Goal: Transaction & Acquisition: Purchase product/service

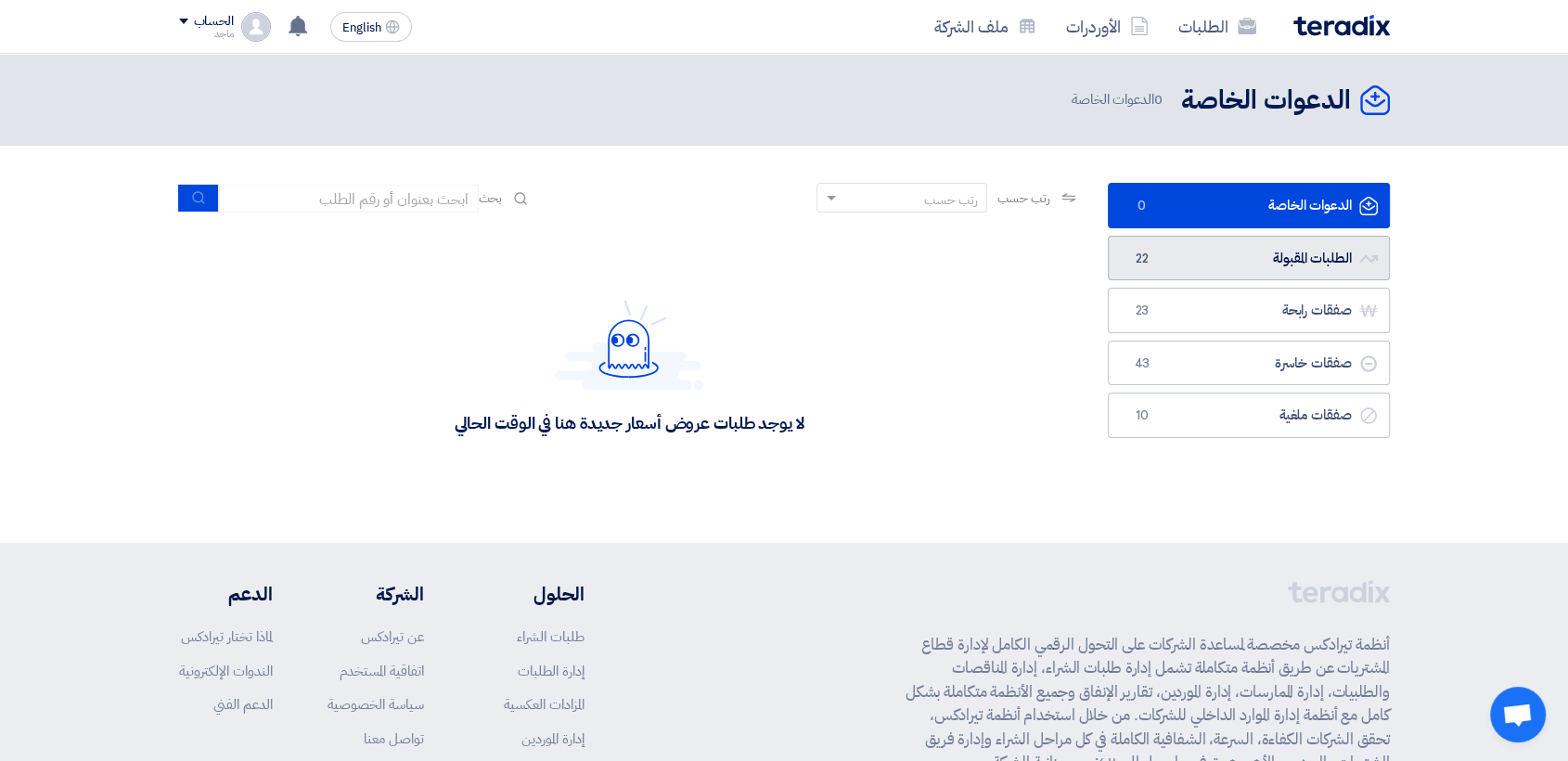
click at [1259, 245] on link "الطلبات المقبولة الطلبات المقبولة 22" at bounding box center [1248, 258] width 282 height 45
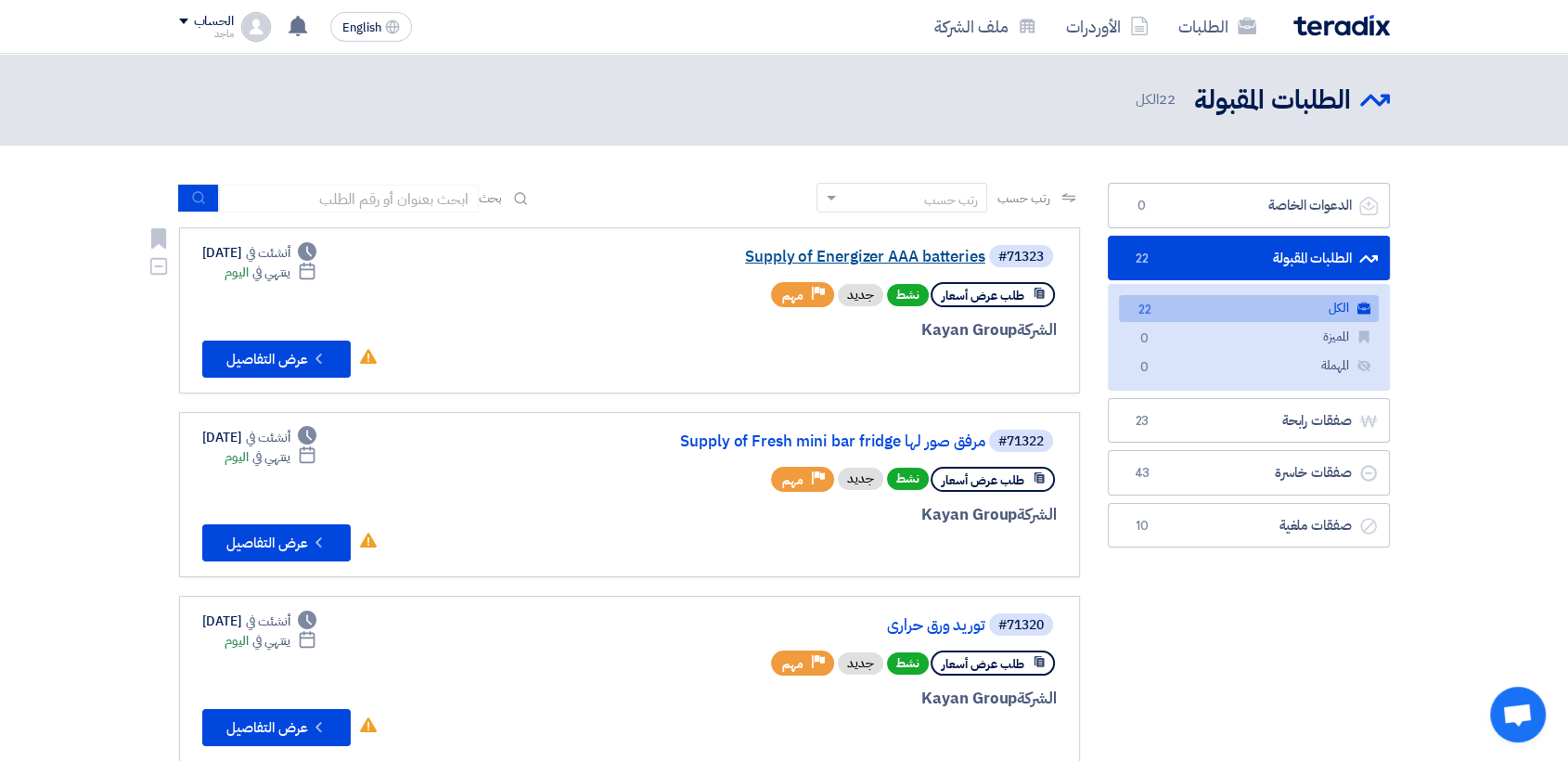
click at [795, 262] on link "Supply of Energizer AAA batteries" at bounding box center [799, 257] width 371 height 17
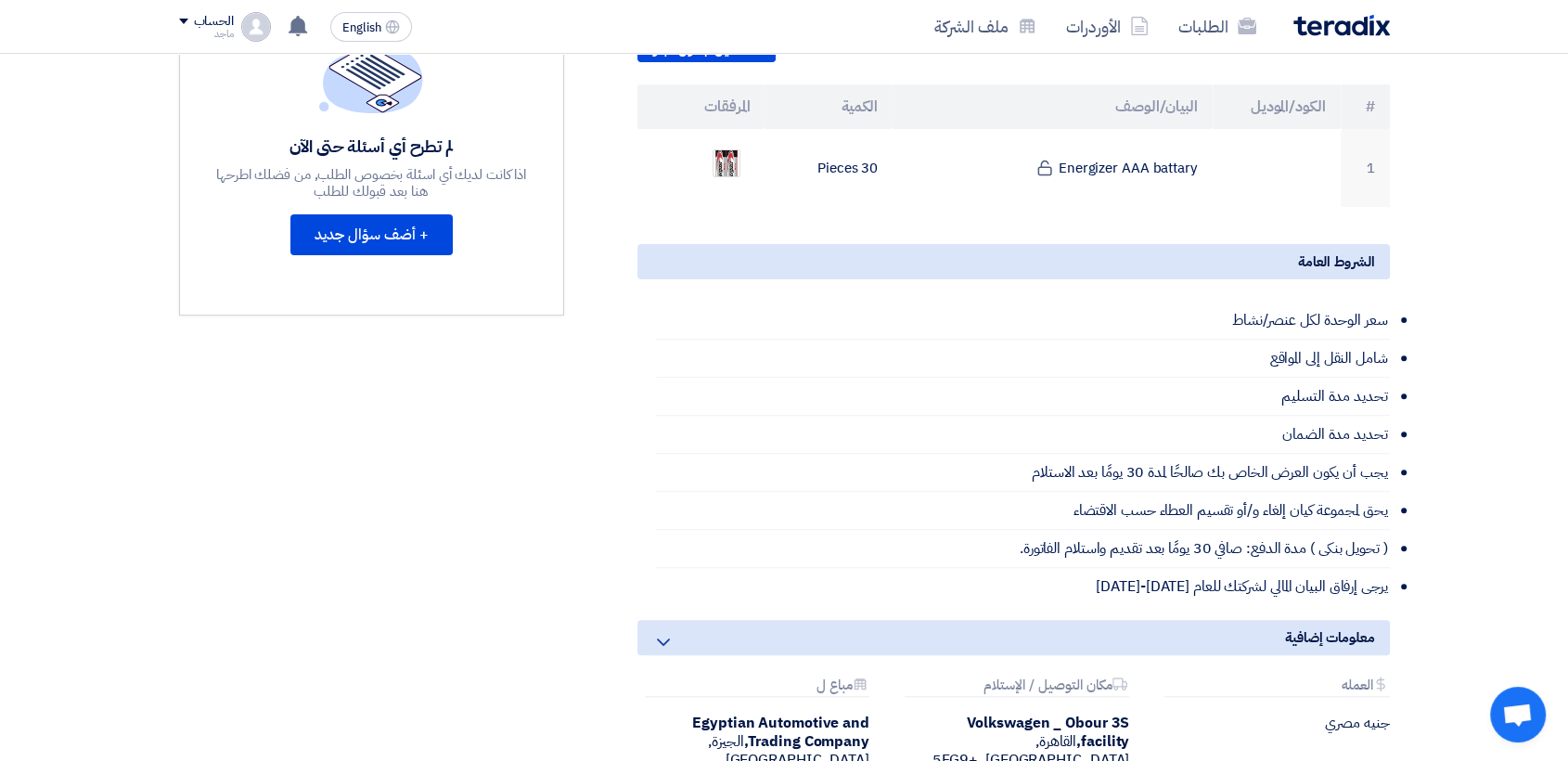
scroll to position [665, 0]
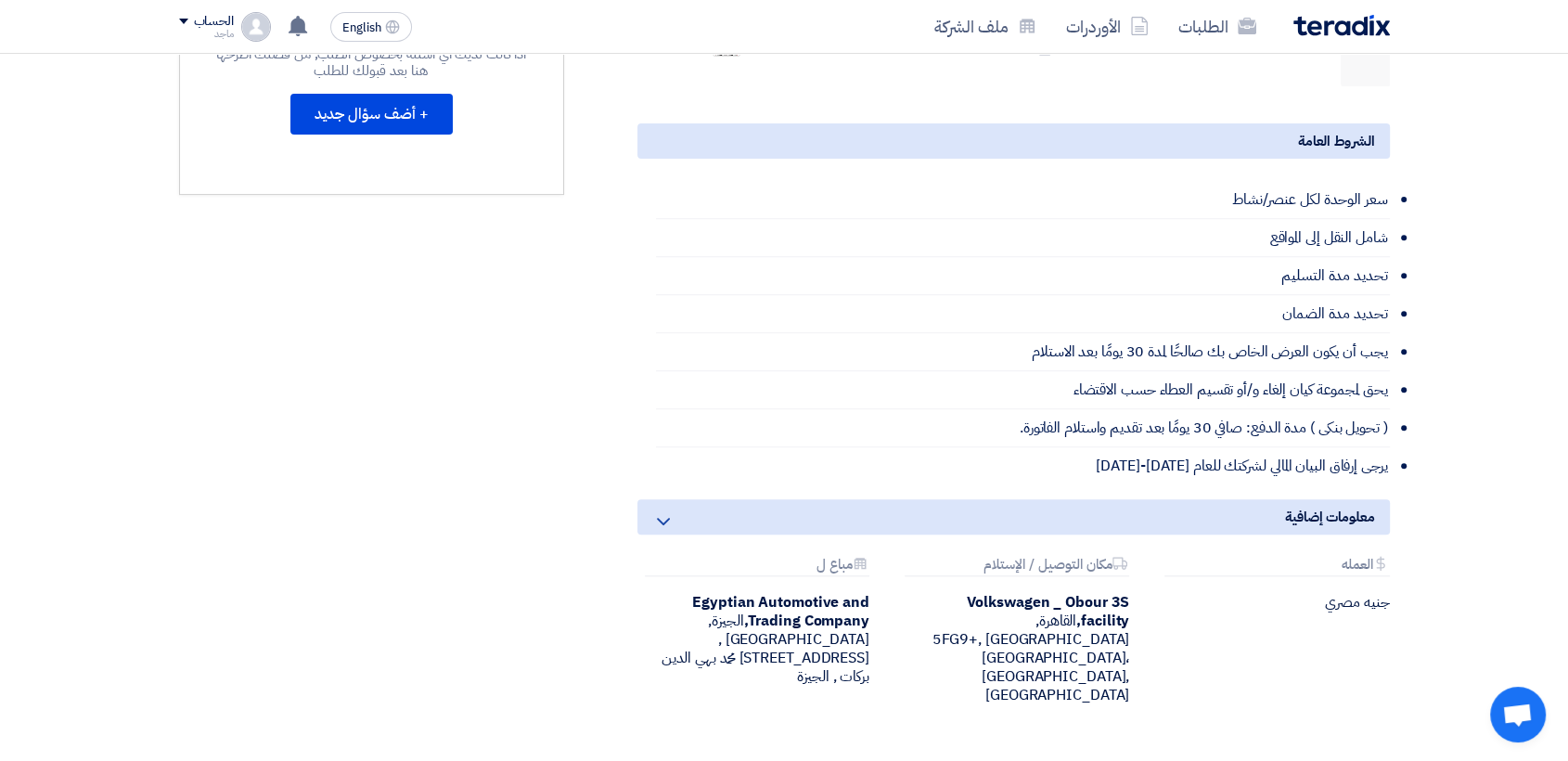
click at [795, 262] on li "تحديد مدة التسليم" at bounding box center [1023, 276] width 734 height 38
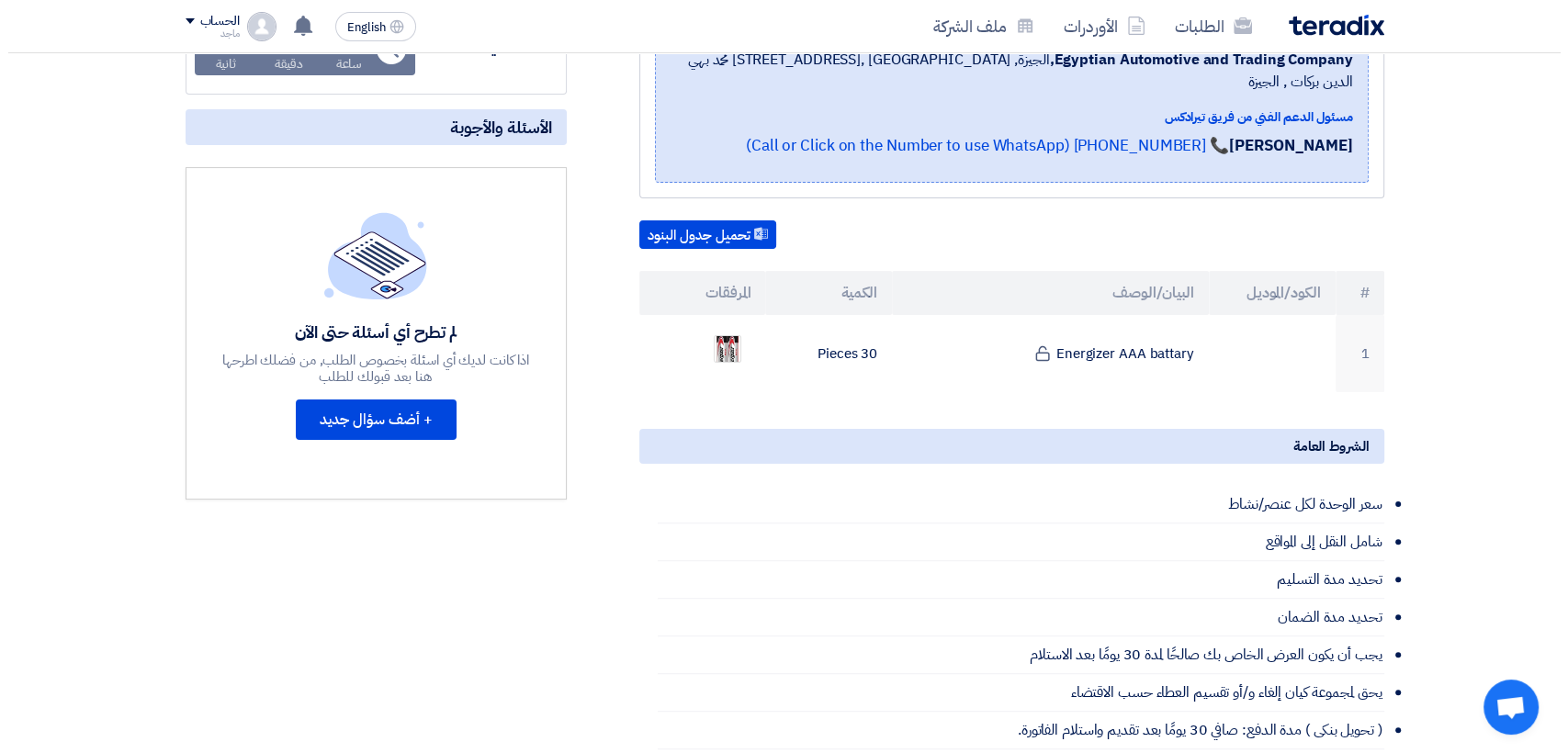
scroll to position [349, 0]
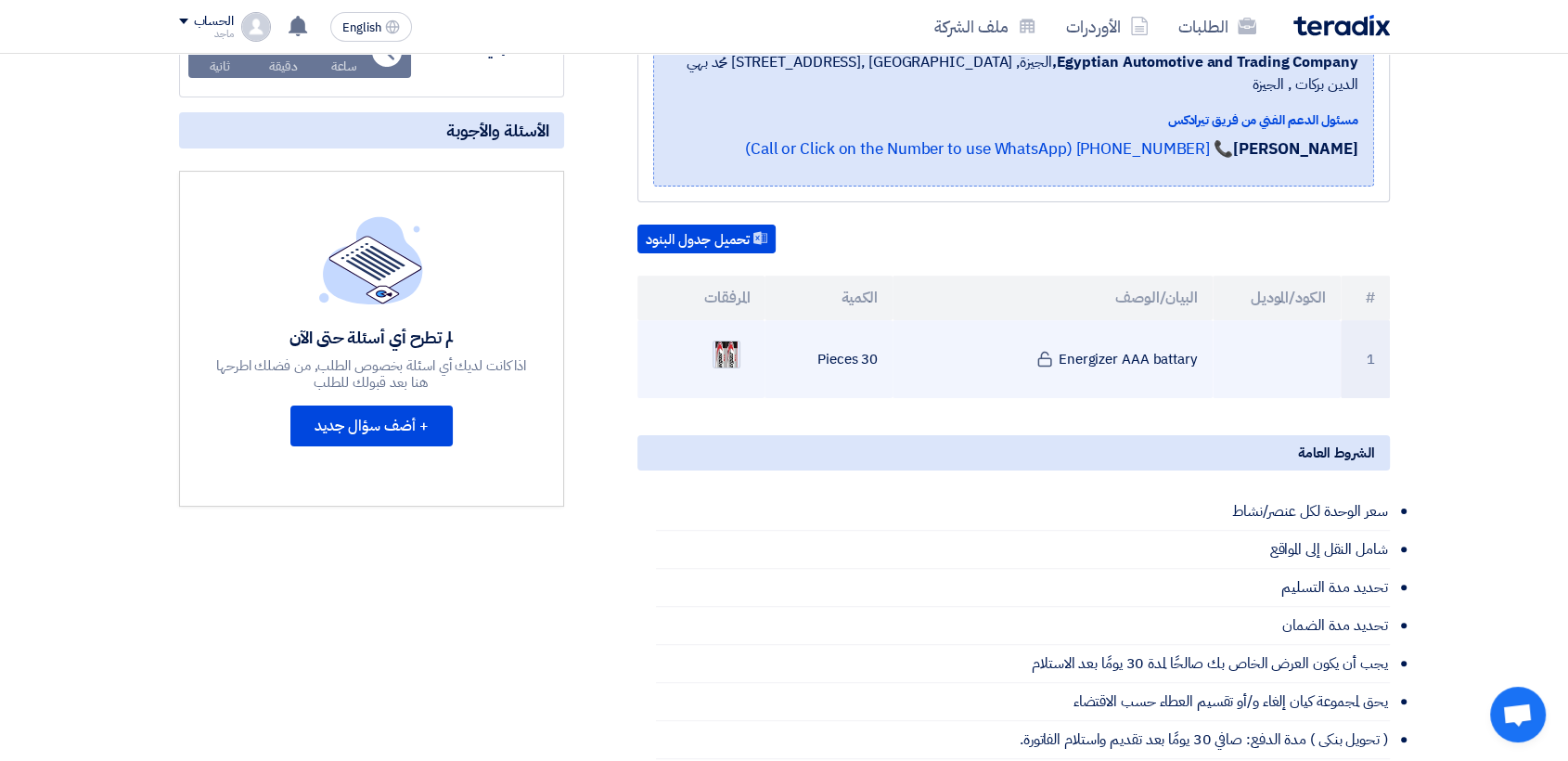
click at [732, 335] on img at bounding box center [726, 355] width 26 height 55
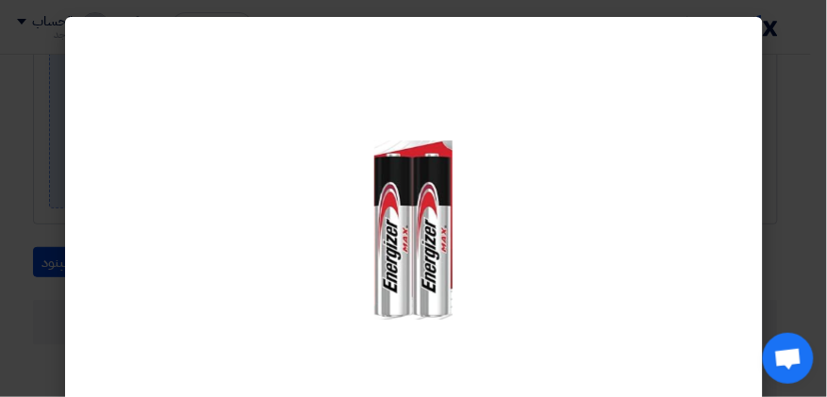
click at [35, 206] on modal-container at bounding box center [413, 198] width 827 height 397
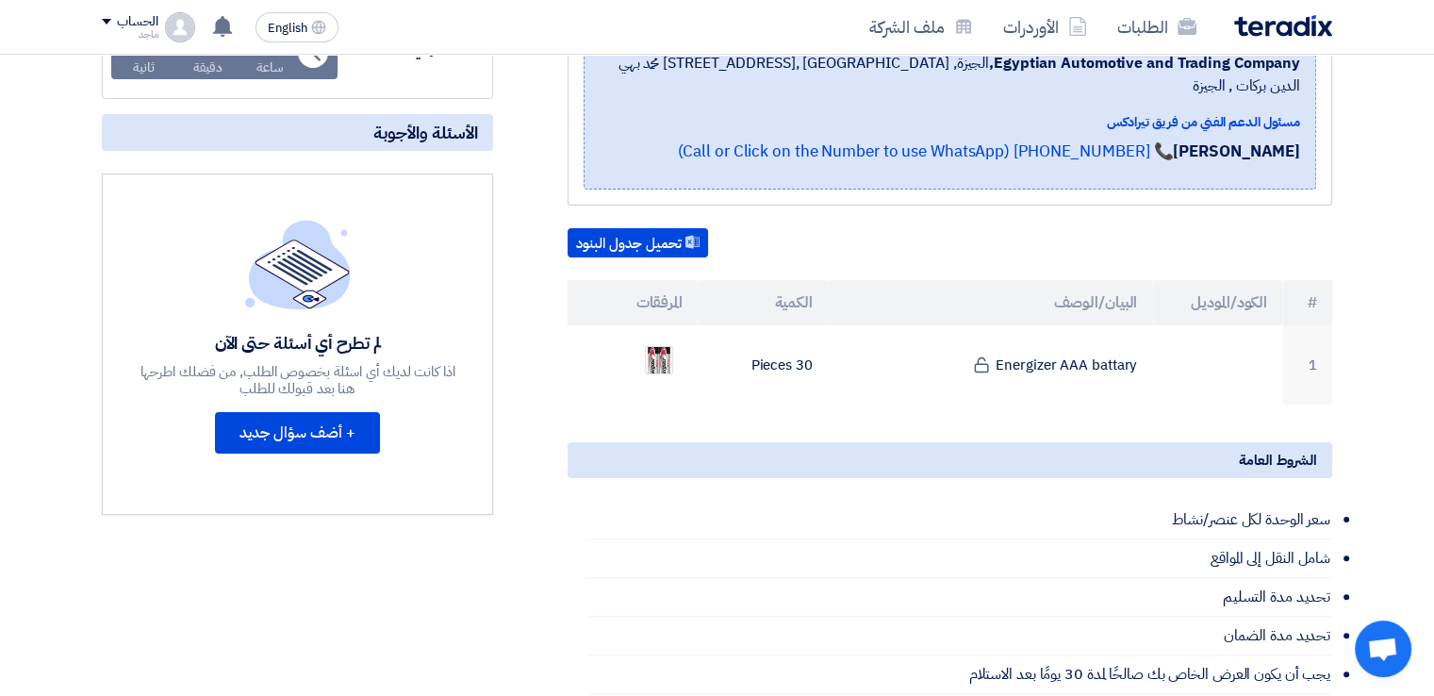
scroll to position [0, 0]
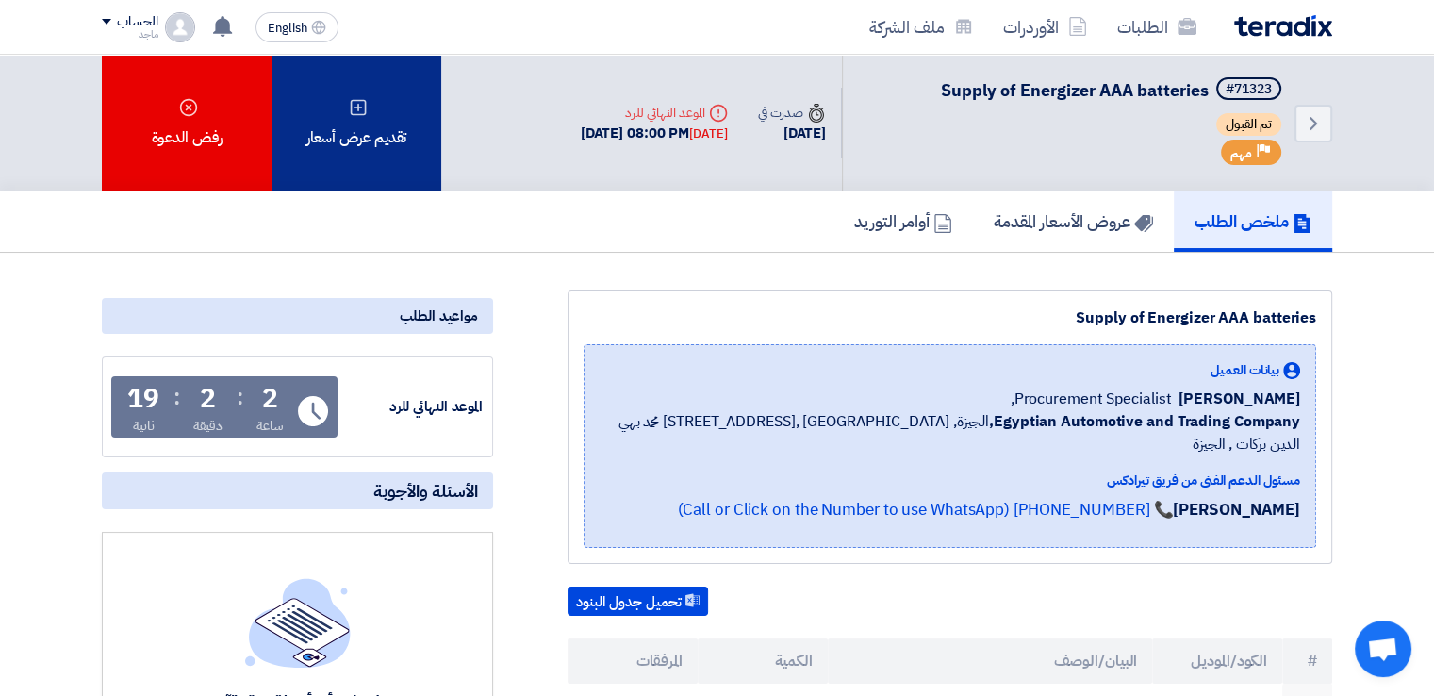
click at [390, 118] on div "تقديم عرض أسعار" at bounding box center [356, 123] width 170 height 137
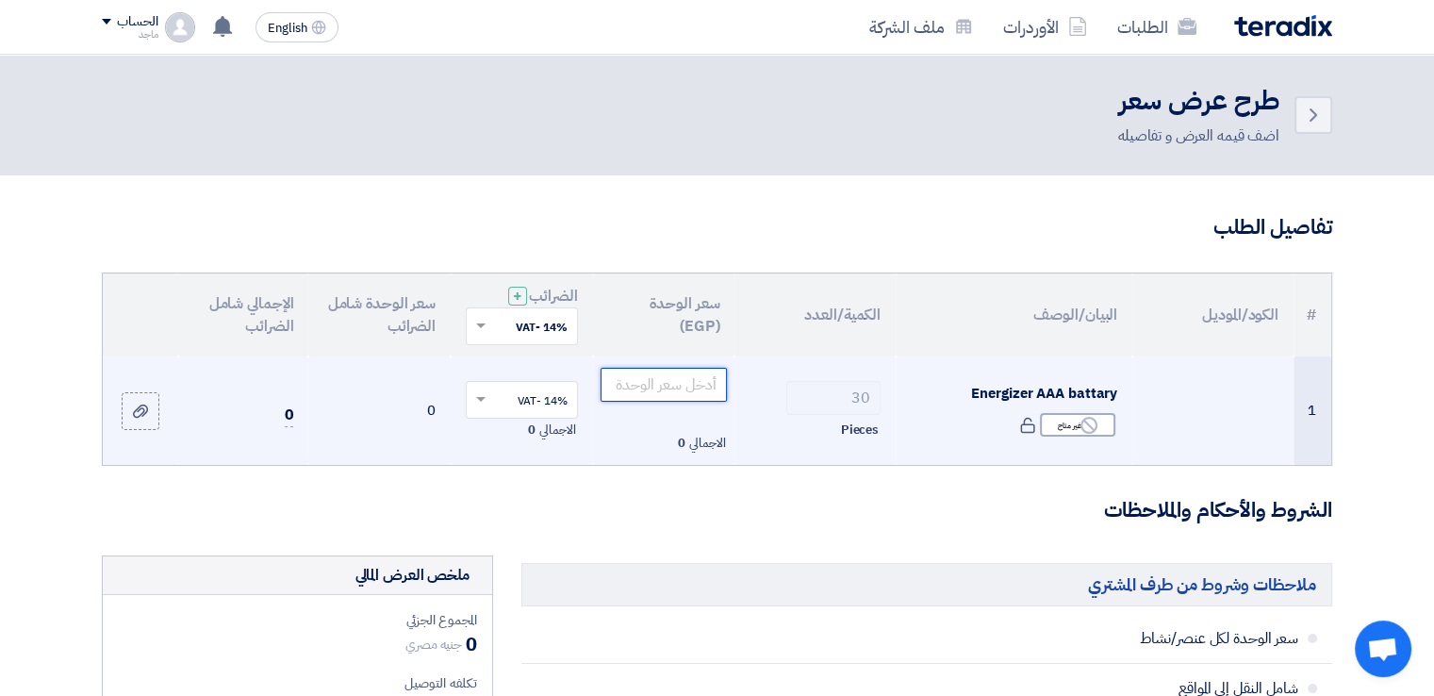
click at [674, 393] on input "number" at bounding box center [663, 385] width 127 height 34
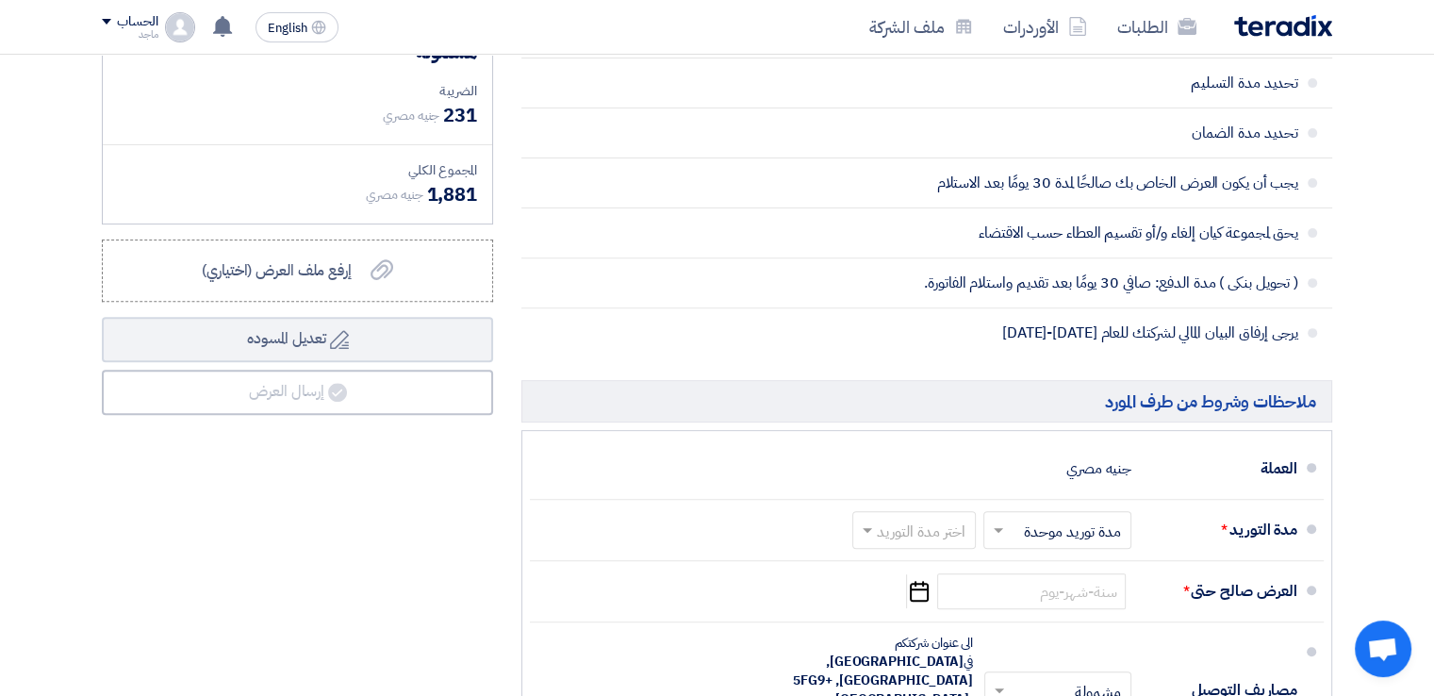
scroll to position [701, 0]
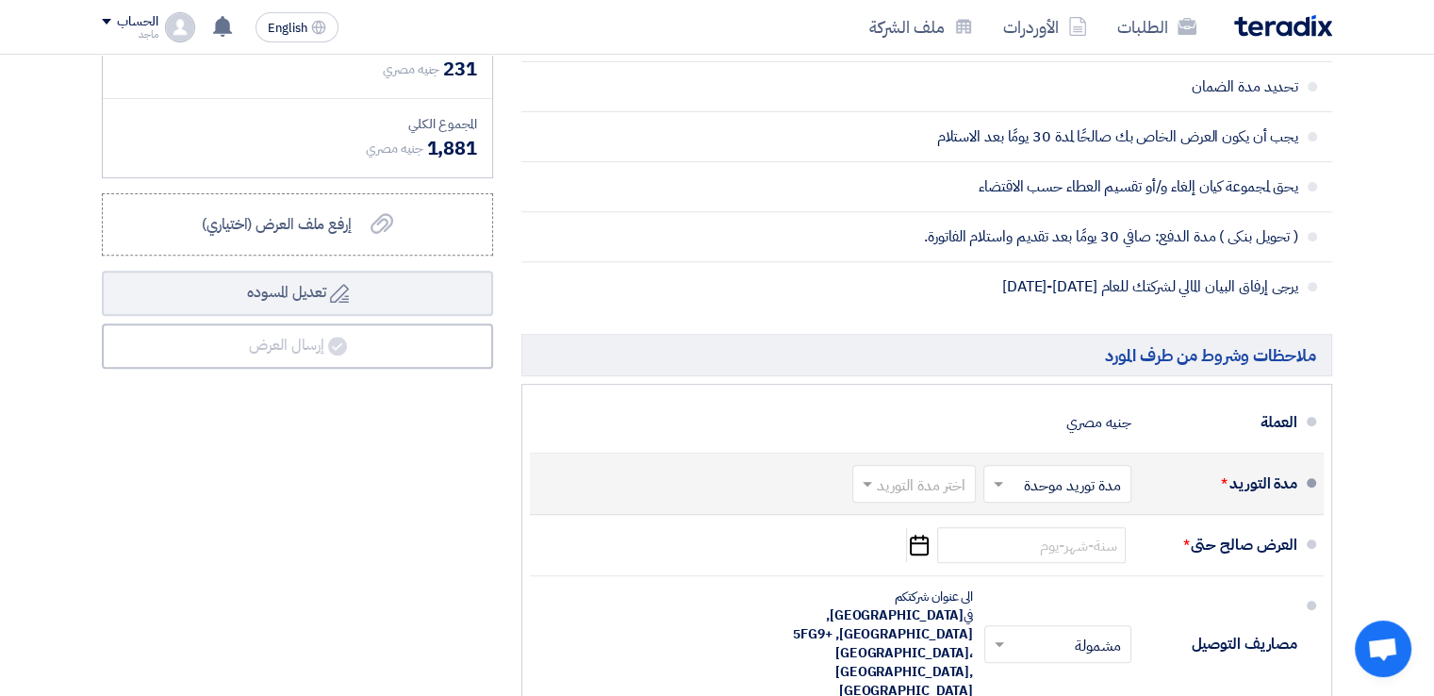
type input "55"
click at [923, 480] on input "text" at bounding box center [910, 485] width 114 height 27
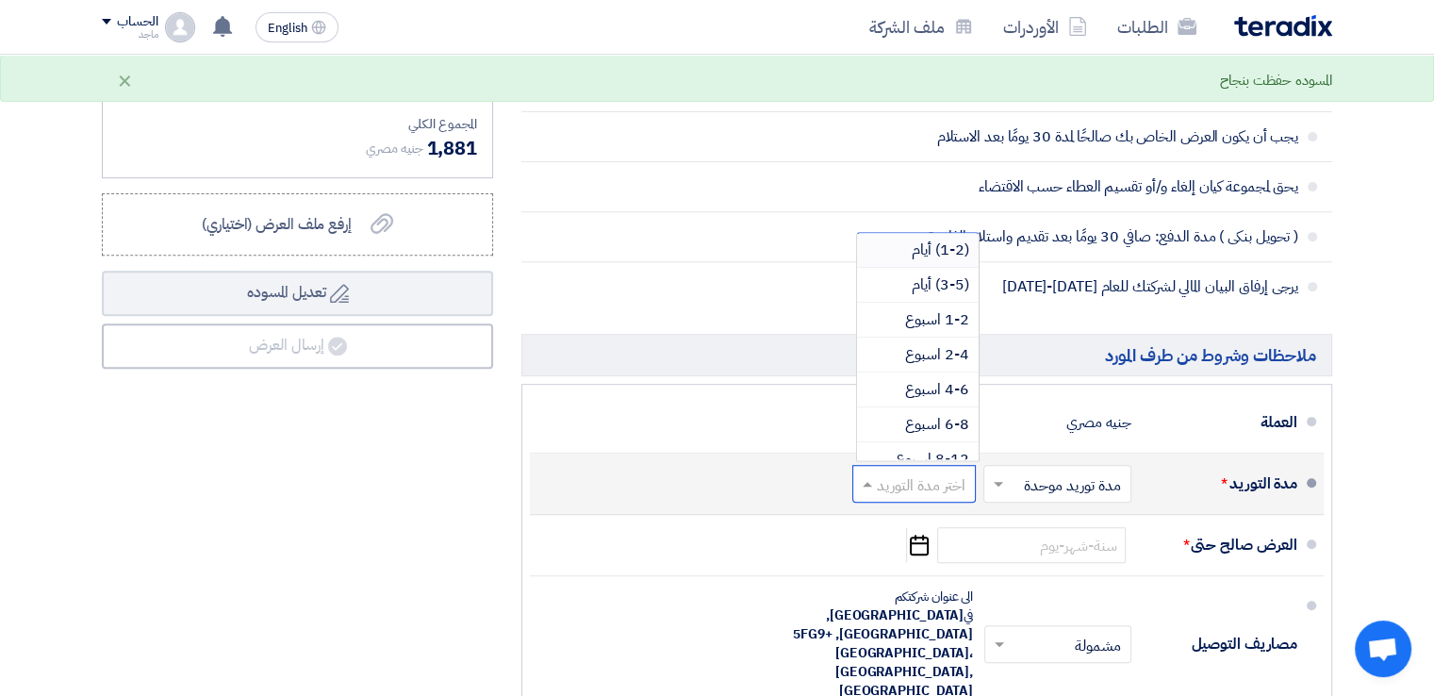
click at [934, 244] on span "(1-2) أيام" at bounding box center [939, 249] width 57 height 23
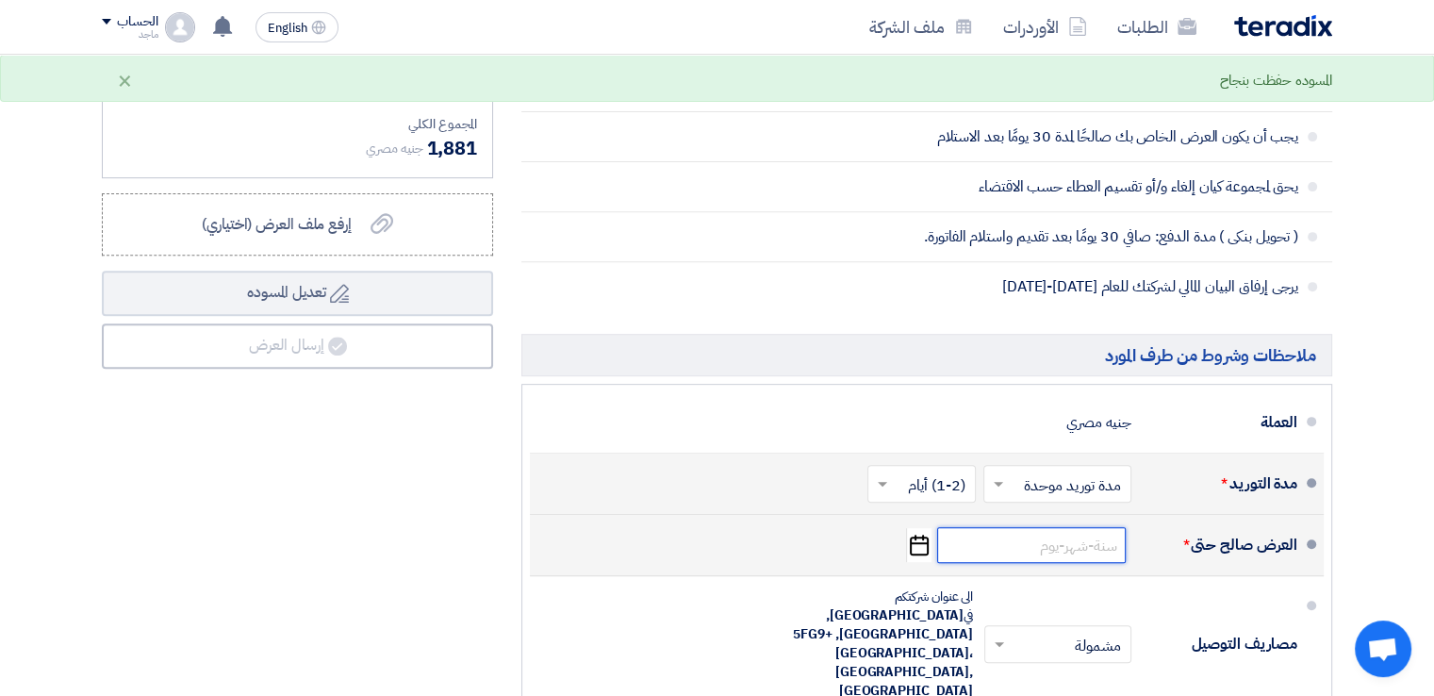
click at [1067, 545] on input at bounding box center [1031, 545] width 189 height 36
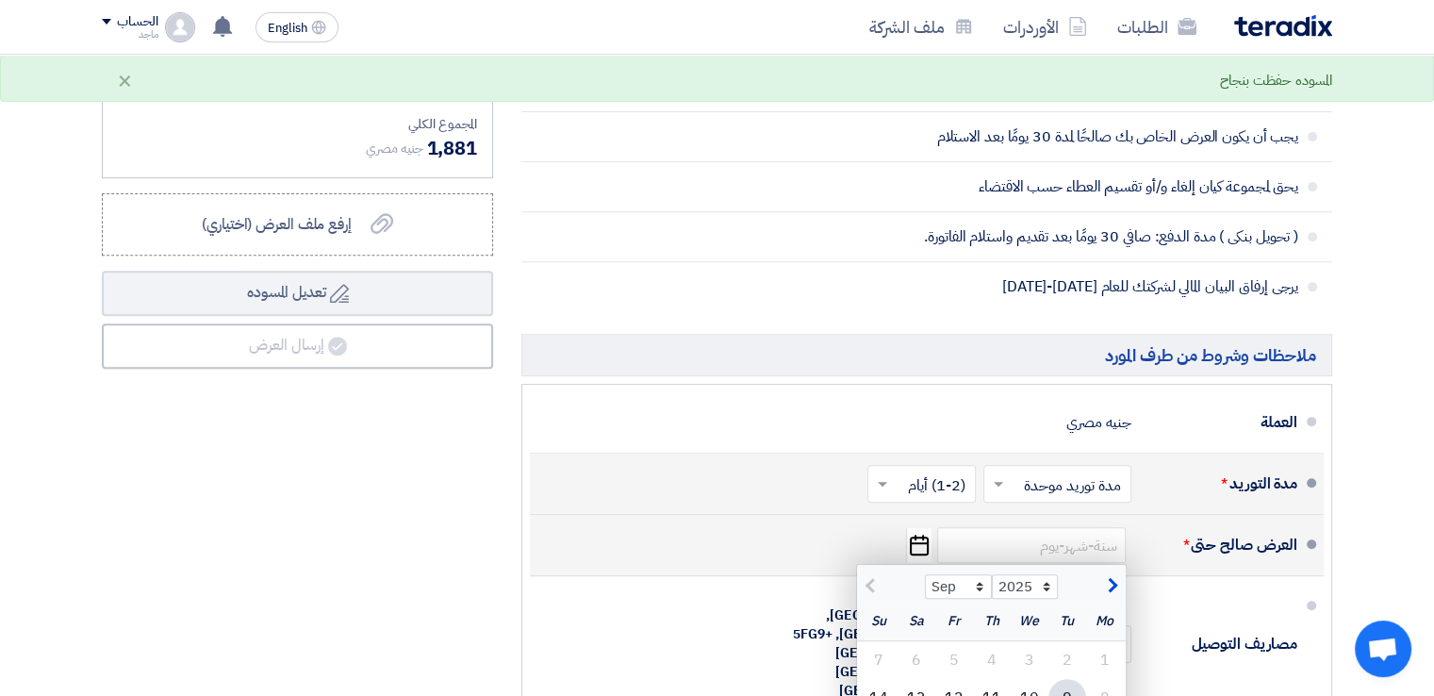
click at [1071, 683] on div "9" at bounding box center [1067, 698] width 38 height 38
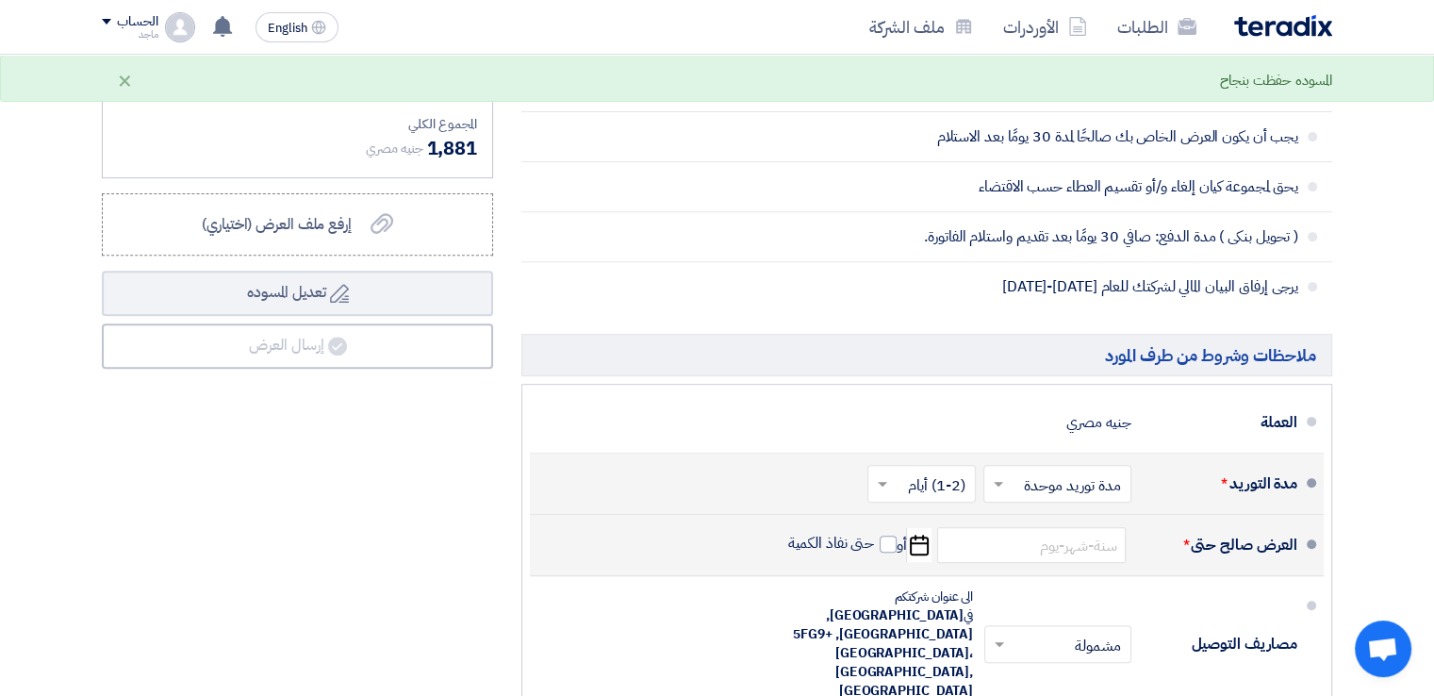
type input "[DATE]"
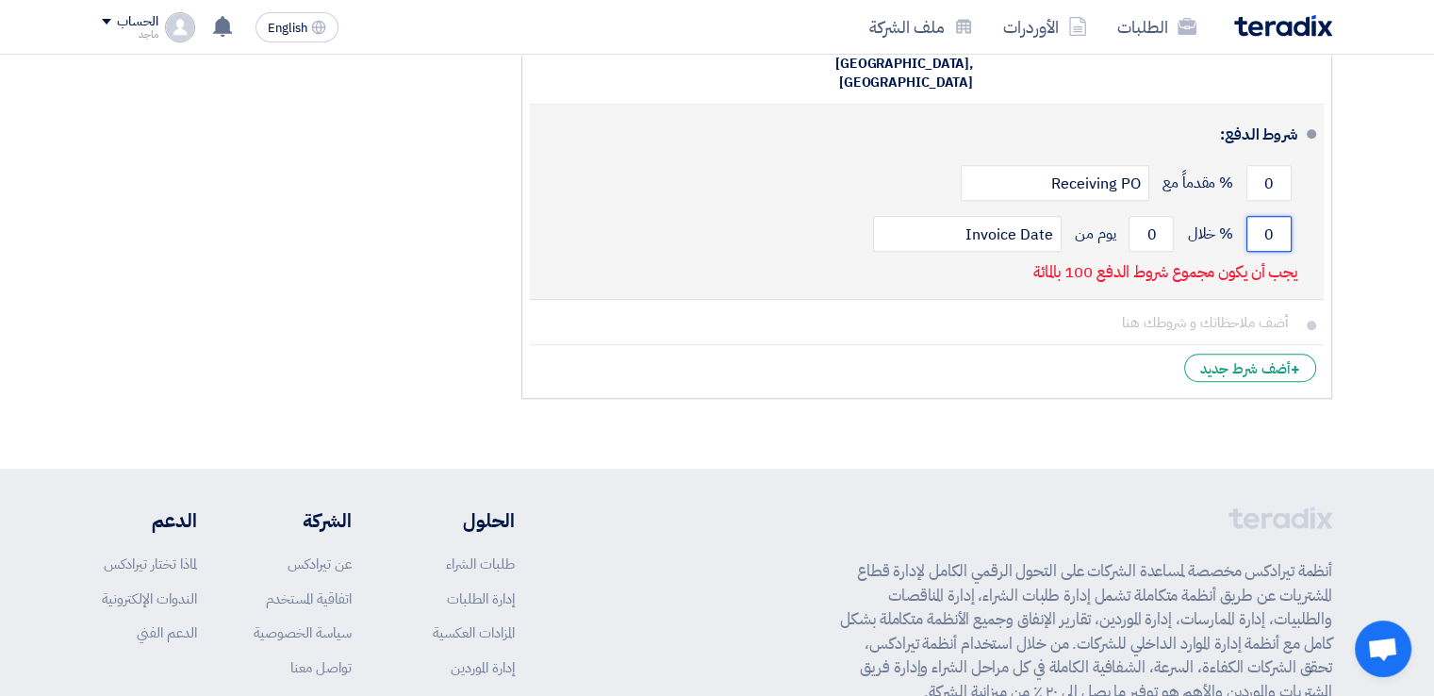
click at [1258, 216] on input "0" at bounding box center [1268, 234] width 45 height 36
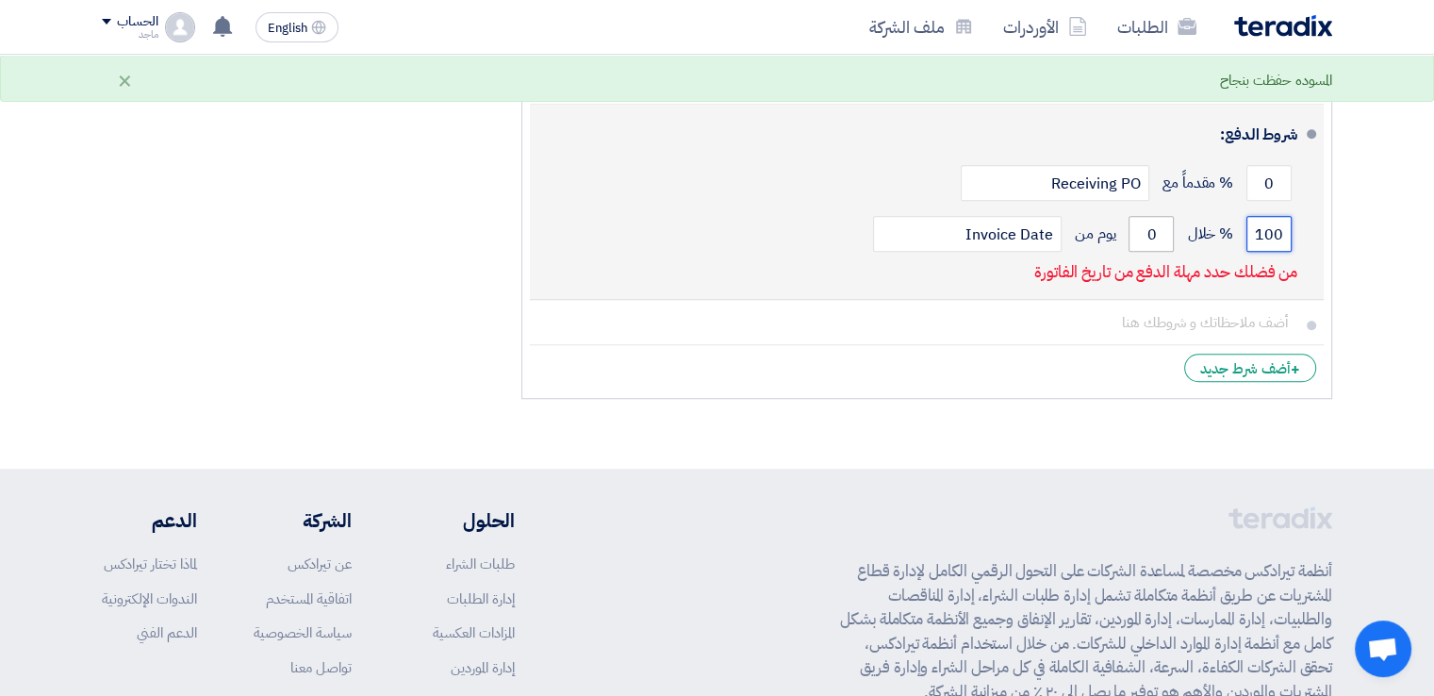
type input "100"
click at [1131, 216] on input "0" at bounding box center [1150, 234] width 45 height 36
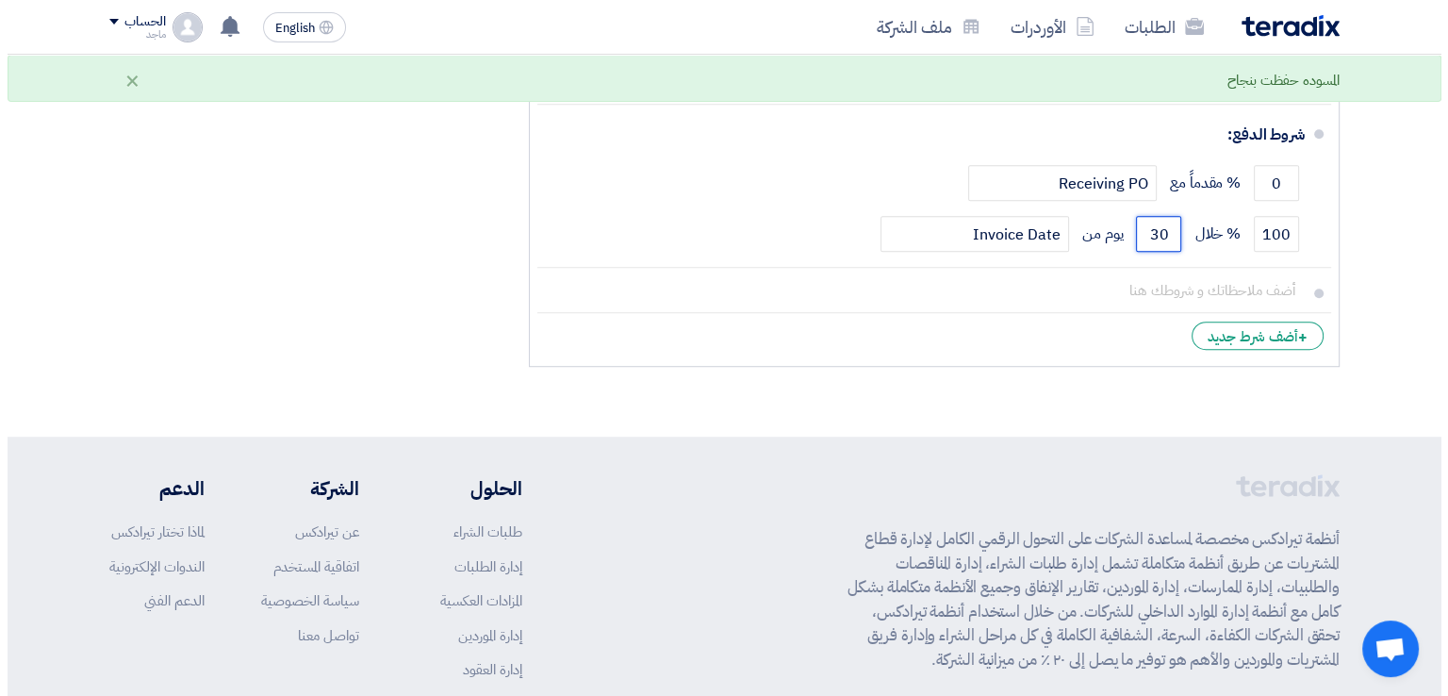
scroll to position [701, 0]
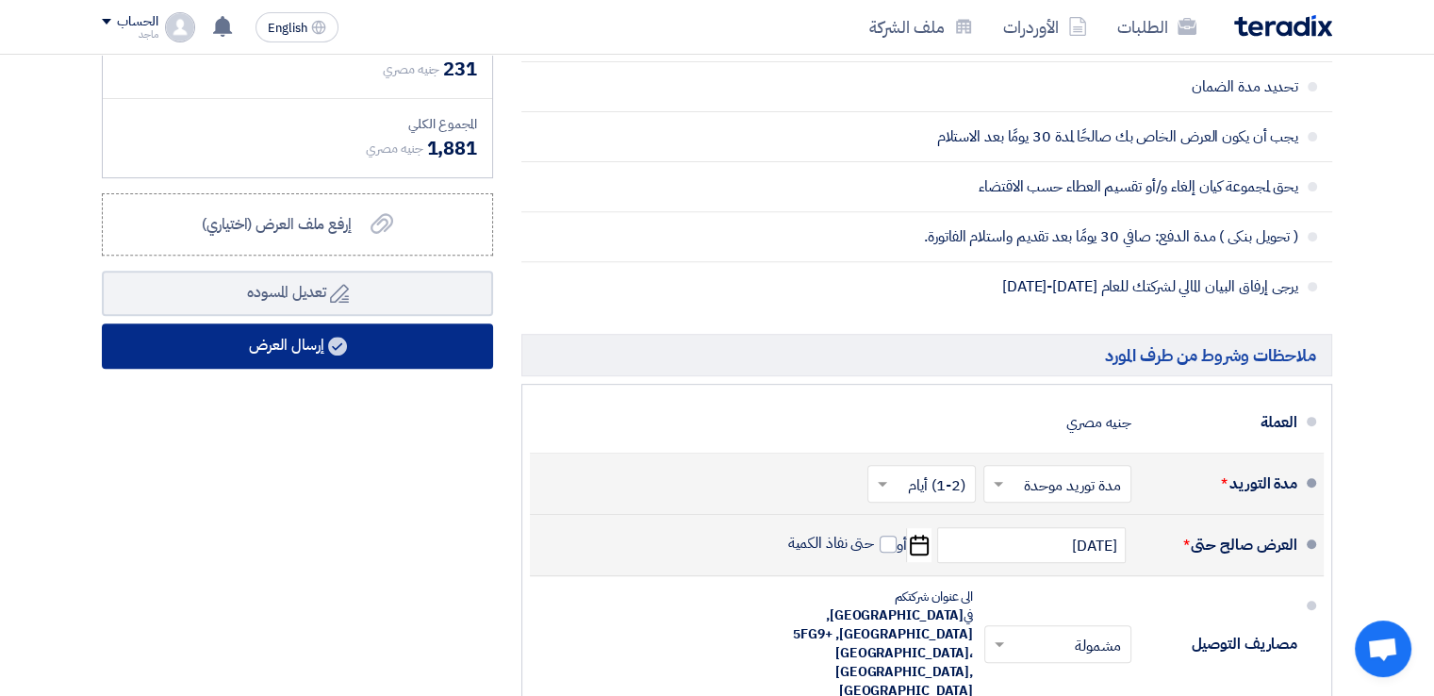
type input "30"
click at [286, 335] on button "إرسال العرض" at bounding box center [297, 345] width 391 height 45
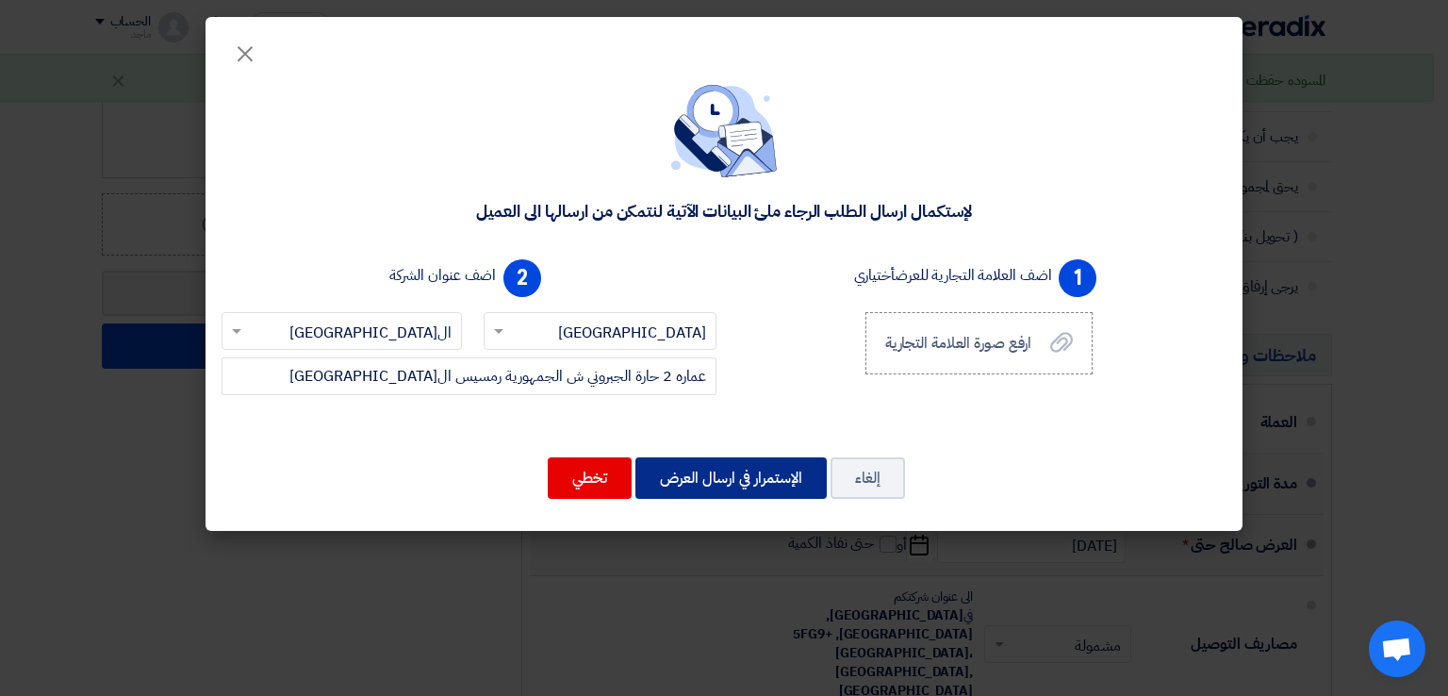
click at [722, 466] on button "الإستمرار في ارسال العرض" at bounding box center [730, 477] width 191 height 41
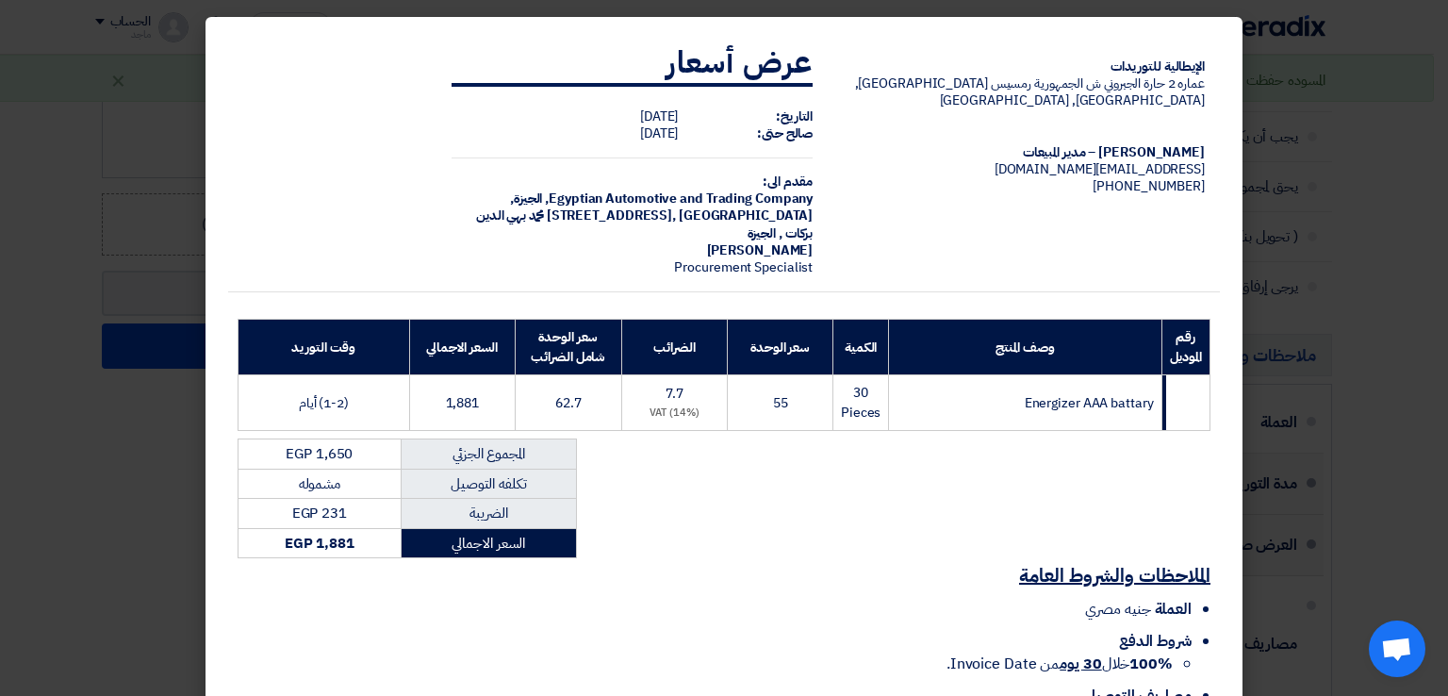
scroll to position [135, 0]
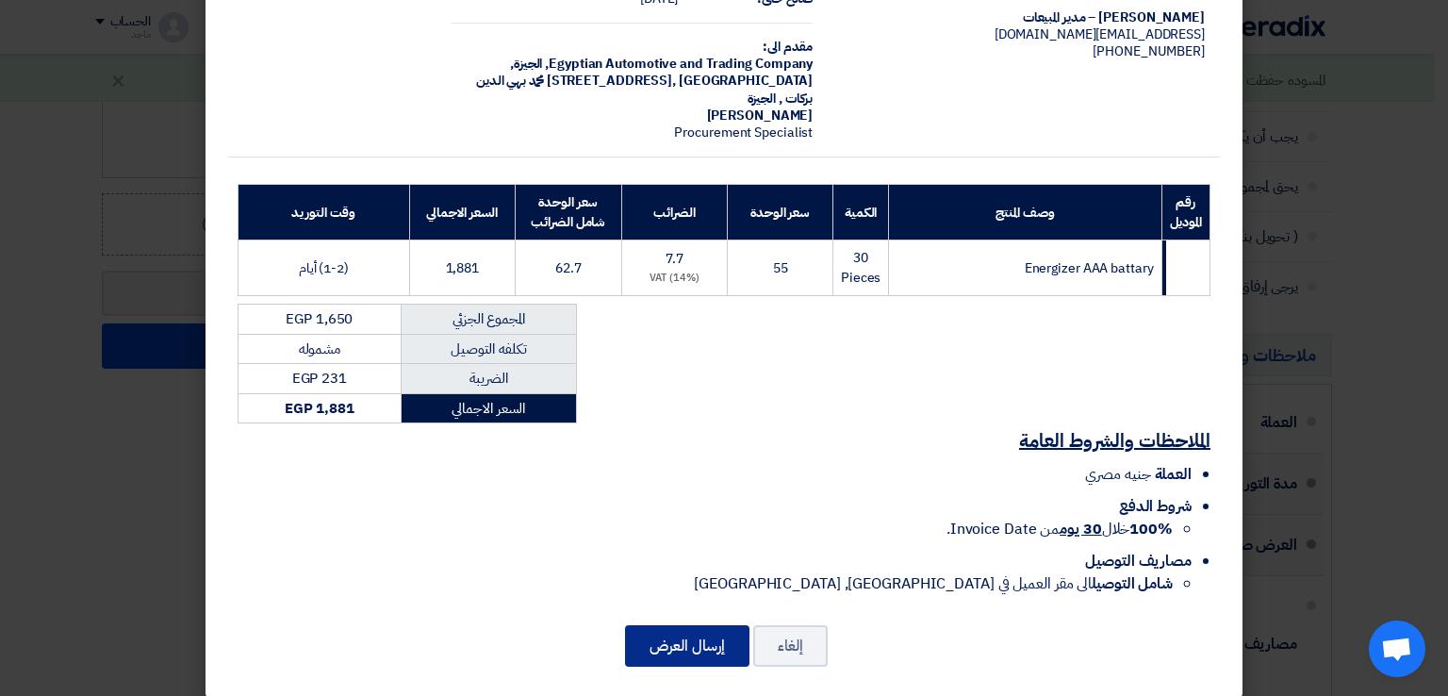
click at [648, 637] on button "إرسال العرض" at bounding box center [687, 645] width 124 height 41
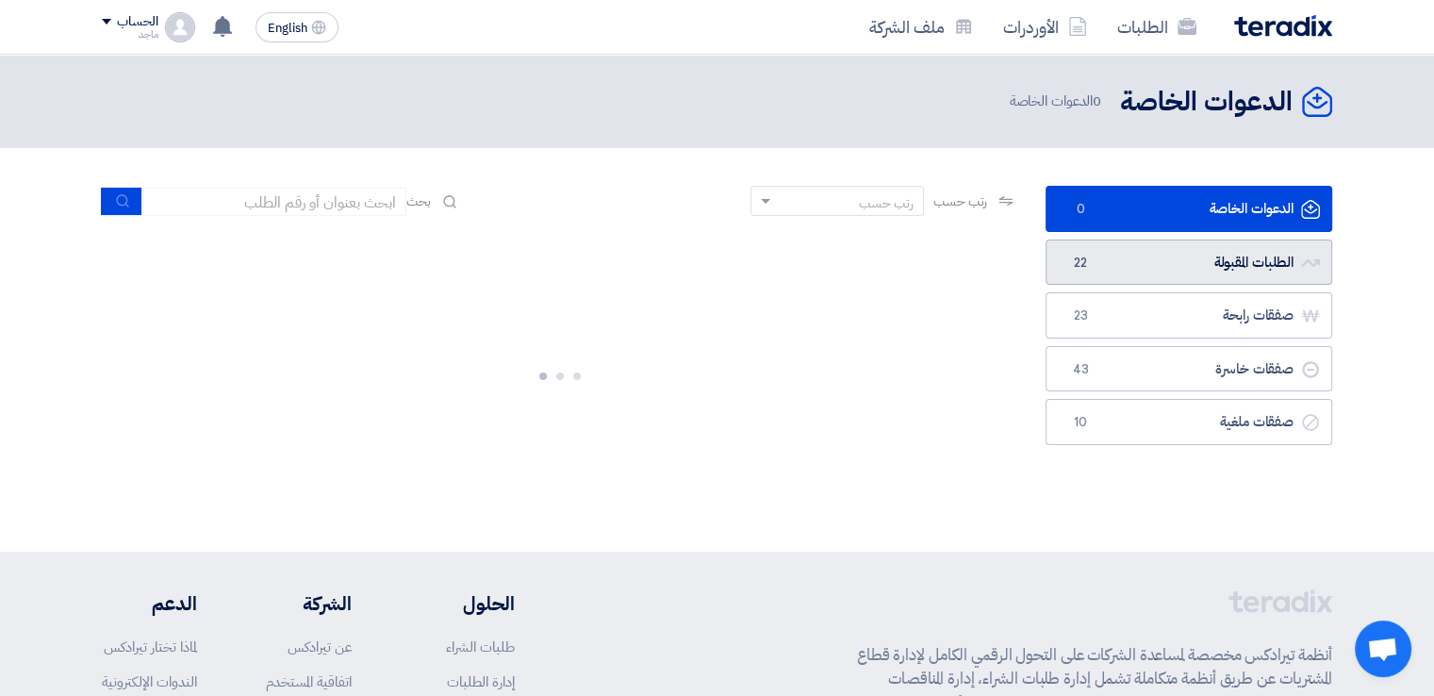
click at [1182, 261] on link "الطلبات المقبولة الطلبات المقبولة 22" at bounding box center [1188, 262] width 287 height 46
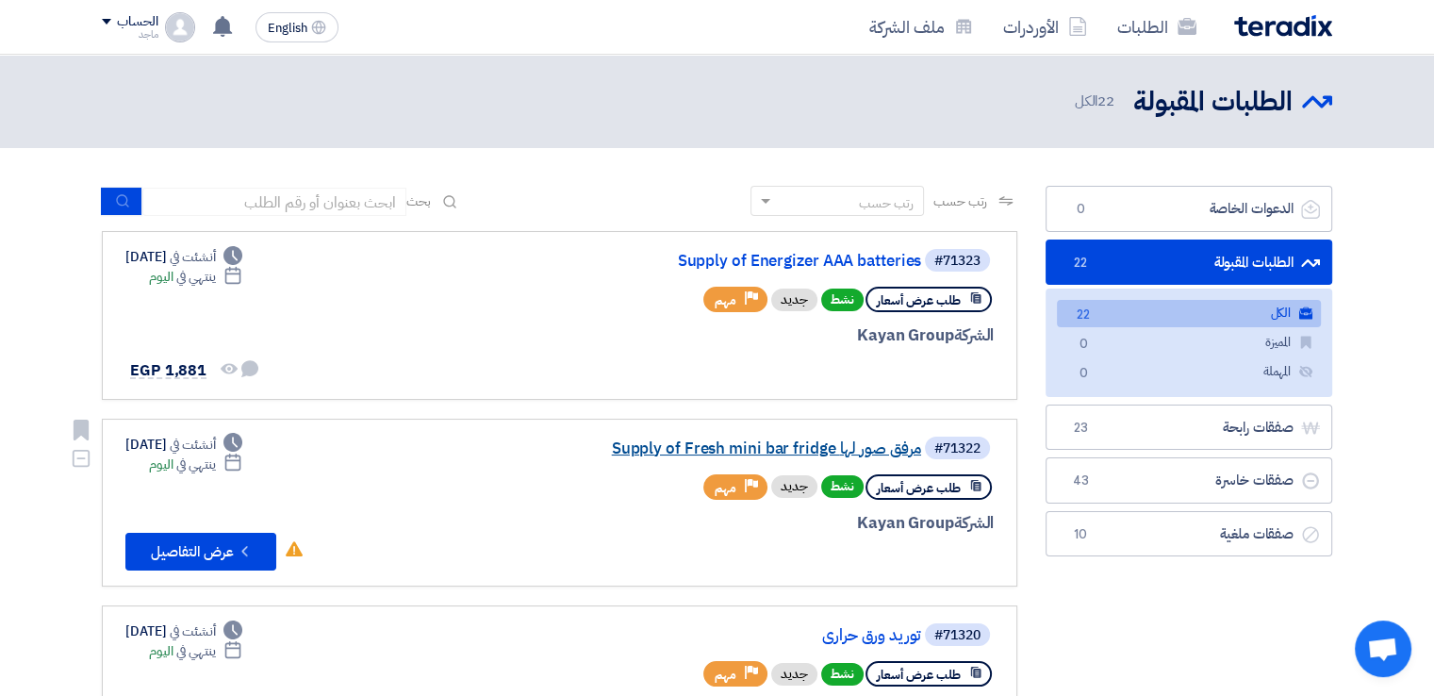
click at [671, 444] on link "Supply of Fresh mini bar fridge مرفق صور لها" at bounding box center [732, 448] width 377 height 17
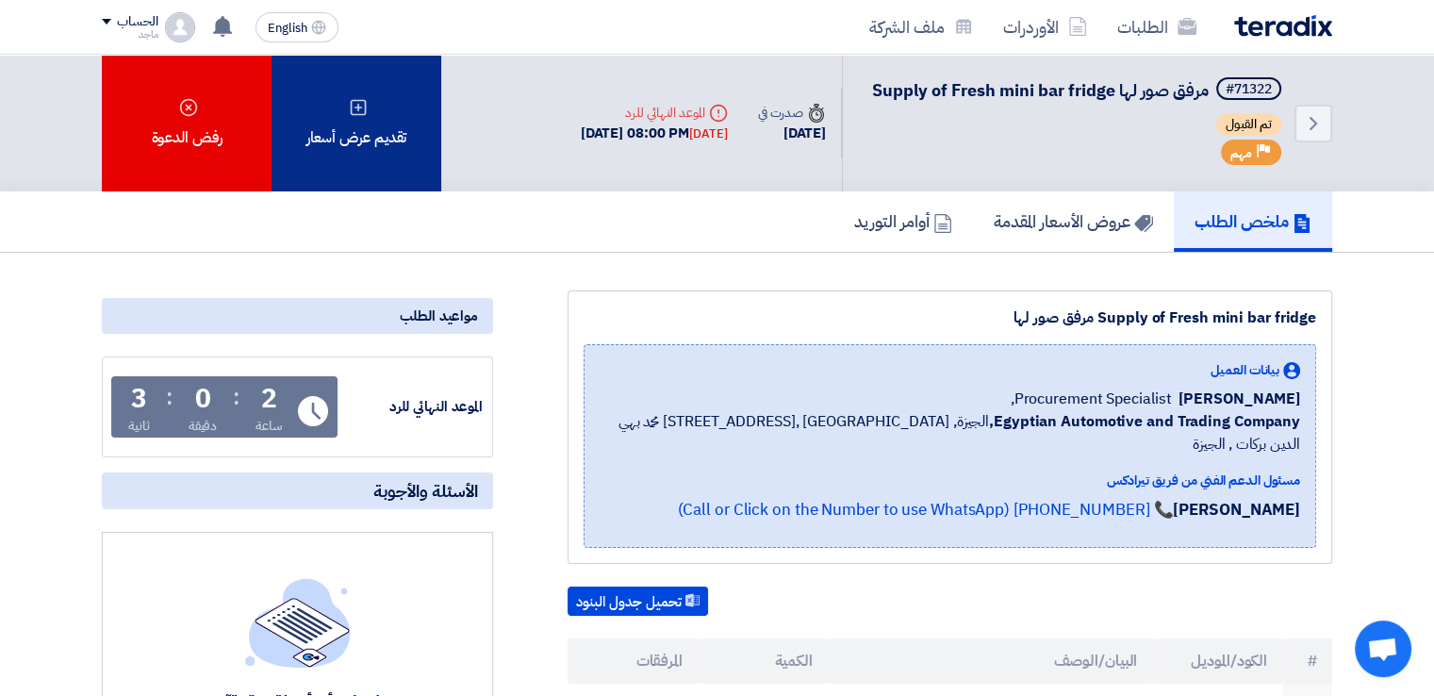
click at [362, 143] on div "تقديم عرض أسعار" at bounding box center [356, 123] width 170 height 137
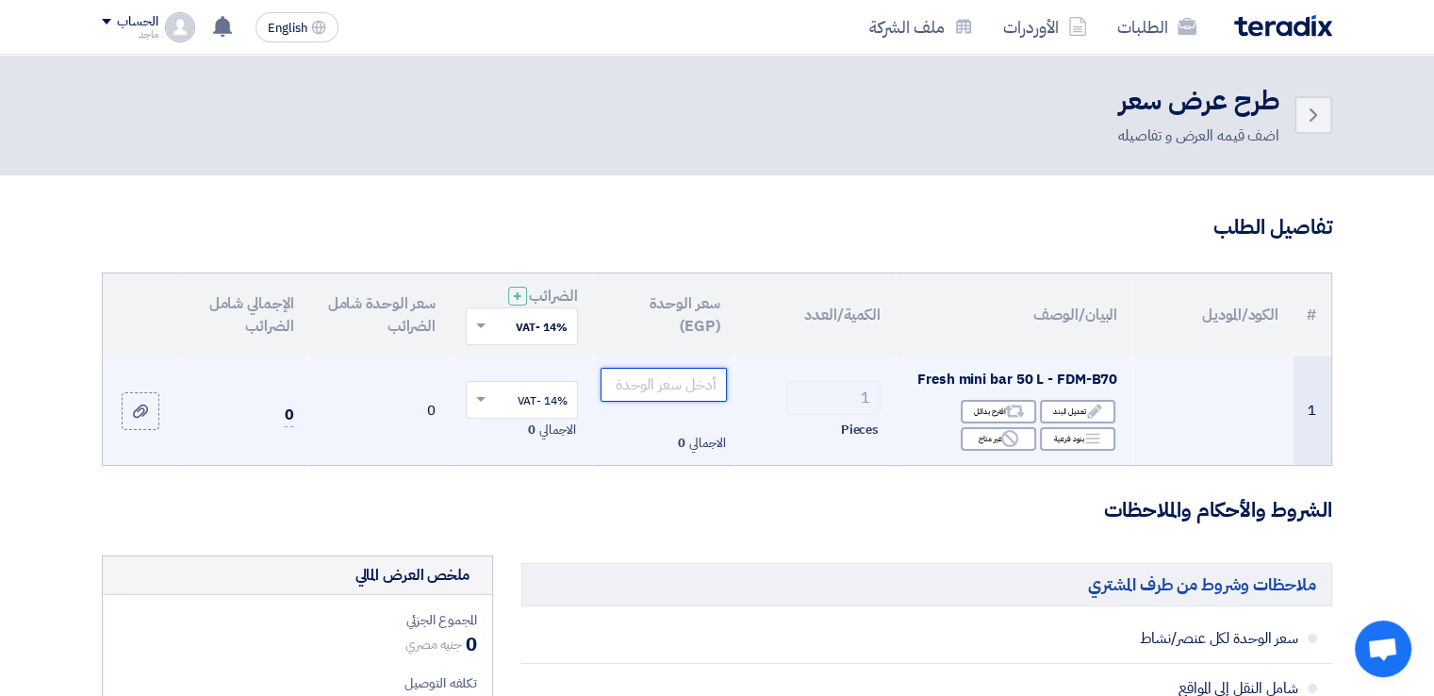
click at [670, 380] on input "number" at bounding box center [663, 385] width 127 height 34
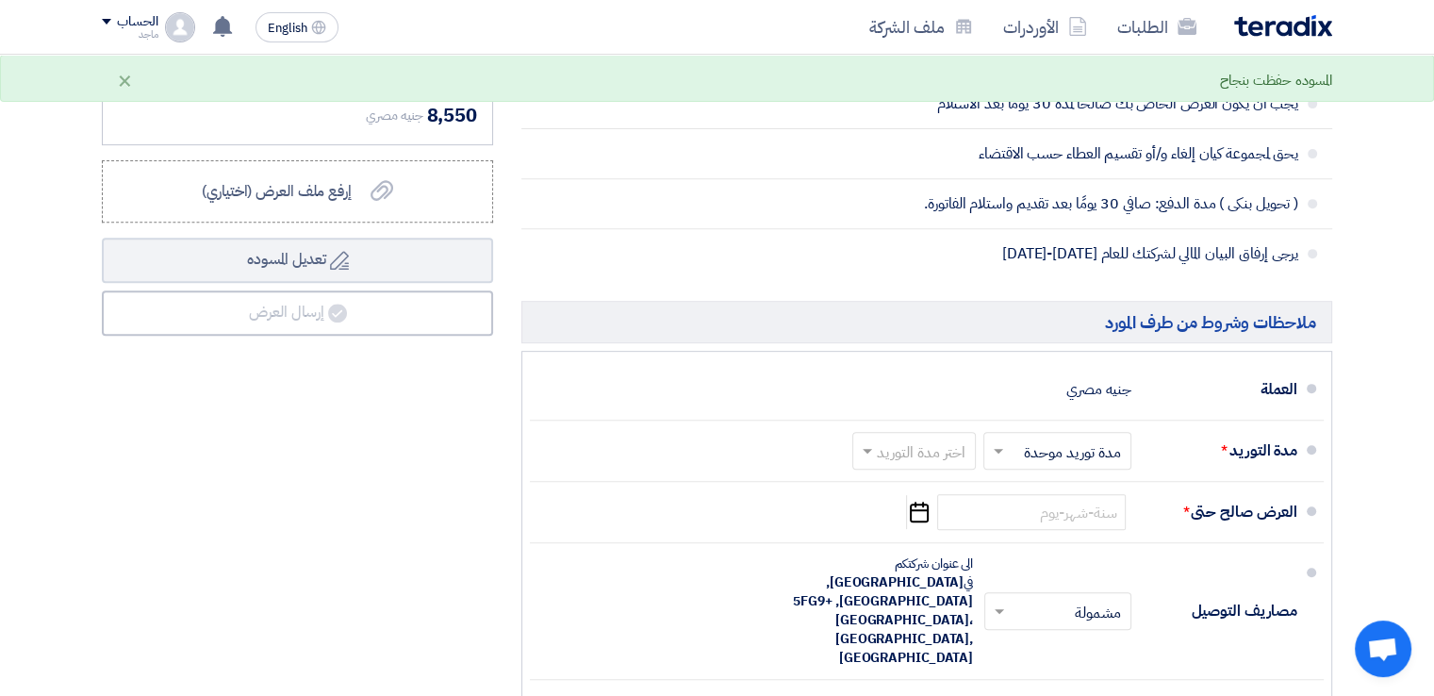
scroll to position [739, 0]
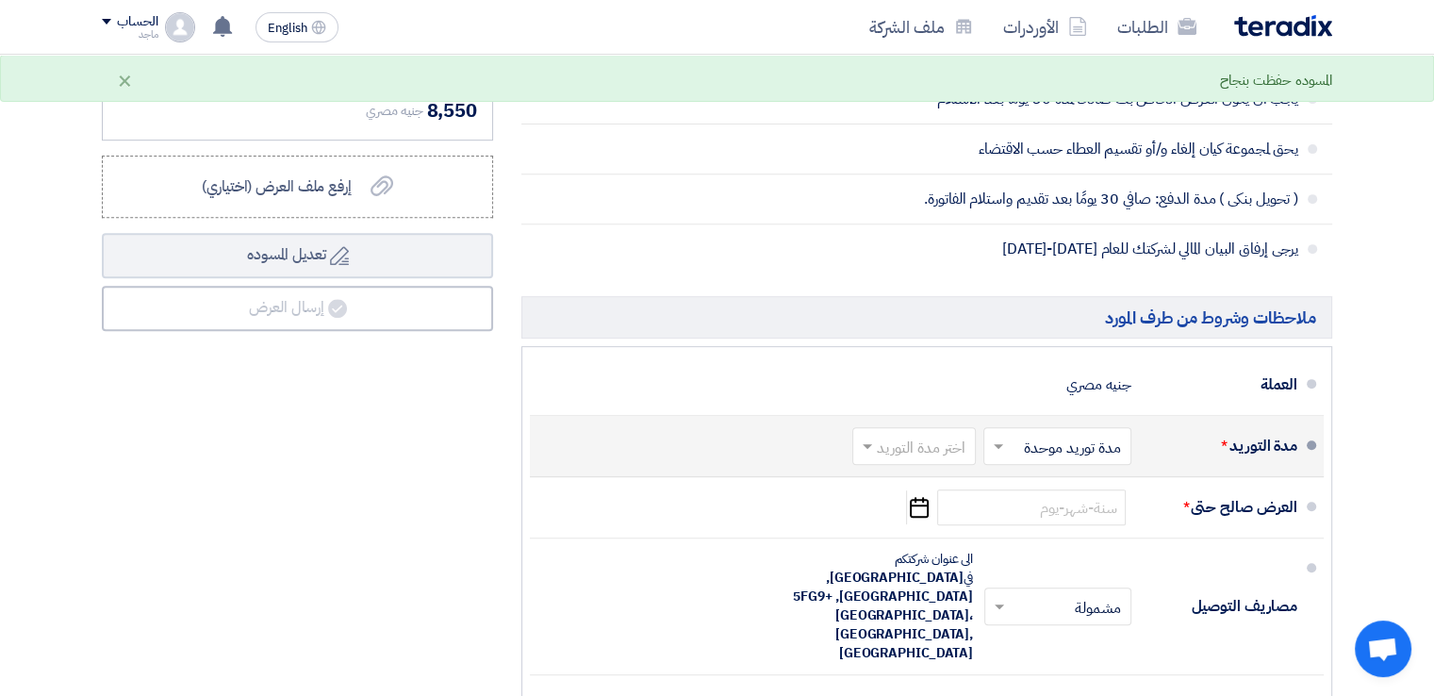
type input "7500"
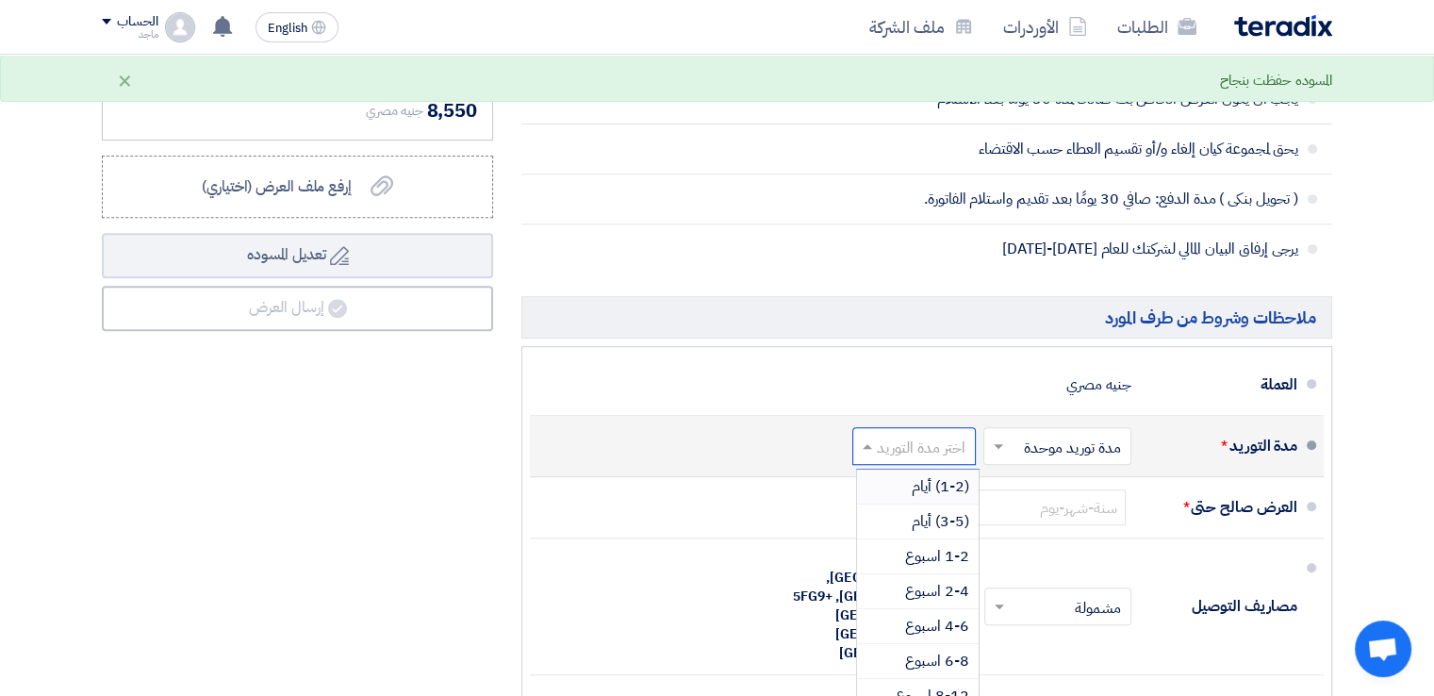
click at [882, 442] on input "text" at bounding box center [910, 447] width 114 height 27
click at [886, 480] on div "(1-2) أيام" at bounding box center [918, 486] width 122 height 35
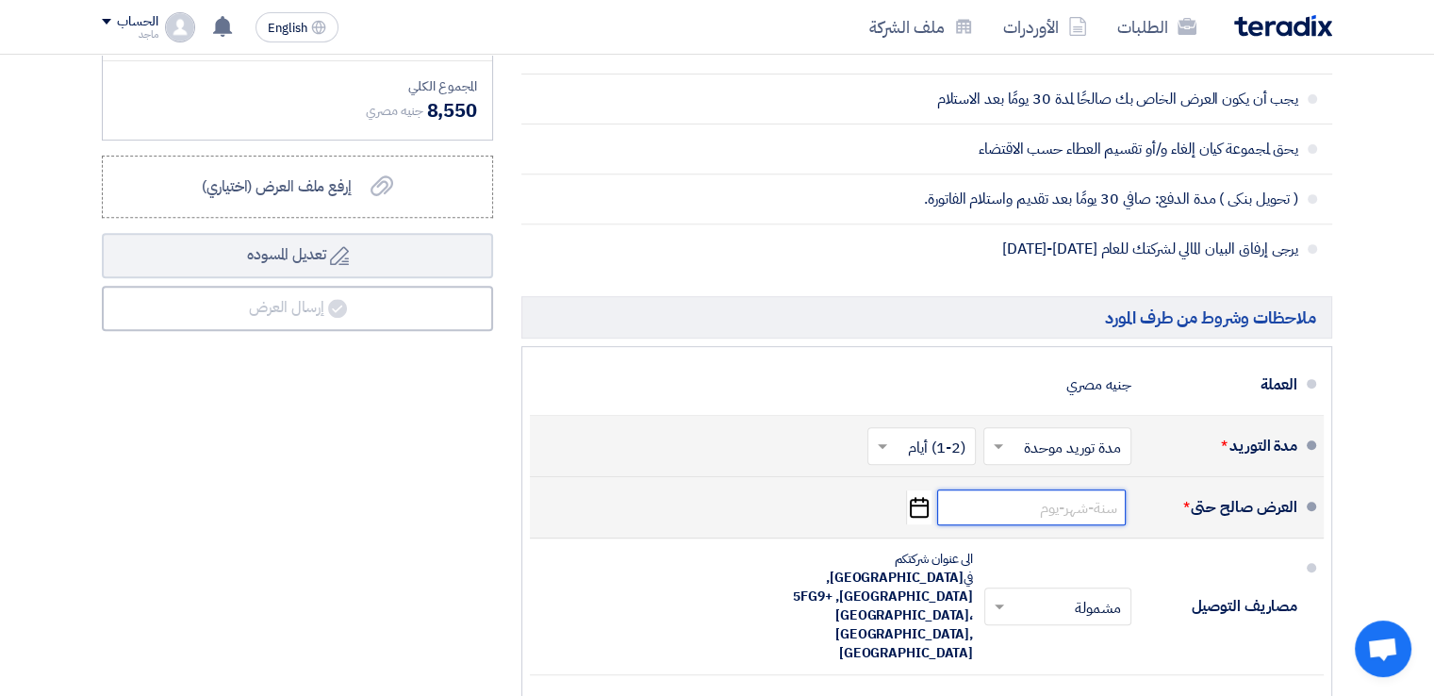
click at [1019, 497] on input at bounding box center [1031, 507] width 189 height 36
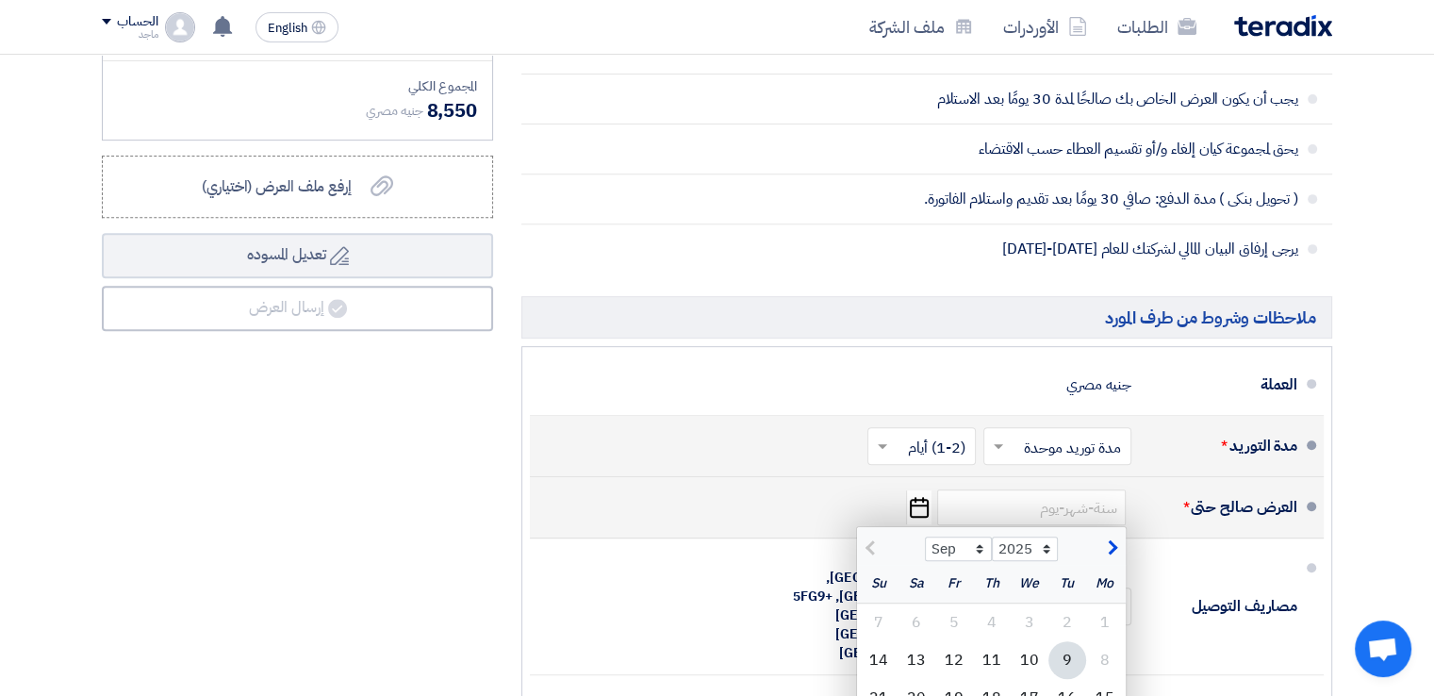
click at [1067, 649] on div "9" at bounding box center [1067, 660] width 38 height 38
type input "[DATE]"
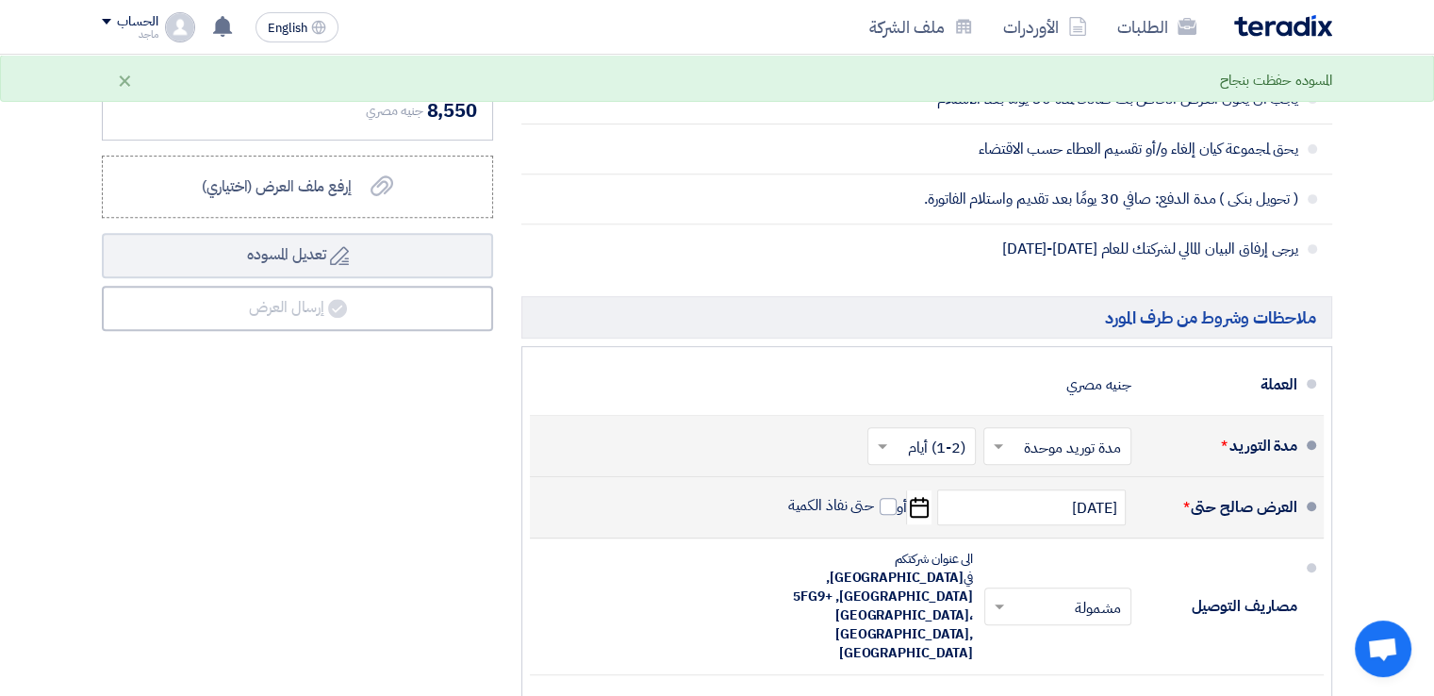
scroll to position [1214, 0]
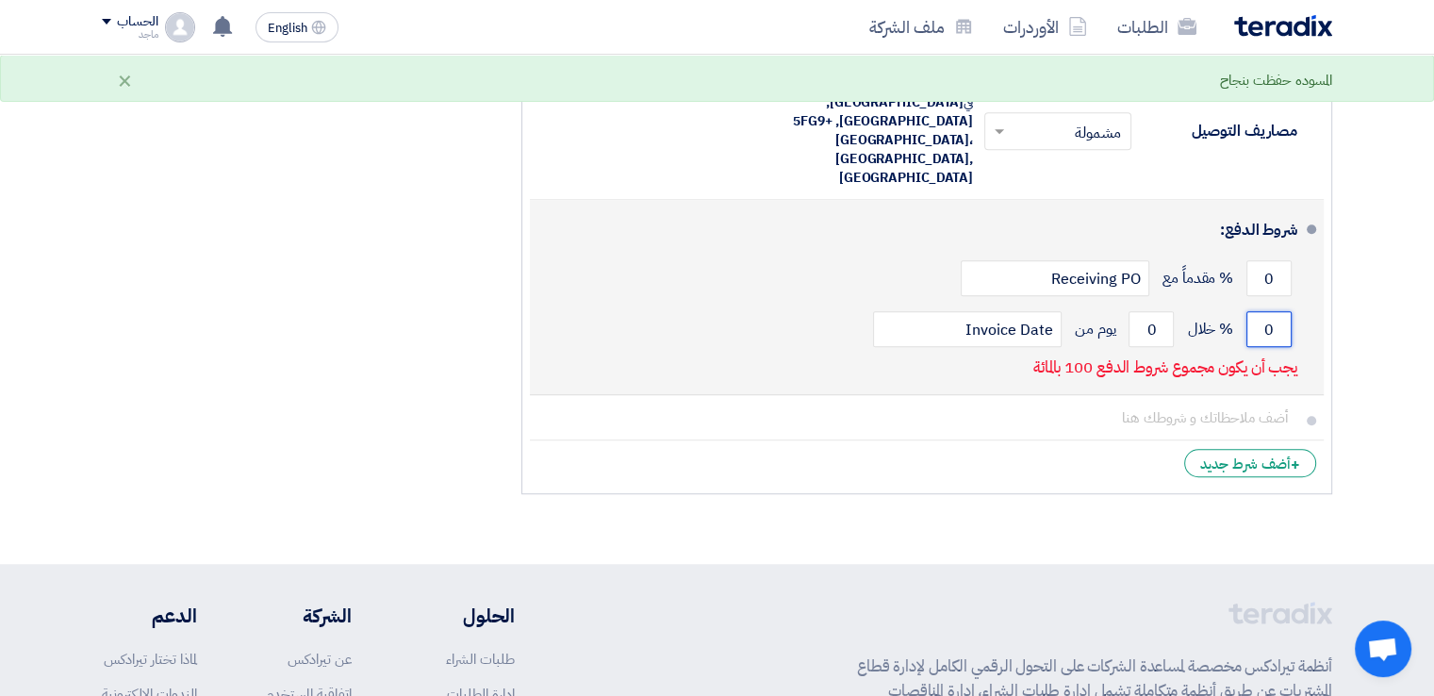
click at [1253, 311] on input "0" at bounding box center [1268, 329] width 45 height 36
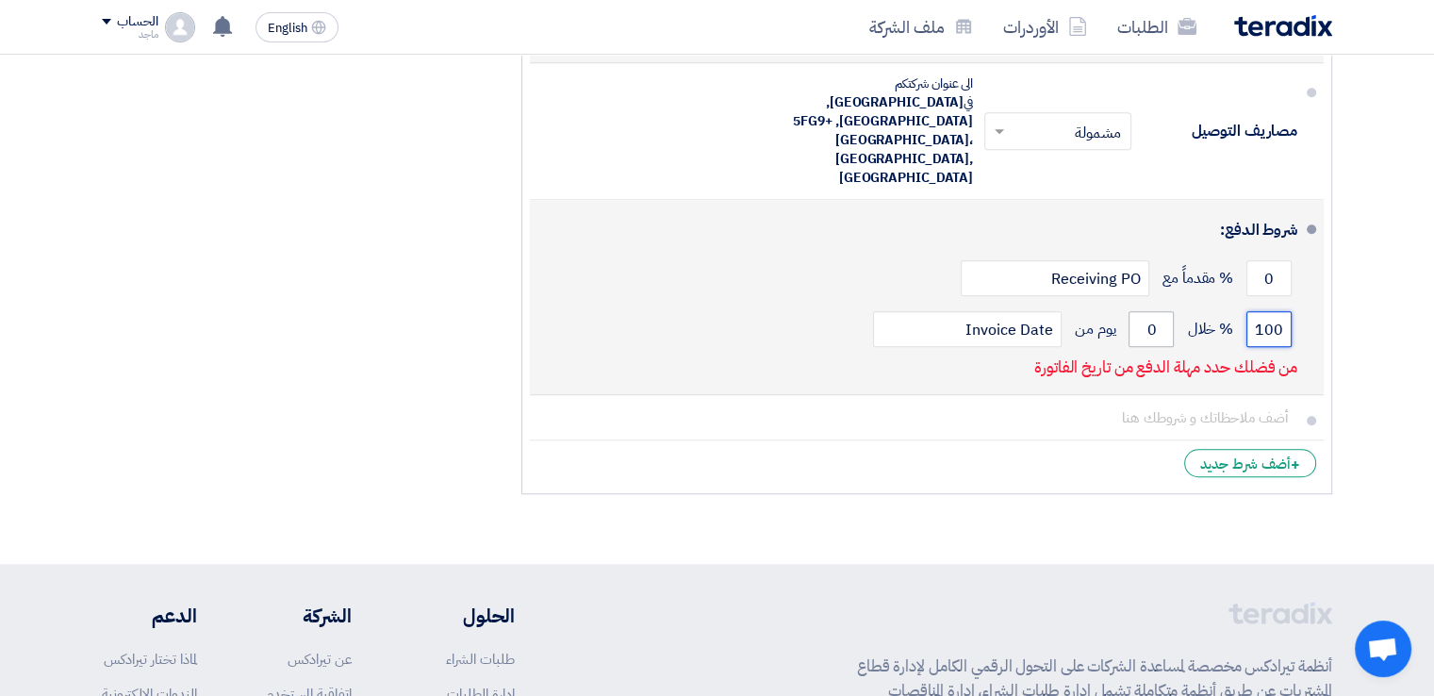
type input "100"
click at [1130, 311] on input "0" at bounding box center [1150, 329] width 45 height 36
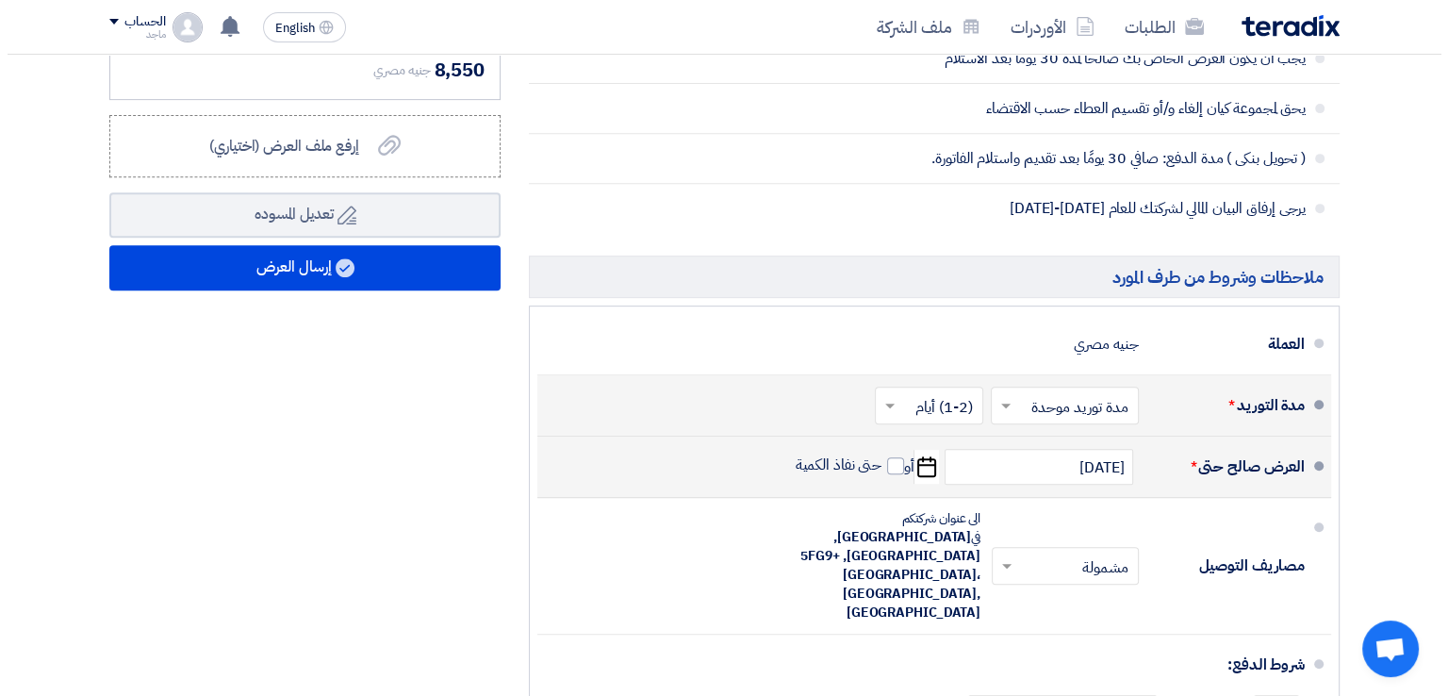
scroll to position [762, 0]
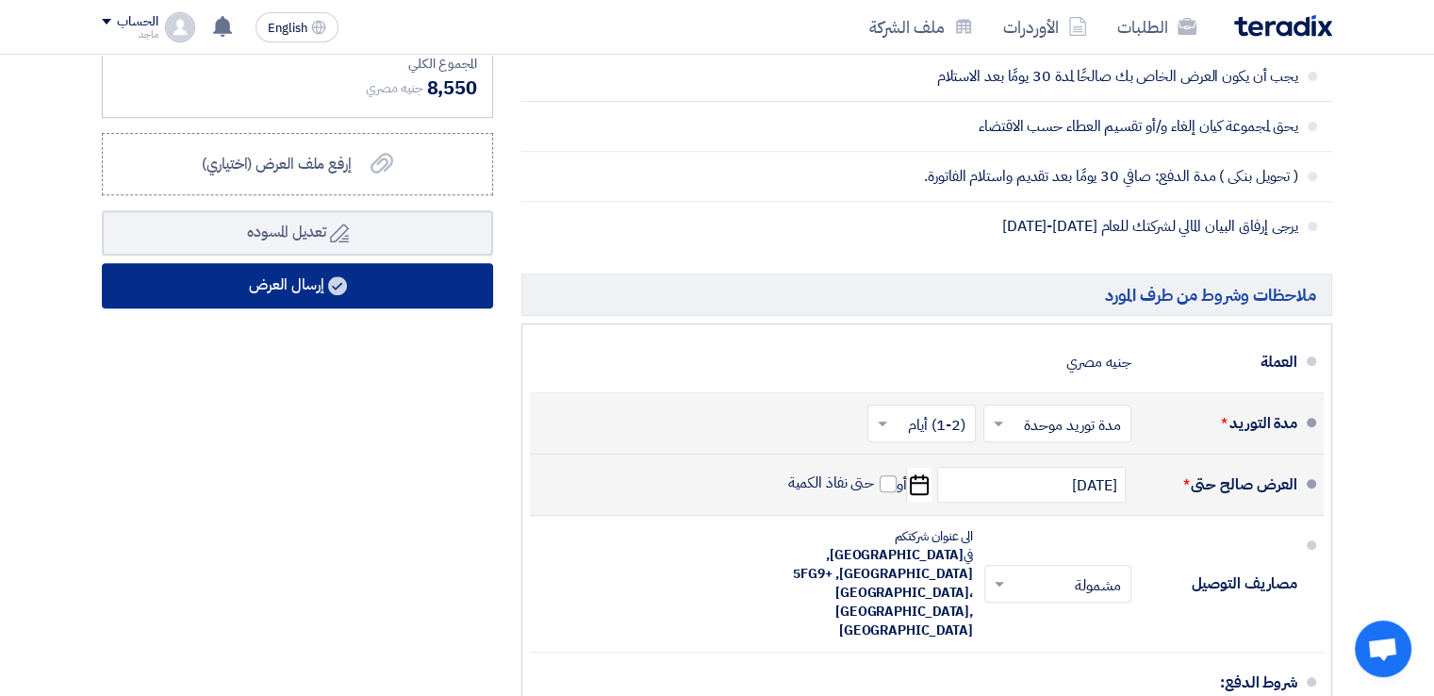
type input "30"
click at [313, 277] on button "إرسال العرض" at bounding box center [297, 285] width 391 height 45
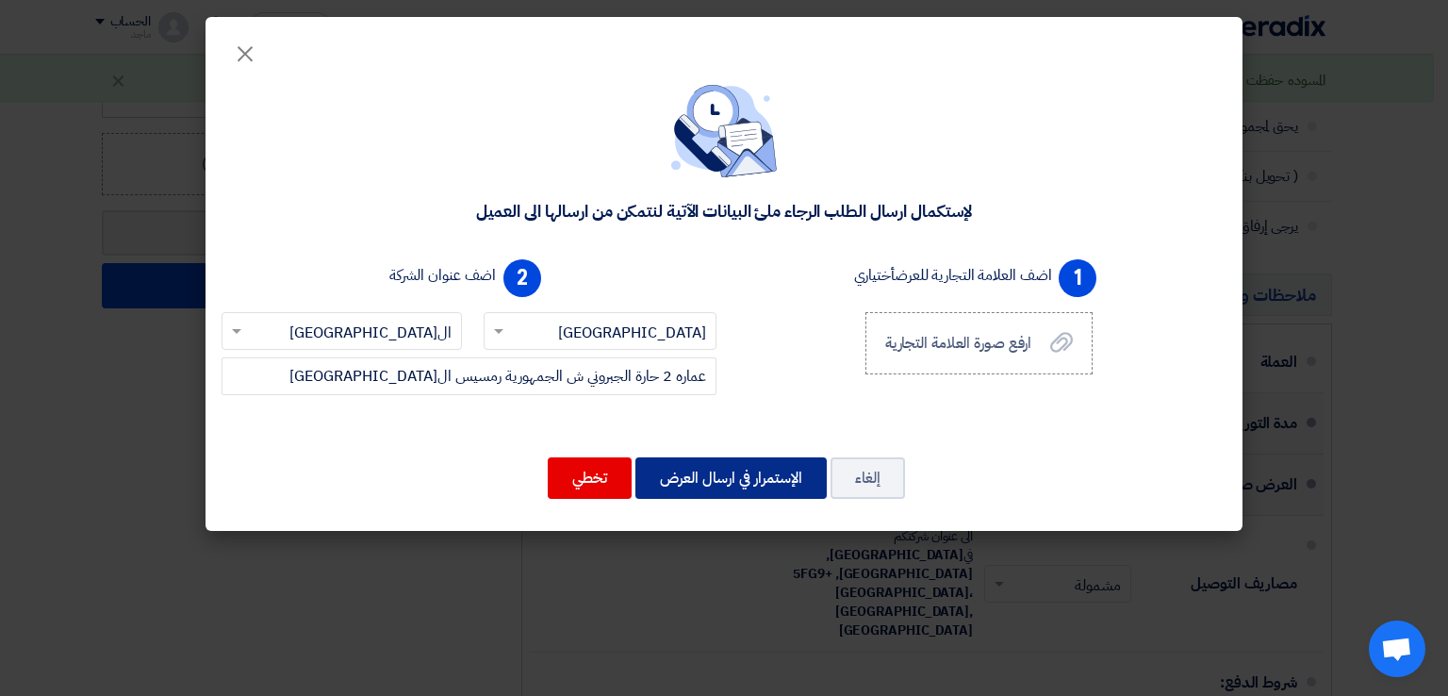
click at [728, 468] on button "الإستمرار في ارسال العرض" at bounding box center [730, 477] width 191 height 41
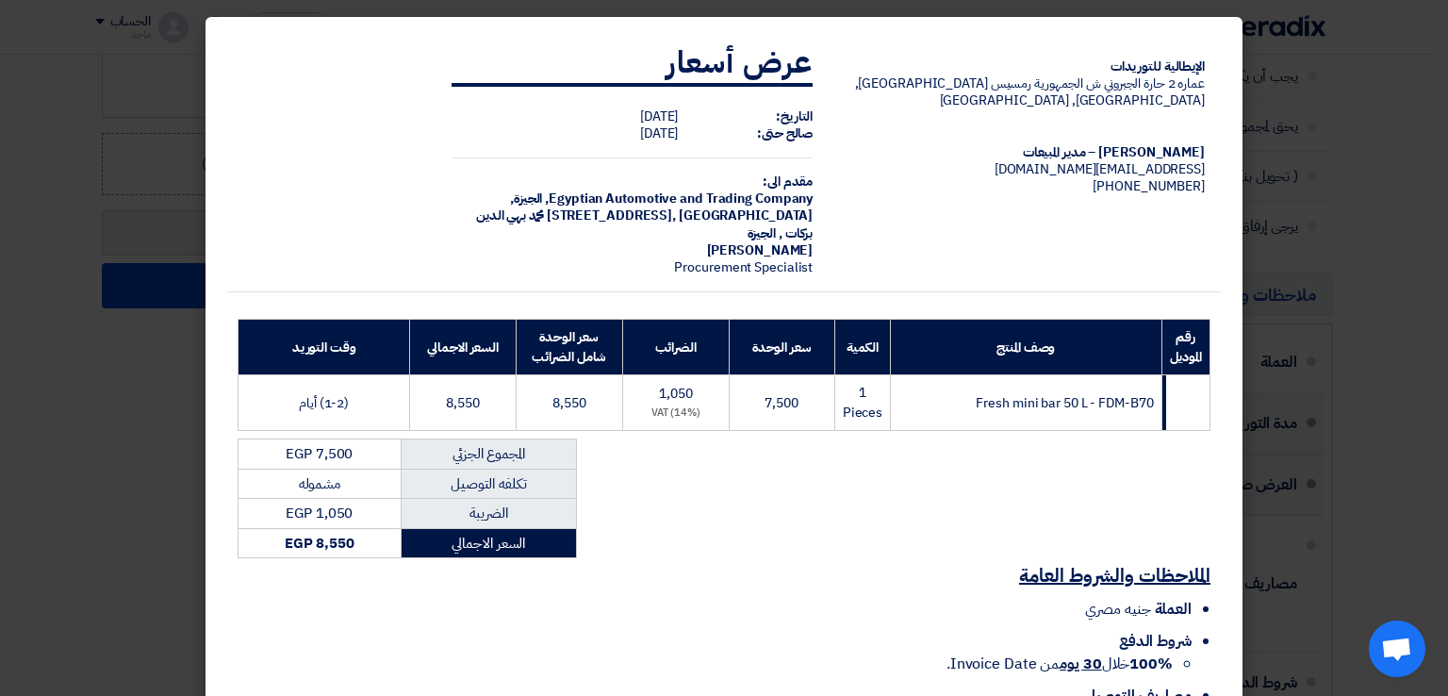
scroll to position [135, 0]
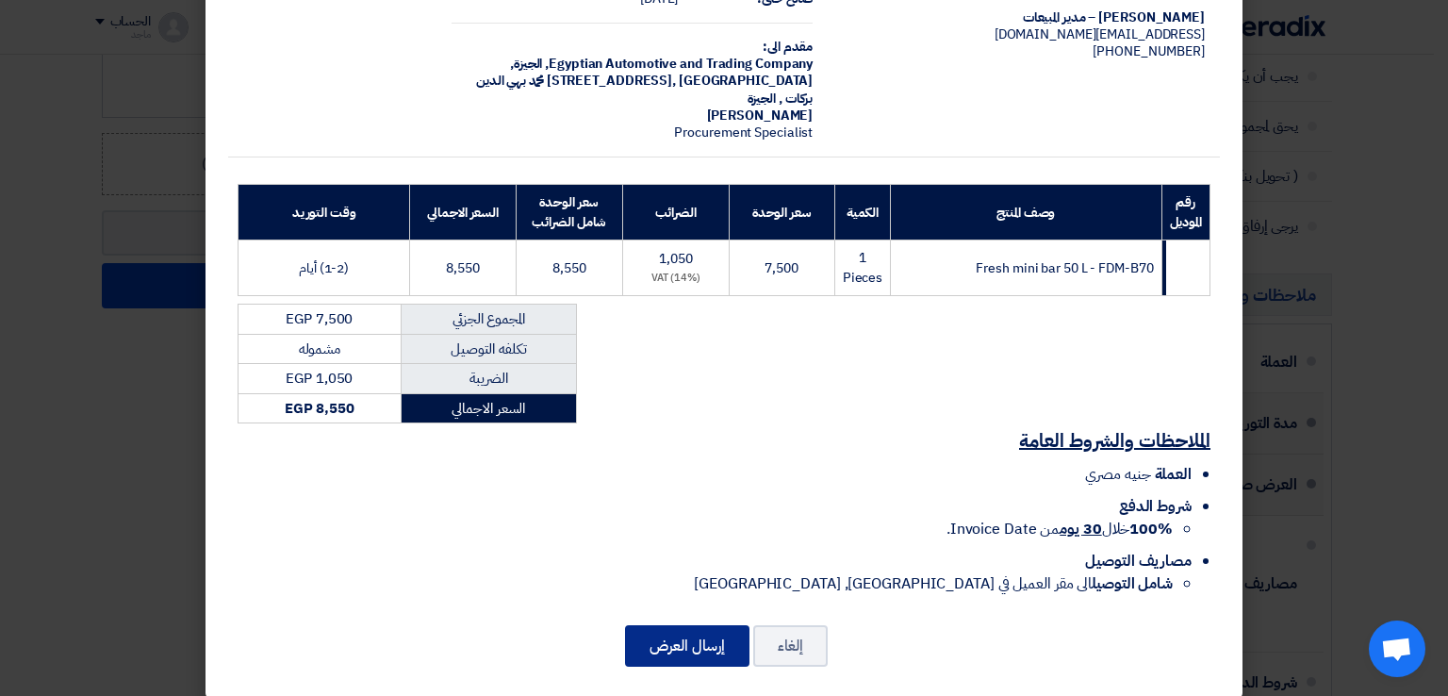
click at [696, 626] on button "إرسال العرض" at bounding box center [687, 645] width 124 height 41
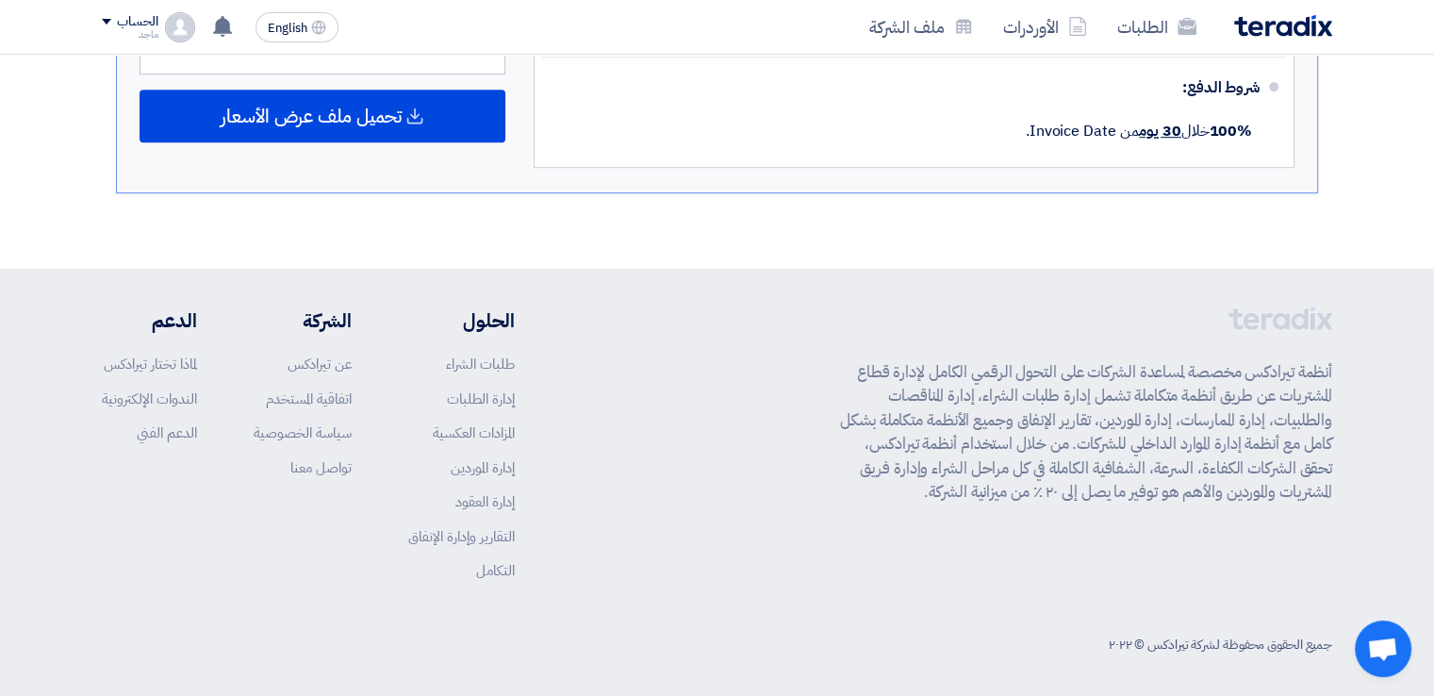
scroll to position [366, 0]
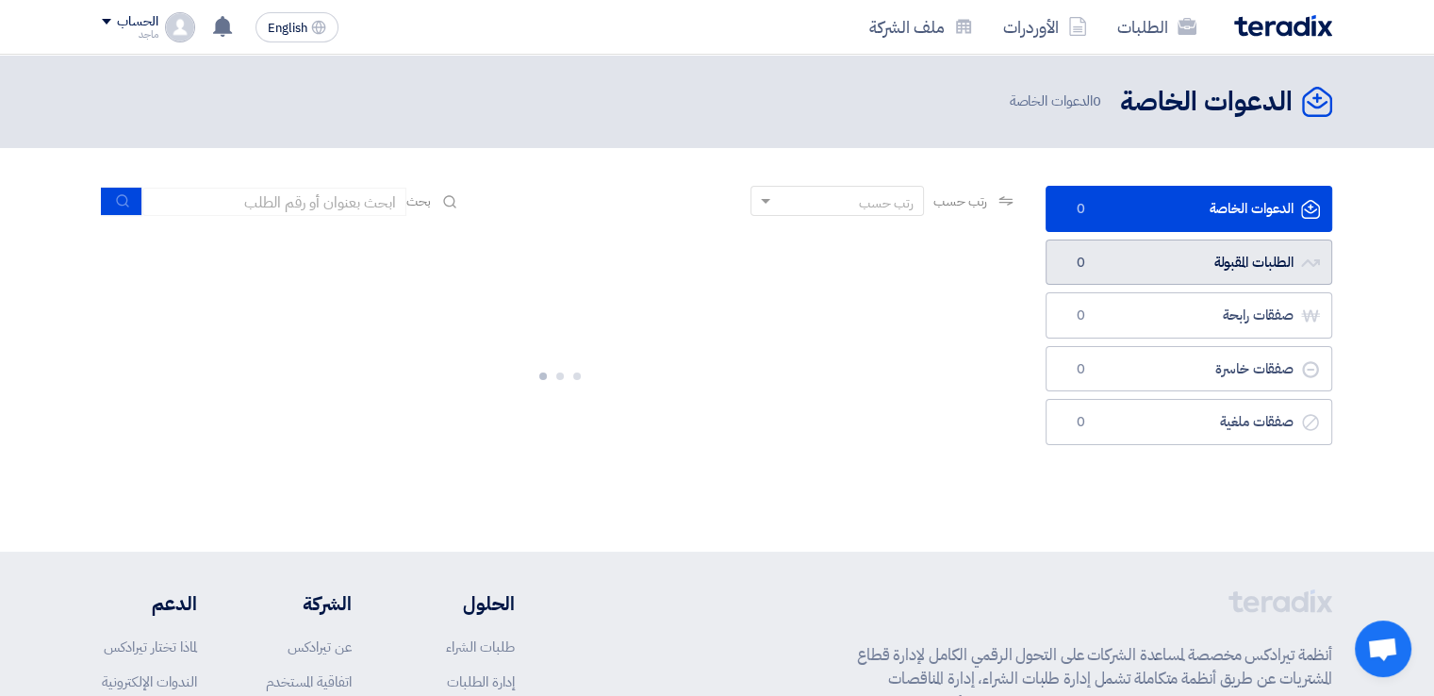
click at [1203, 254] on link "الطلبات المقبولة الطلبات المقبولة 0" at bounding box center [1188, 262] width 287 height 46
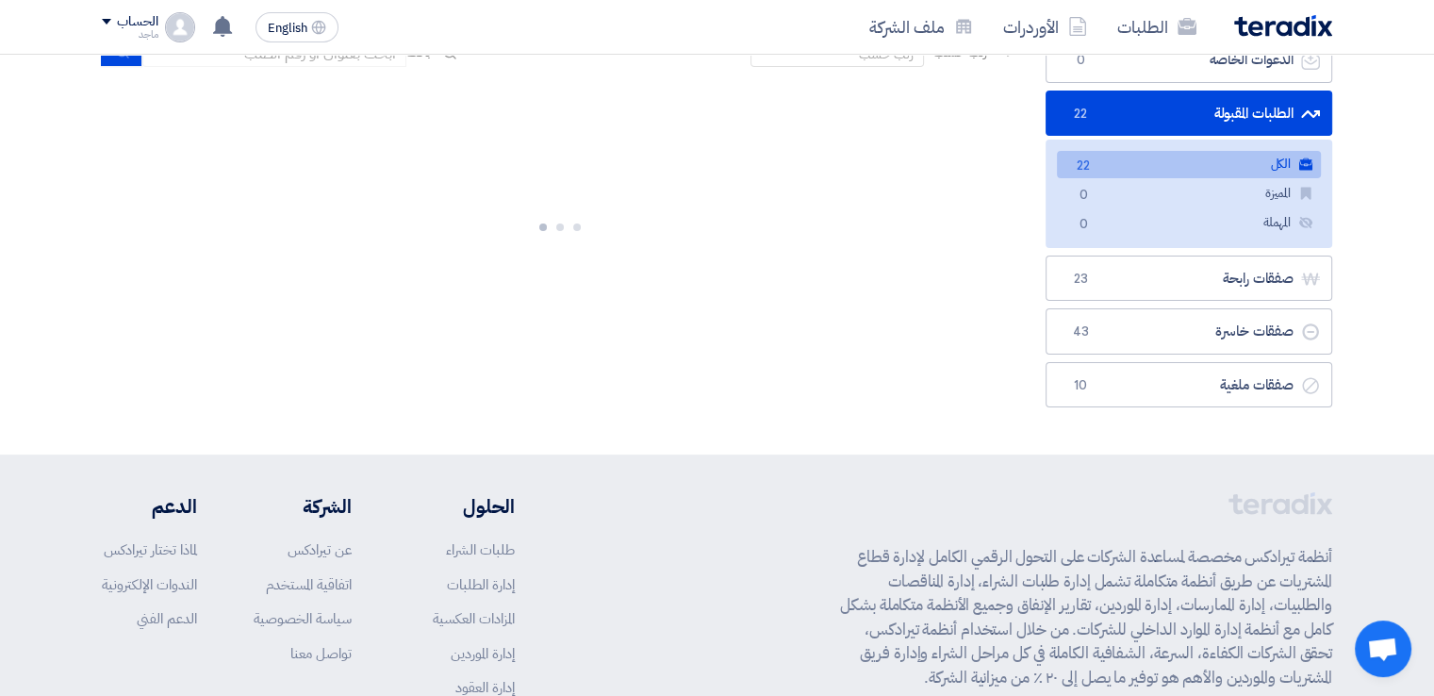
scroll to position [148, 0]
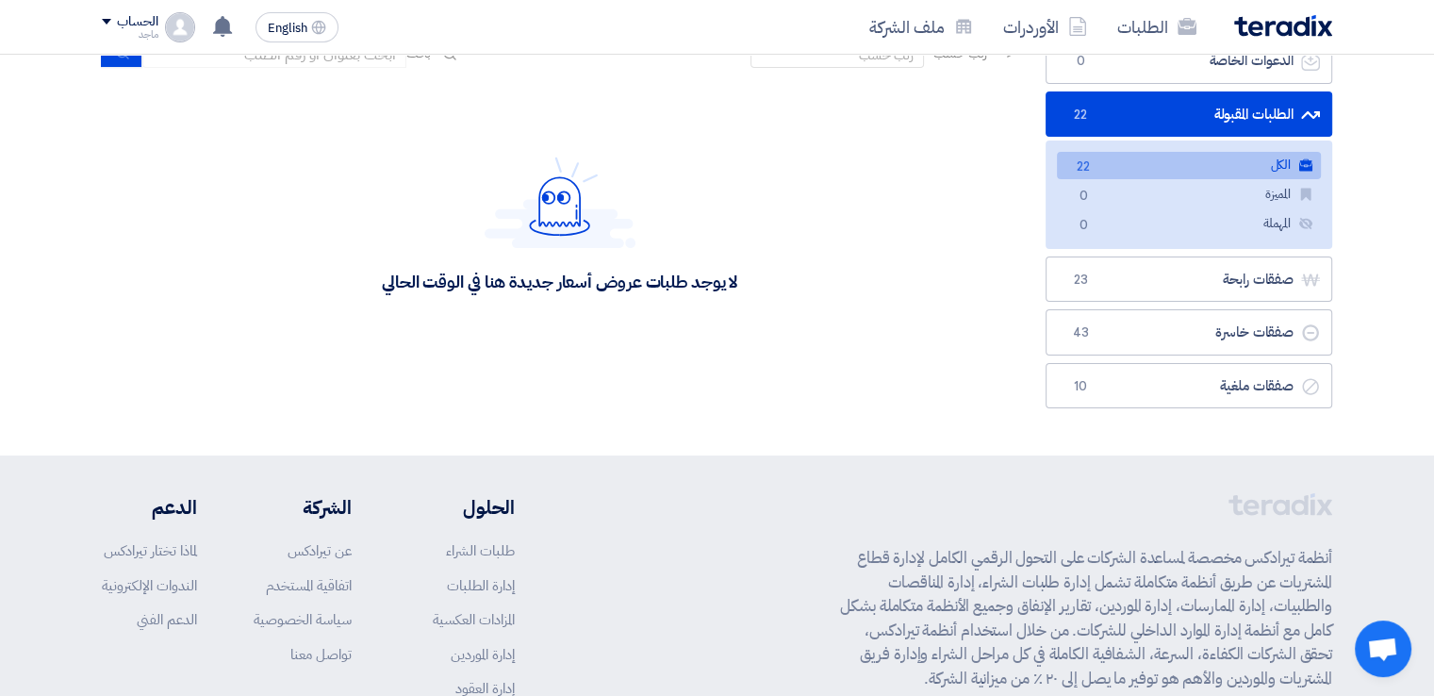
click at [1161, 152] on link "الكل الكل 22" at bounding box center [1189, 165] width 264 height 27
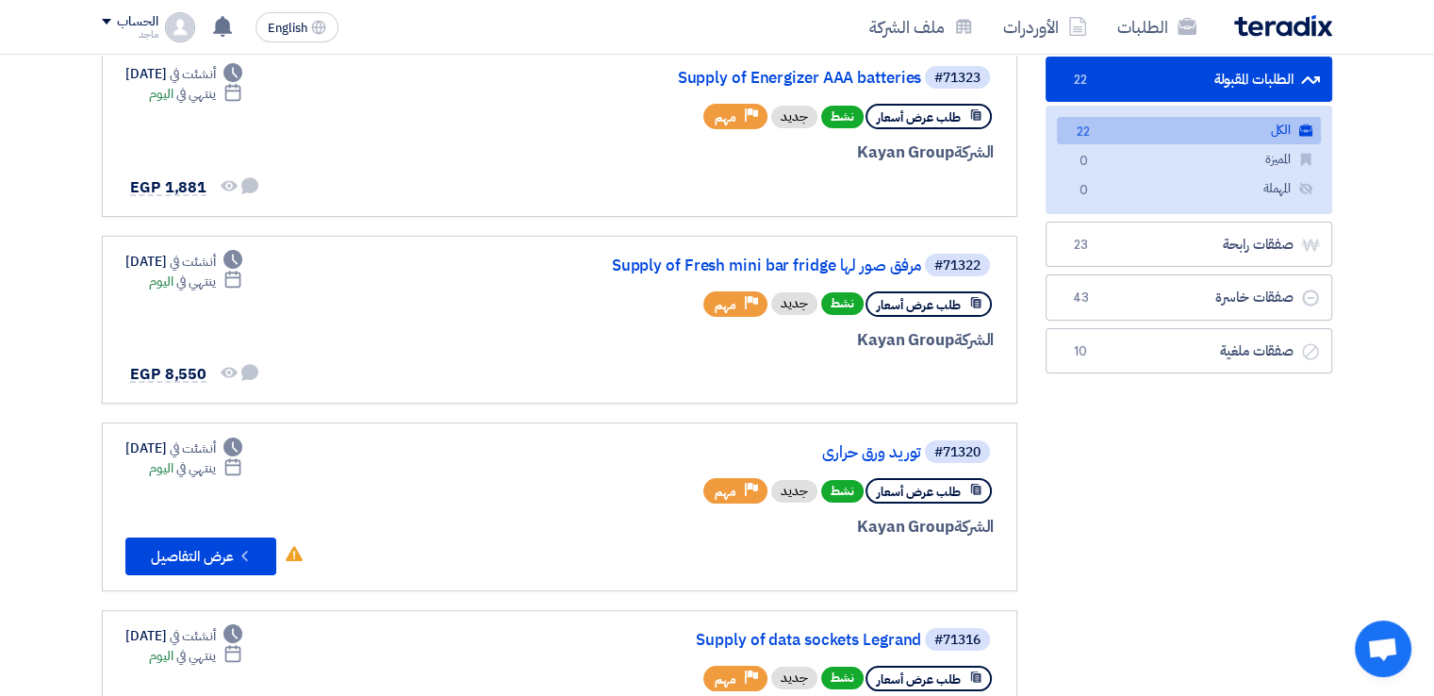
scroll to position [245, 0]
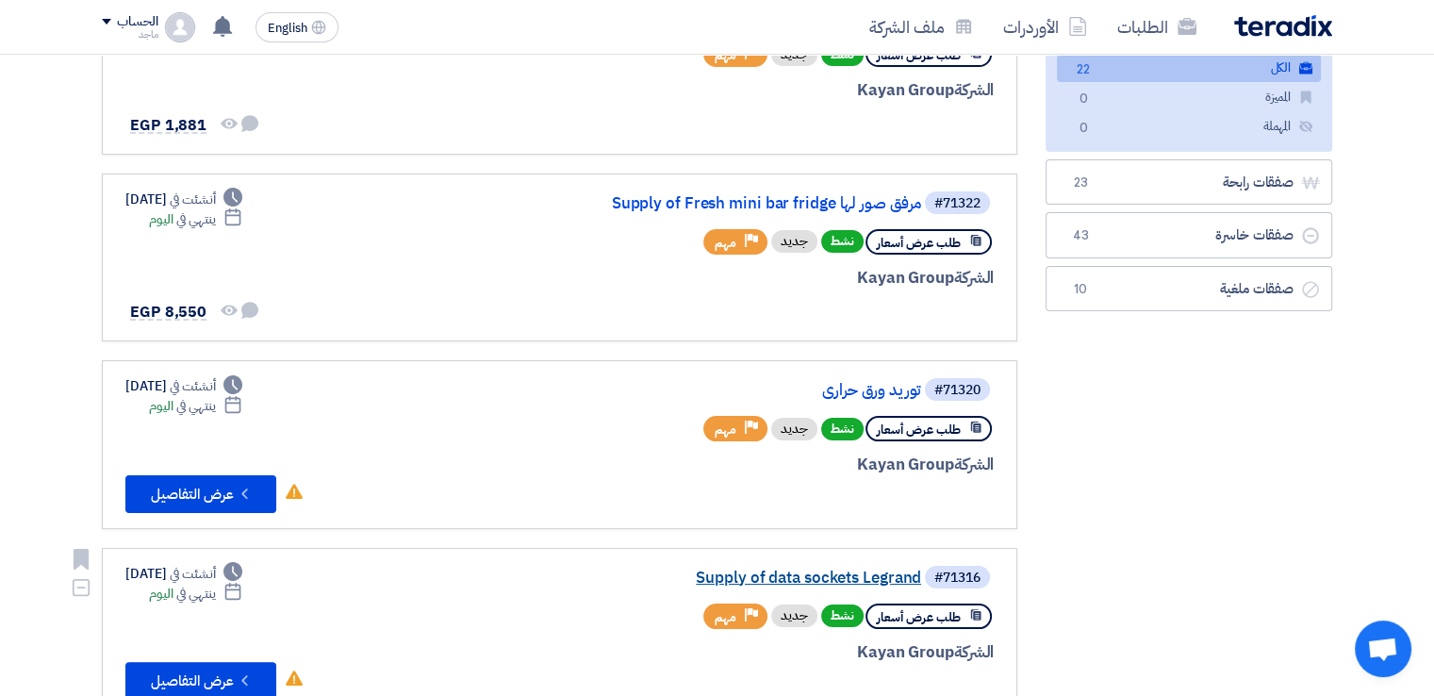
click at [849, 569] on link "Supply of data sockets Legrand" at bounding box center [732, 577] width 377 height 17
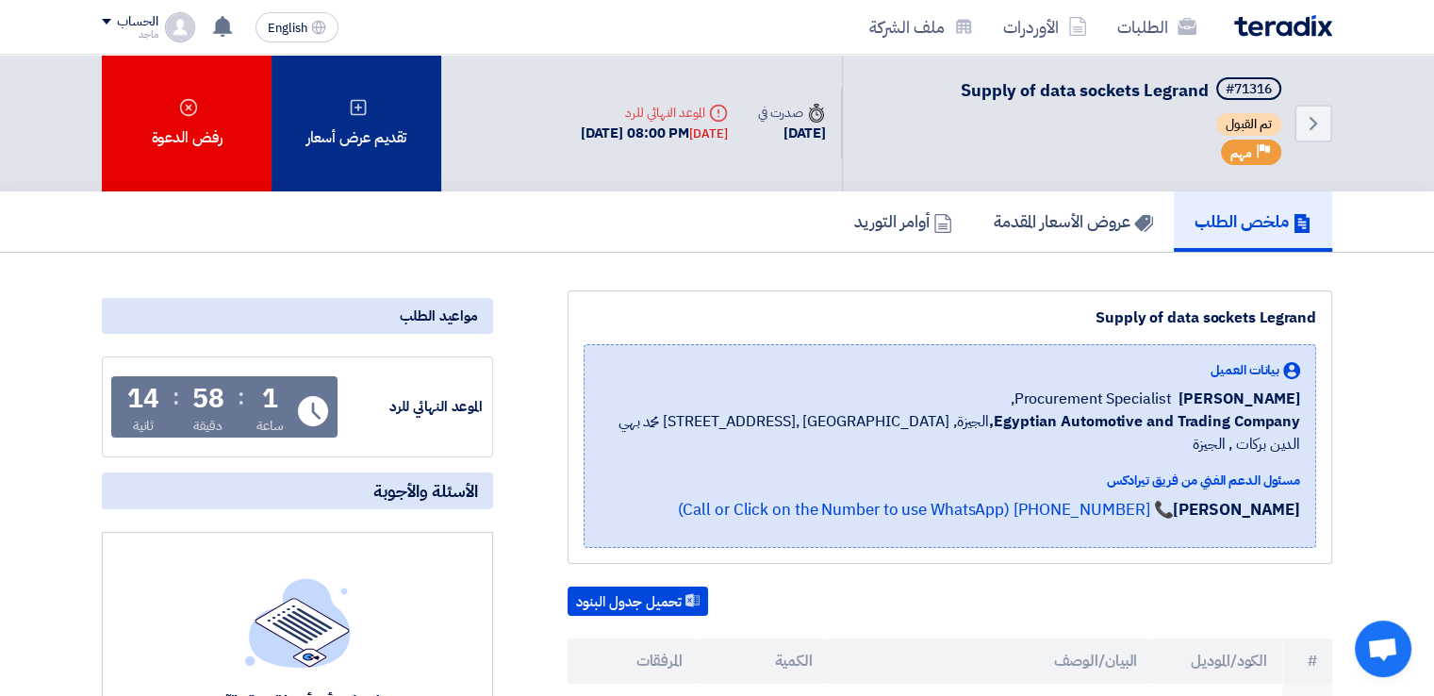
click at [392, 143] on div "تقديم عرض أسعار" at bounding box center [356, 123] width 170 height 137
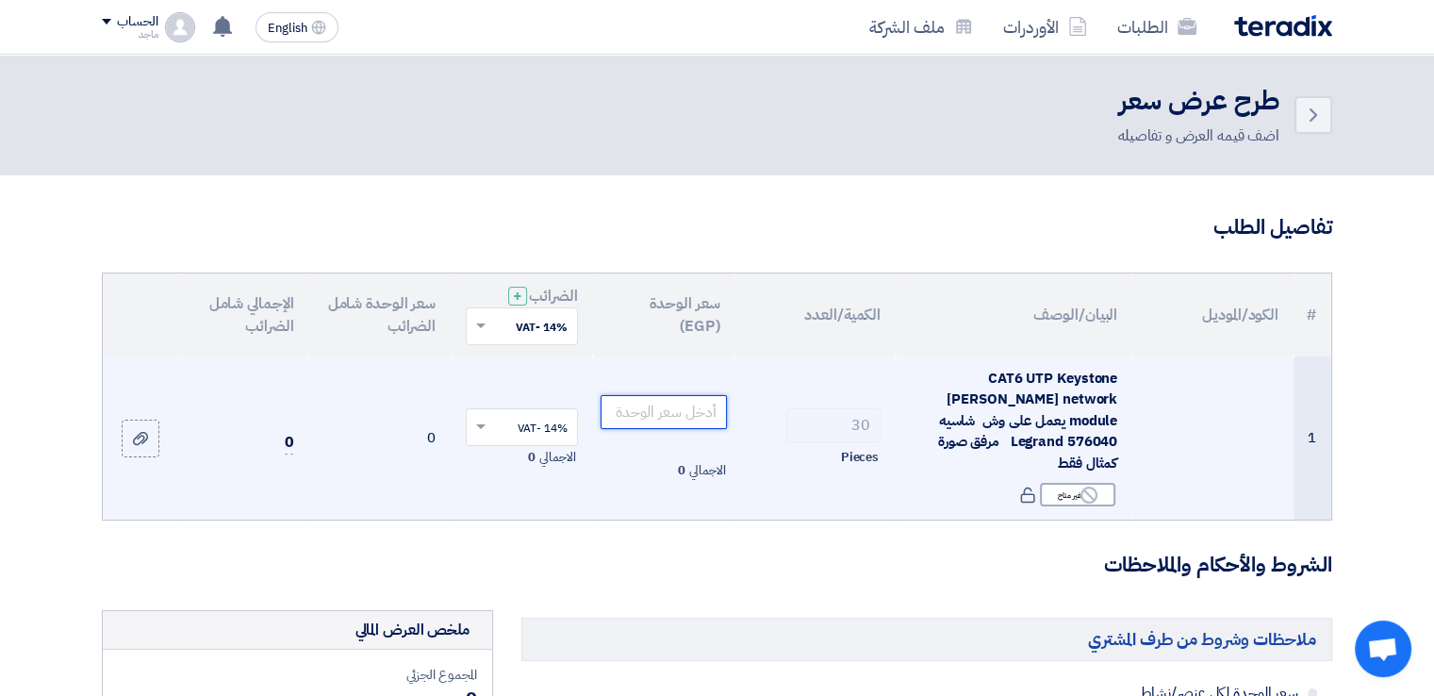
click at [659, 396] on input "number" at bounding box center [663, 412] width 127 height 34
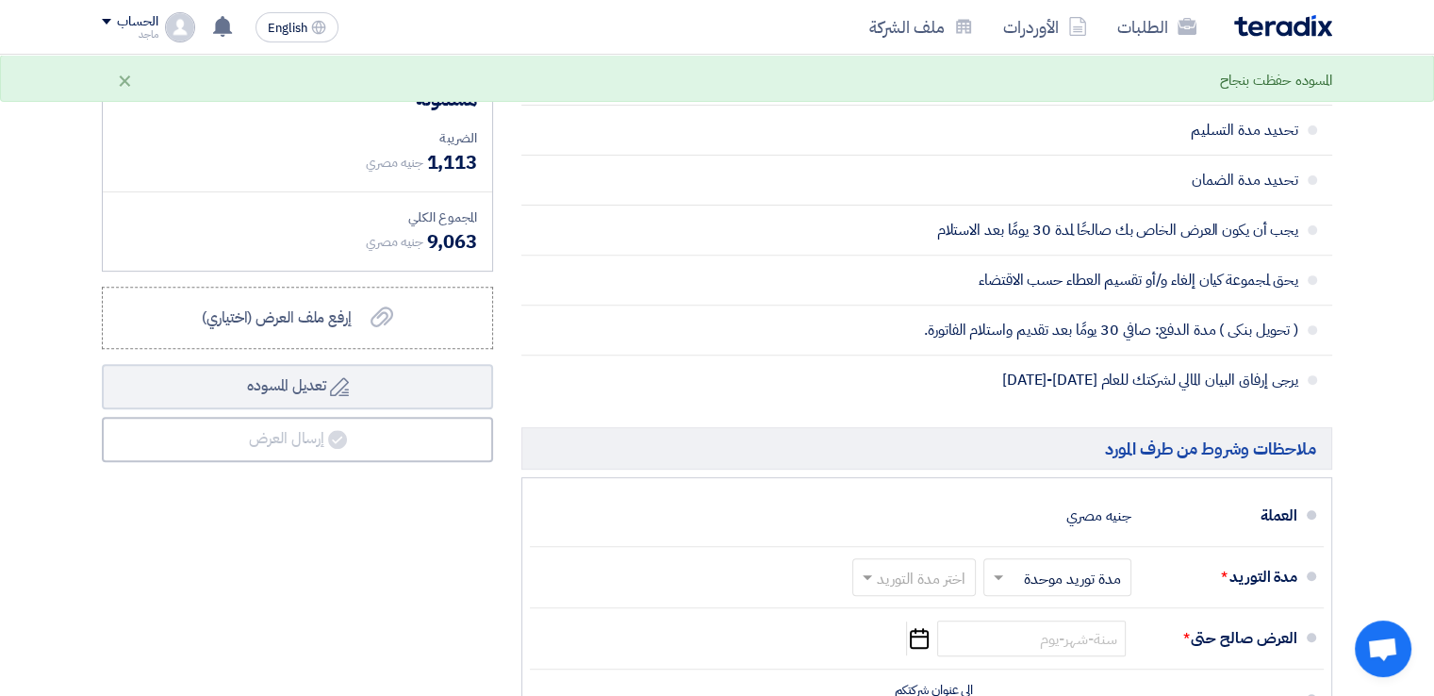
scroll to position [667, 0]
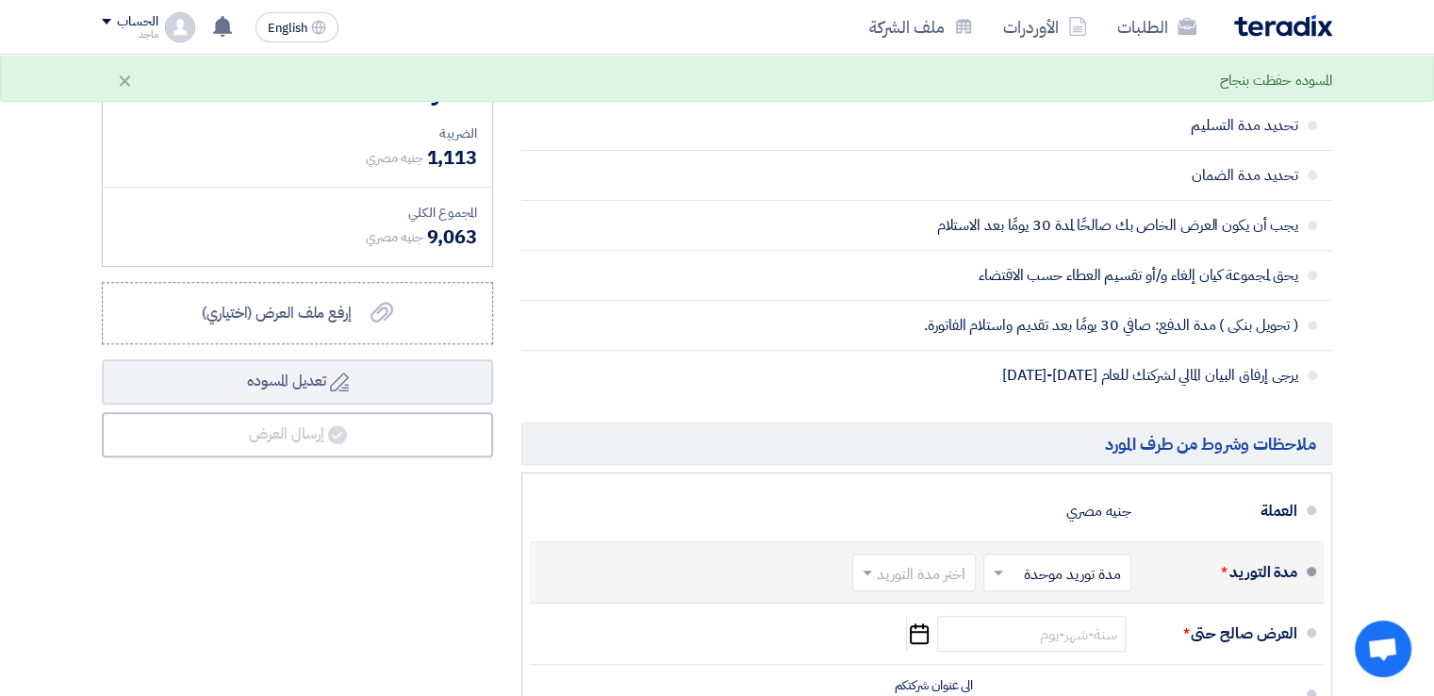
type input "265"
click at [893, 561] on input "text" at bounding box center [910, 574] width 114 height 27
click at [935, 327] on span "(1-2) أيام" at bounding box center [939, 338] width 57 height 23
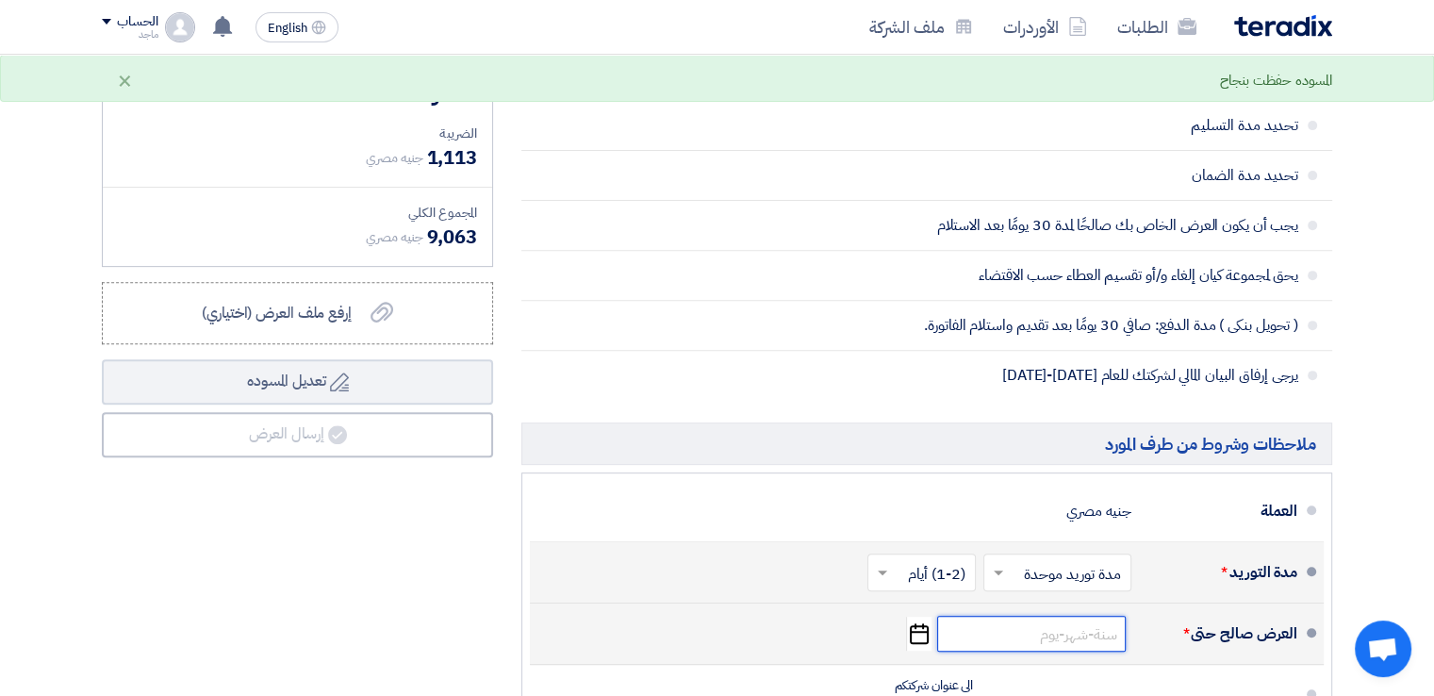
click at [1025, 615] on input at bounding box center [1031, 633] width 189 height 36
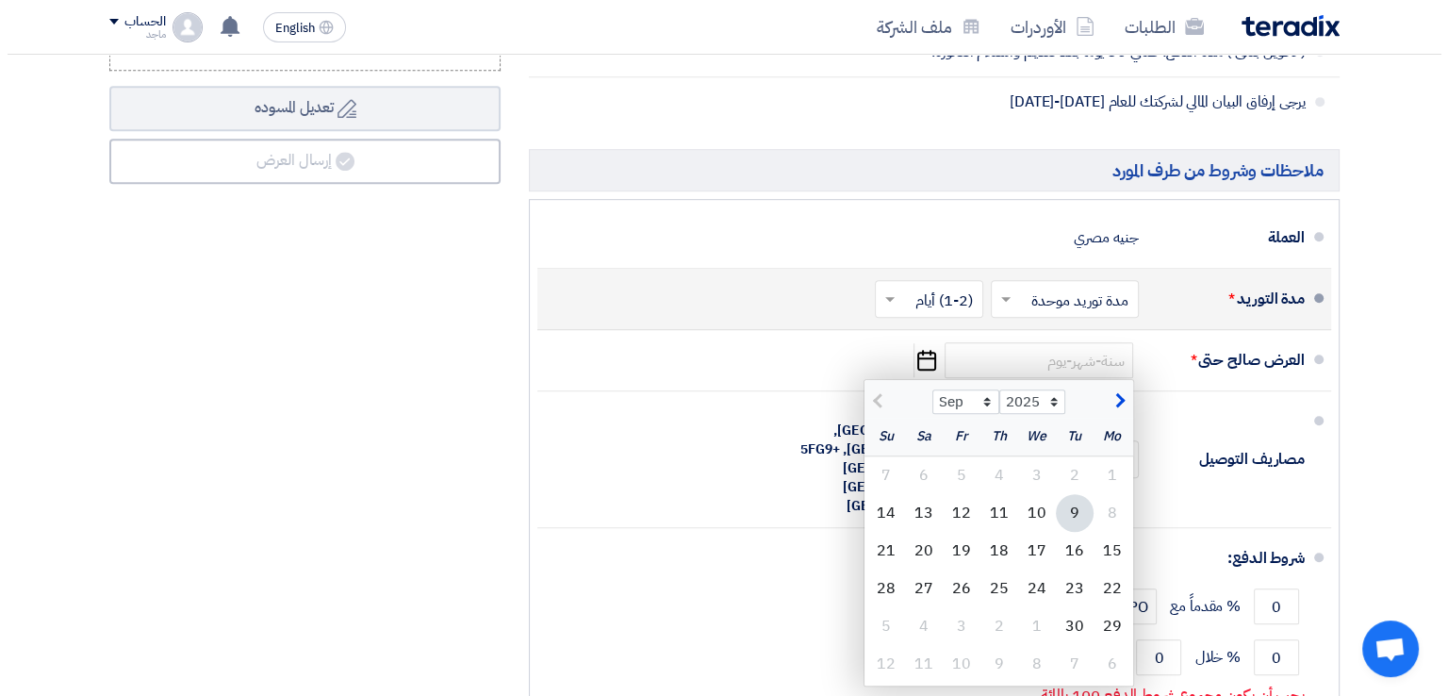
scroll to position [948, 0]
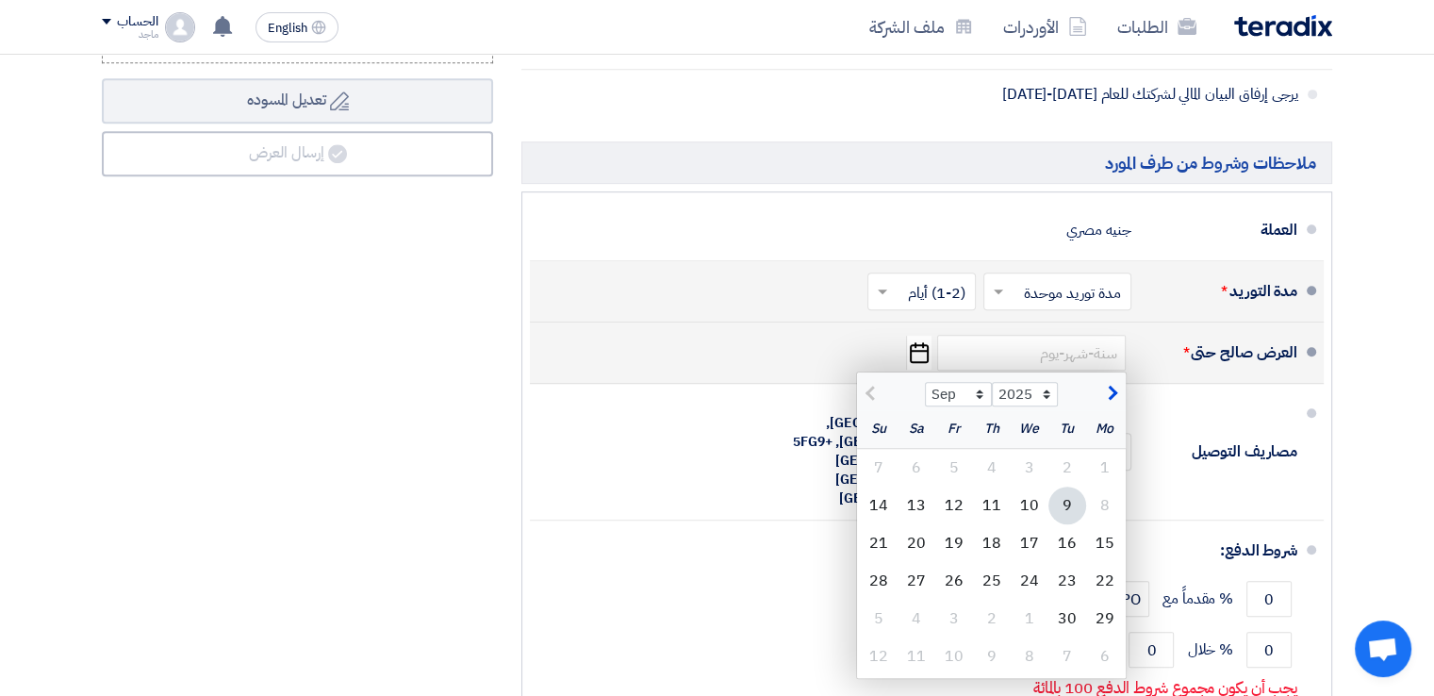
click at [1071, 486] on div "9" at bounding box center [1067, 505] width 38 height 38
type input "[DATE]"
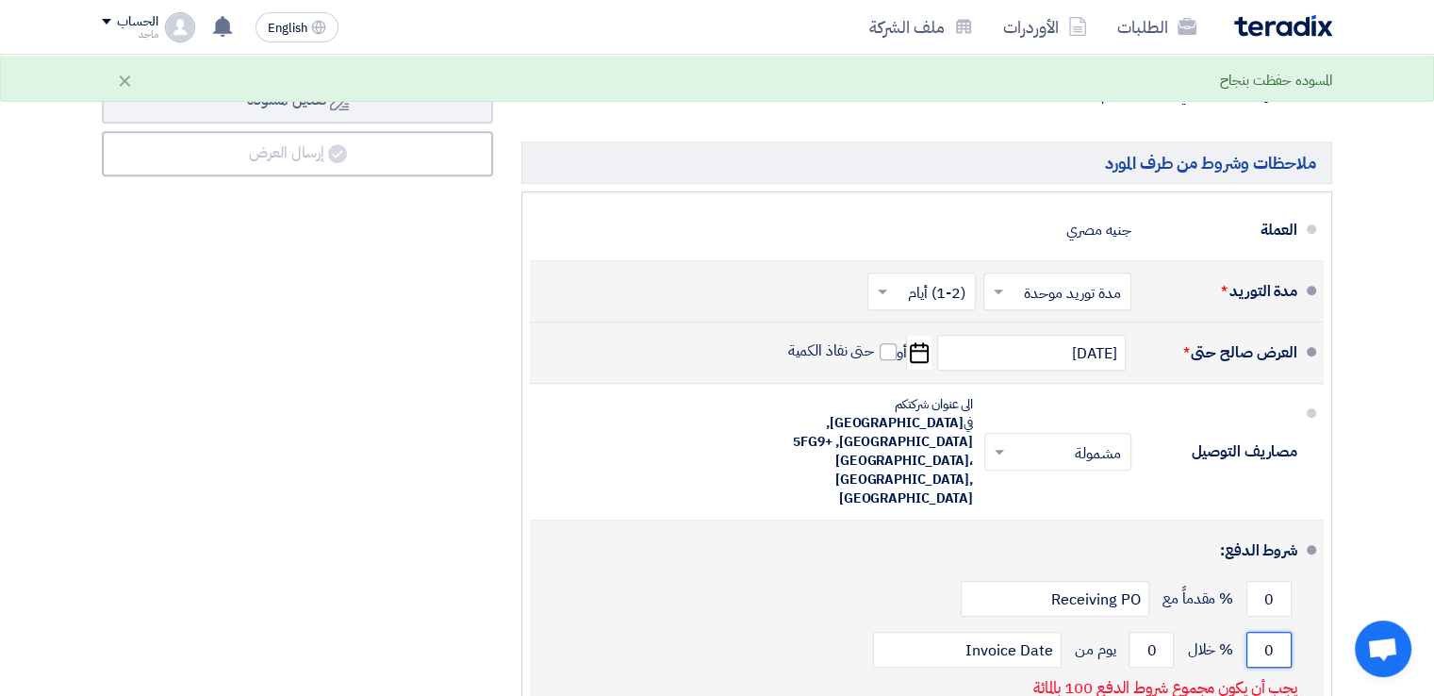
click at [1259, 631] on input "0" at bounding box center [1268, 649] width 45 height 36
type input "100"
click at [1133, 631] on input "0" at bounding box center [1150, 649] width 45 height 36
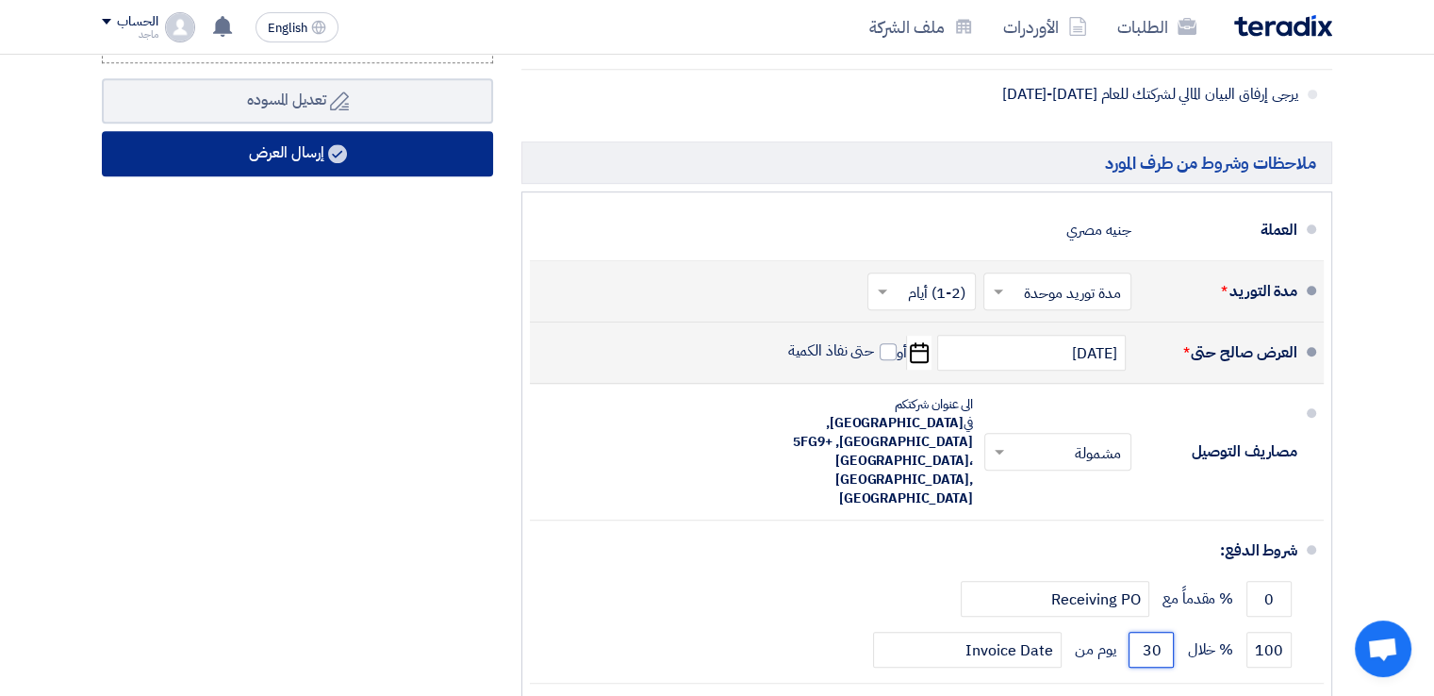
type input "30"
click at [415, 136] on button "إرسال العرض" at bounding box center [297, 153] width 391 height 45
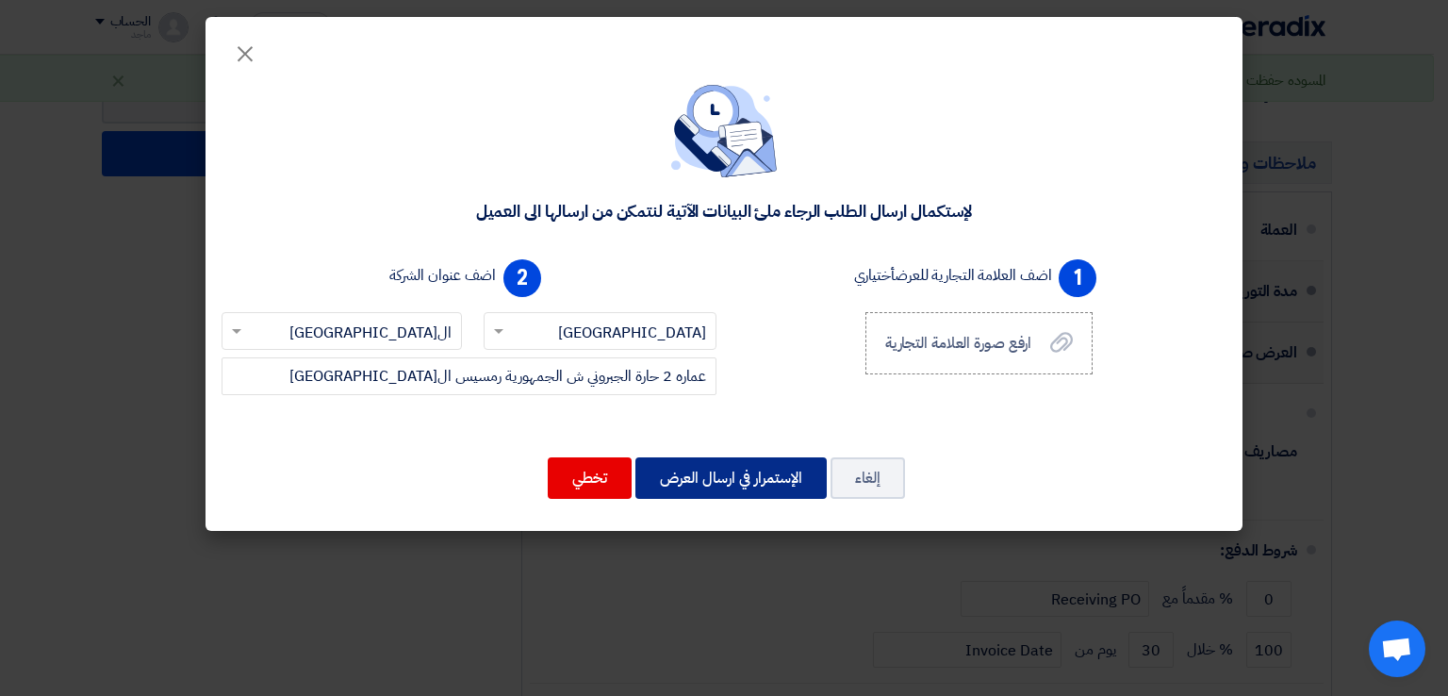
click at [754, 479] on button "الإستمرار في ارسال العرض" at bounding box center [730, 477] width 191 height 41
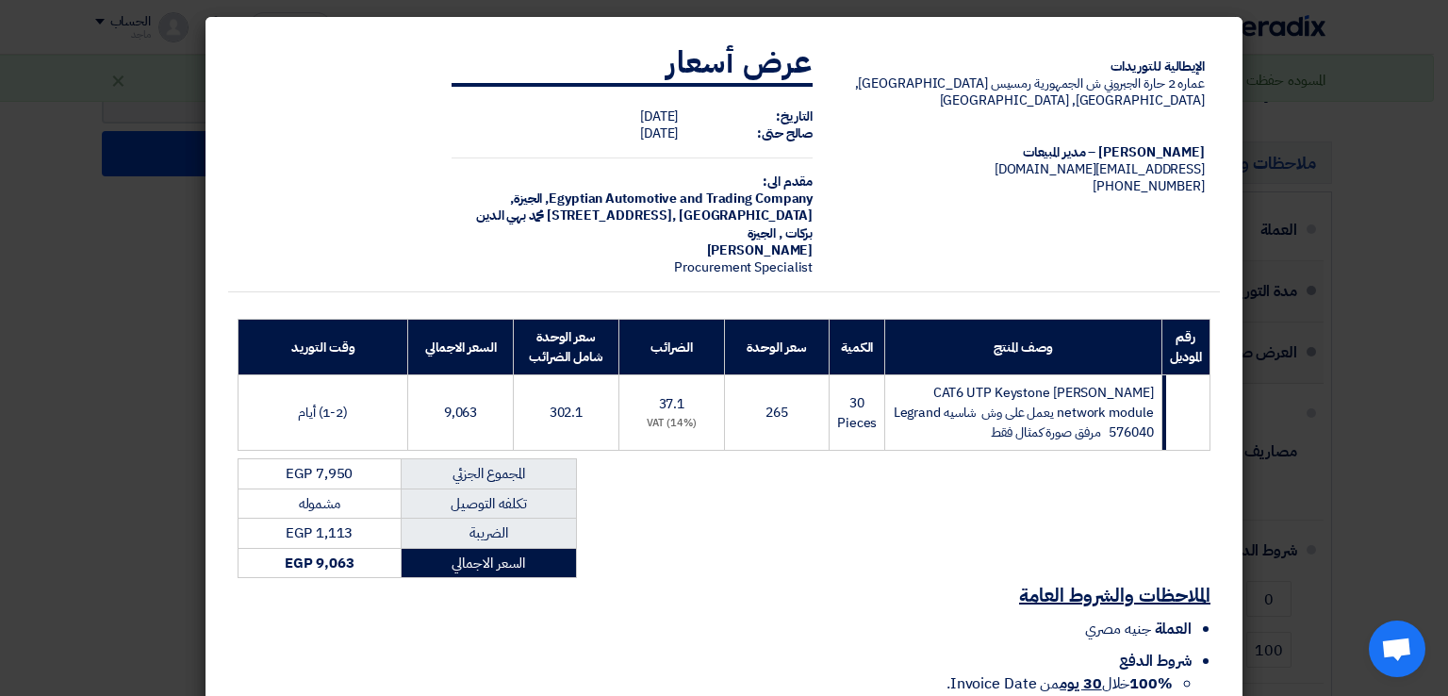
scroll to position [155, 0]
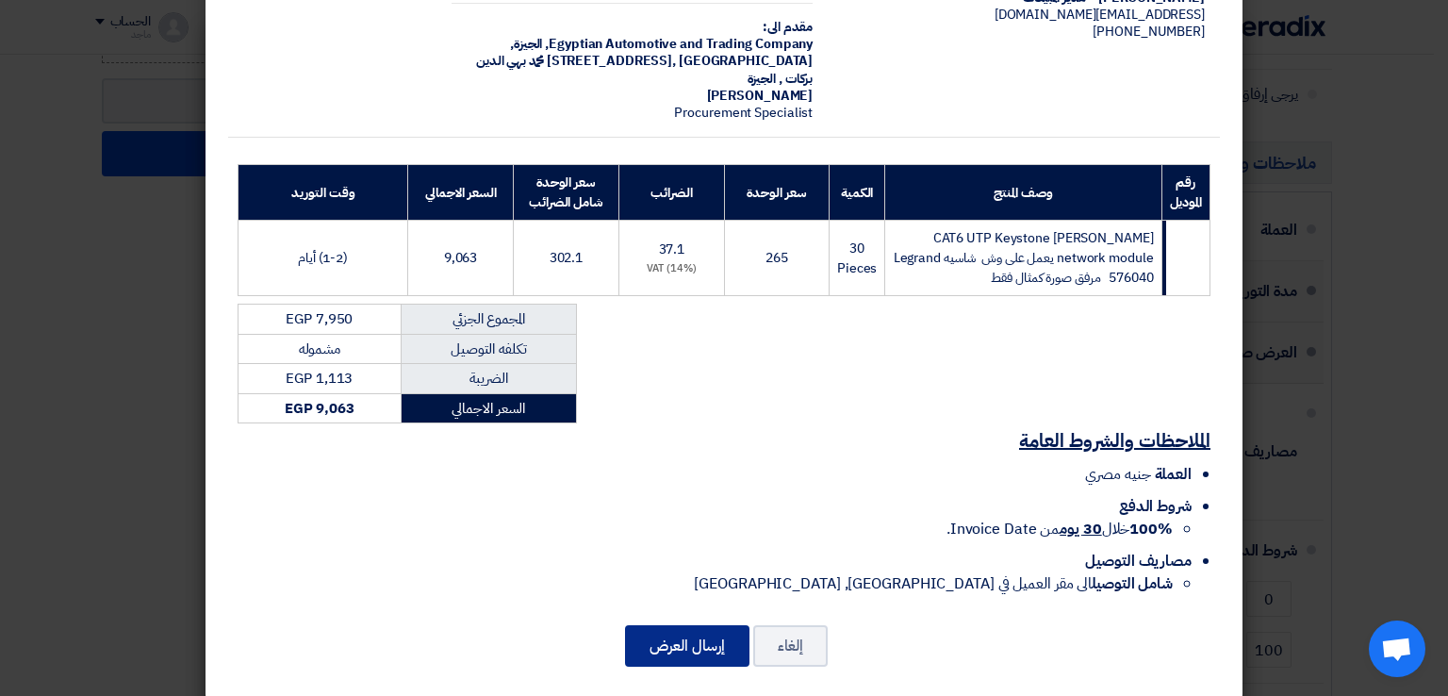
click at [686, 625] on button "إرسال العرض" at bounding box center [687, 645] width 124 height 41
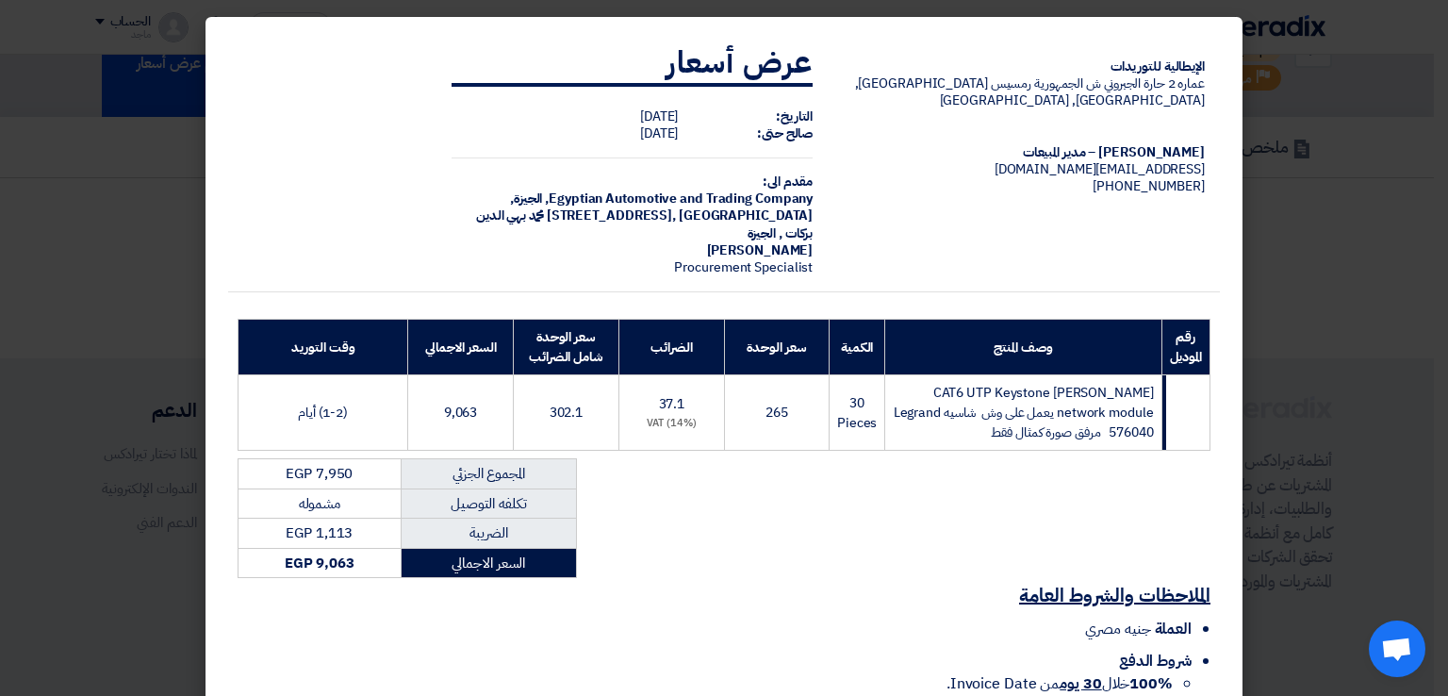
scroll to position [1037, 0]
drag, startPoint x: 685, startPoint y: 619, endPoint x: 449, endPoint y: 601, distance: 237.2
click at [449, 617] on li "العملة جنيه مصري" at bounding box center [715, 628] width 954 height 23
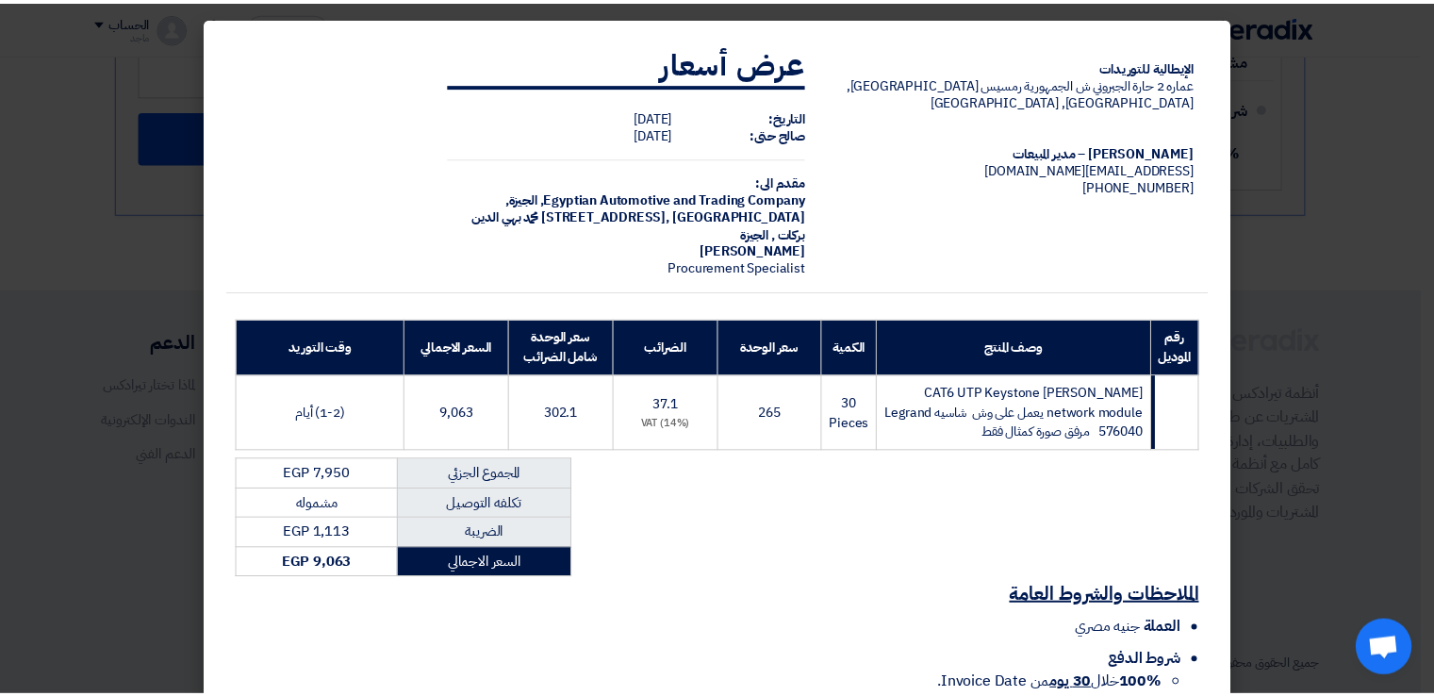
scroll to position [155, 0]
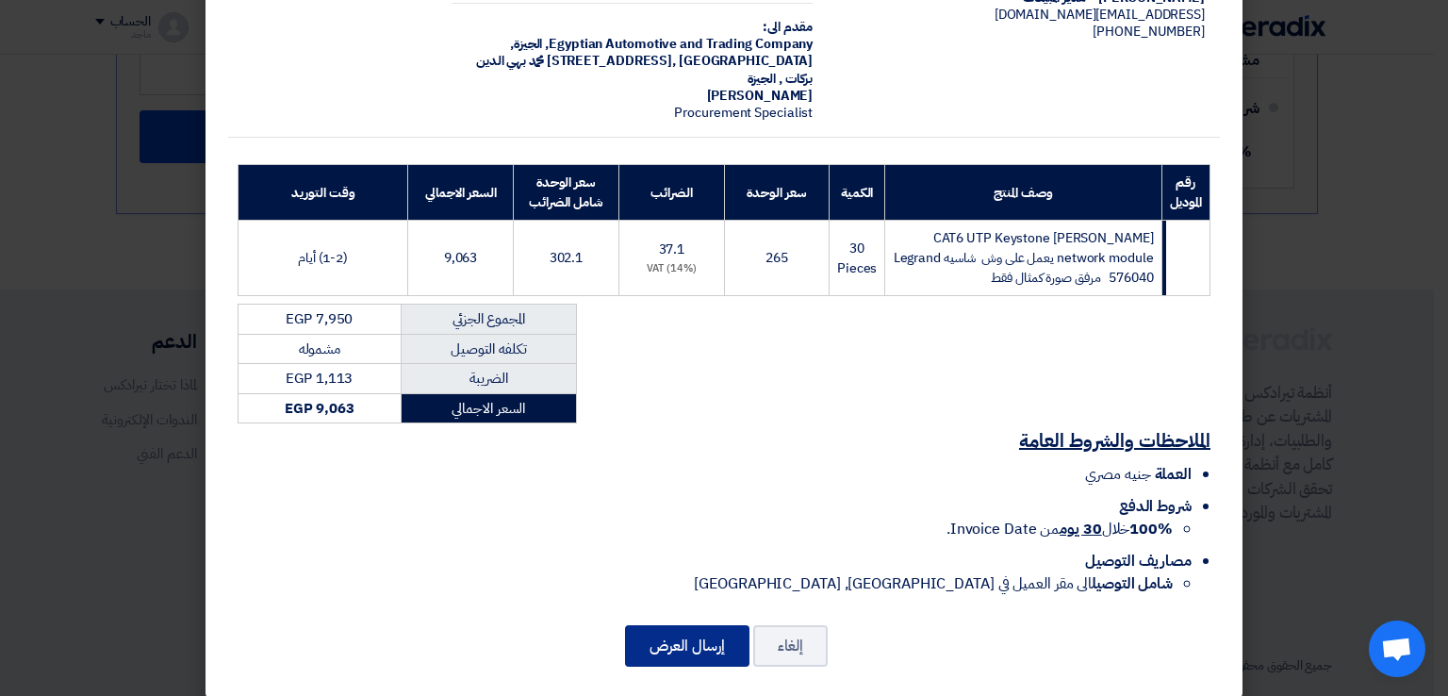
click at [695, 627] on button "إرسال العرض" at bounding box center [687, 645] width 124 height 41
click at [697, 626] on button "إرسال العرض" at bounding box center [687, 645] width 124 height 41
click at [77, 456] on modal-container "الإيطالية للتوريدات عماره 2 حارة الجبروني ش الجمهورية رمسيس القاهرة, القاهرة, E…" at bounding box center [724, 348] width 1448 height 696
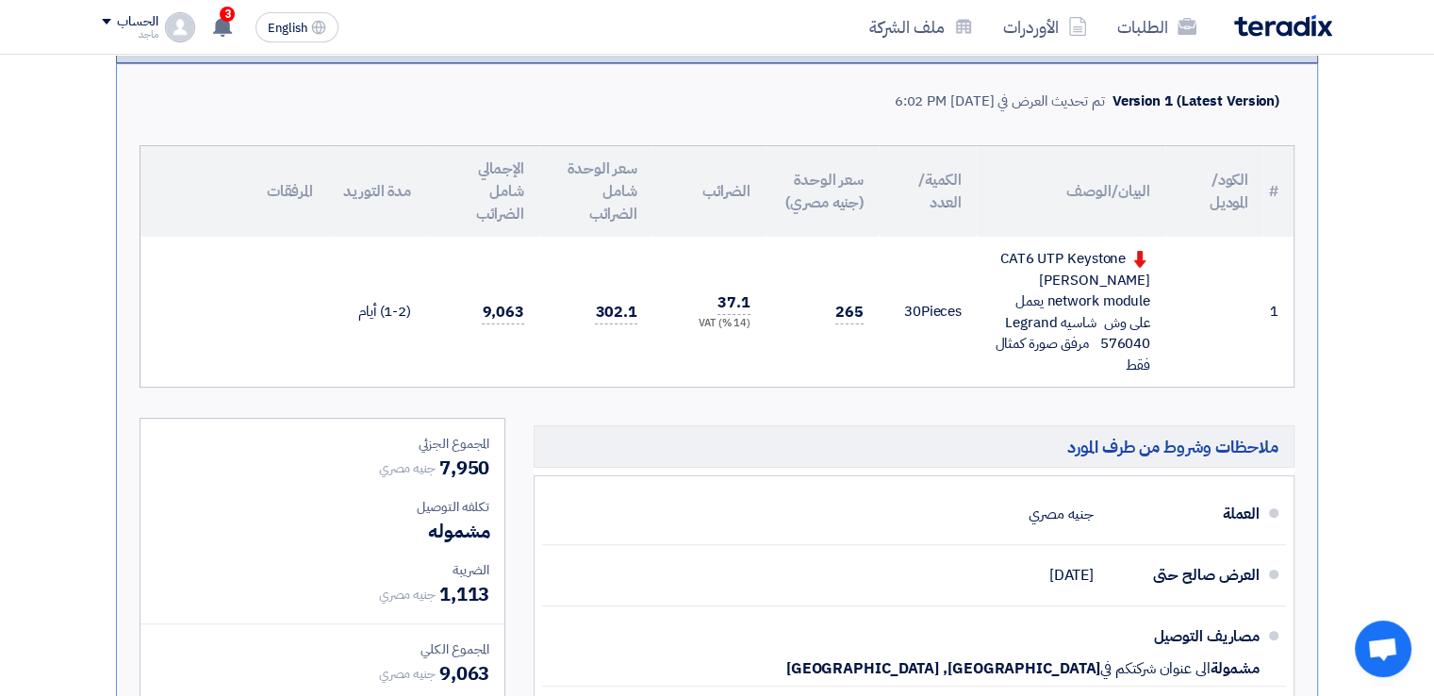
scroll to position [808, 0]
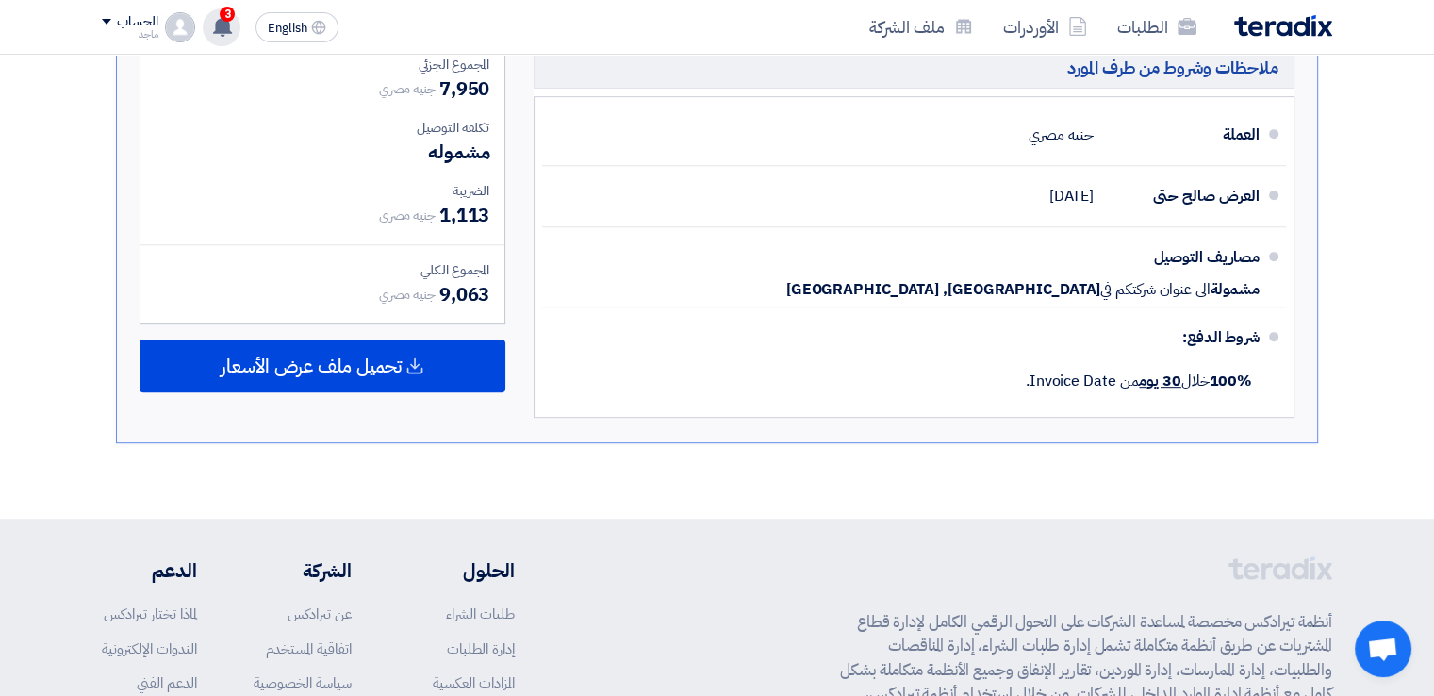
click at [222, 18] on span "3" at bounding box center [227, 14] width 15 height 15
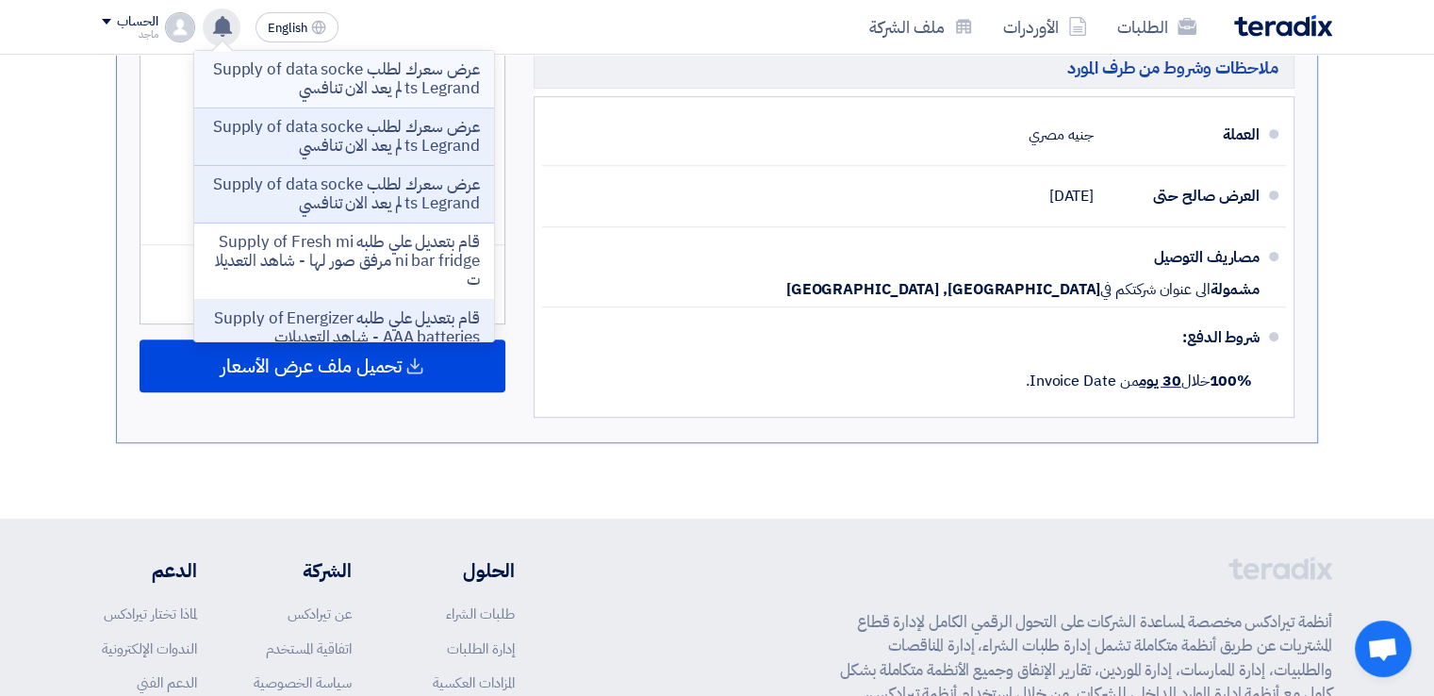
click at [281, 68] on p "عرض سعرك لطلب Supply of data sockets Legrand لم يعد الان تنافسي" at bounding box center [344, 79] width 270 height 38
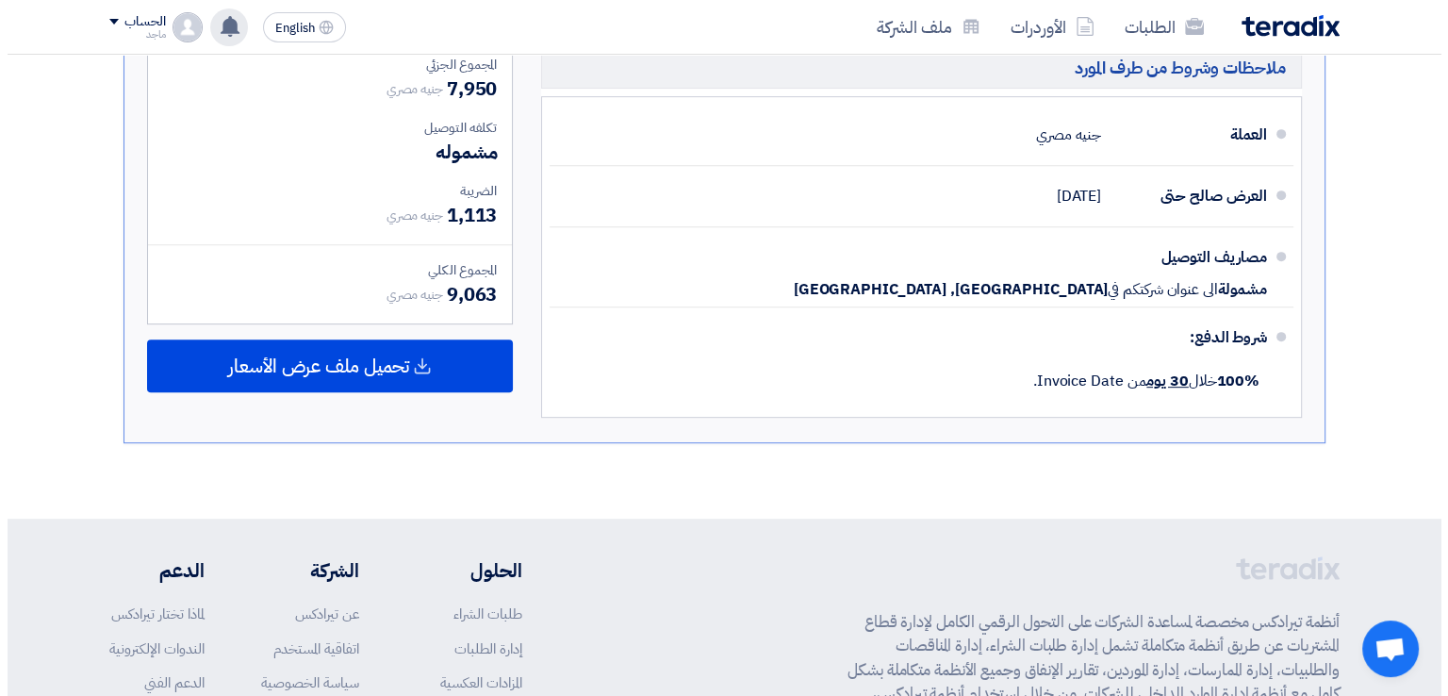
scroll to position [200, 0]
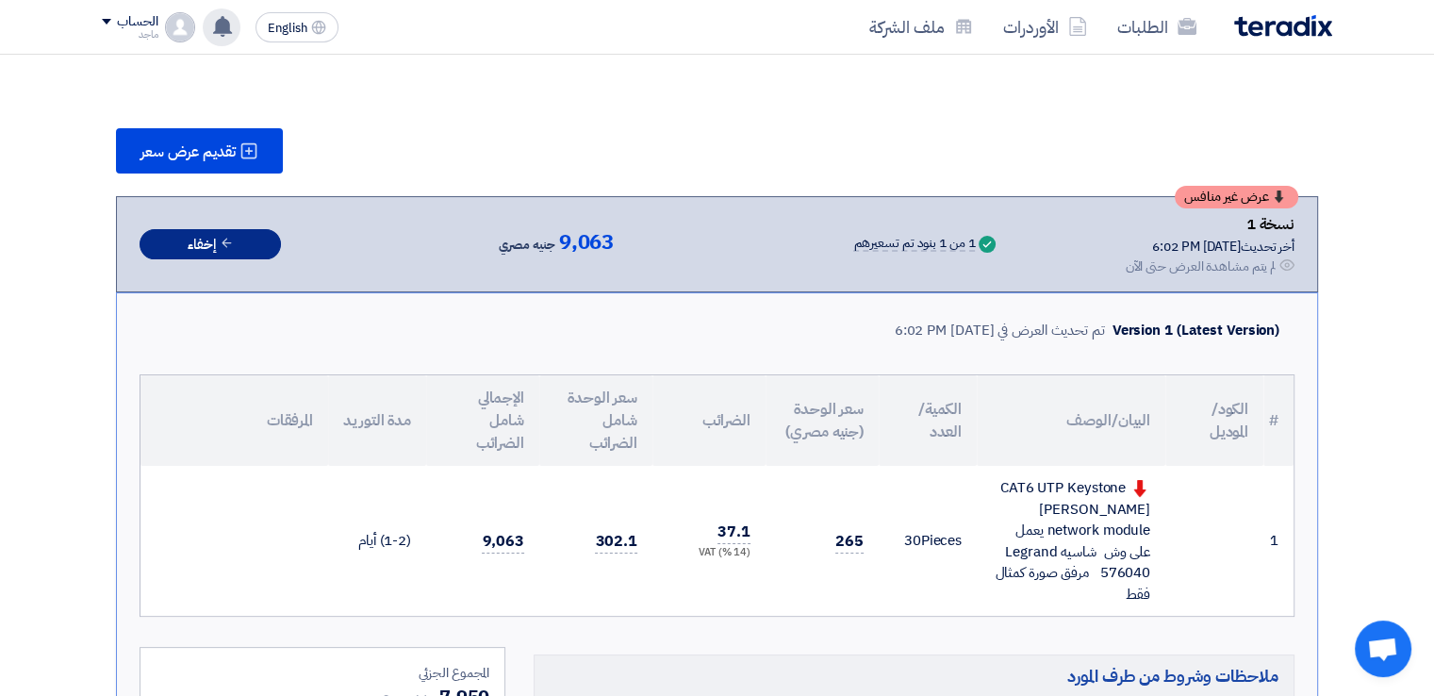
click at [224, 236] on icon at bounding box center [227, 243] width 14 height 14
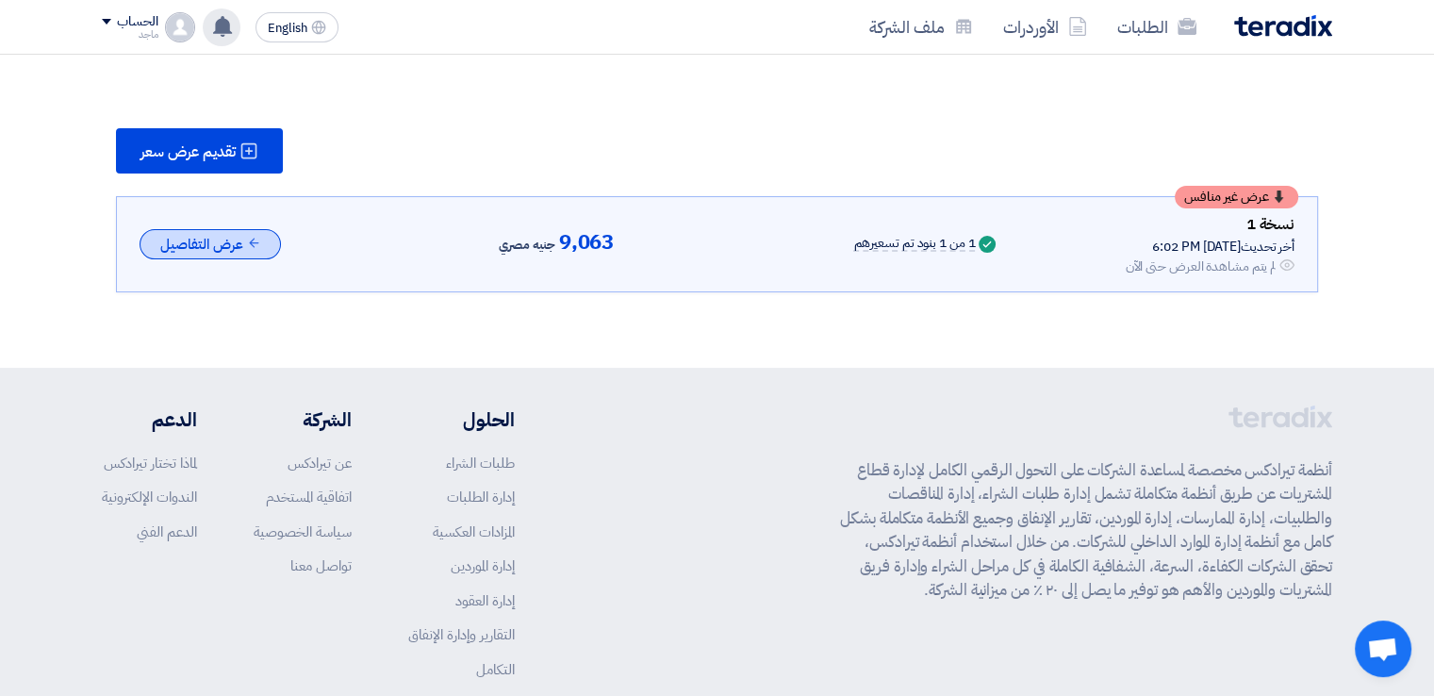
click at [225, 237] on button "عرض التفاصيل" at bounding box center [209, 244] width 141 height 31
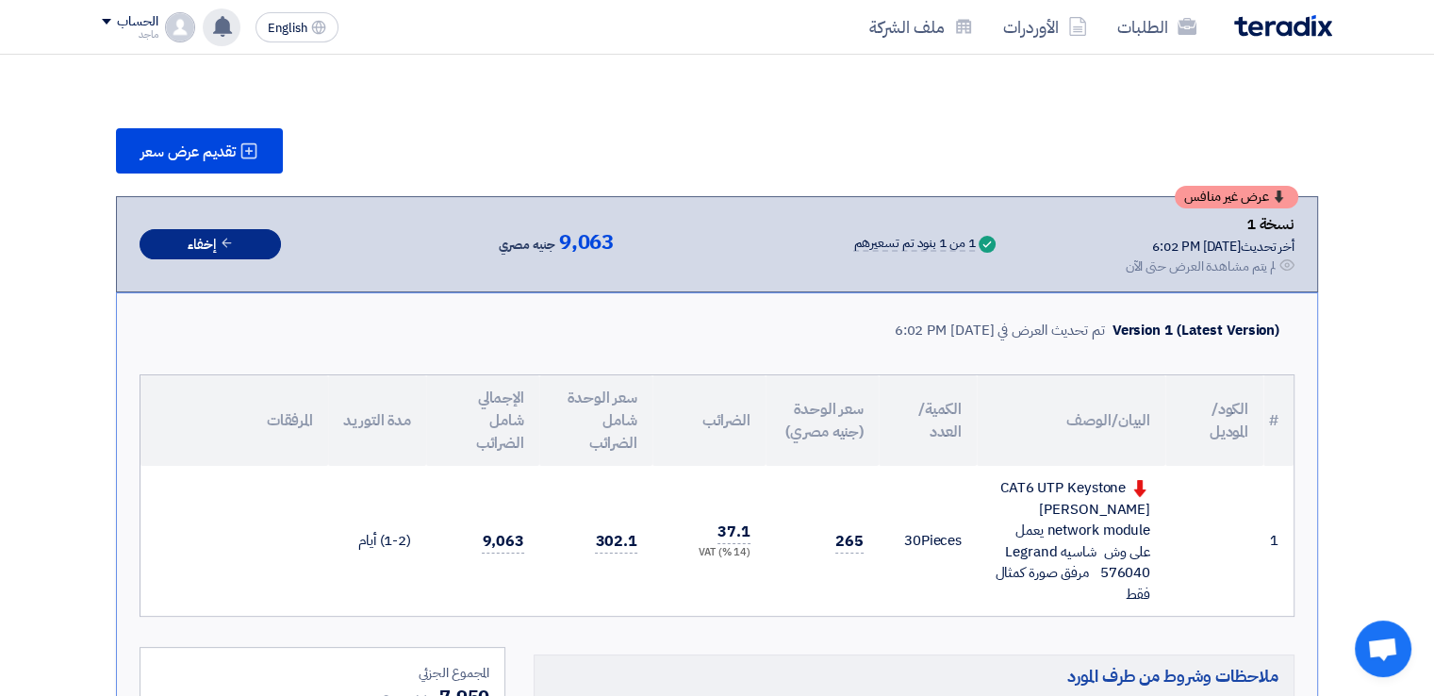
click at [225, 238] on use at bounding box center [225, 242] width 9 height 9
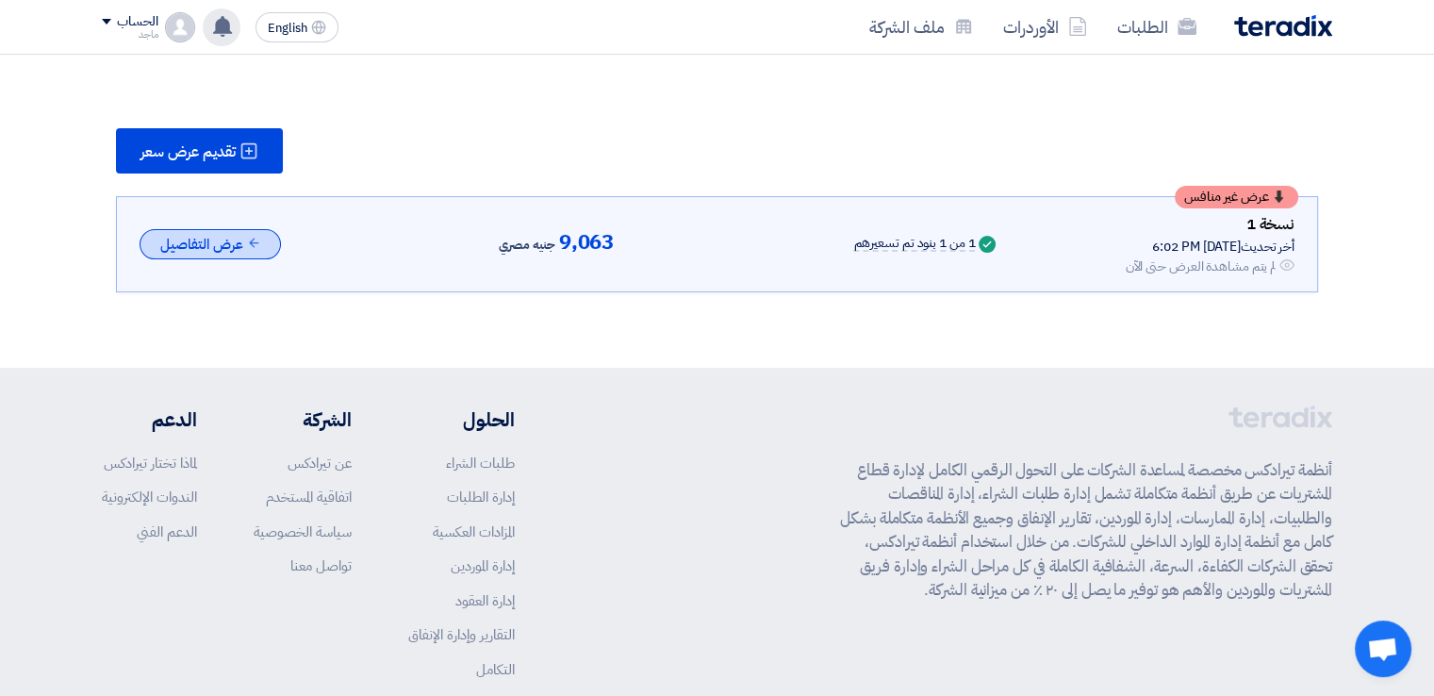
click at [225, 237] on button "عرض التفاصيل" at bounding box center [209, 244] width 141 height 31
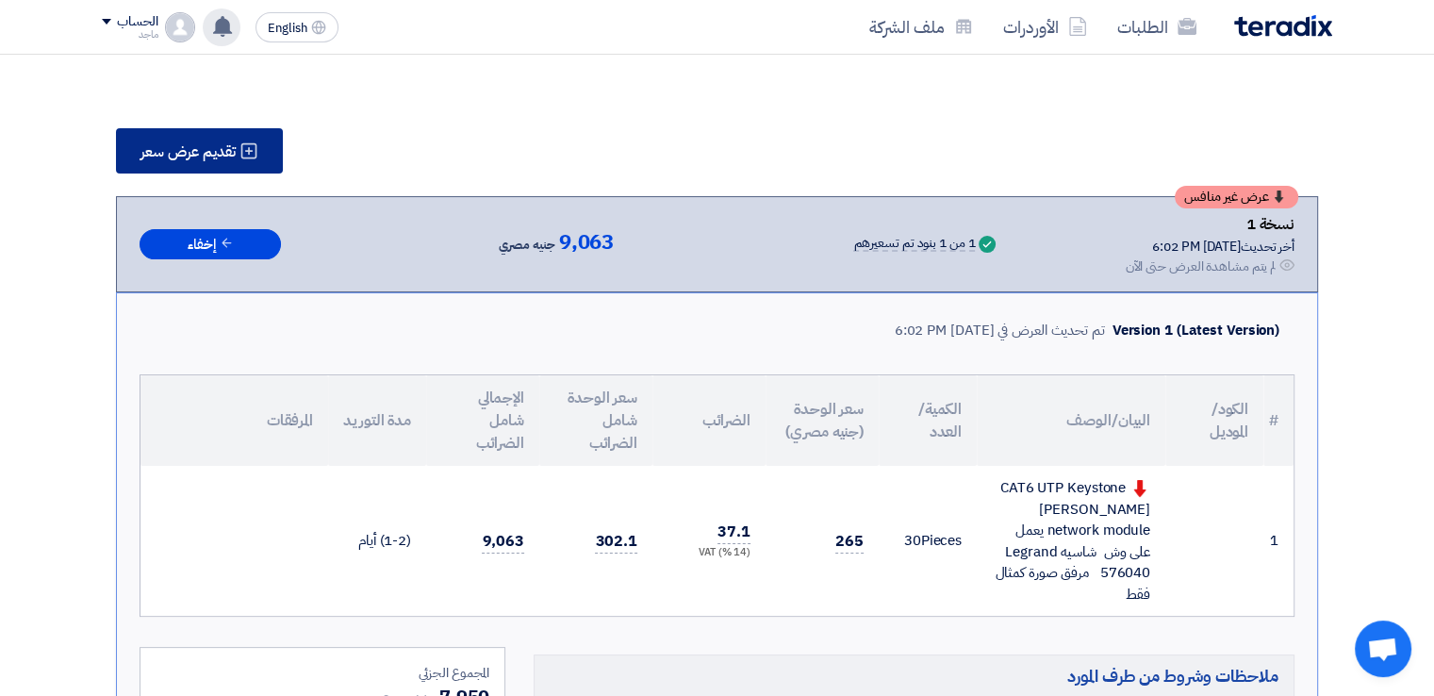
click at [181, 146] on span "تقديم عرض سعر" at bounding box center [187, 151] width 95 height 15
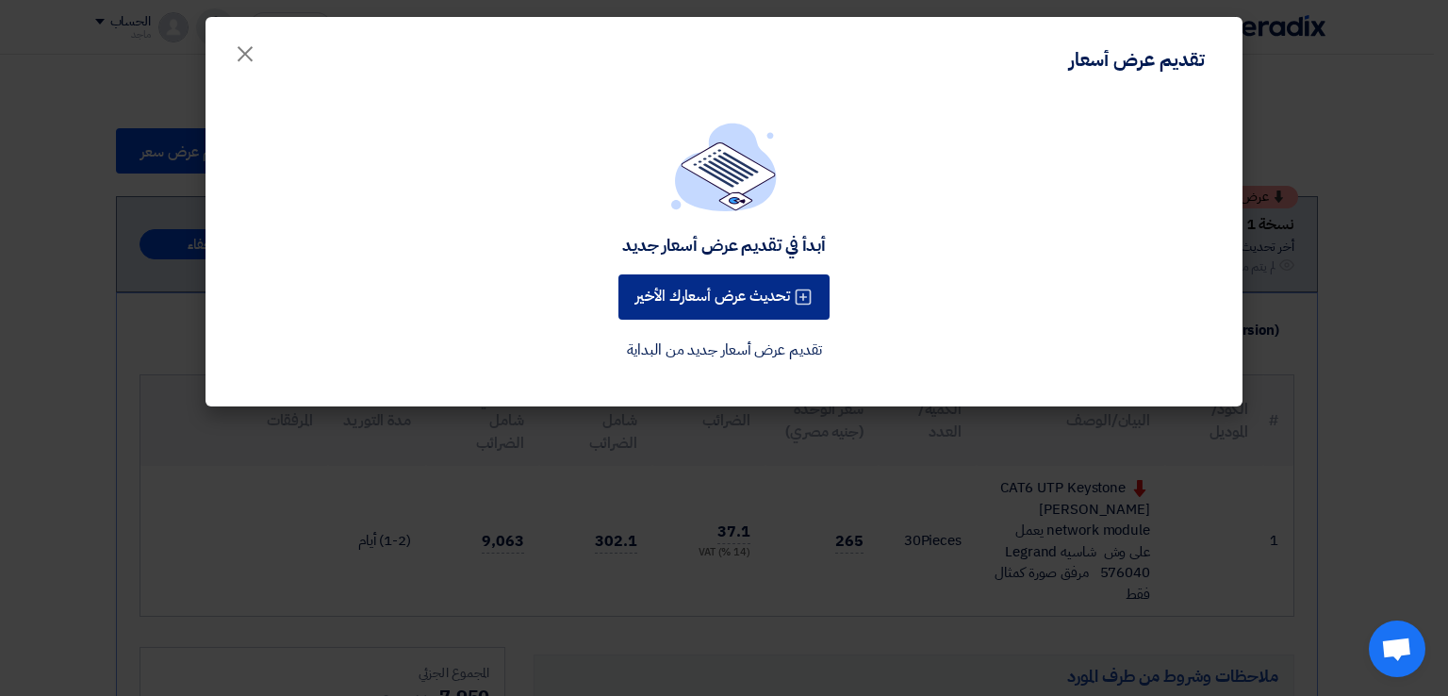
click at [658, 289] on button "تحديث عرض أسعارك الأخير" at bounding box center [723, 296] width 211 height 45
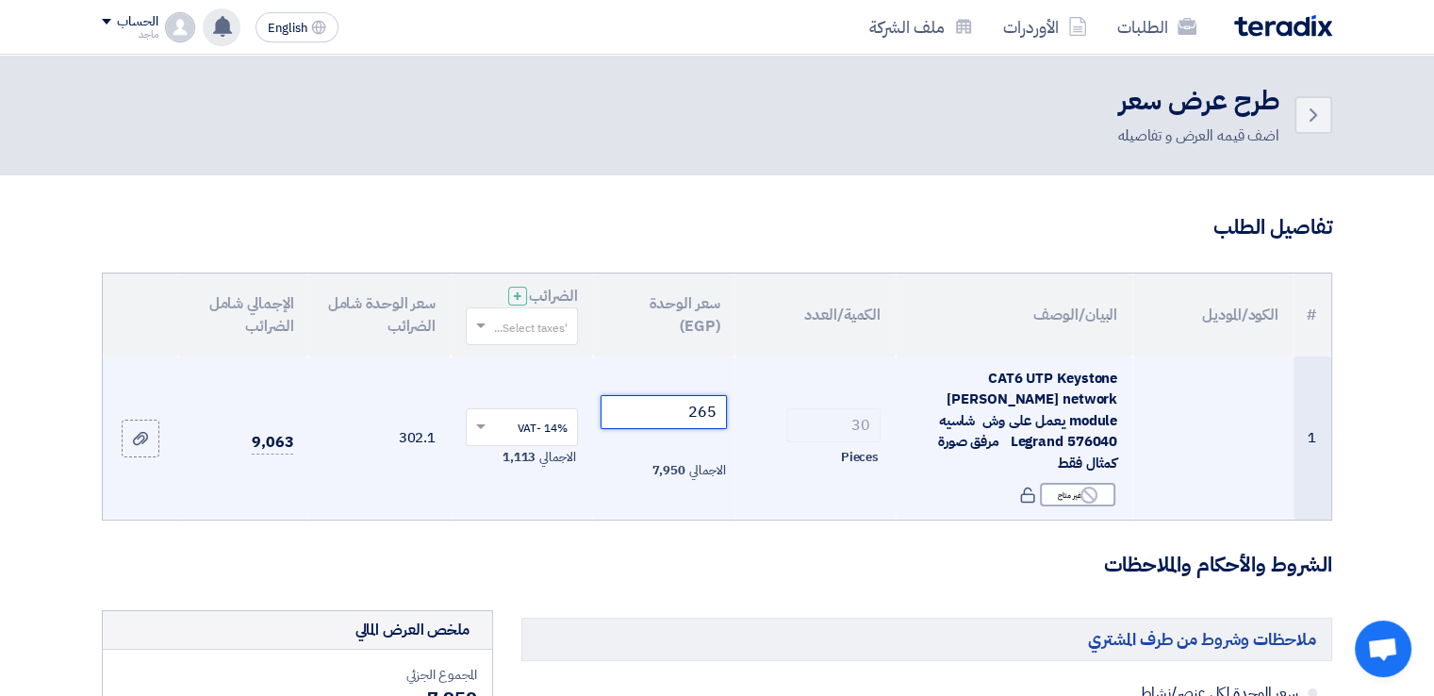
click at [660, 400] on input "265" at bounding box center [663, 412] width 127 height 34
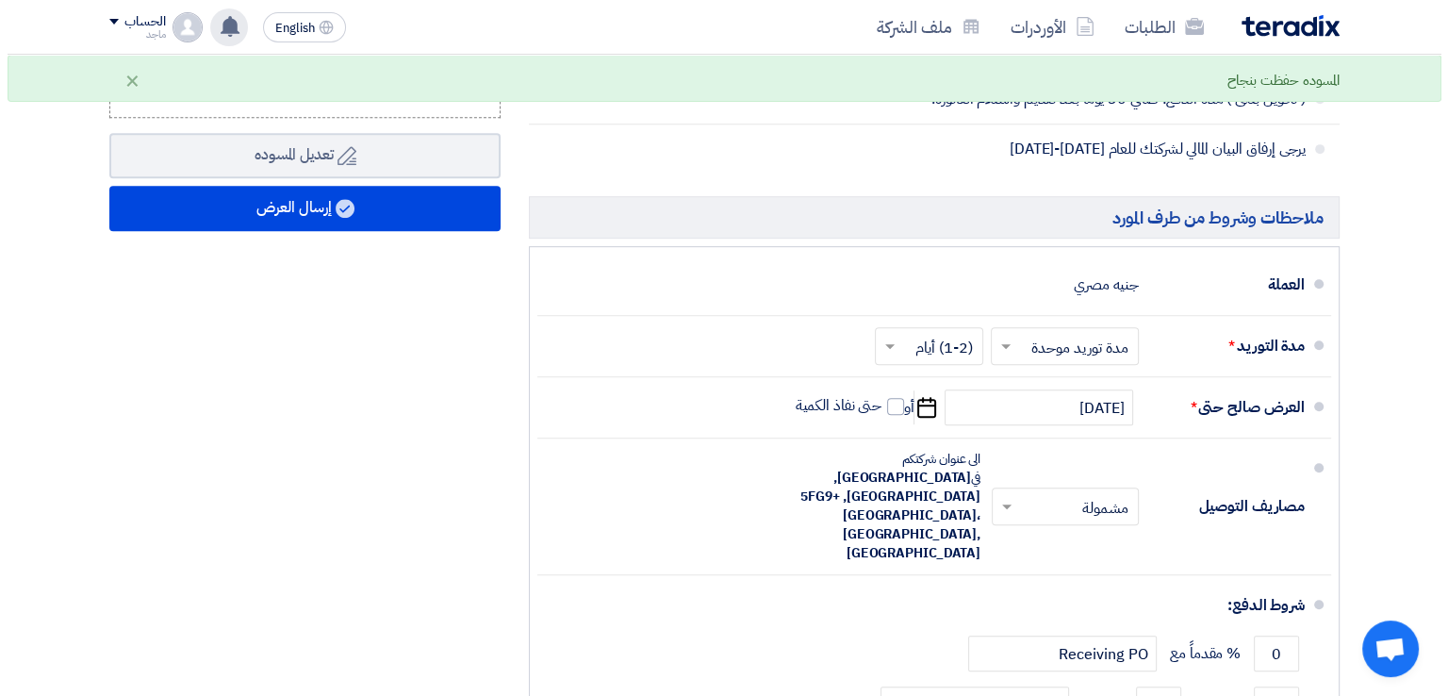
scroll to position [889, 0]
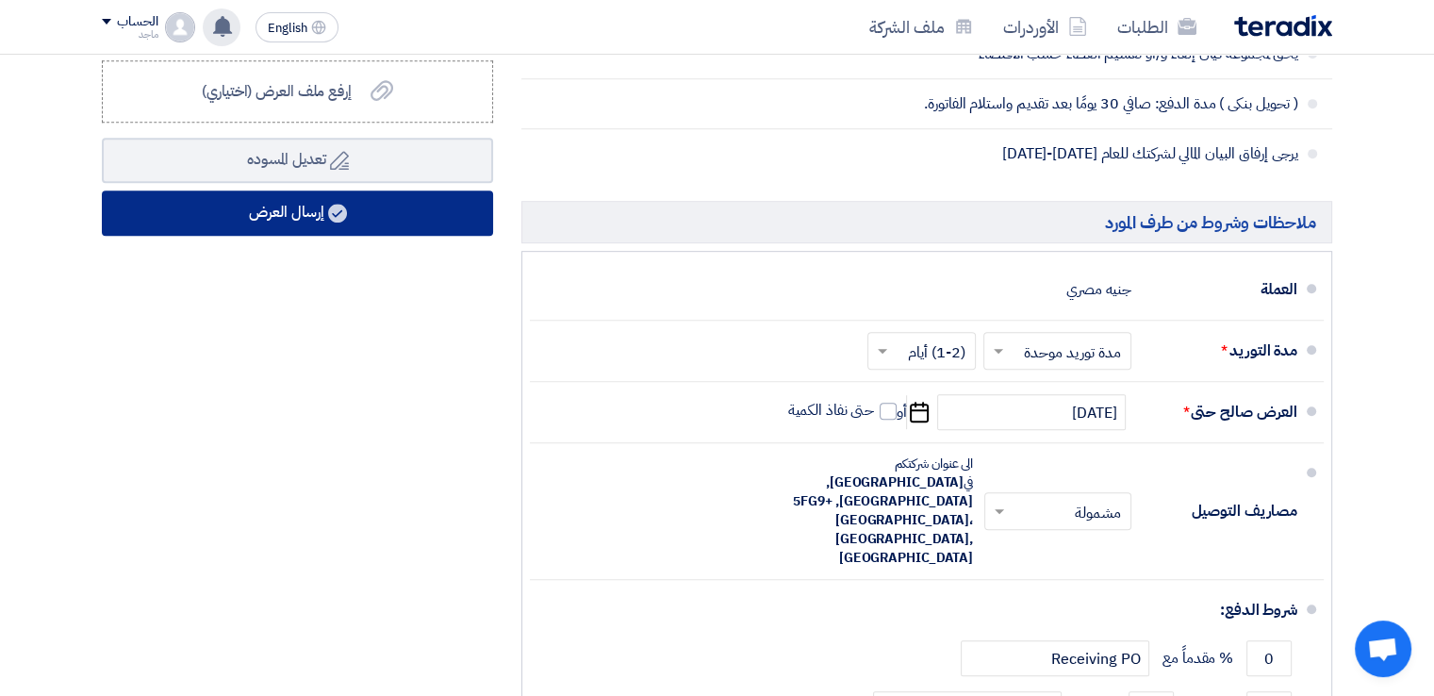
type input "250"
click at [263, 190] on button "إرسال العرض" at bounding box center [297, 212] width 391 height 45
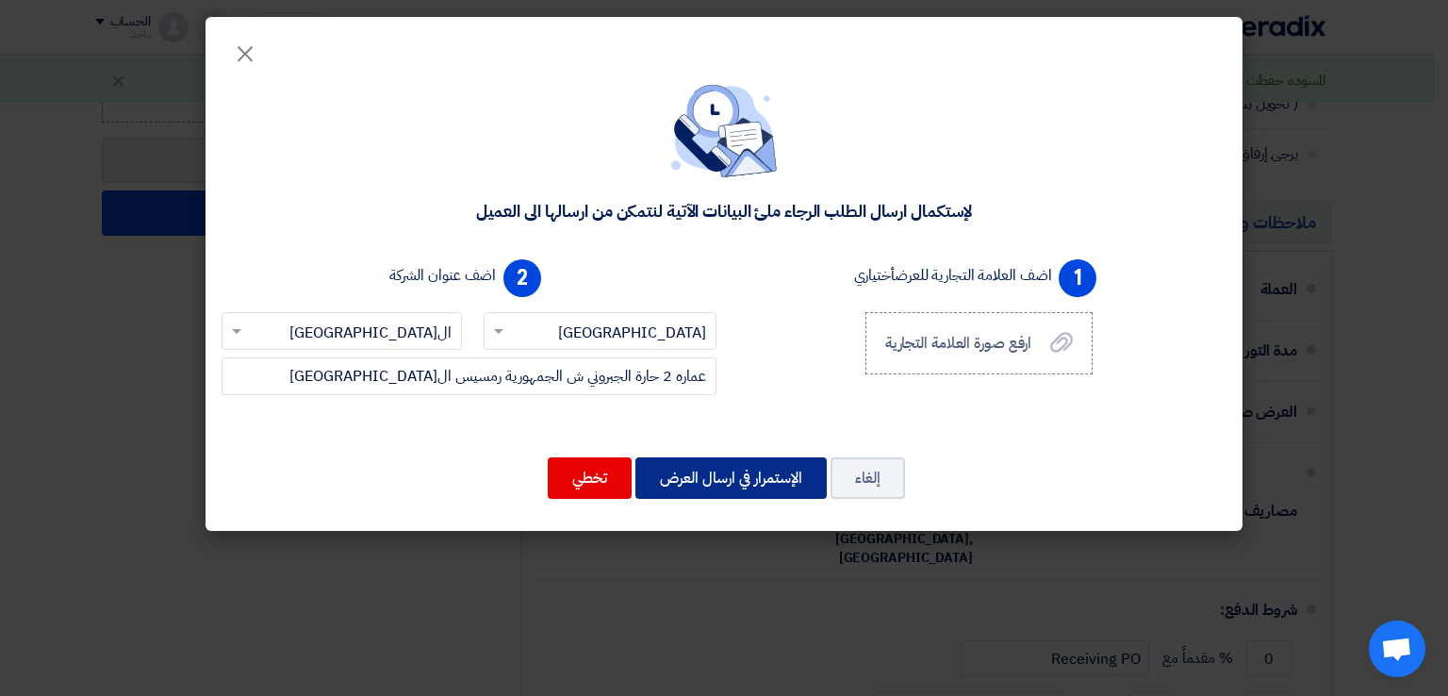
click at [715, 467] on button "الإستمرار في ارسال العرض" at bounding box center [730, 477] width 191 height 41
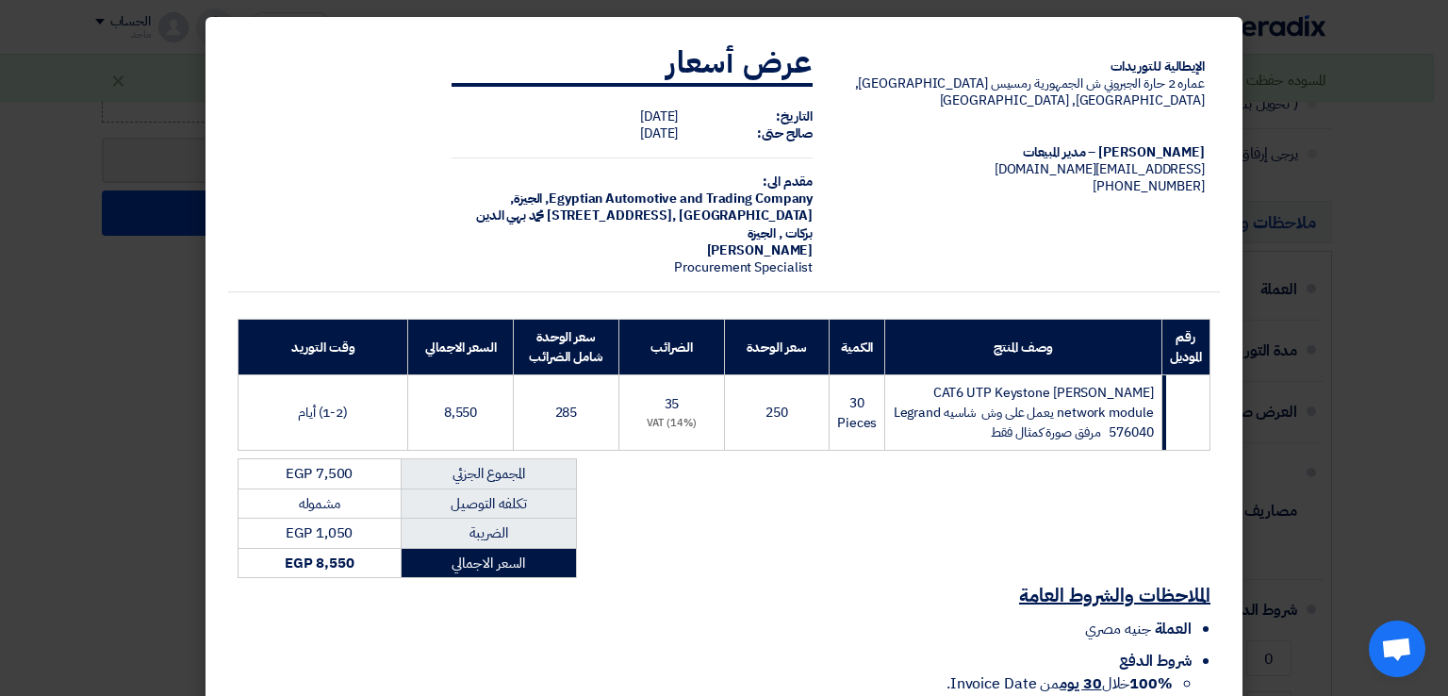
scroll to position [155, 0]
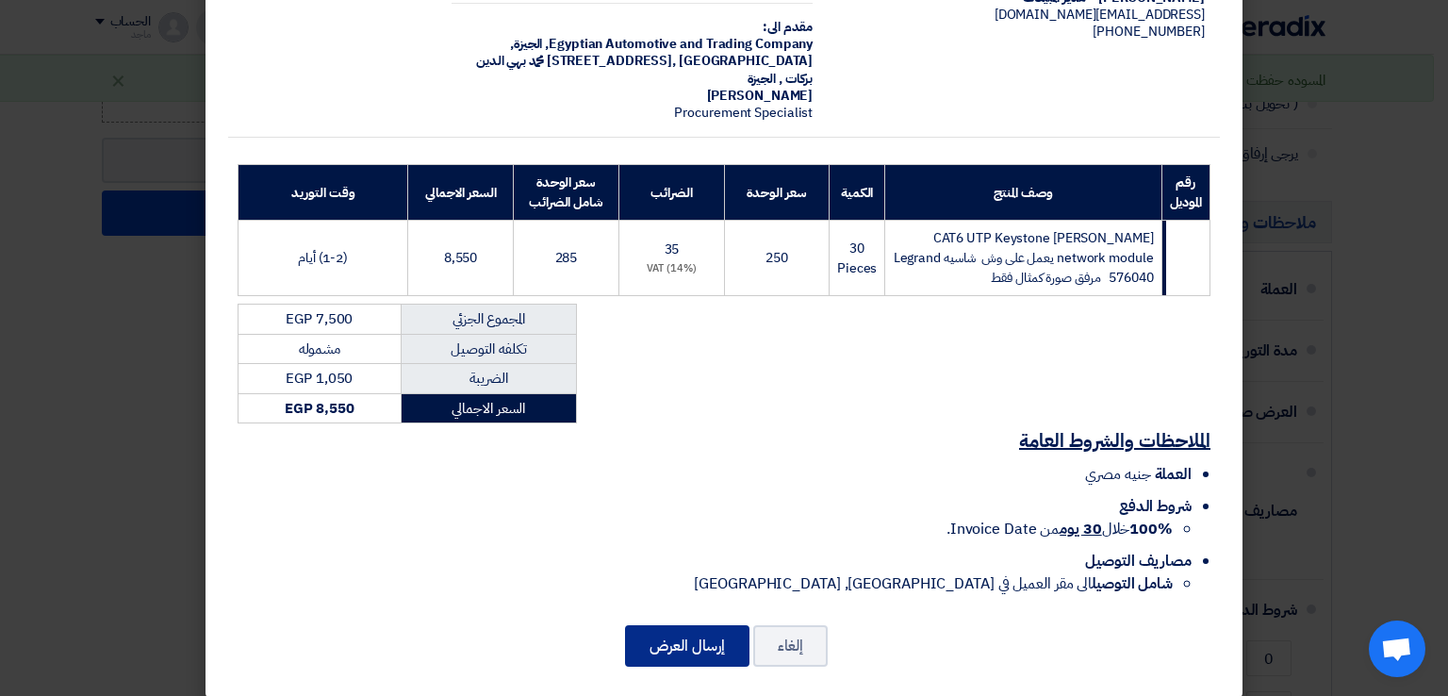
click at [725, 625] on button "إرسال العرض" at bounding box center [687, 645] width 124 height 41
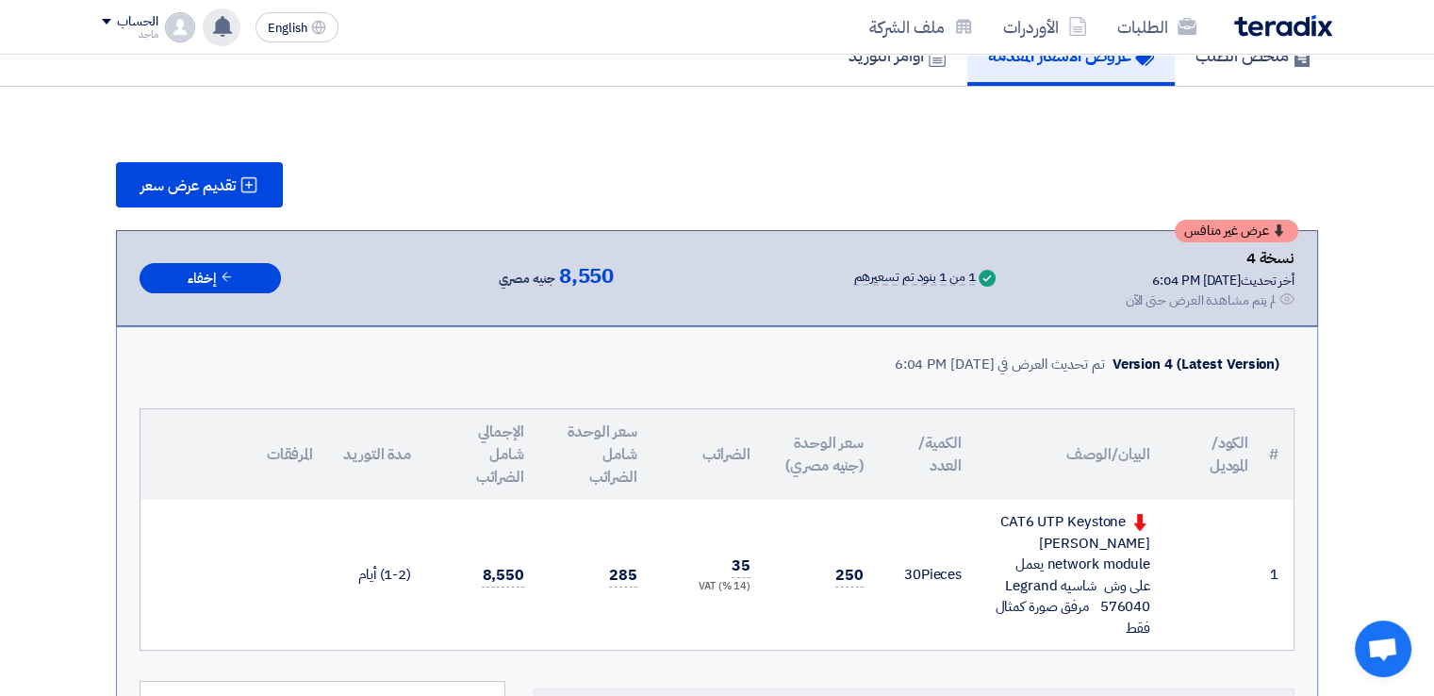
scroll to position [1390, 0]
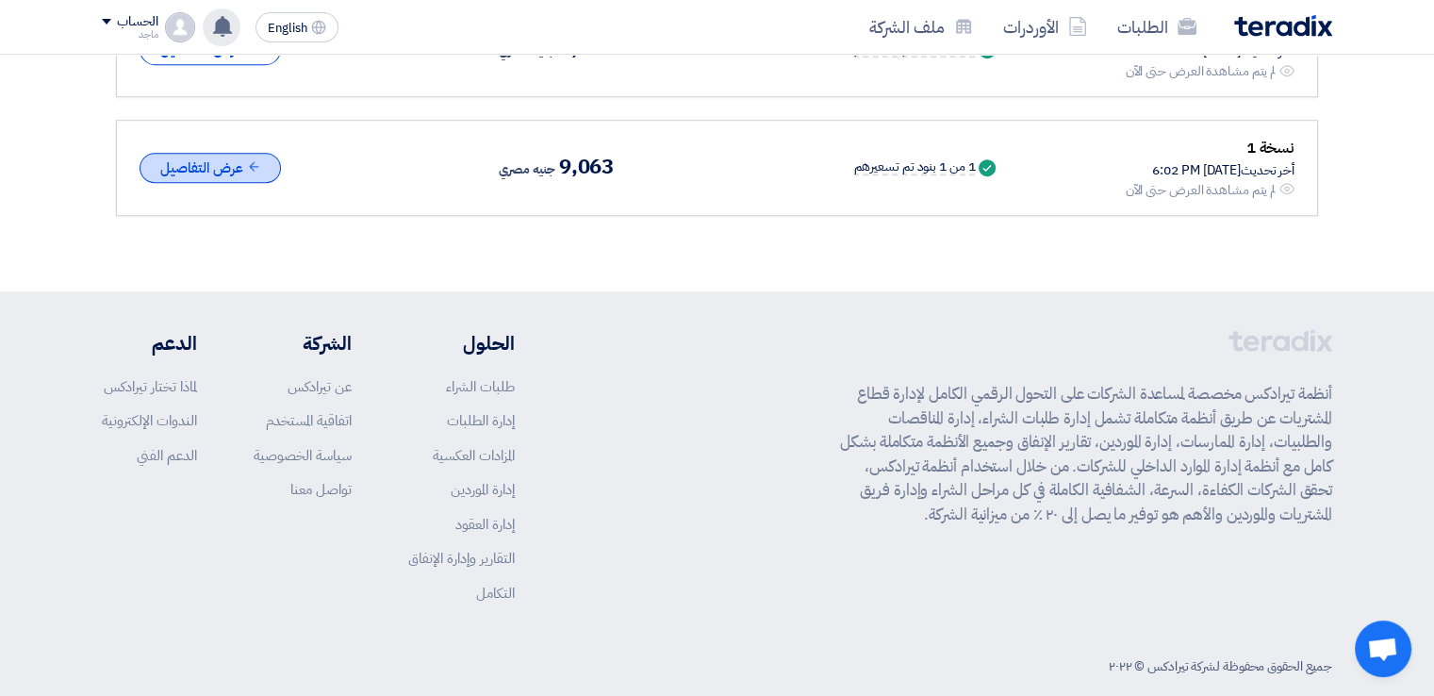
click at [260, 159] on icon at bounding box center [254, 166] width 14 height 14
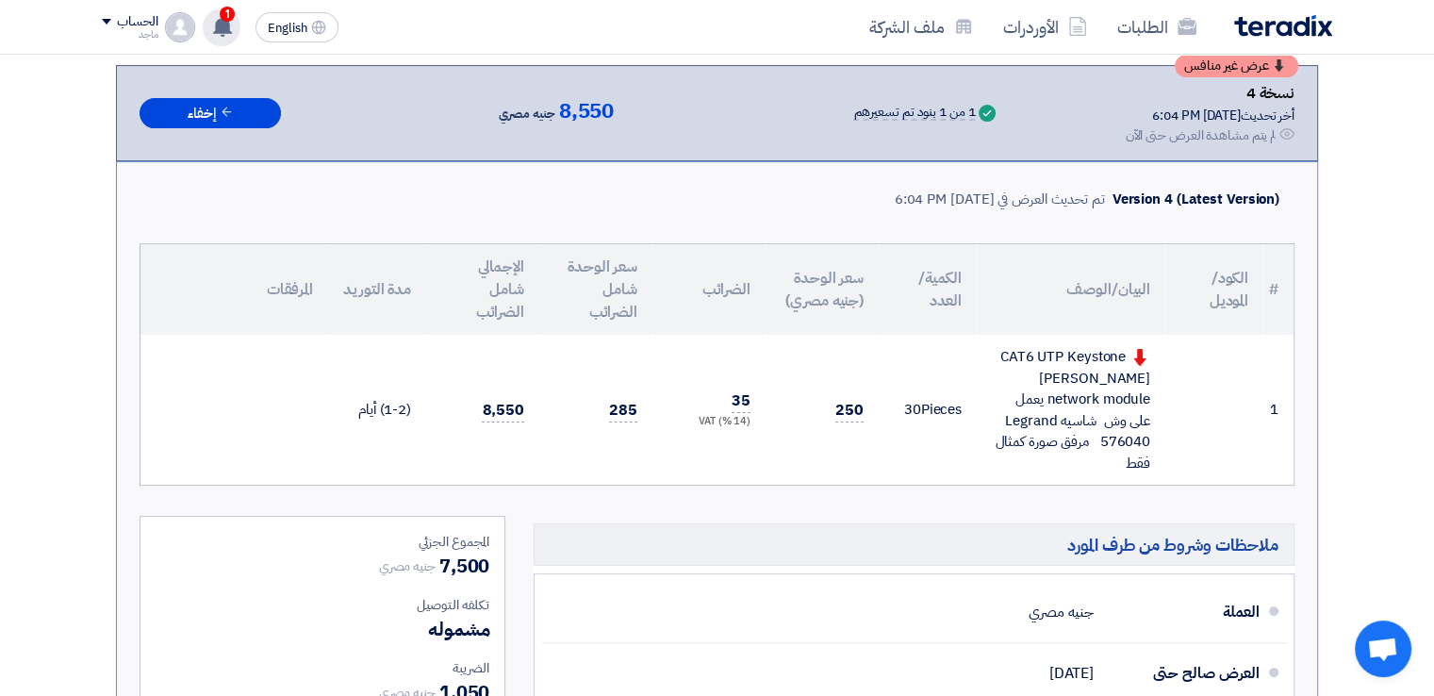
scroll to position [0, 0]
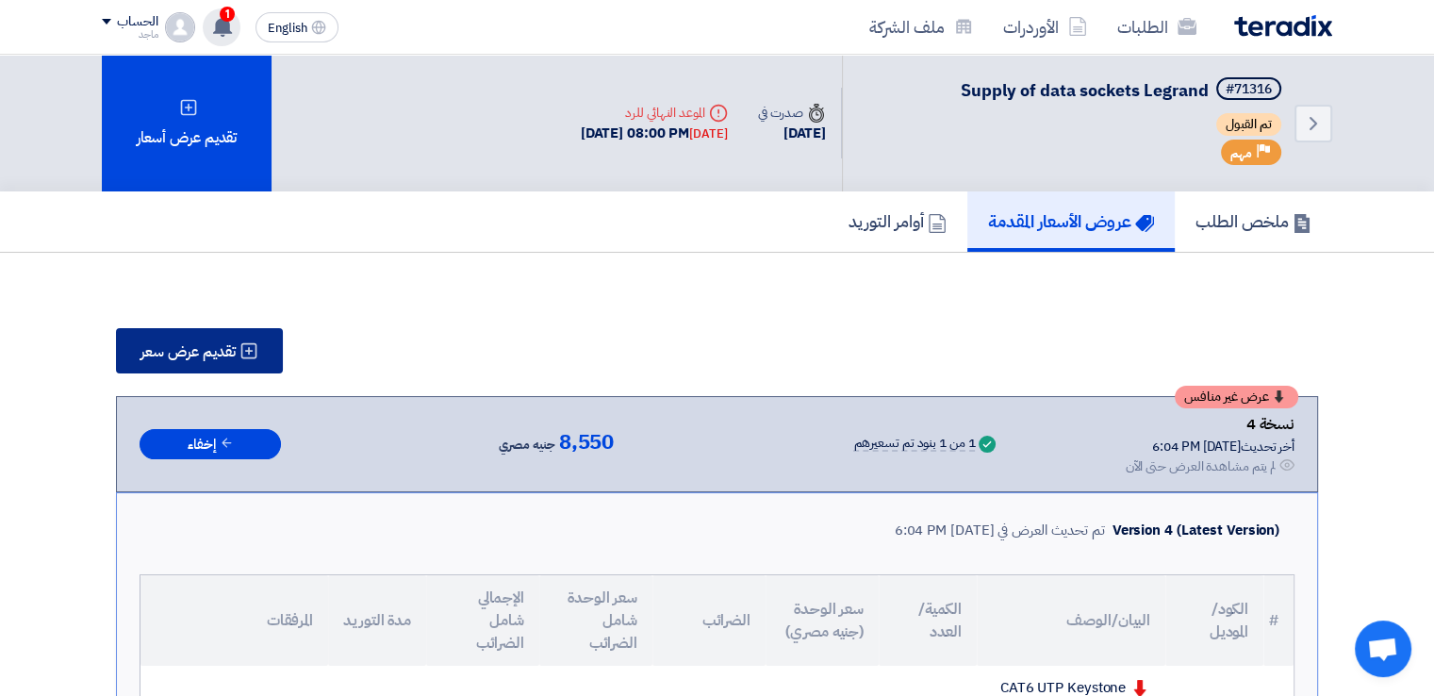
click at [221, 348] on span "تقديم عرض سعر" at bounding box center [187, 351] width 95 height 15
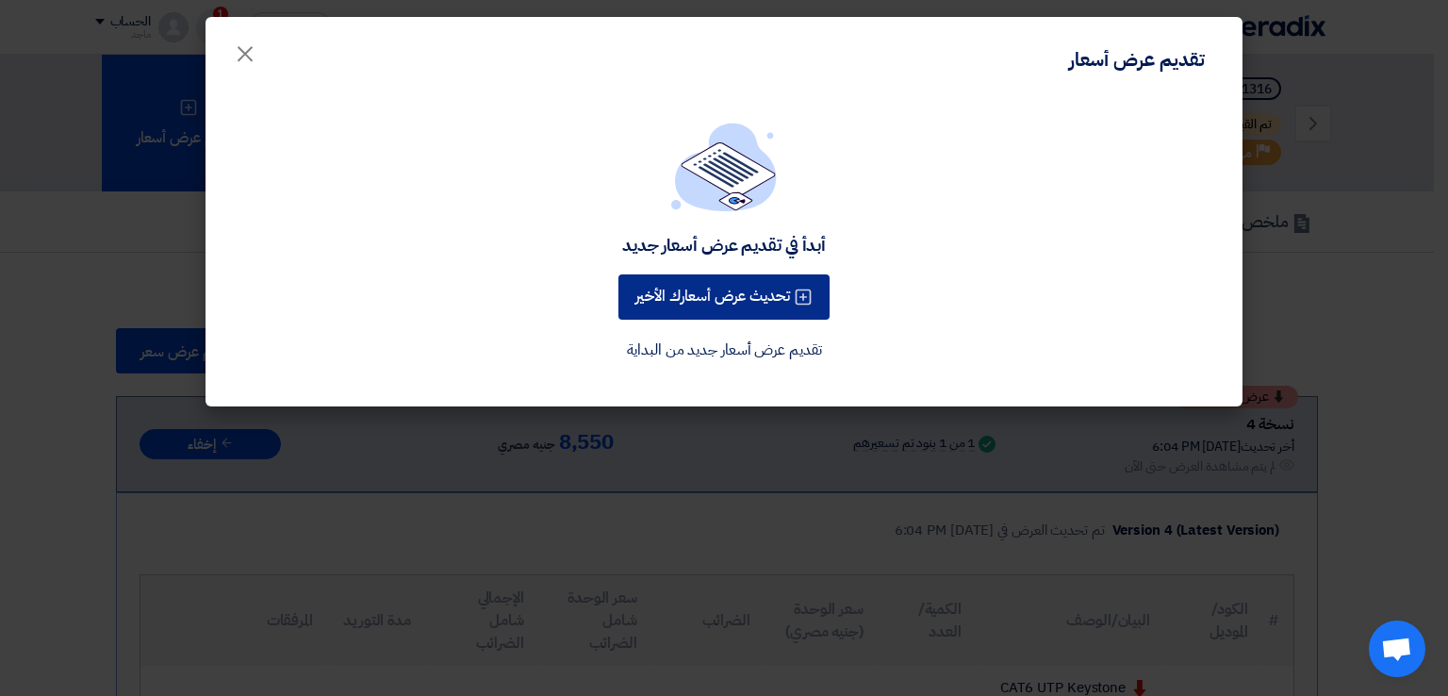
click at [660, 292] on button "تحديث عرض أسعارك الأخير" at bounding box center [723, 296] width 211 height 45
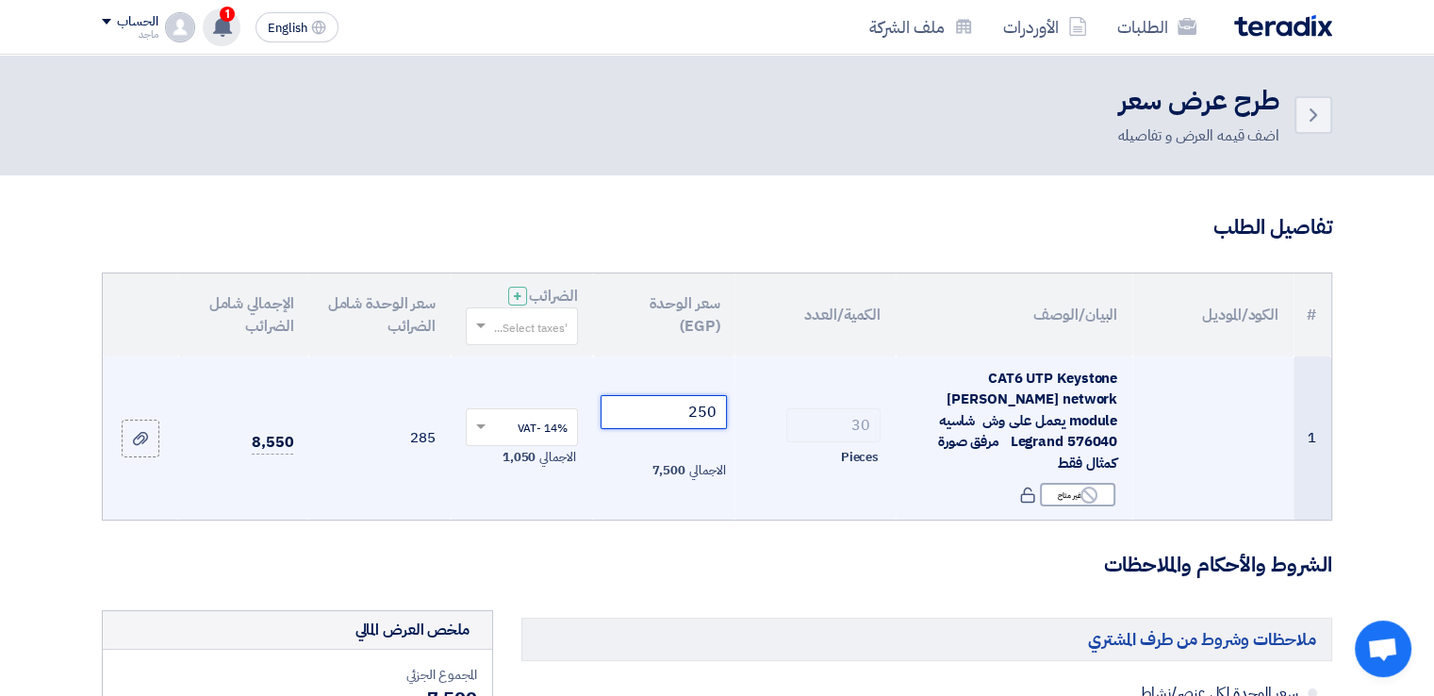
click at [633, 395] on input "250" at bounding box center [663, 412] width 127 height 34
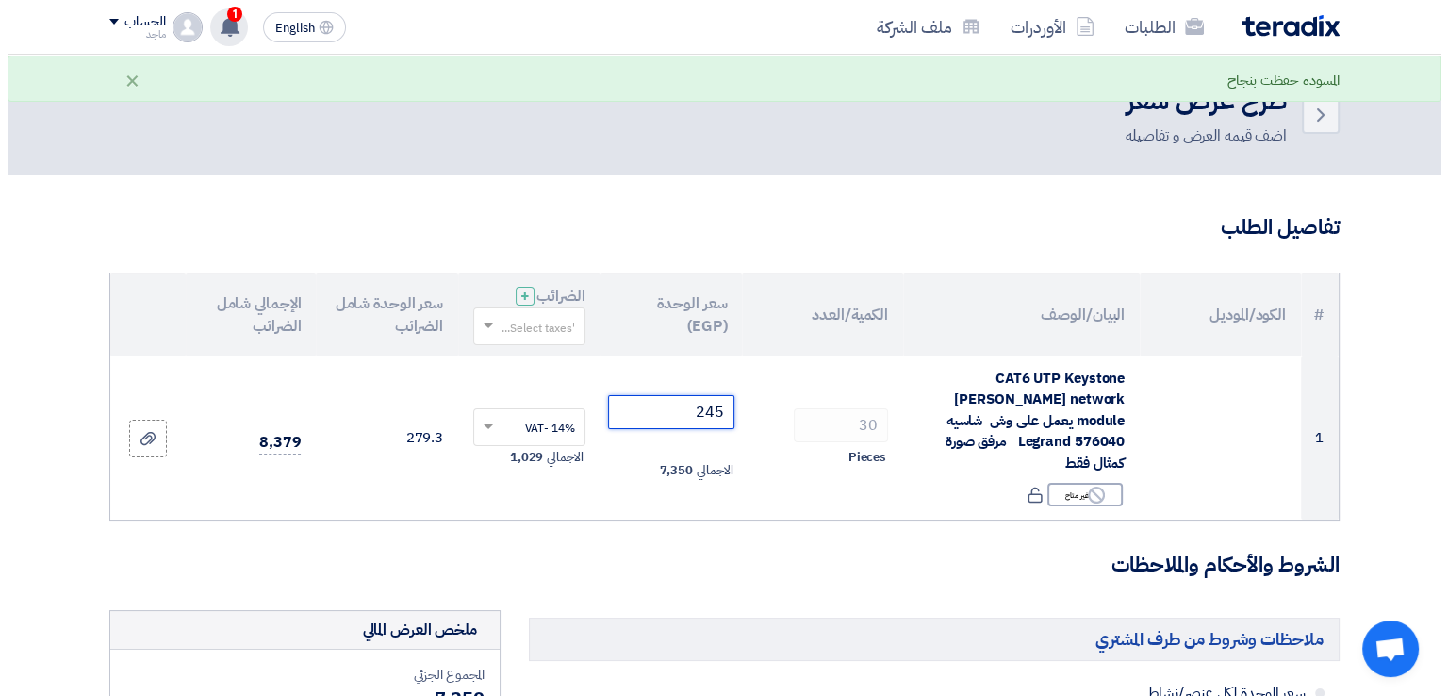
scroll to position [607, 0]
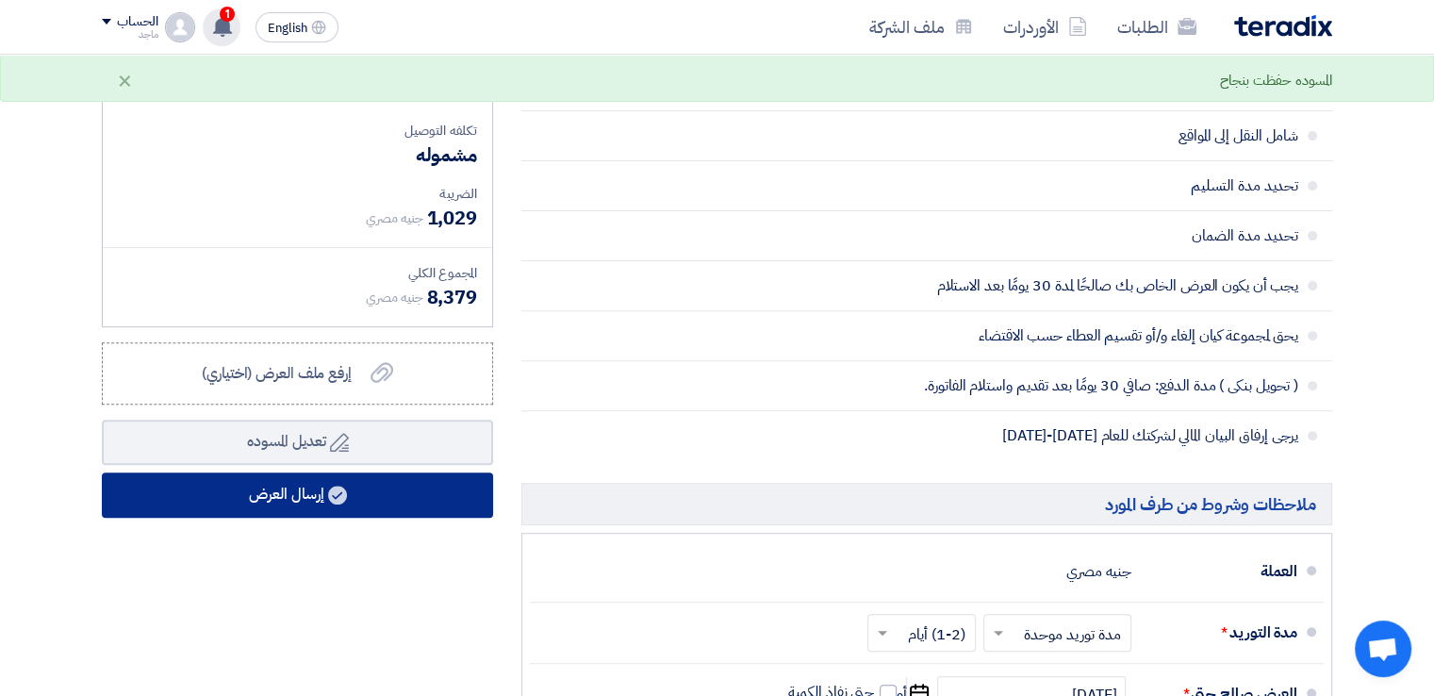
type input "245"
click at [403, 476] on button "إرسال العرض" at bounding box center [297, 494] width 391 height 45
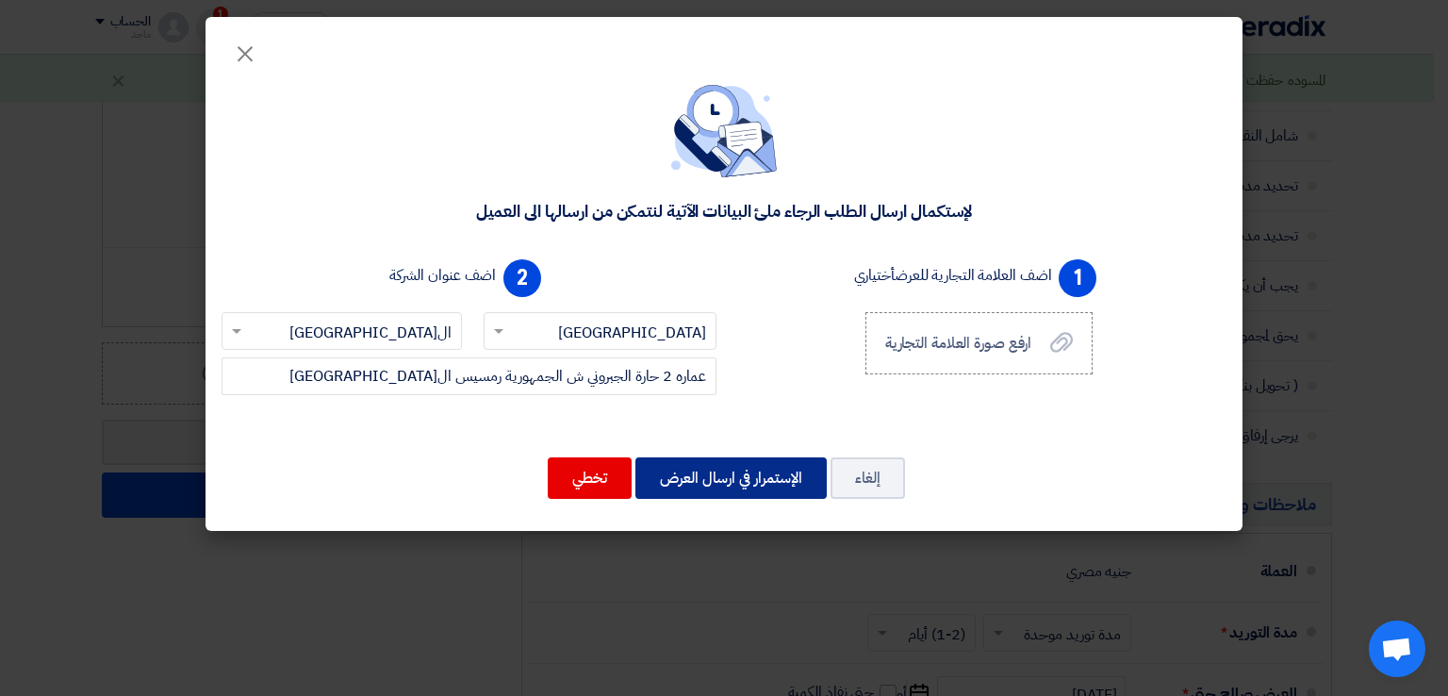
click at [713, 479] on button "الإستمرار في ارسال العرض" at bounding box center [730, 477] width 191 height 41
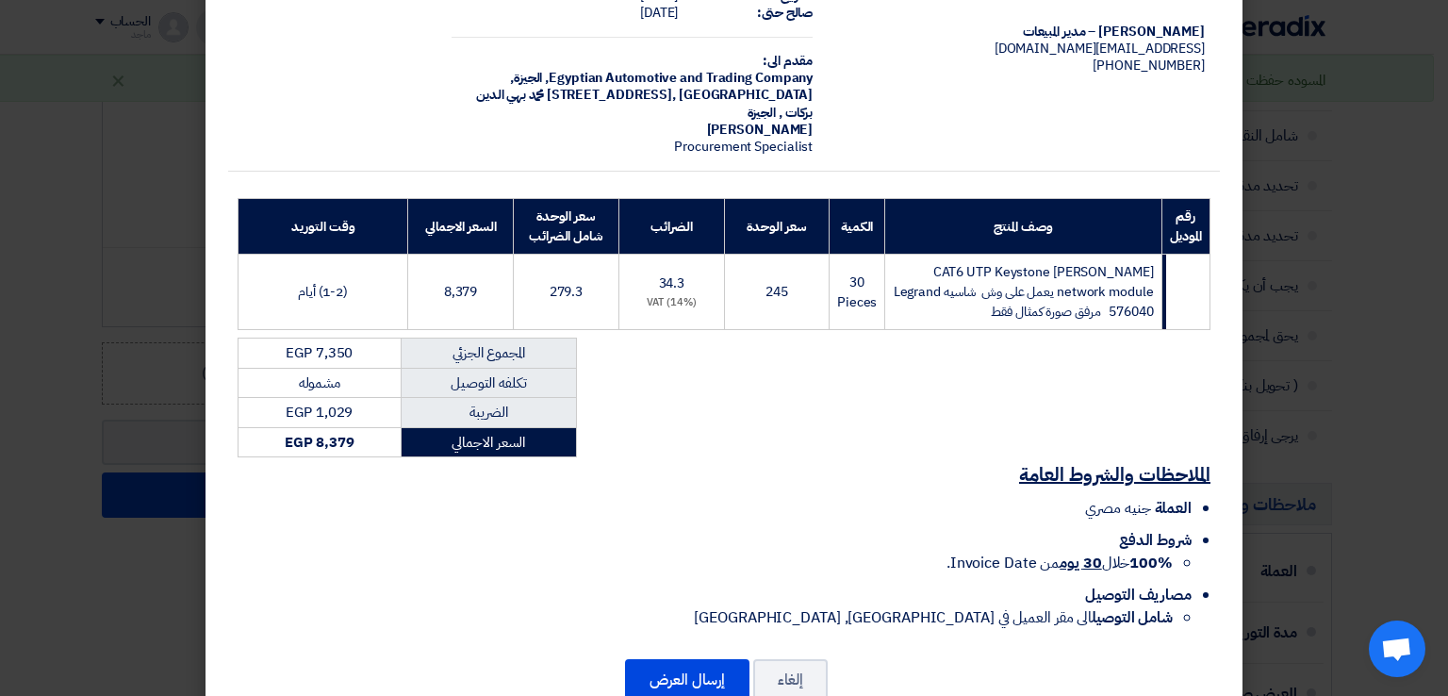
scroll to position [155, 0]
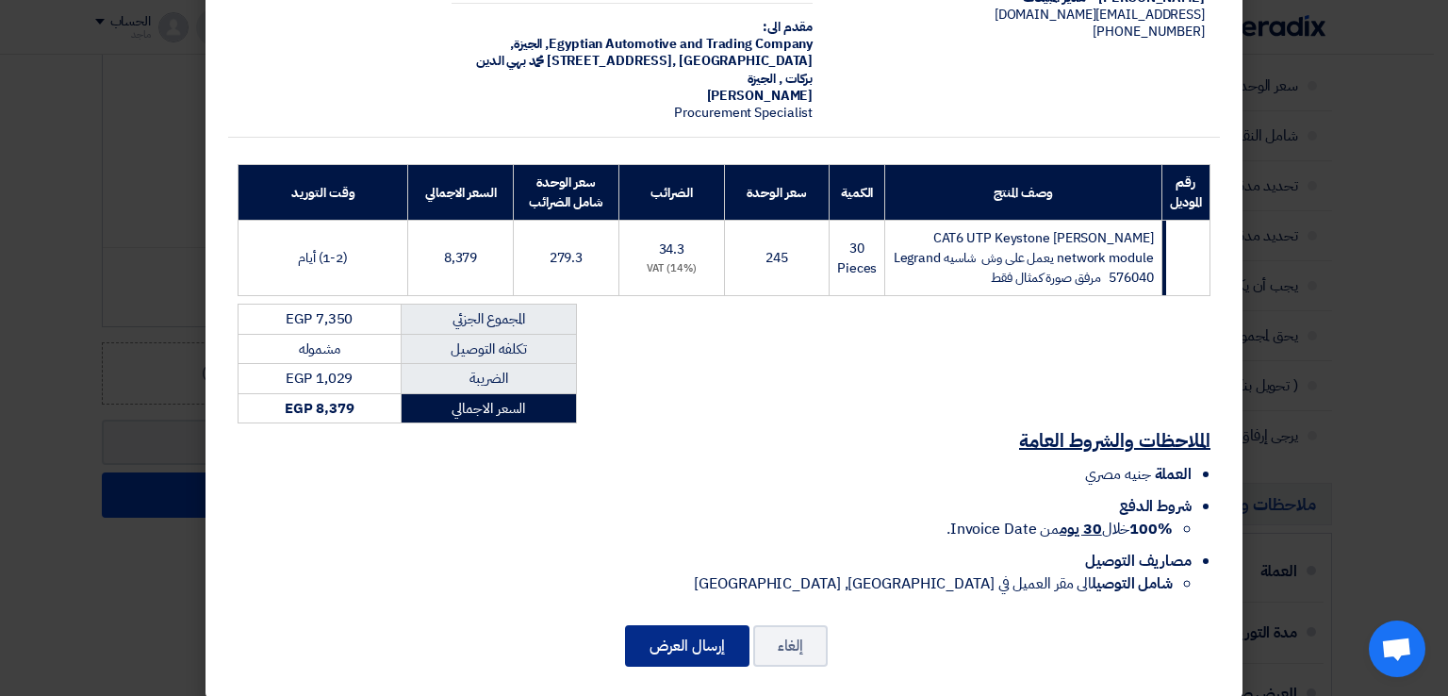
click at [663, 625] on button "إرسال العرض" at bounding box center [687, 645] width 124 height 41
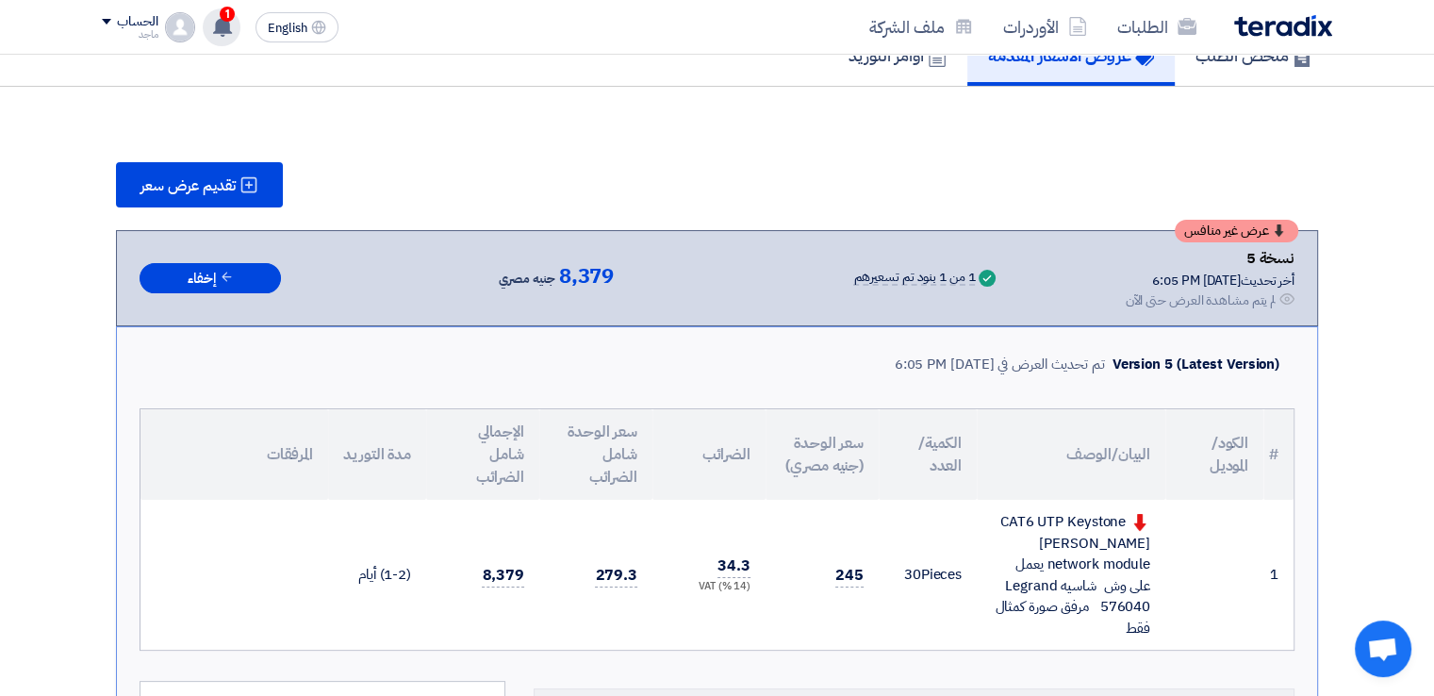
scroll to position [1508, 0]
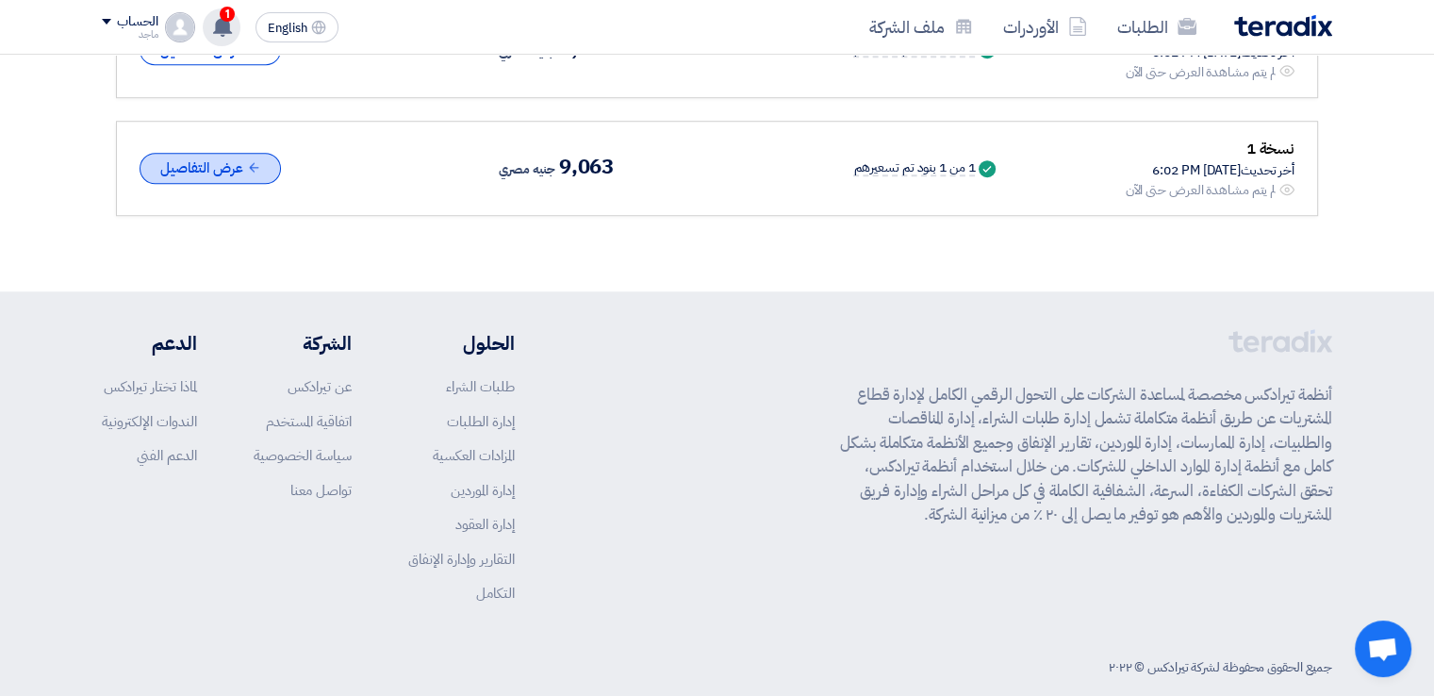
click at [219, 153] on button "عرض التفاصيل" at bounding box center [209, 168] width 141 height 31
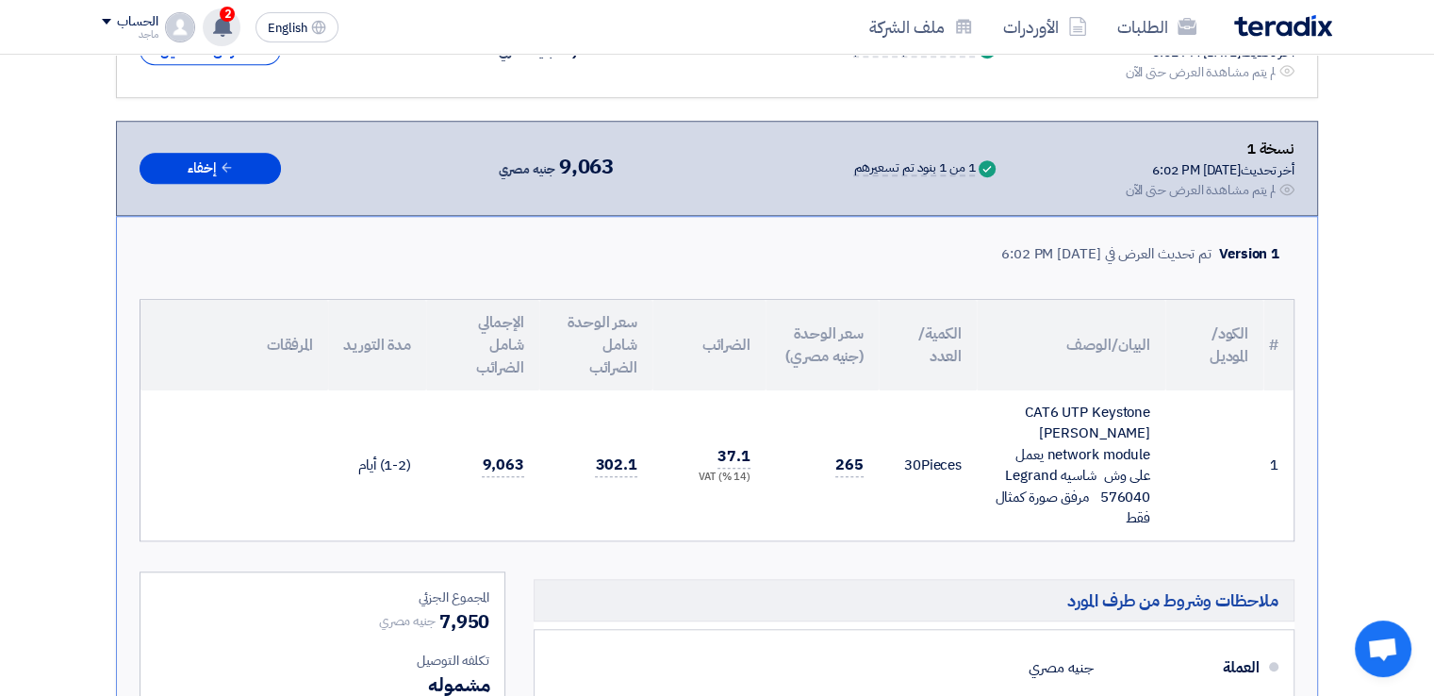
click at [227, 9] on span "2" at bounding box center [227, 14] width 15 height 15
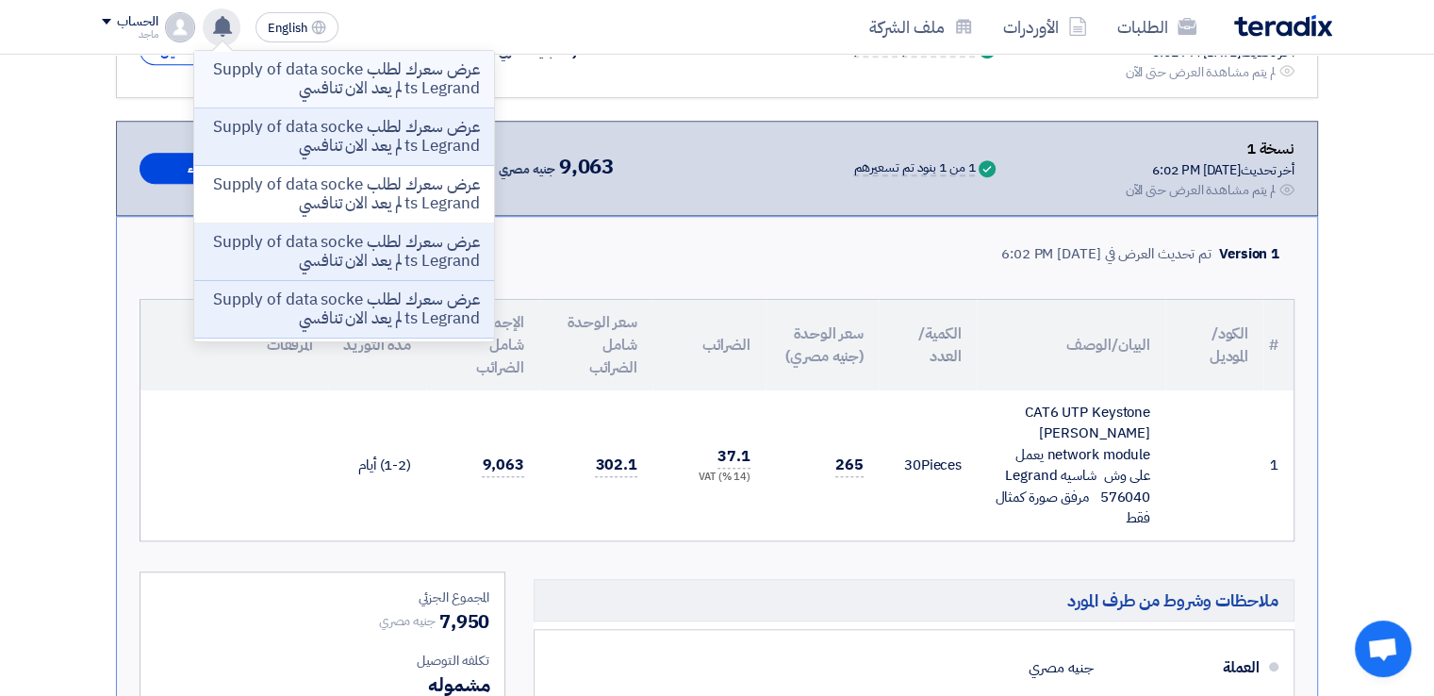
click at [308, 78] on p "عرض سعرك لطلب Supply of data sockets Legrand لم يعد الان تنافسي" at bounding box center [344, 79] width 270 height 38
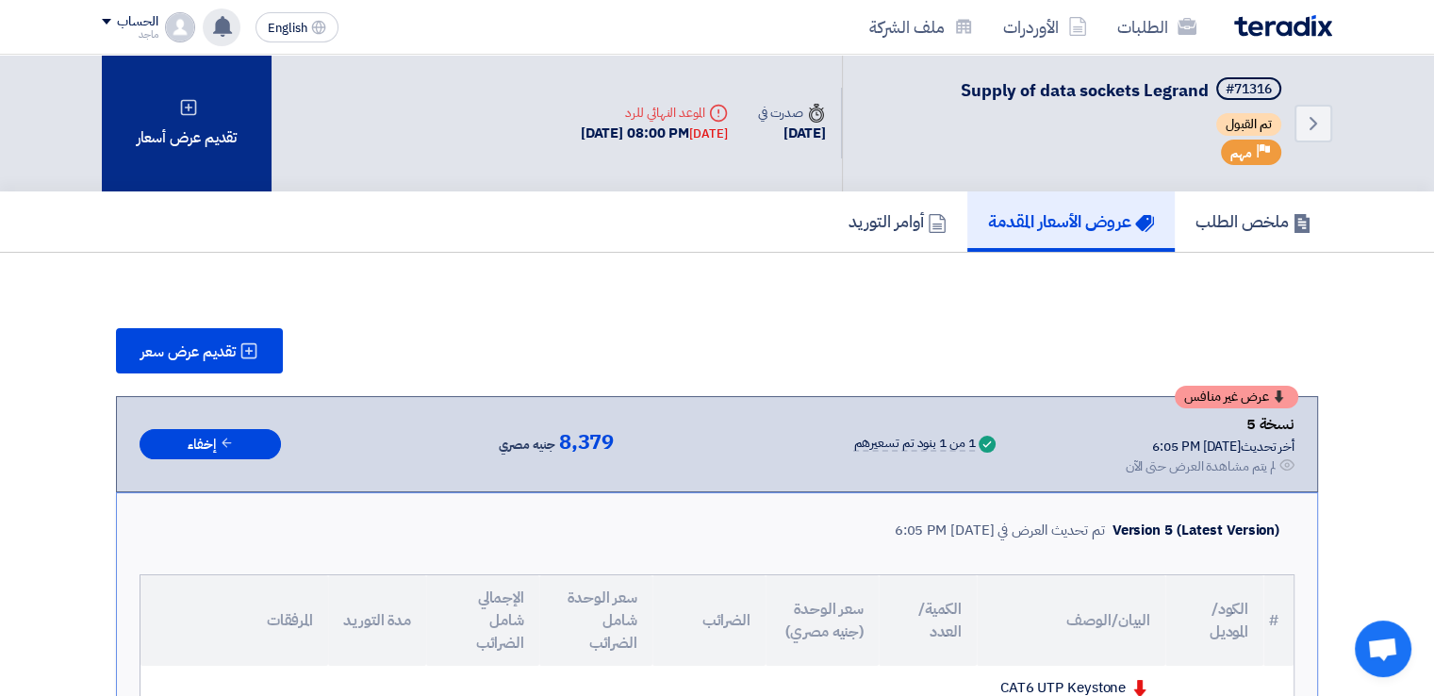
click at [192, 137] on div "تقديم عرض أسعار" at bounding box center [187, 123] width 170 height 137
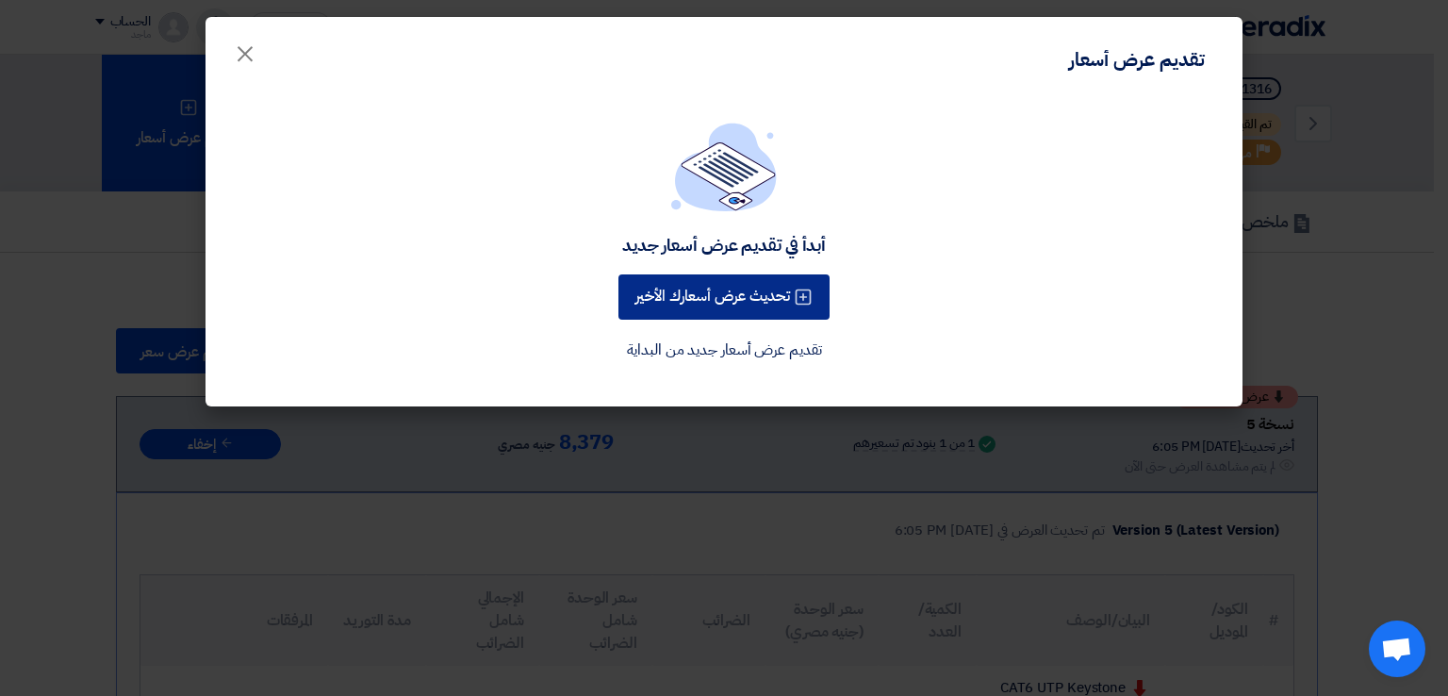
click at [690, 286] on button "تحديث عرض أسعارك الأخير" at bounding box center [723, 296] width 211 height 45
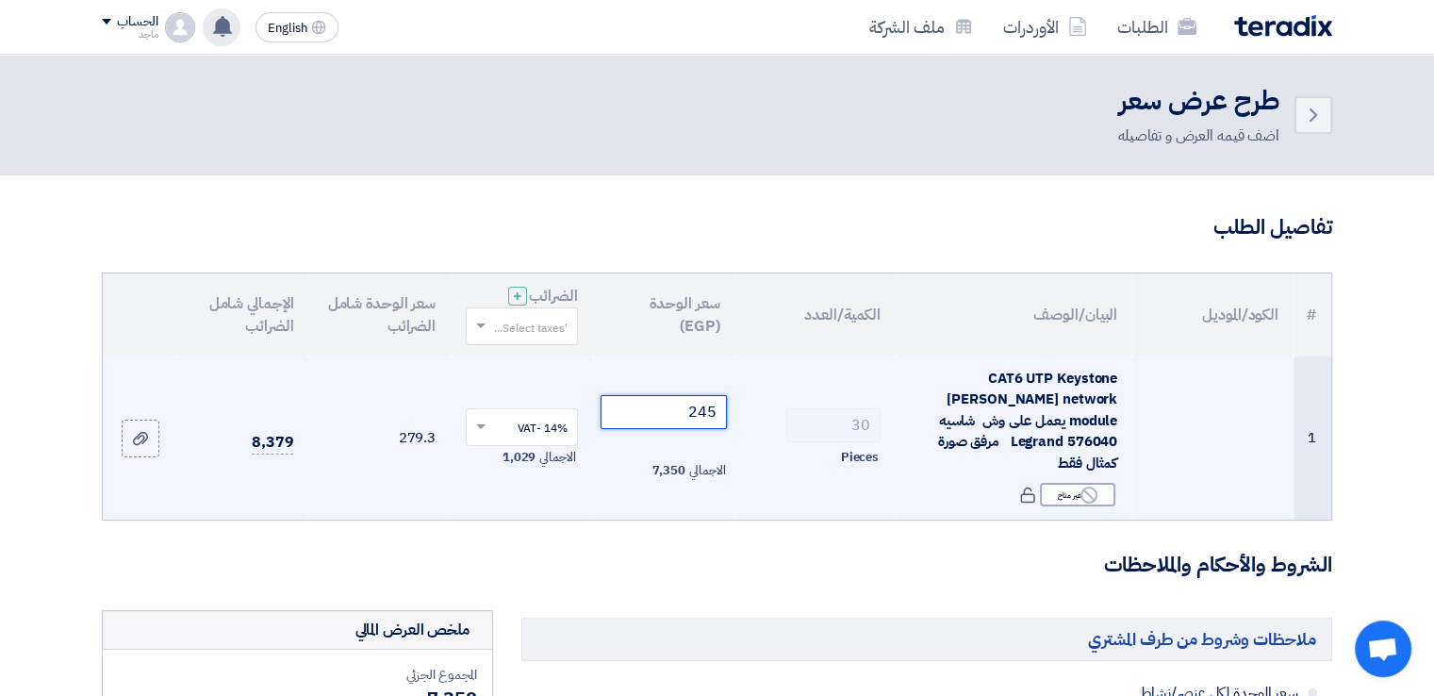
click at [658, 396] on input "245" at bounding box center [663, 412] width 127 height 34
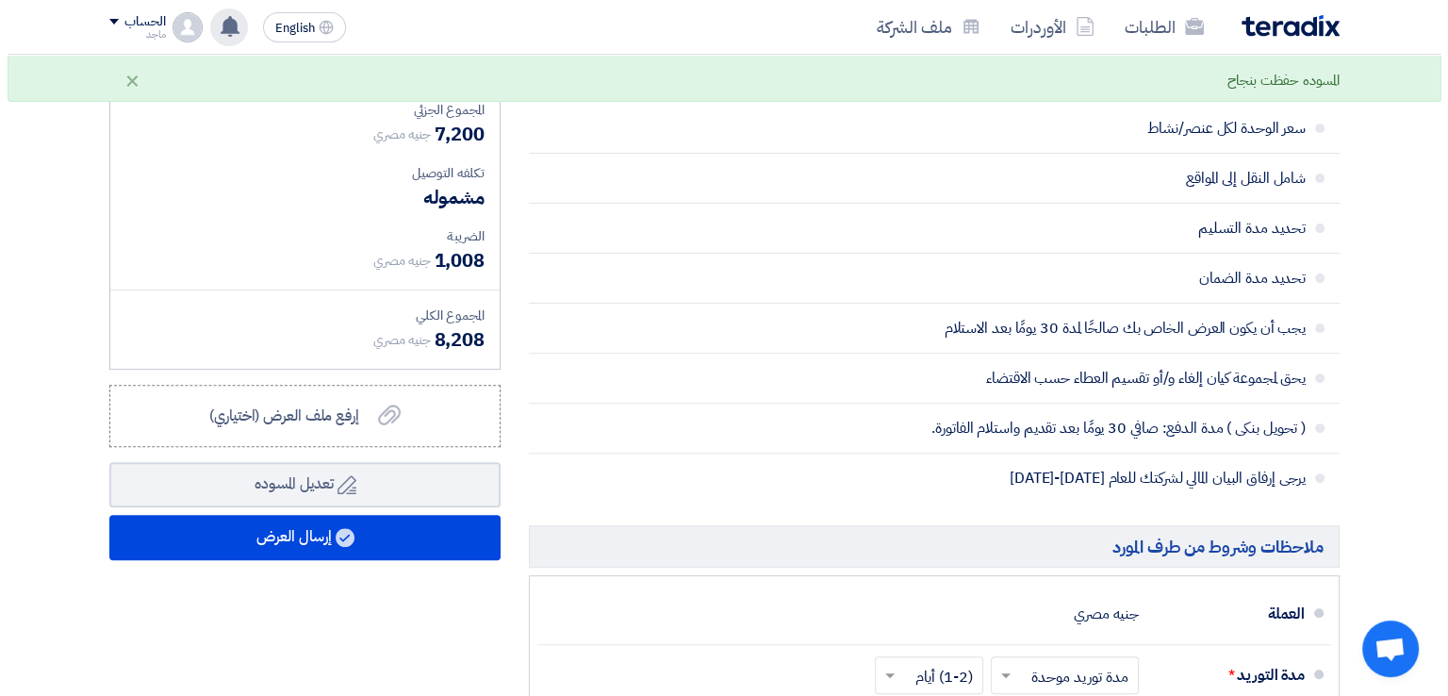
scroll to position [682, 0]
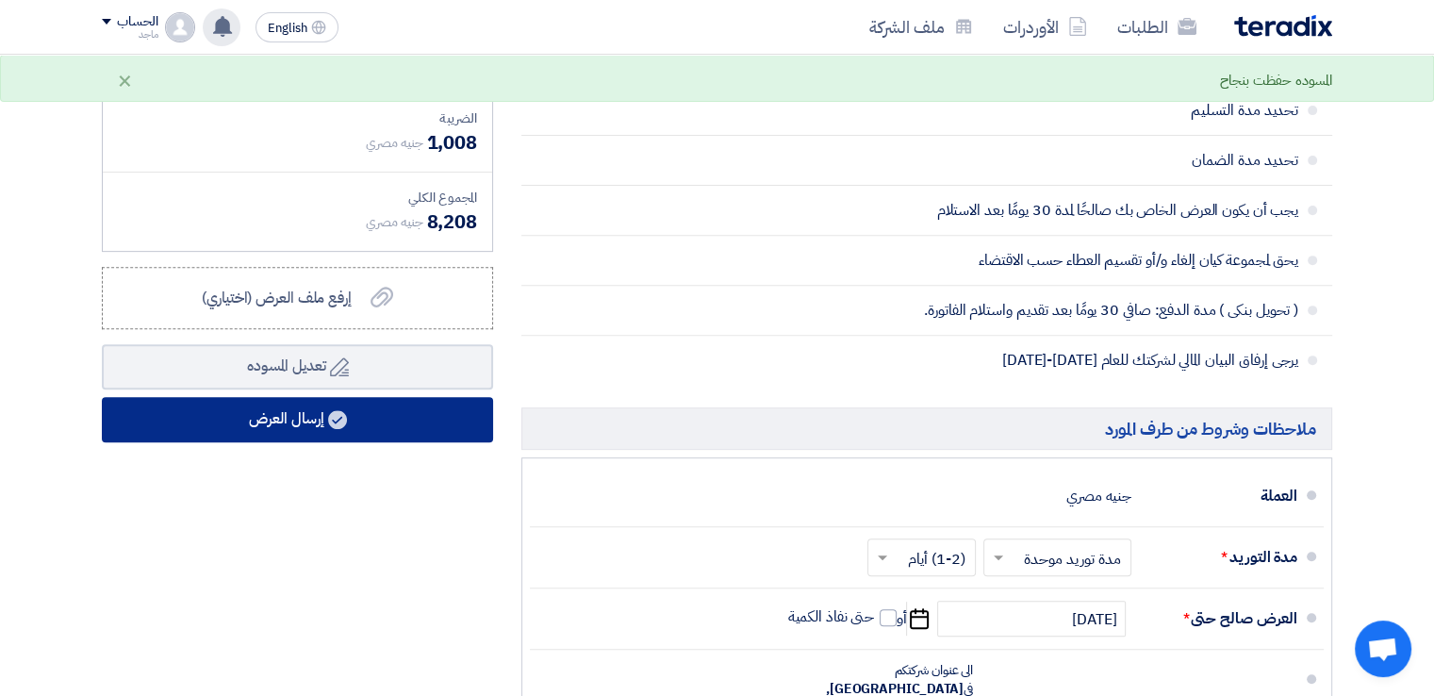
type input "240"
click at [385, 413] on button "إرسال العرض" at bounding box center [297, 419] width 391 height 45
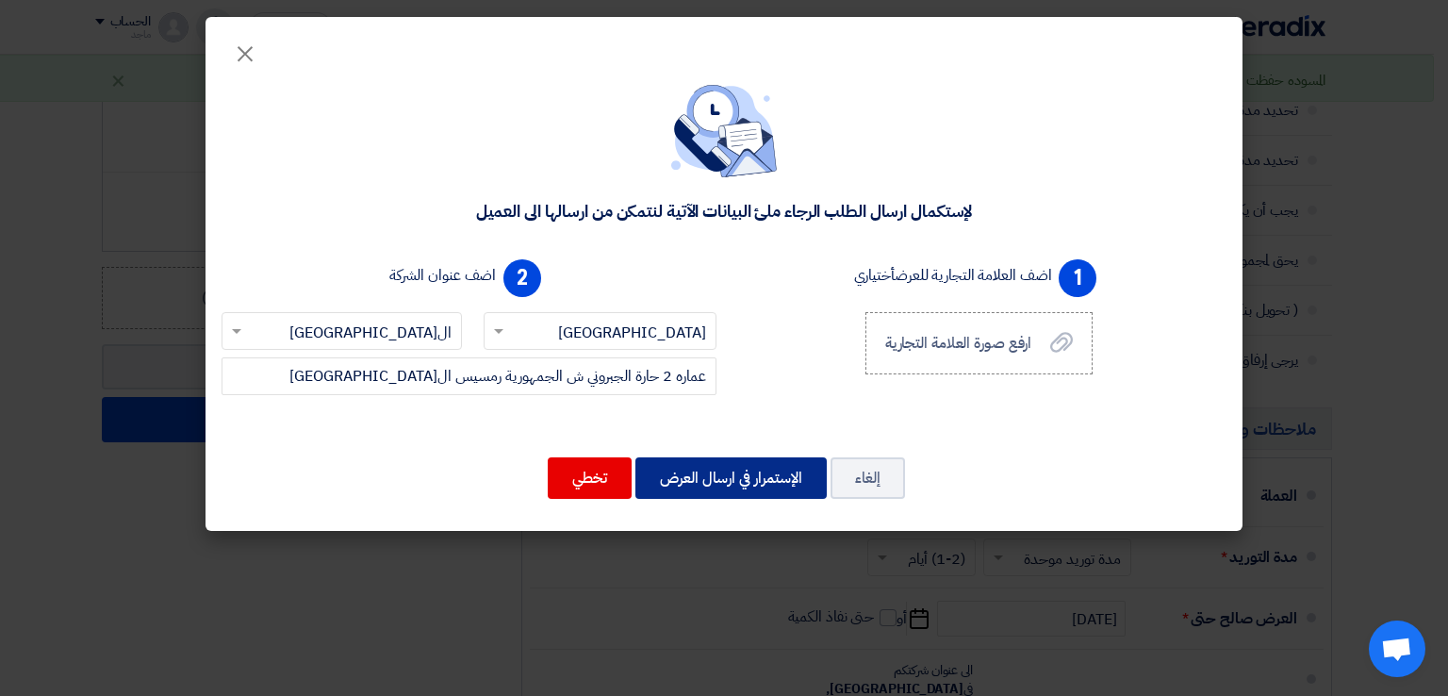
click at [773, 465] on button "الإستمرار في ارسال العرض" at bounding box center [730, 477] width 191 height 41
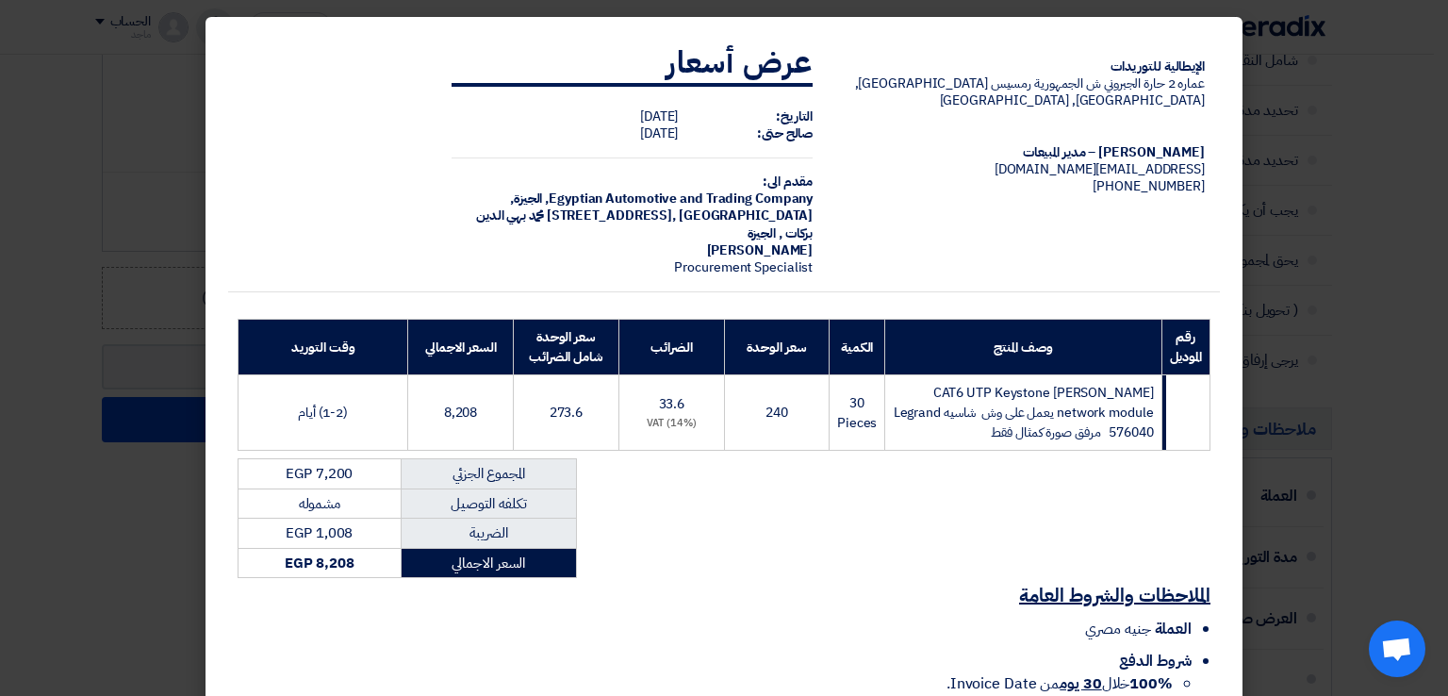
scroll to position [155, 0]
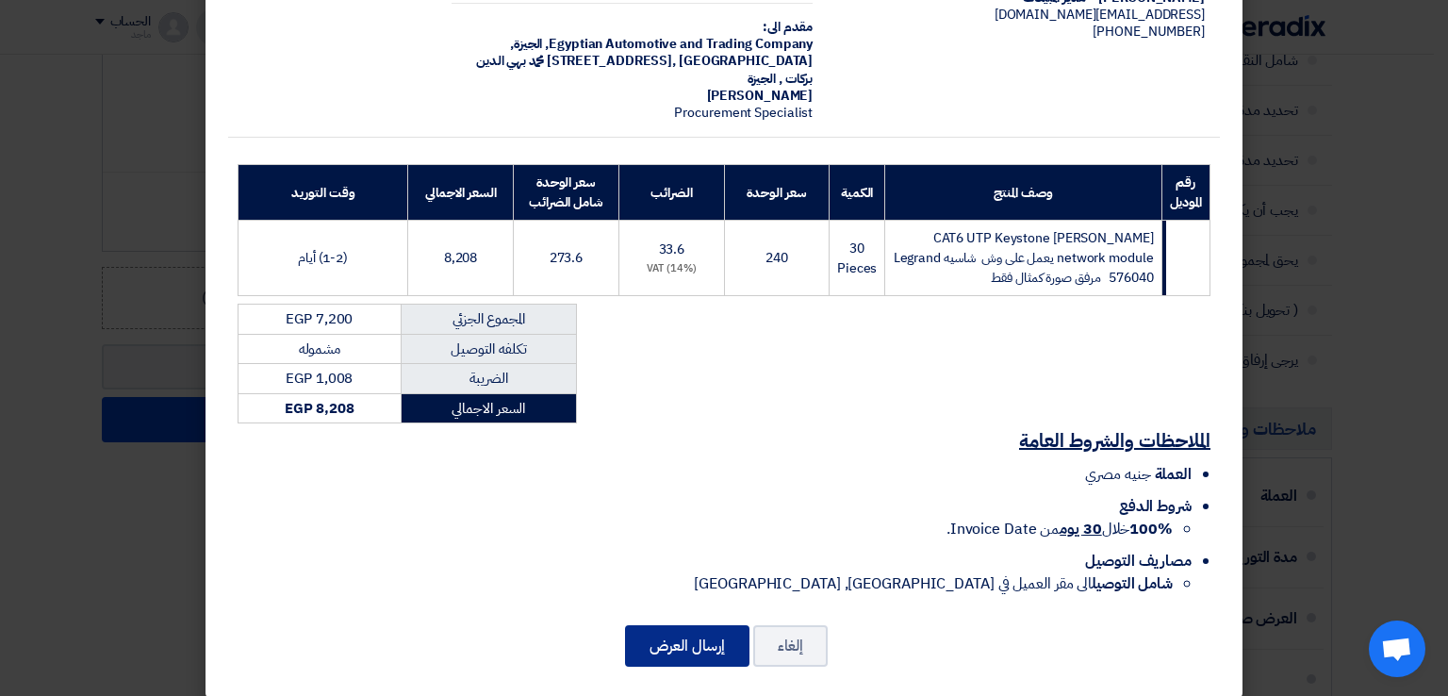
click at [719, 625] on button "إرسال العرض" at bounding box center [687, 645] width 124 height 41
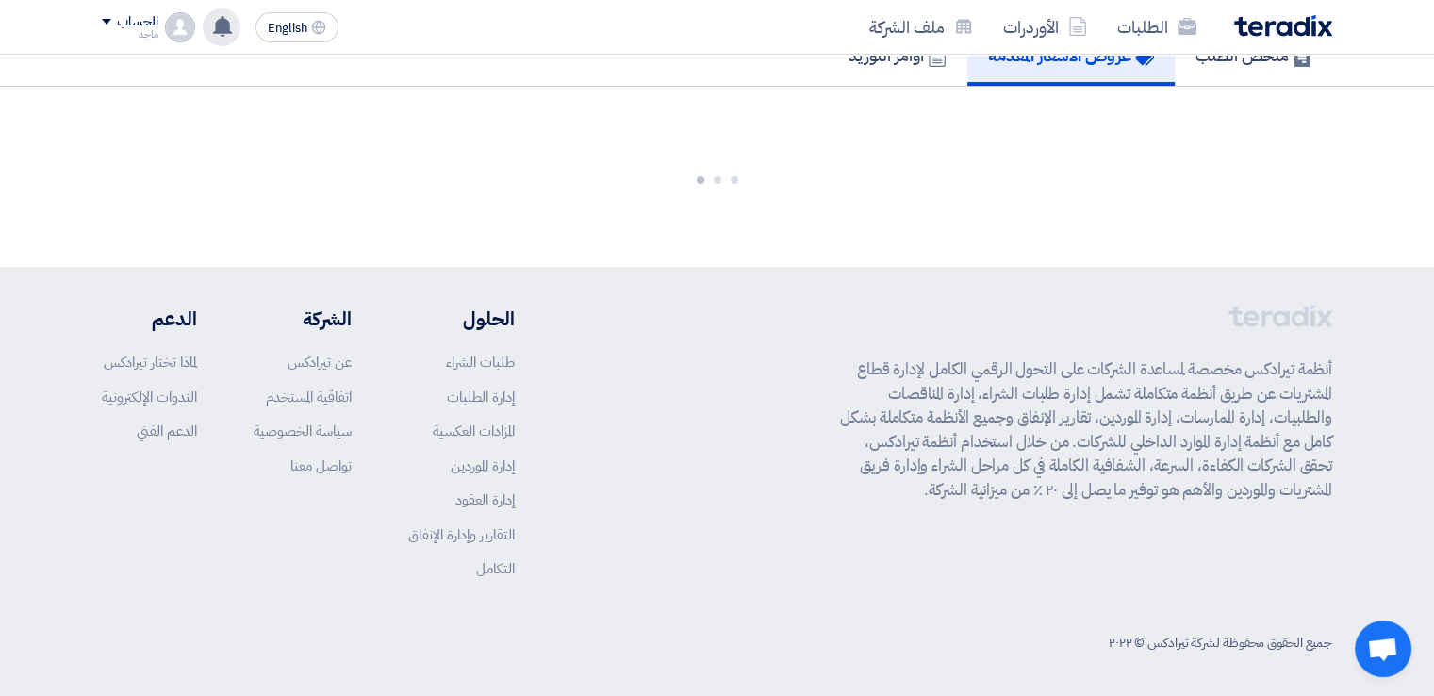
scroll to position [1626, 0]
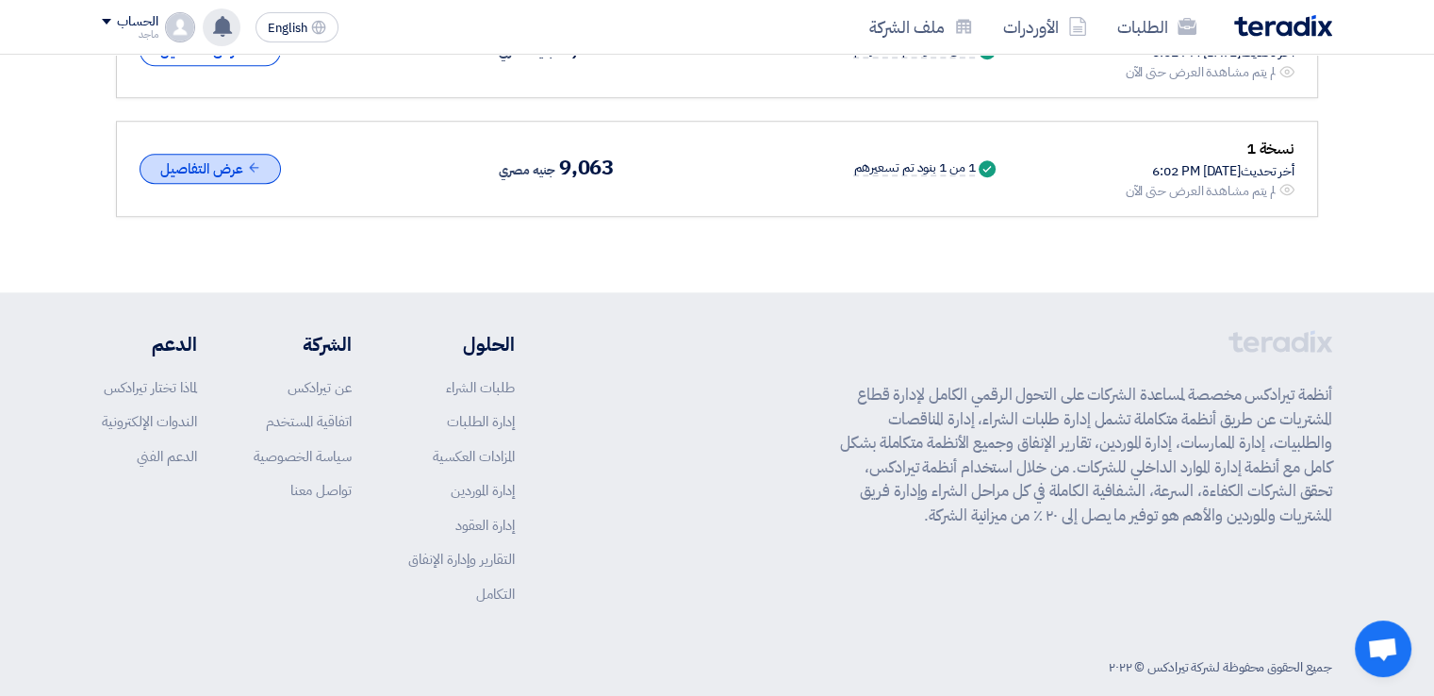
click at [256, 160] on icon at bounding box center [254, 167] width 14 height 14
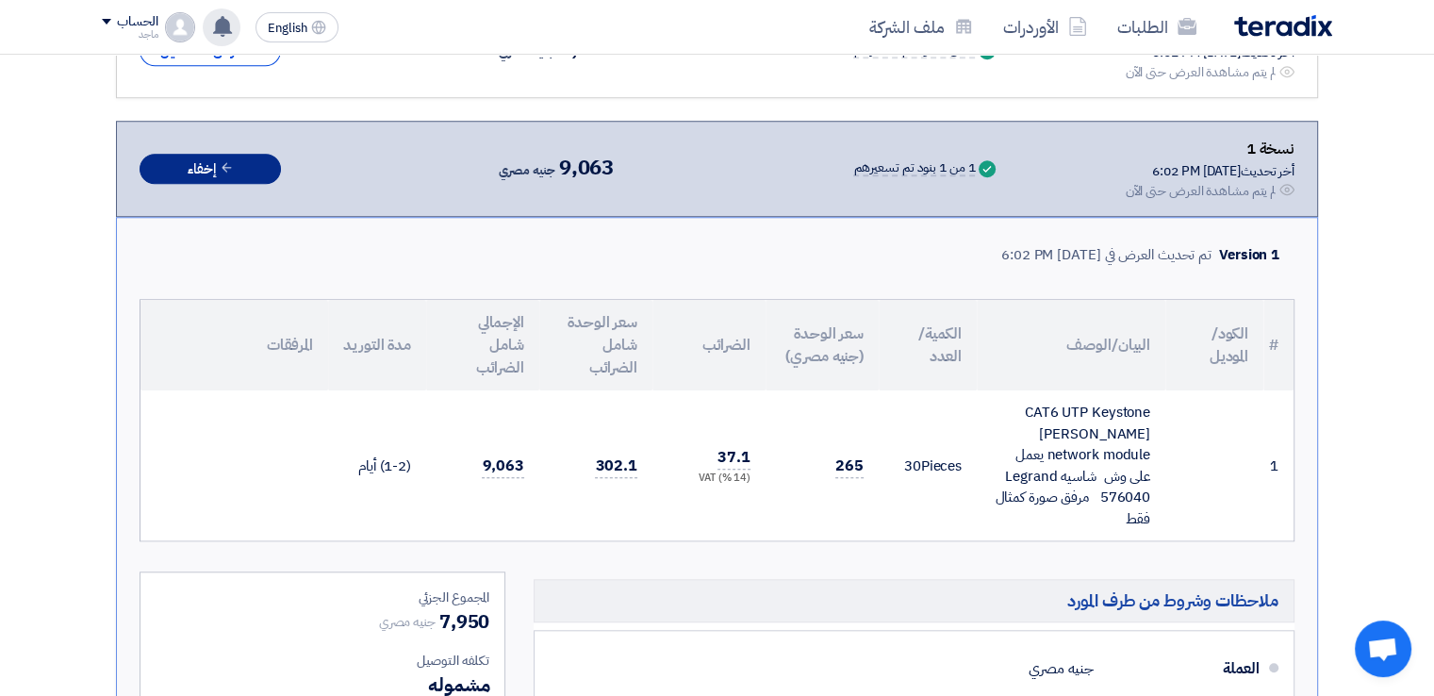
scroll to position [1018, 0]
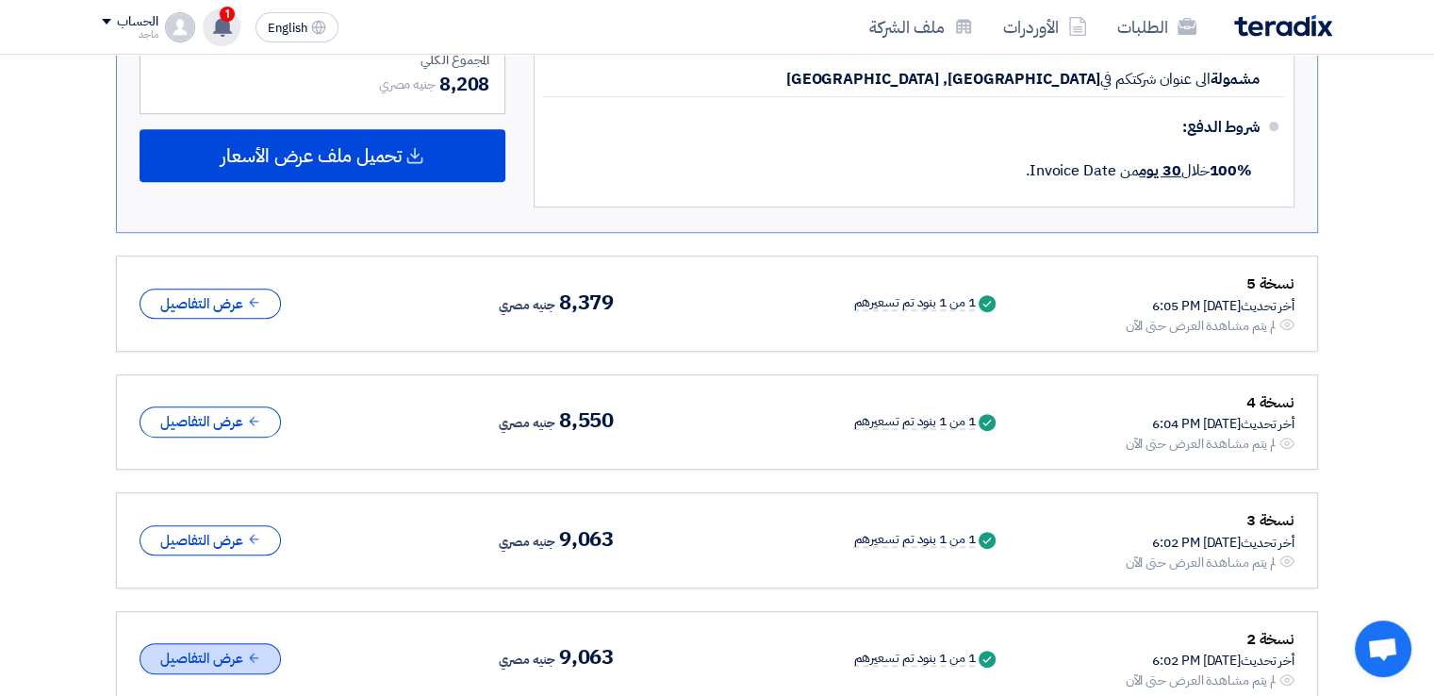
click at [252, 643] on button "عرض التفاصيل" at bounding box center [209, 658] width 141 height 31
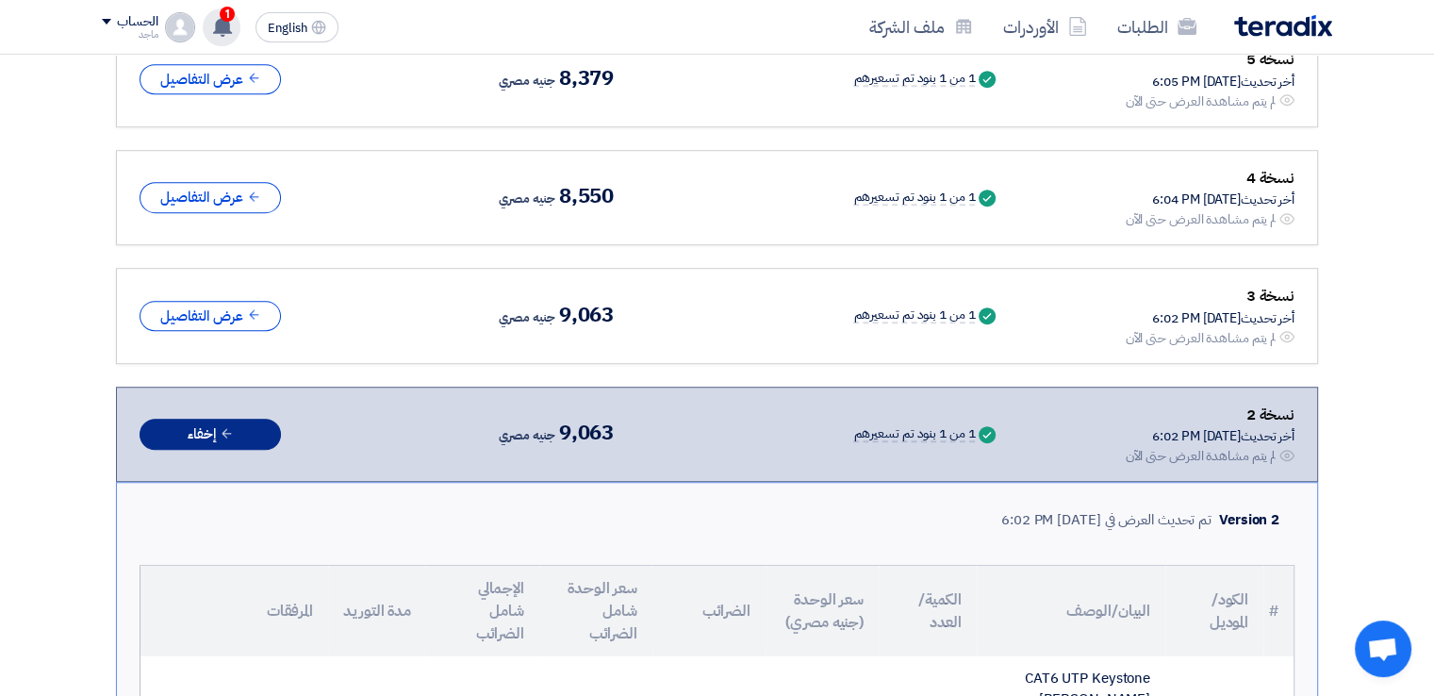
scroll to position [1225, 0]
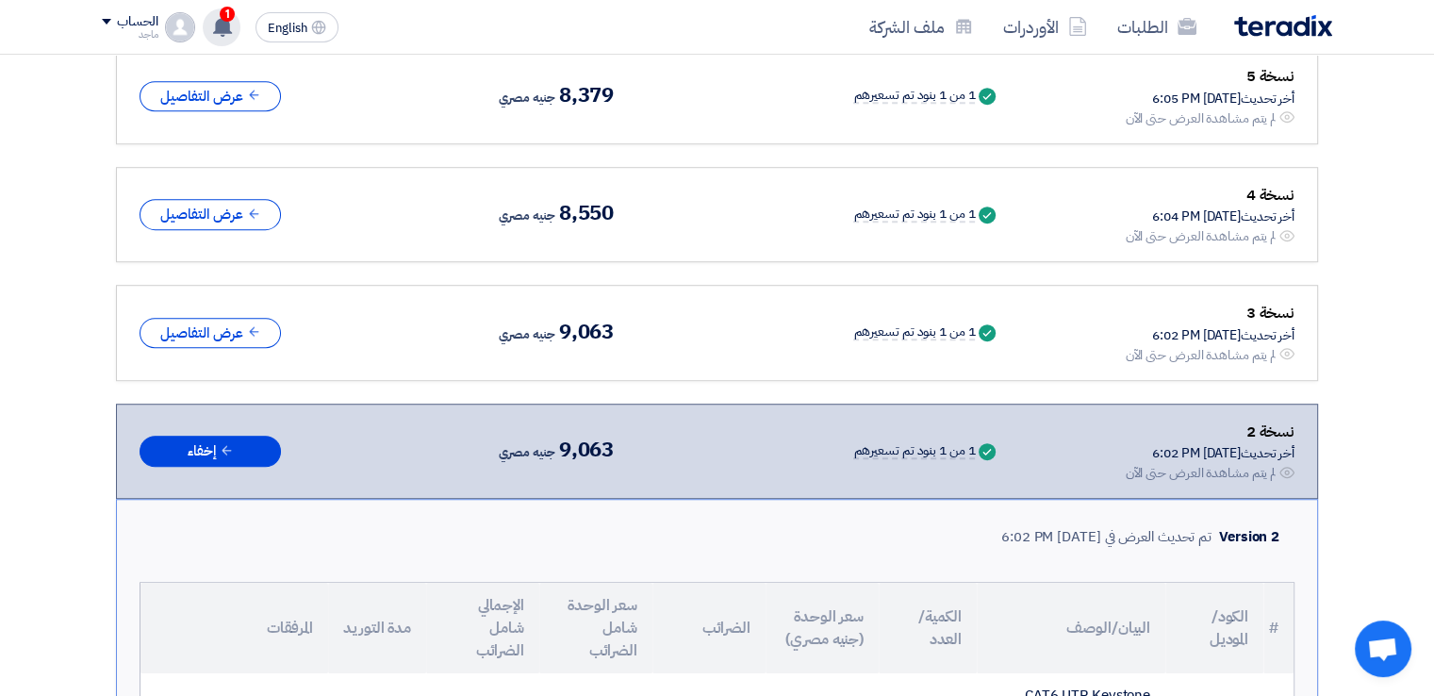
click at [226, 14] on span "1" at bounding box center [227, 14] width 15 height 15
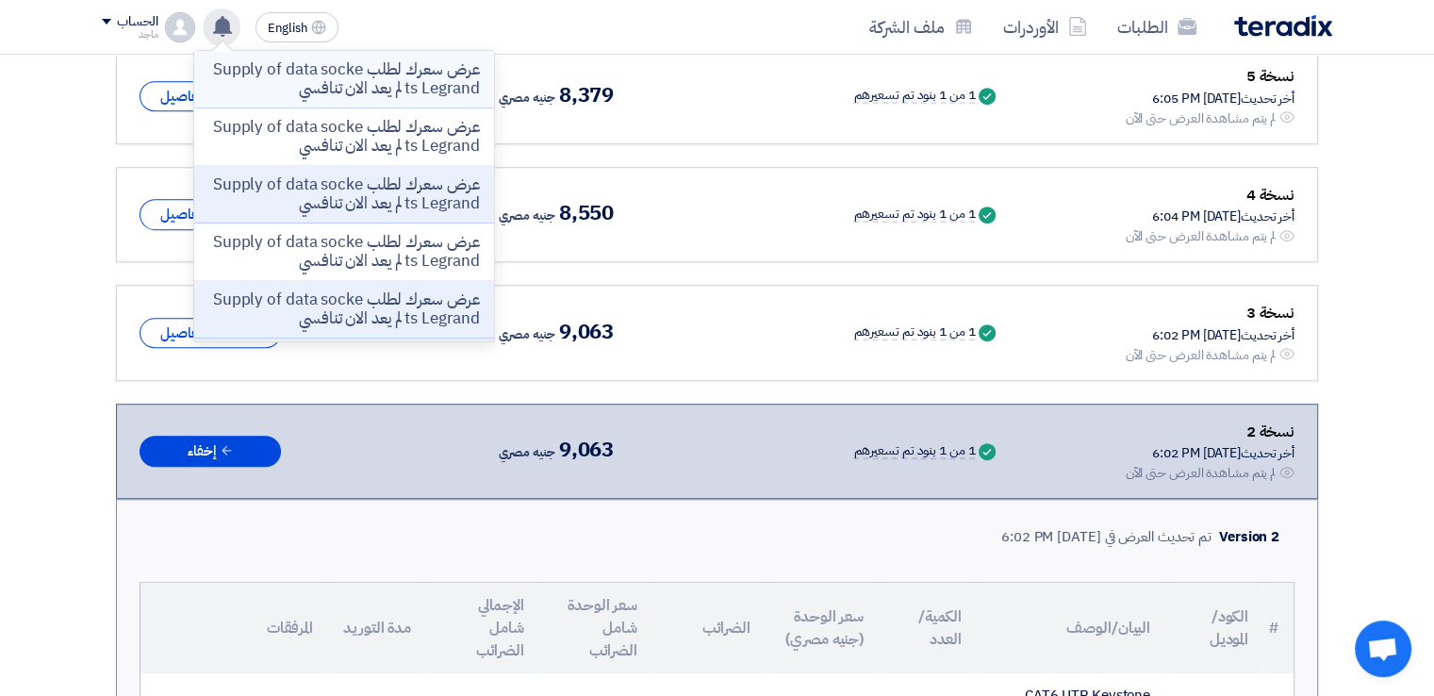
click at [314, 72] on p "عرض سعرك لطلب Supply of data sockets Legrand لم يعد الان تنافسي" at bounding box center [344, 79] width 270 height 38
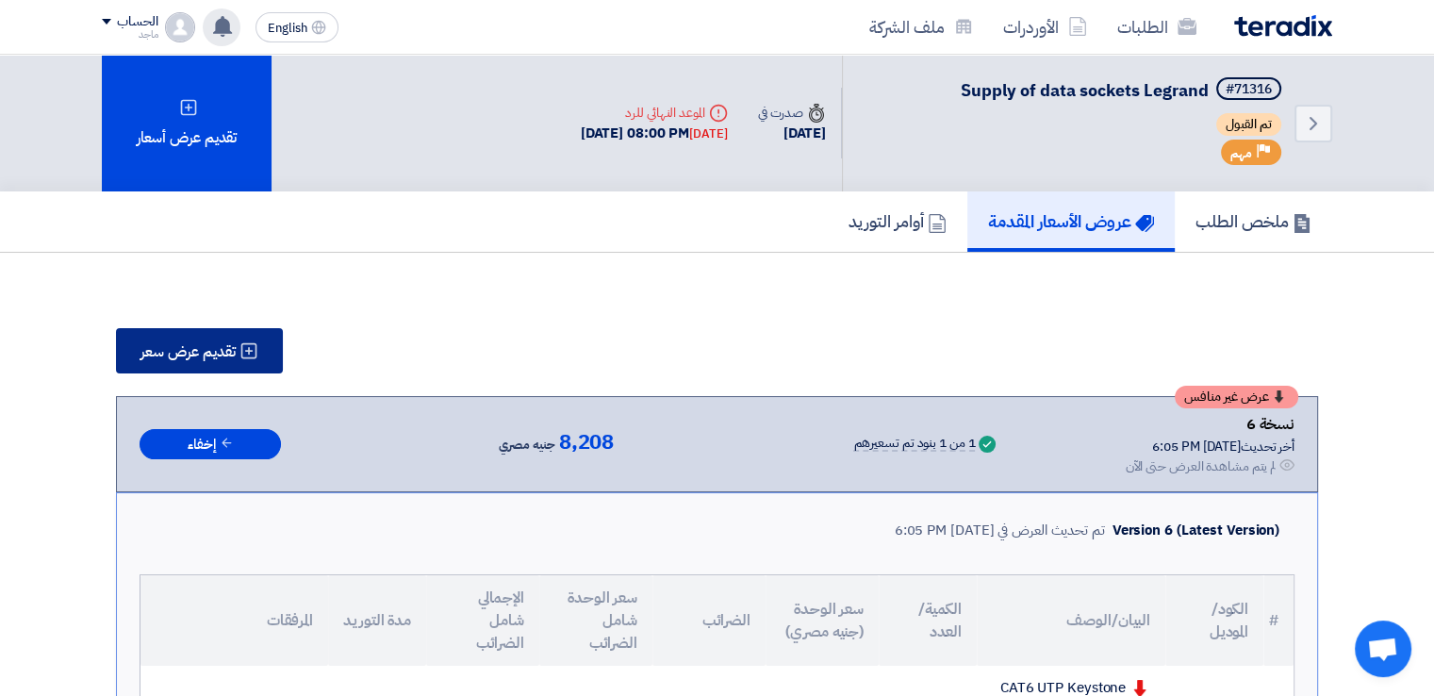
click at [205, 336] on button "تقديم عرض سعر" at bounding box center [199, 350] width 167 height 45
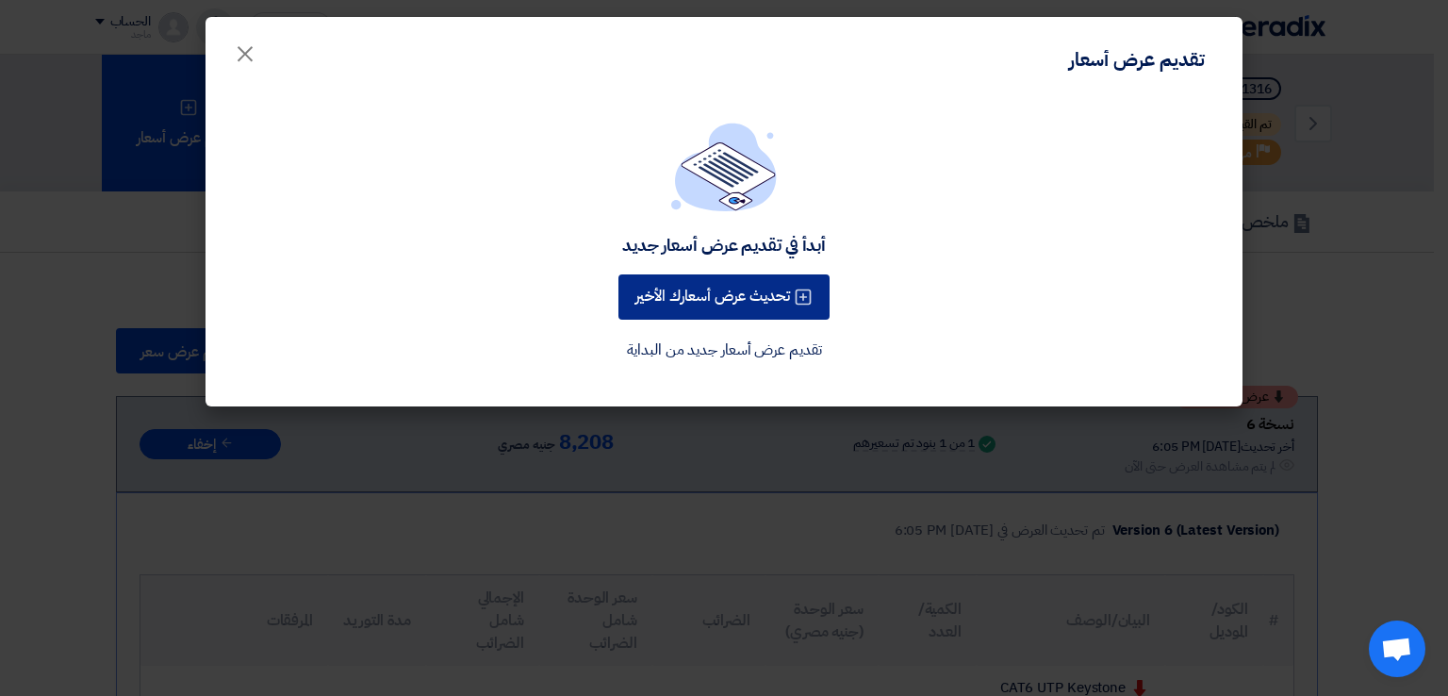
click at [770, 293] on button "تحديث عرض أسعارك الأخير" at bounding box center [723, 296] width 211 height 45
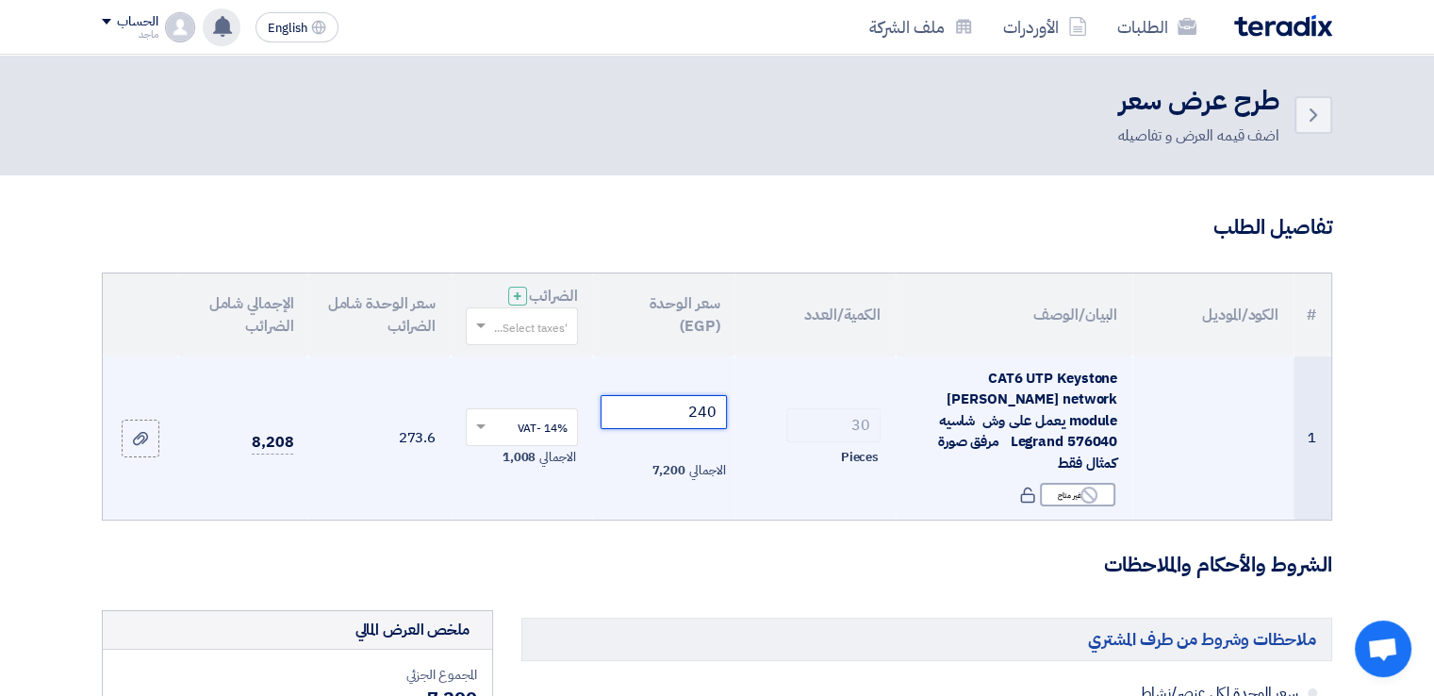
click at [638, 396] on input "240" at bounding box center [663, 412] width 127 height 34
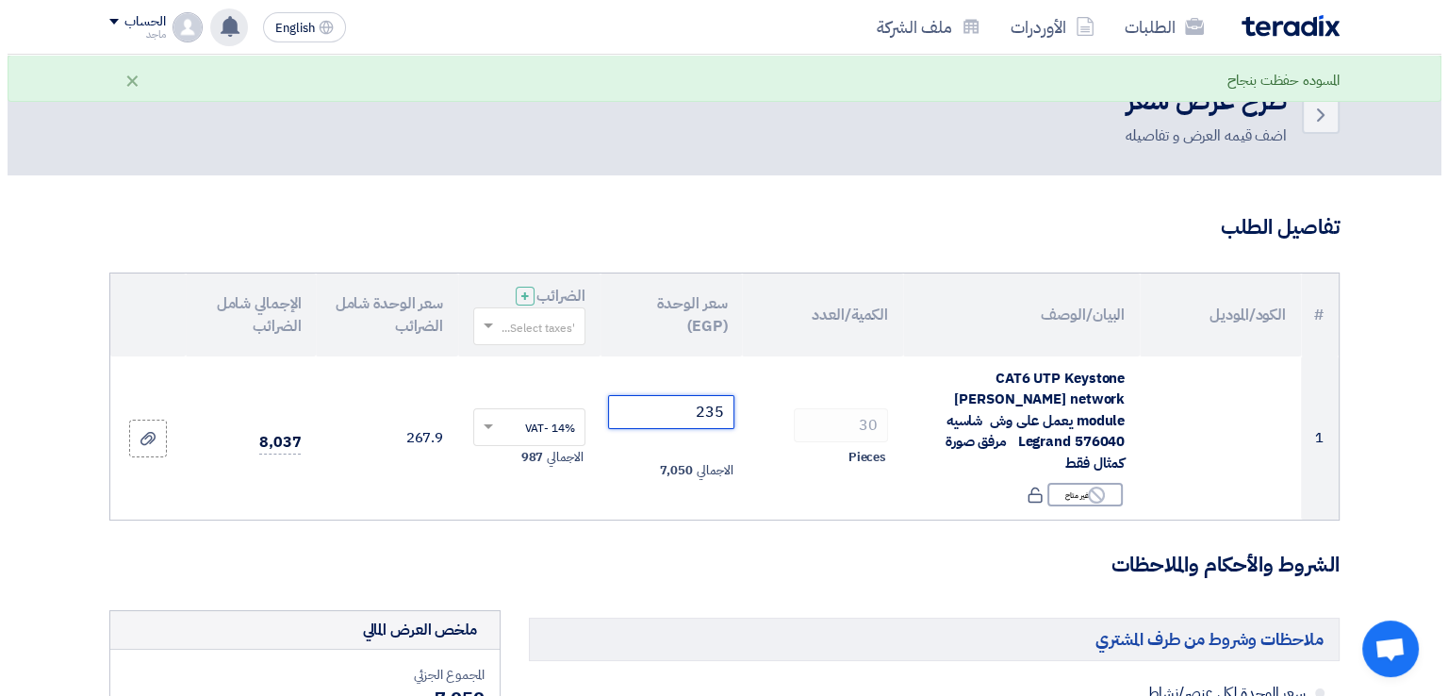
scroll to position [607, 0]
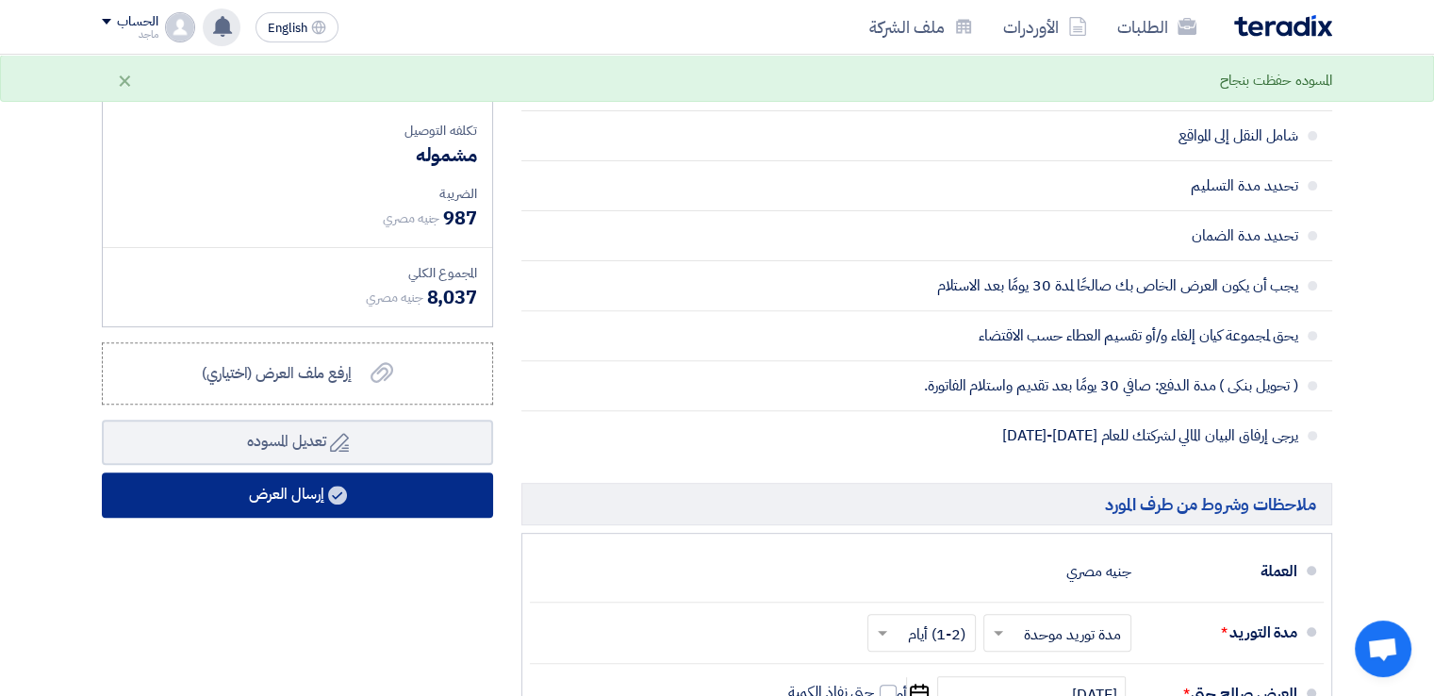
type input "235"
click at [418, 480] on button "إرسال العرض" at bounding box center [297, 494] width 391 height 45
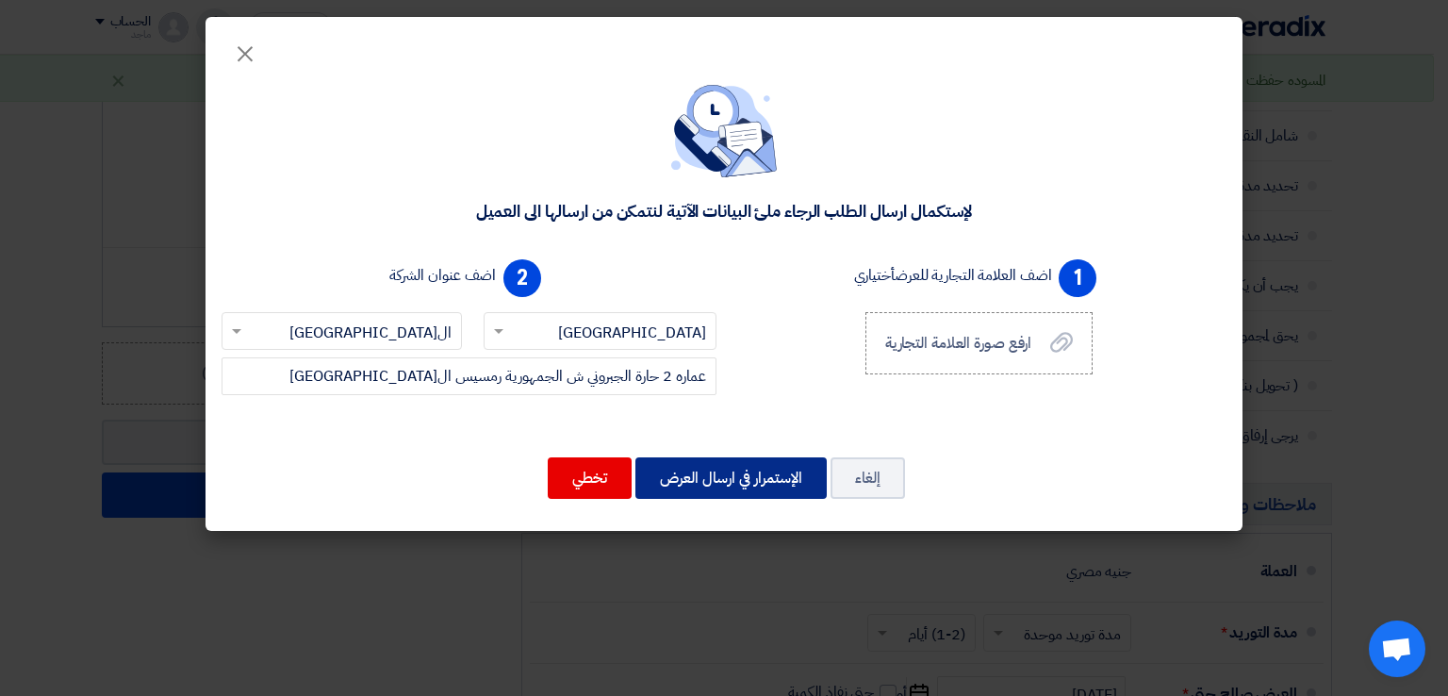
click at [761, 471] on button "الإستمرار في ارسال العرض" at bounding box center [730, 477] width 191 height 41
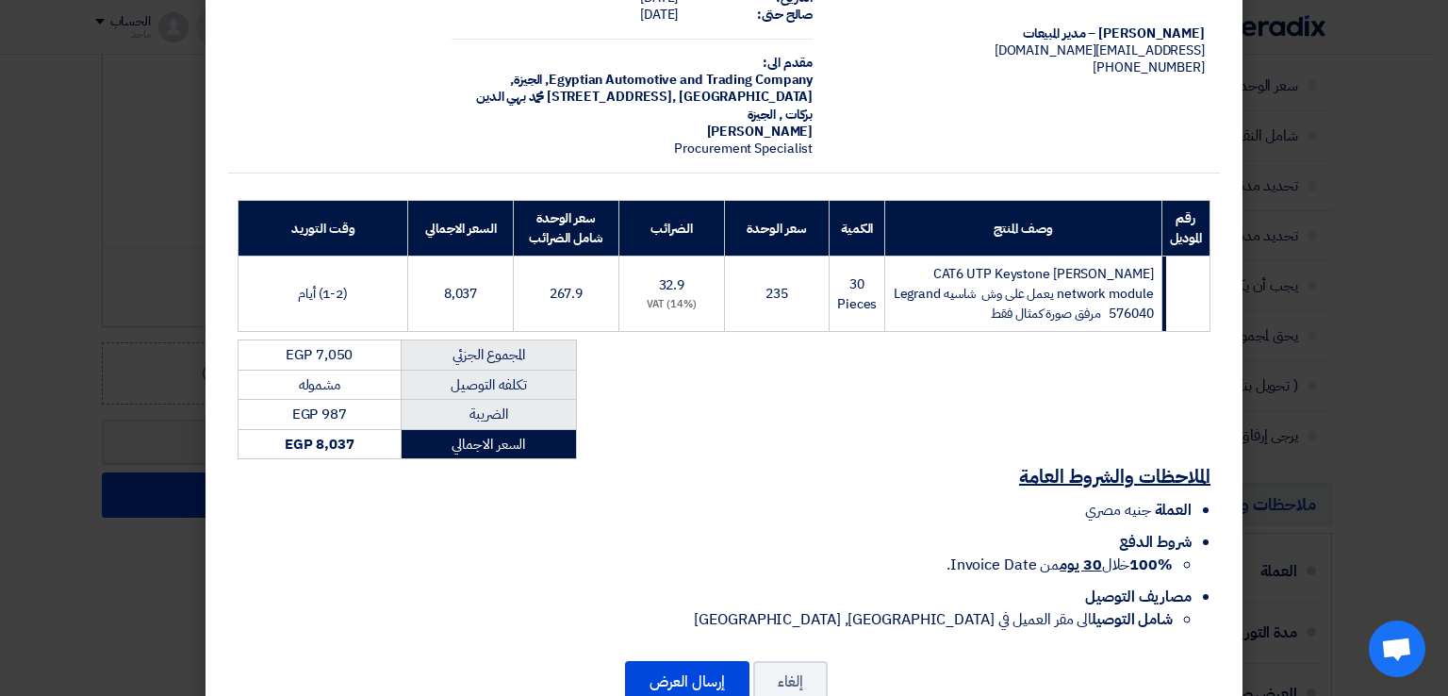
scroll to position [155, 0]
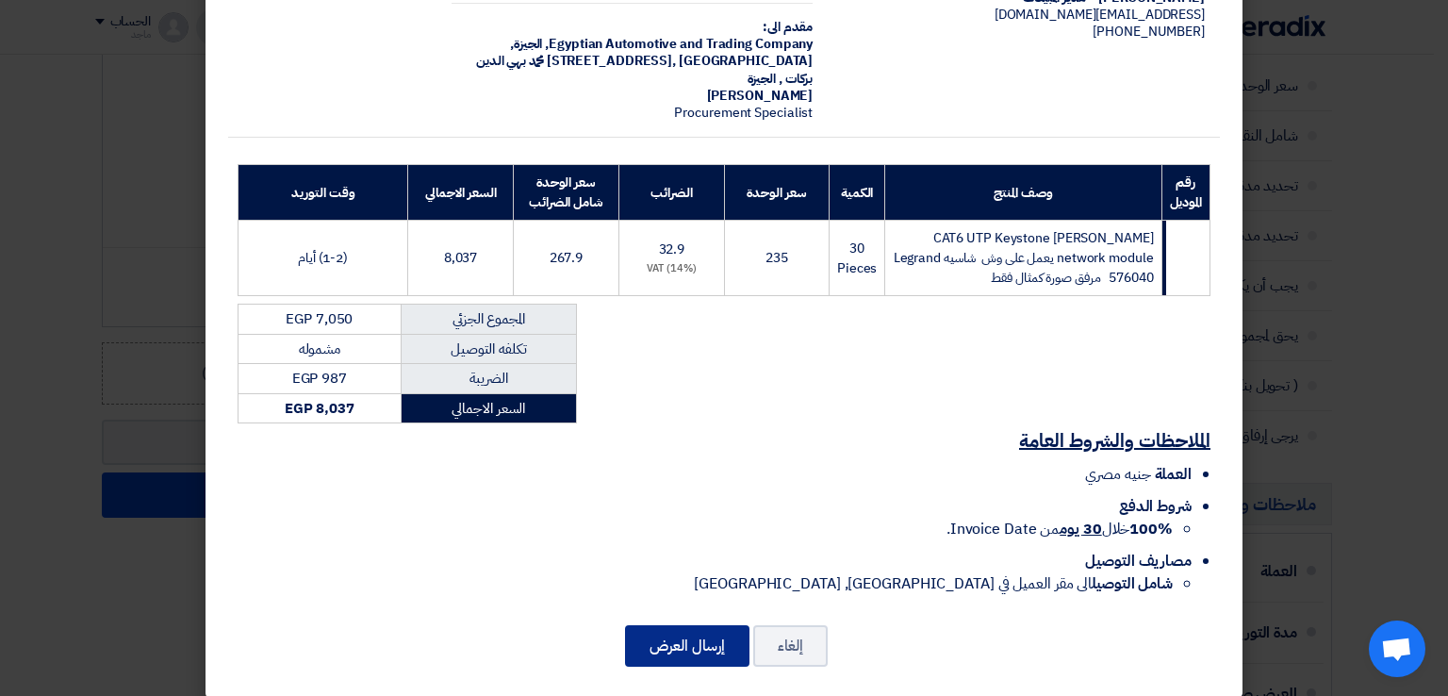
click at [682, 626] on button "إرسال العرض" at bounding box center [687, 645] width 124 height 41
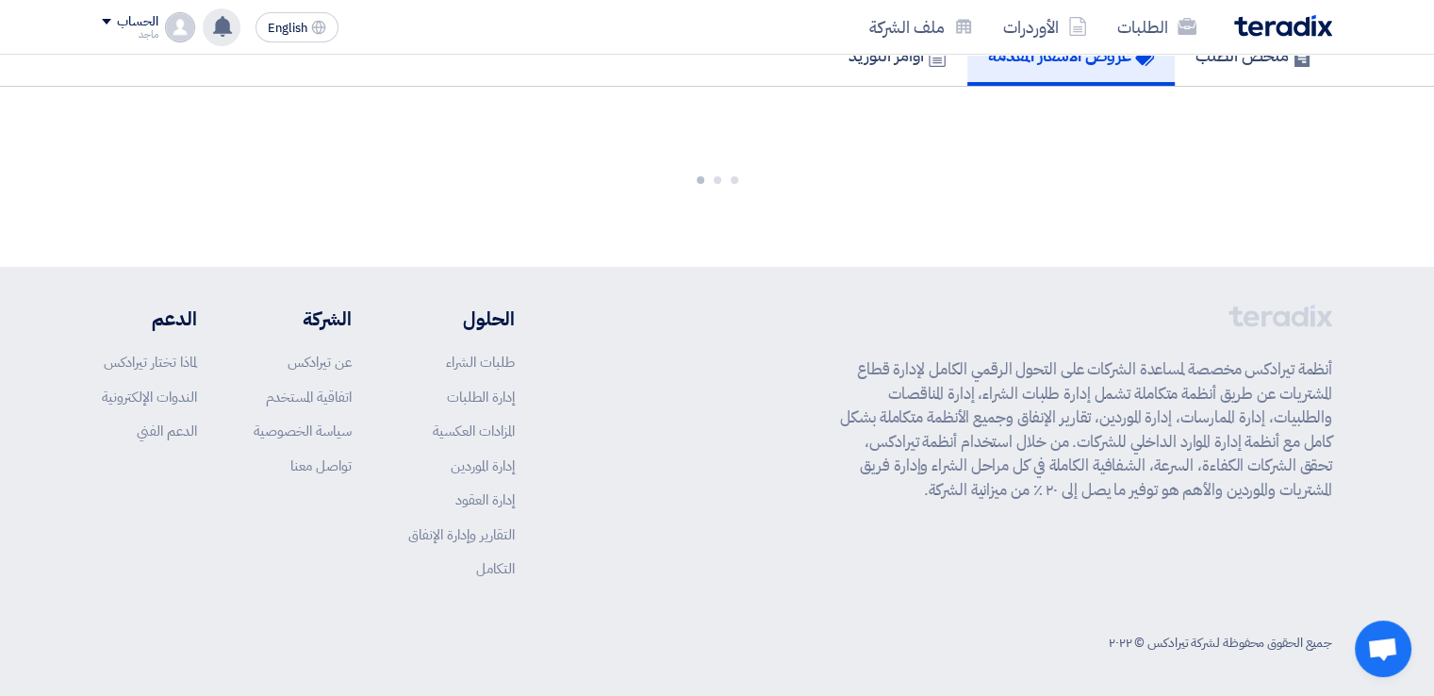
scroll to position [1744, 0]
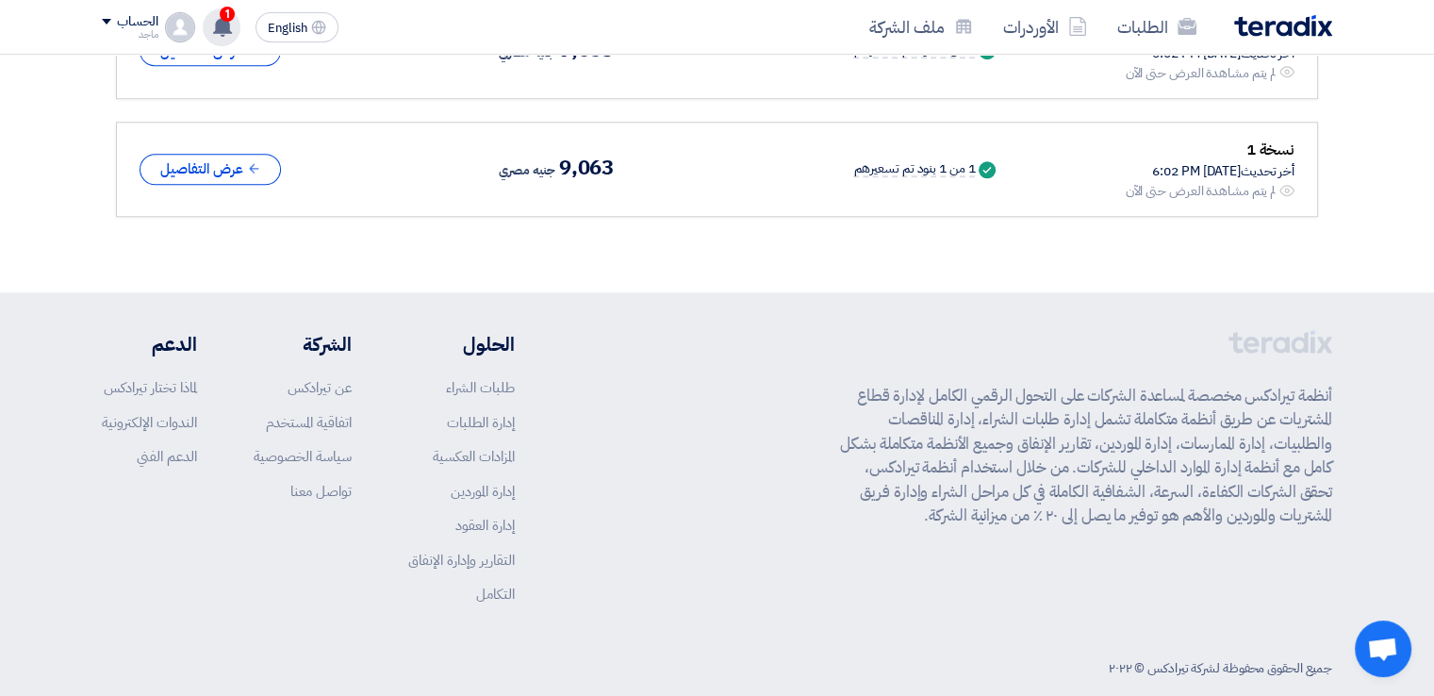
click at [234, 12] on span "1" at bounding box center [227, 14] width 15 height 15
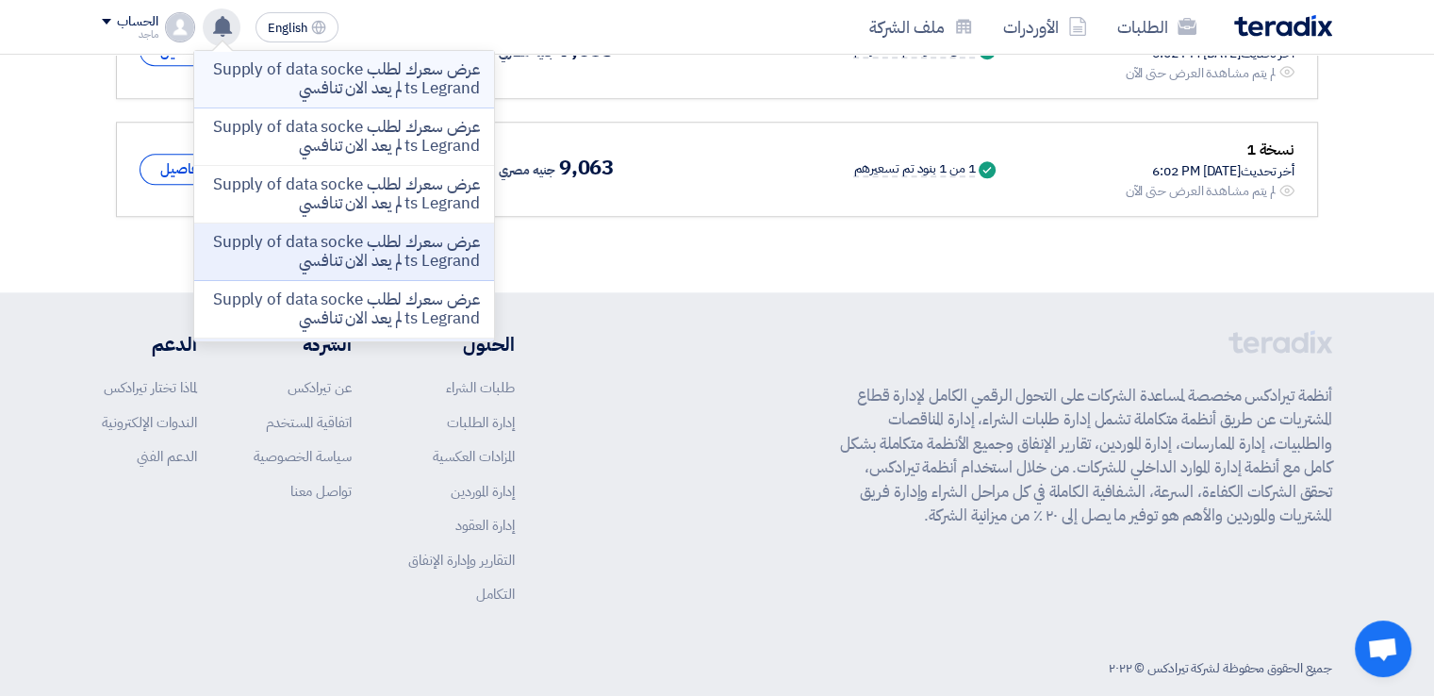
click at [347, 69] on p "عرض سعرك لطلب Supply of data sockets Legrand لم يعد الان تنافسي" at bounding box center [344, 79] width 270 height 38
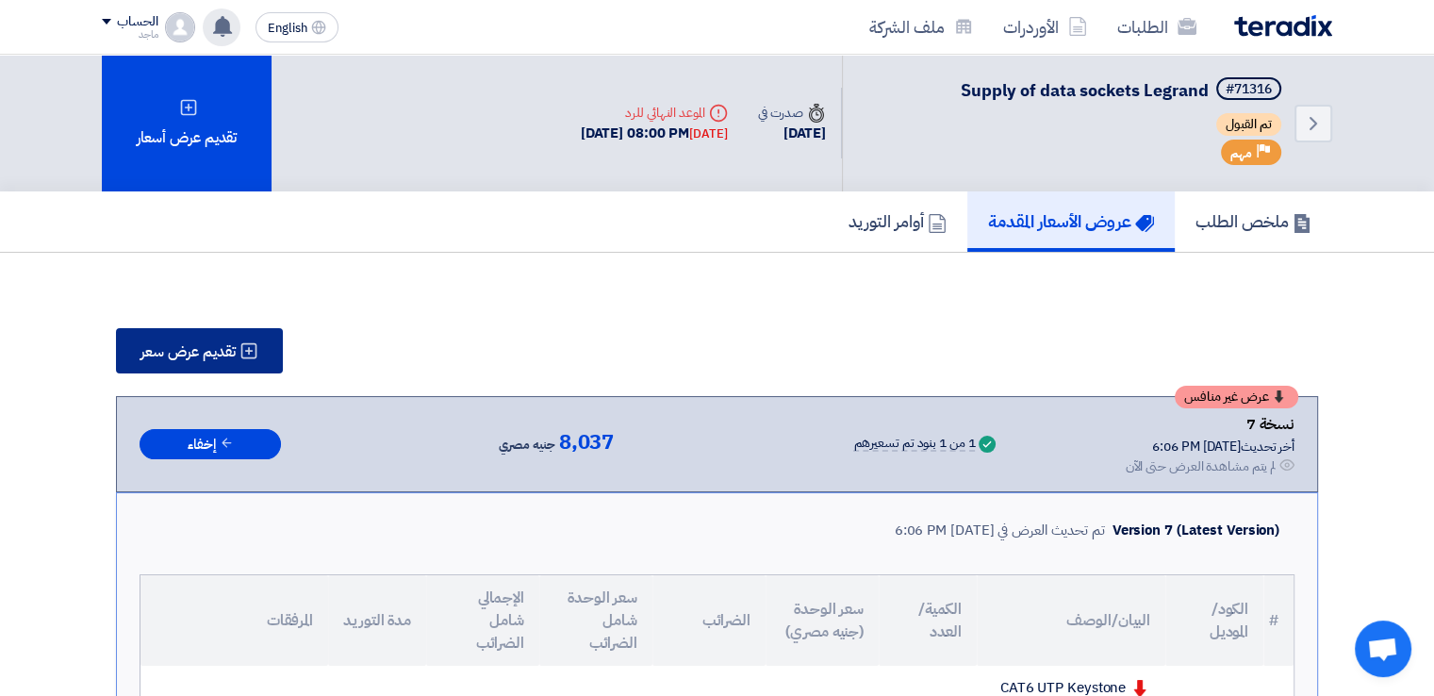
click at [172, 355] on span "تقديم عرض سعر" at bounding box center [187, 351] width 95 height 15
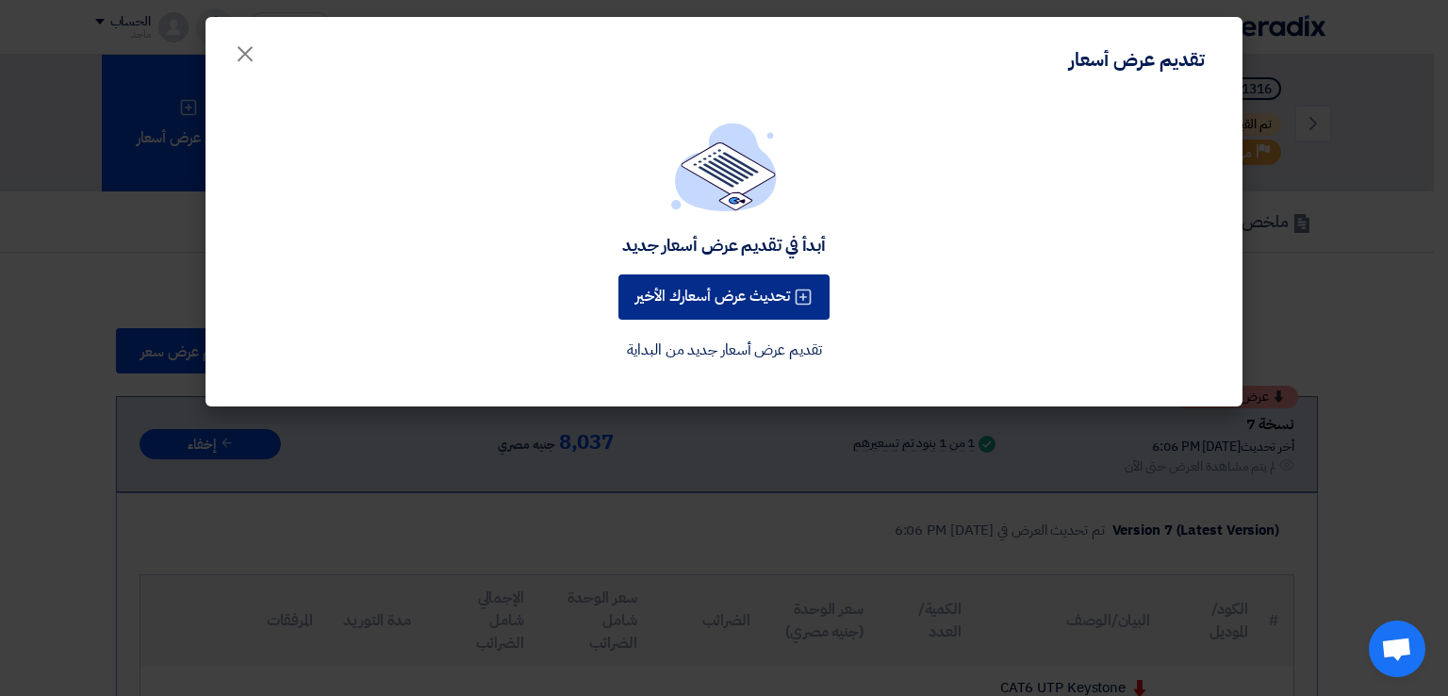
click at [708, 293] on button "تحديث عرض أسعارك الأخير" at bounding box center [723, 296] width 211 height 45
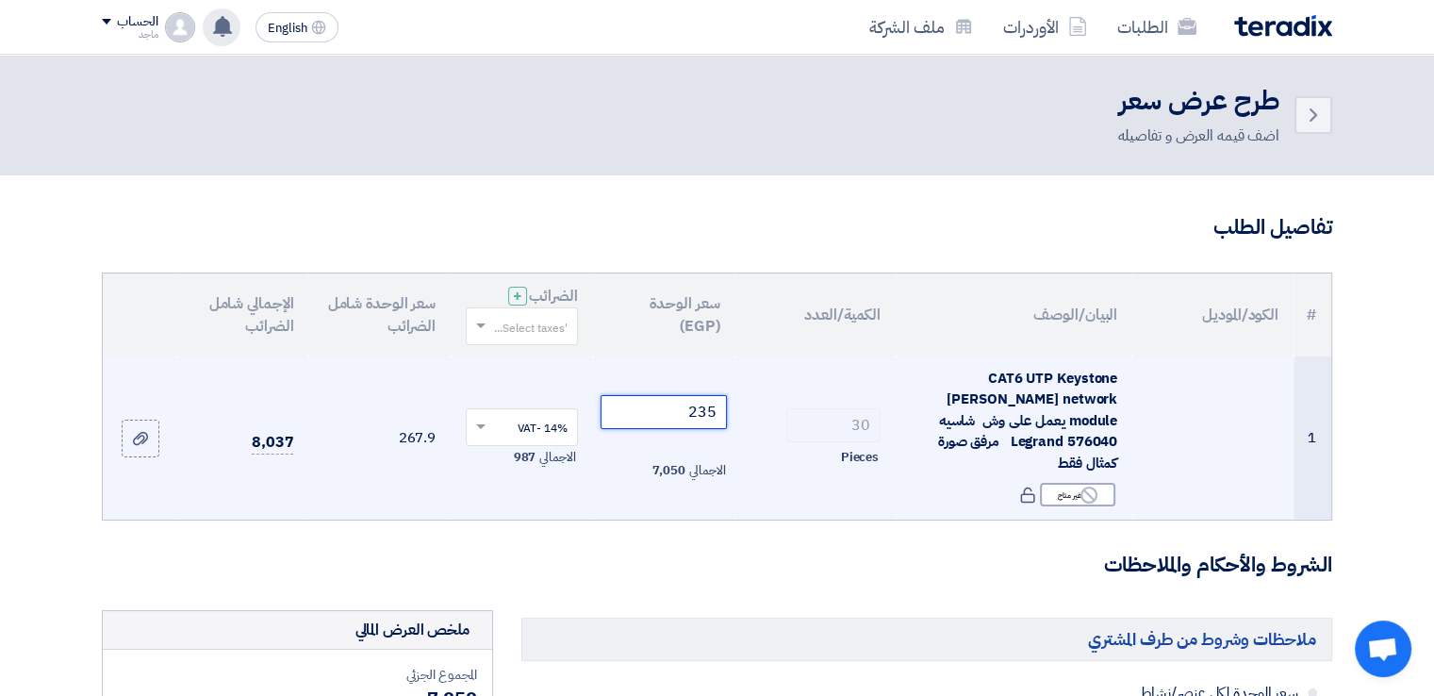
click at [660, 395] on input "235" at bounding box center [663, 412] width 127 height 34
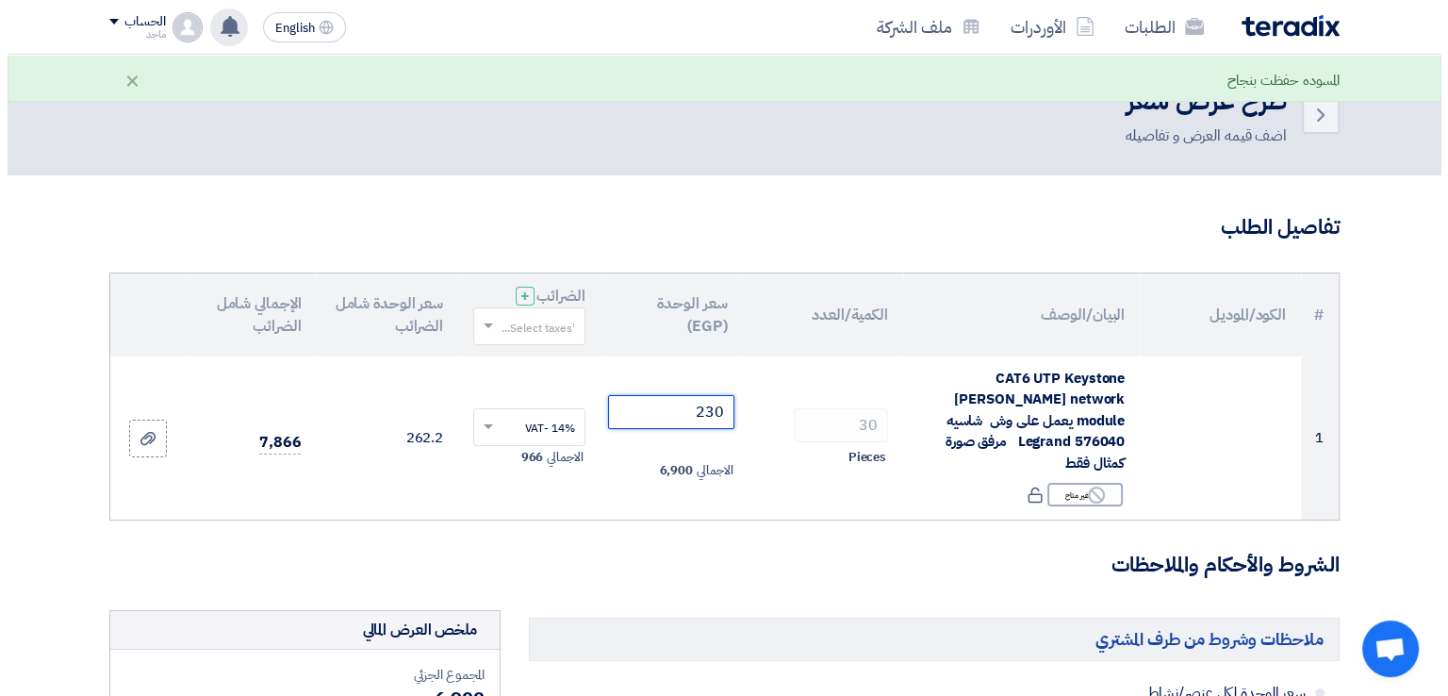
scroll to position [607, 0]
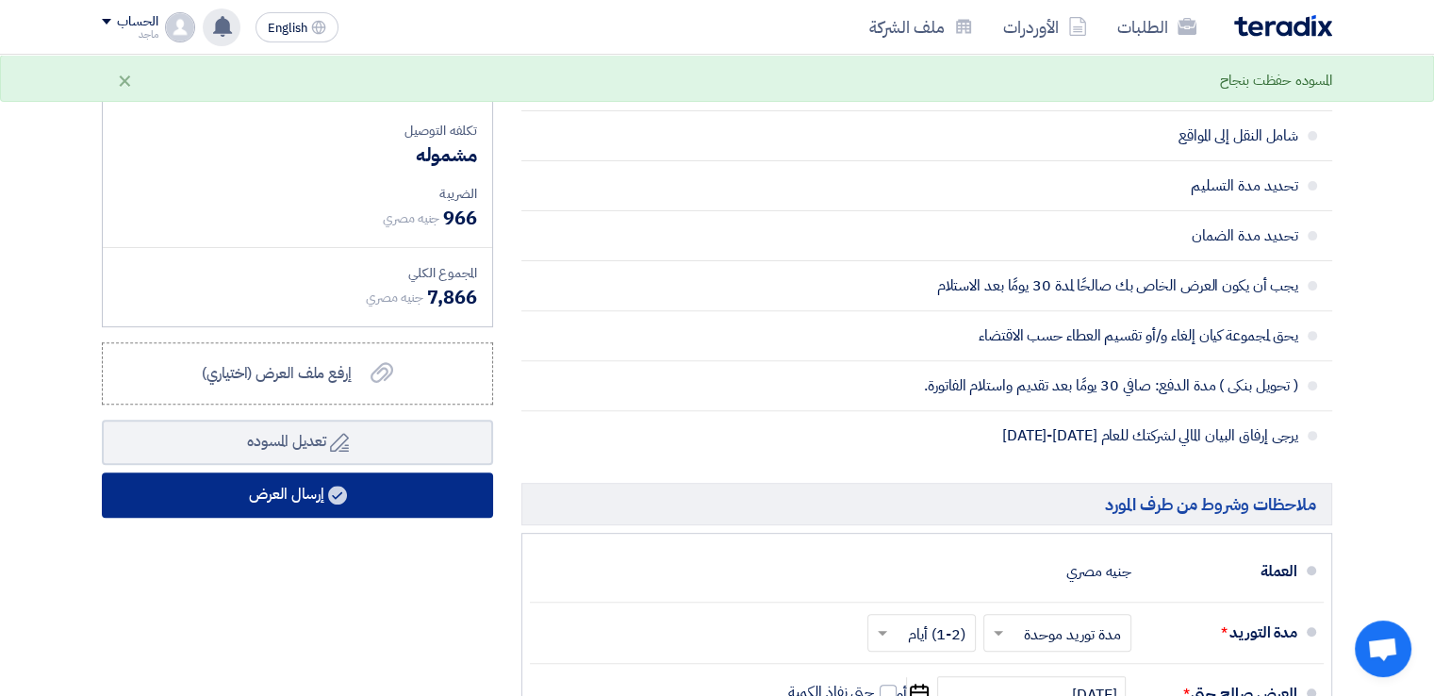
type input "230"
click at [415, 475] on button "إرسال العرض" at bounding box center [297, 494] width 391 height 45
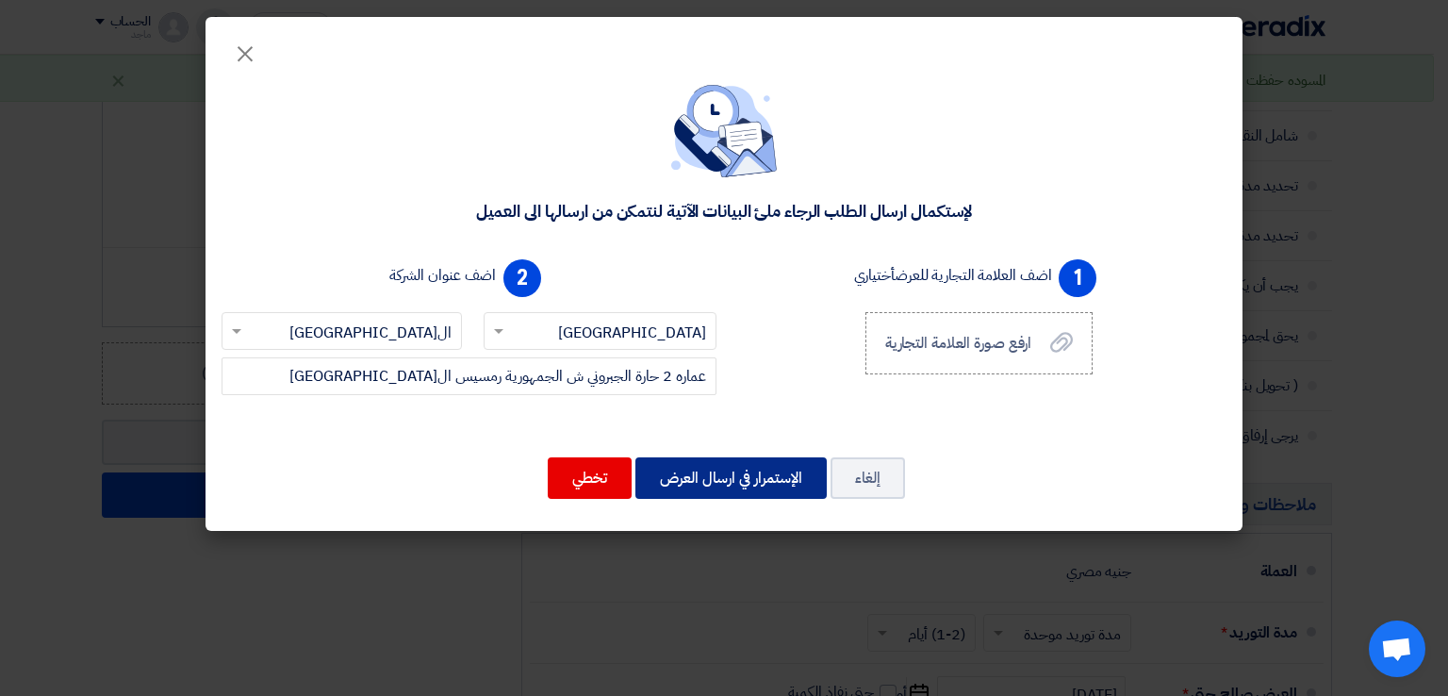
click at [762, 467] on button "الإستمرار في ارسال العرض" at bounding box center [730, 477] width 191 height 41
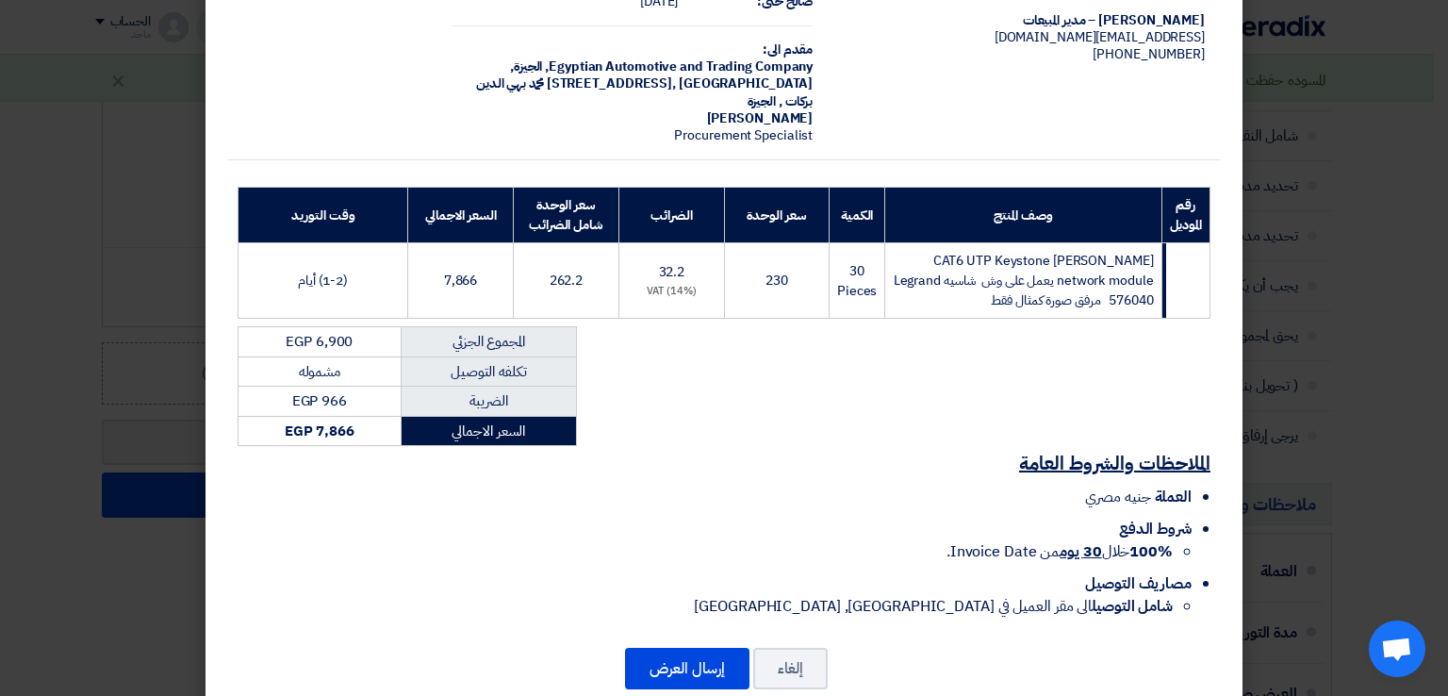
scroll to position [155, 0]
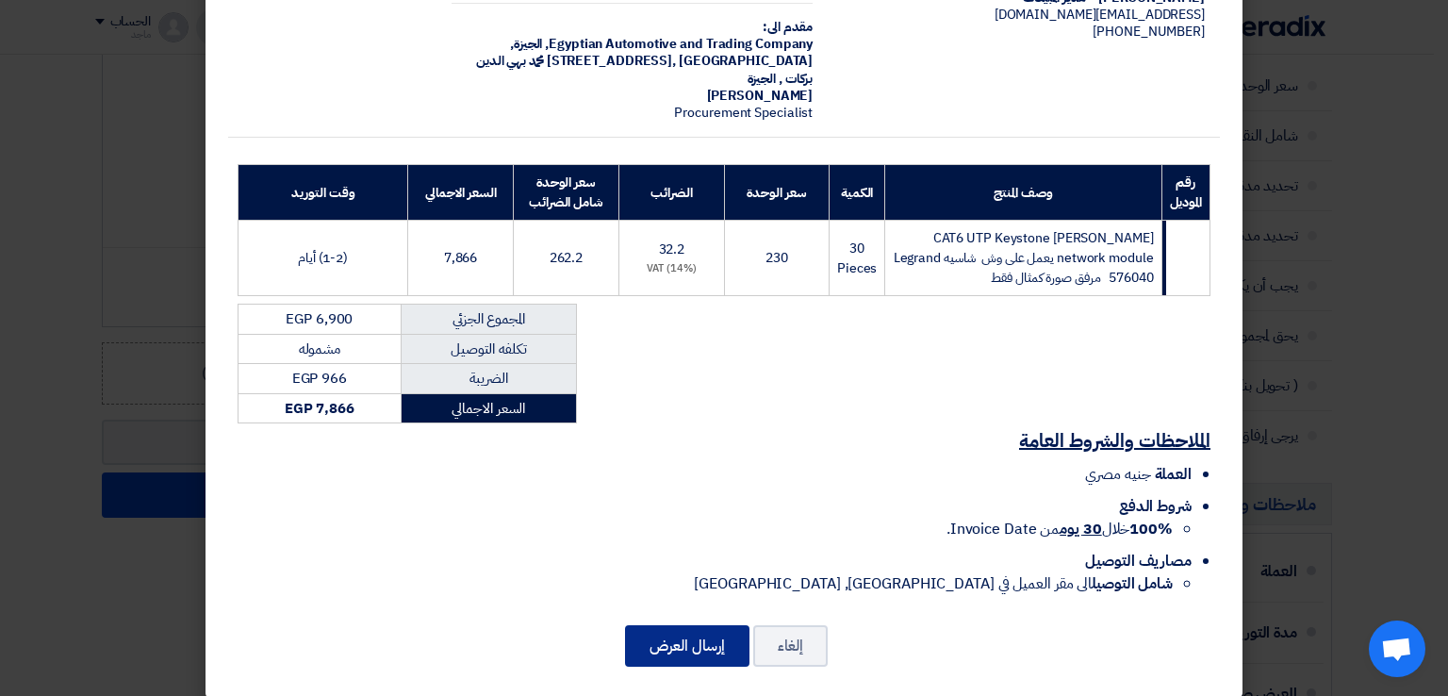
click at [675, 625] on button "إرسال العرض" at bounding box center [687, 645] width 124 height 41
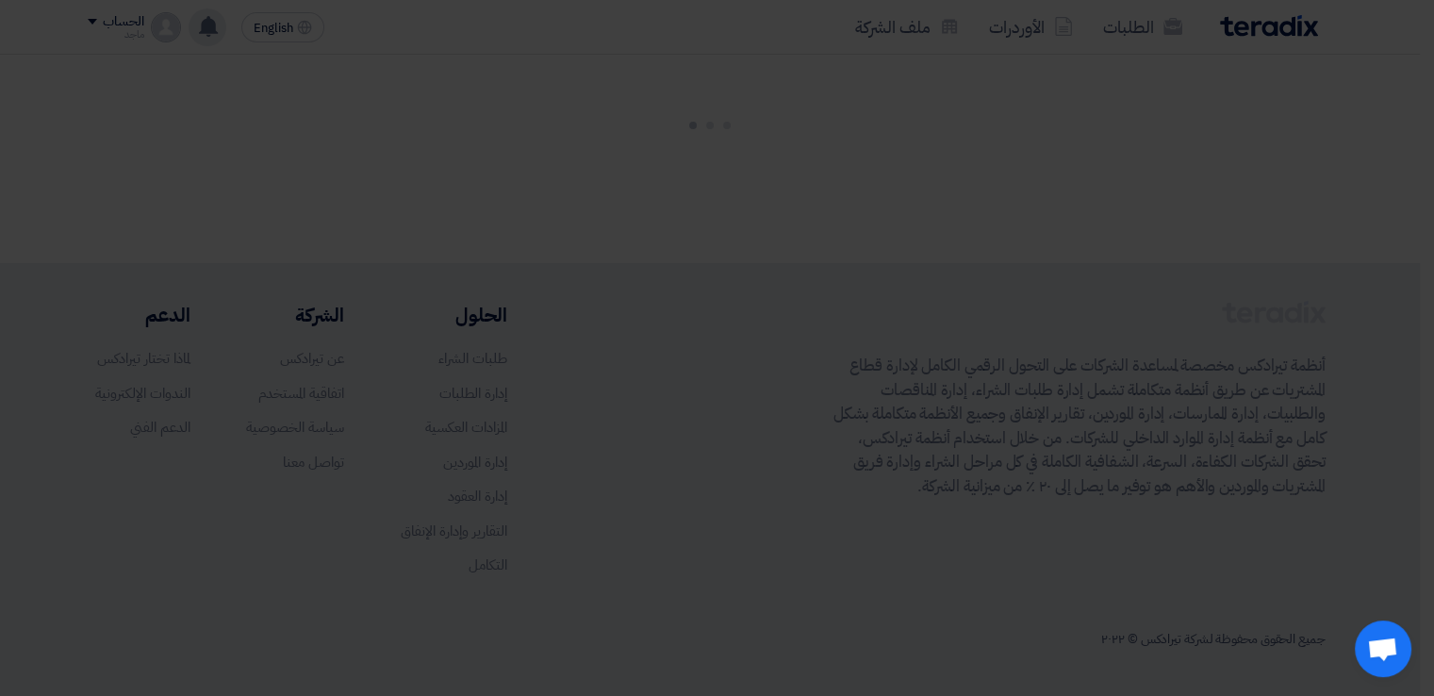
scroll to position [1862, 0]
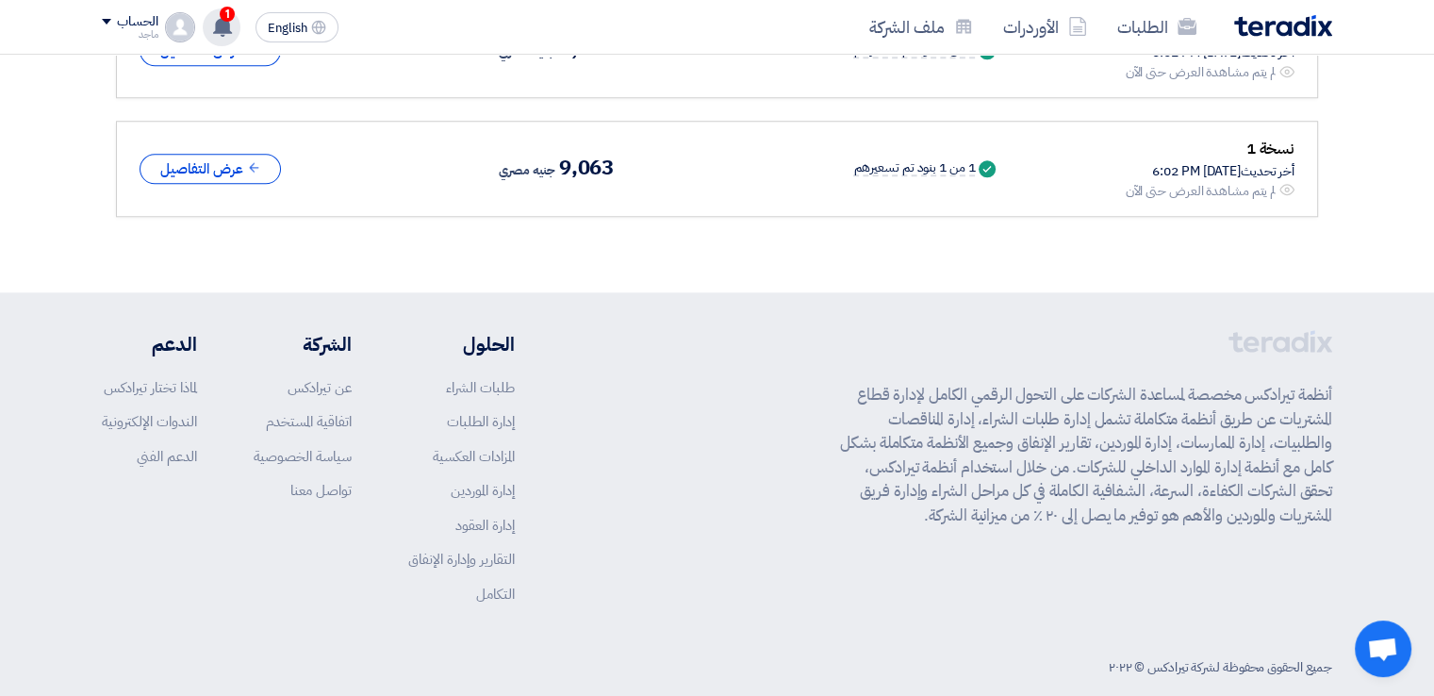
click at [221, 26] on use at bounding box center [222, 26] width 19 height 21
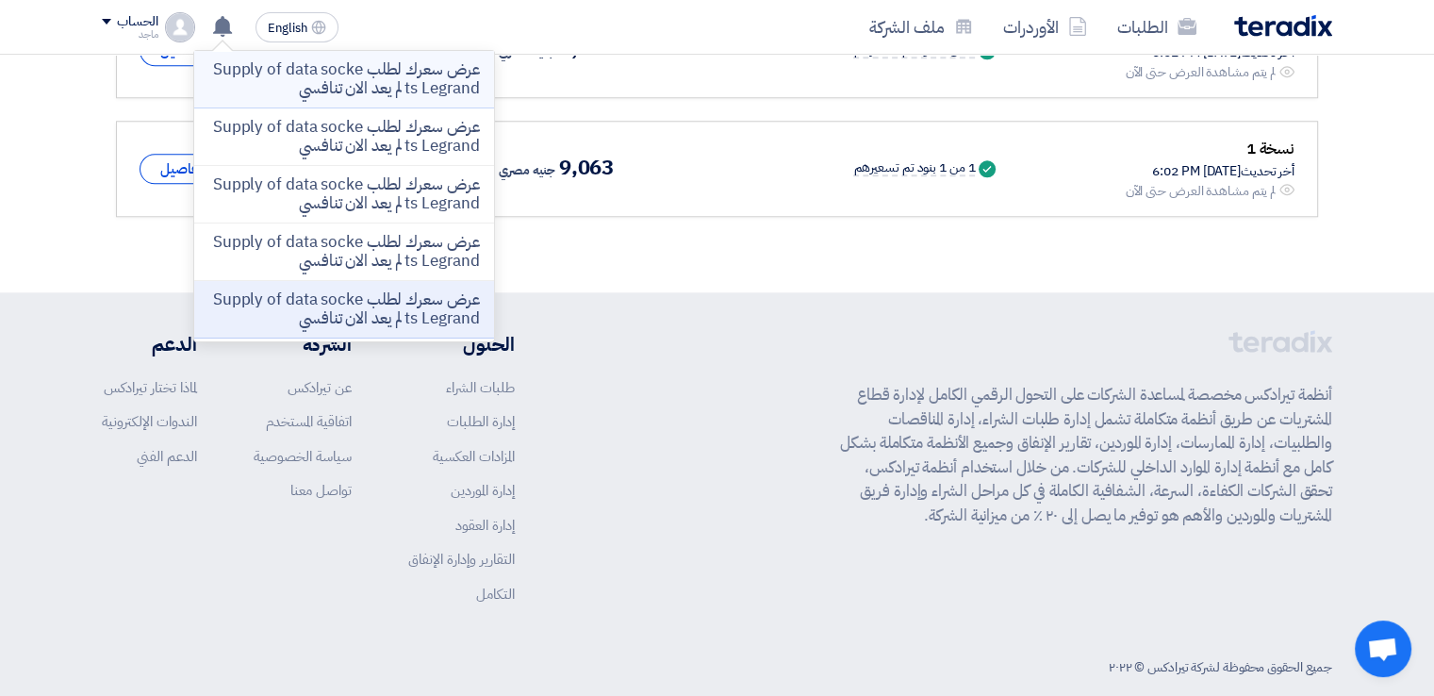
click at [462, 84] on p "عرض سعرك لطلب Supply of data sockets Legrand لم يعد الان تنافسي" at bounding box center [344, 79] width 270 height 38
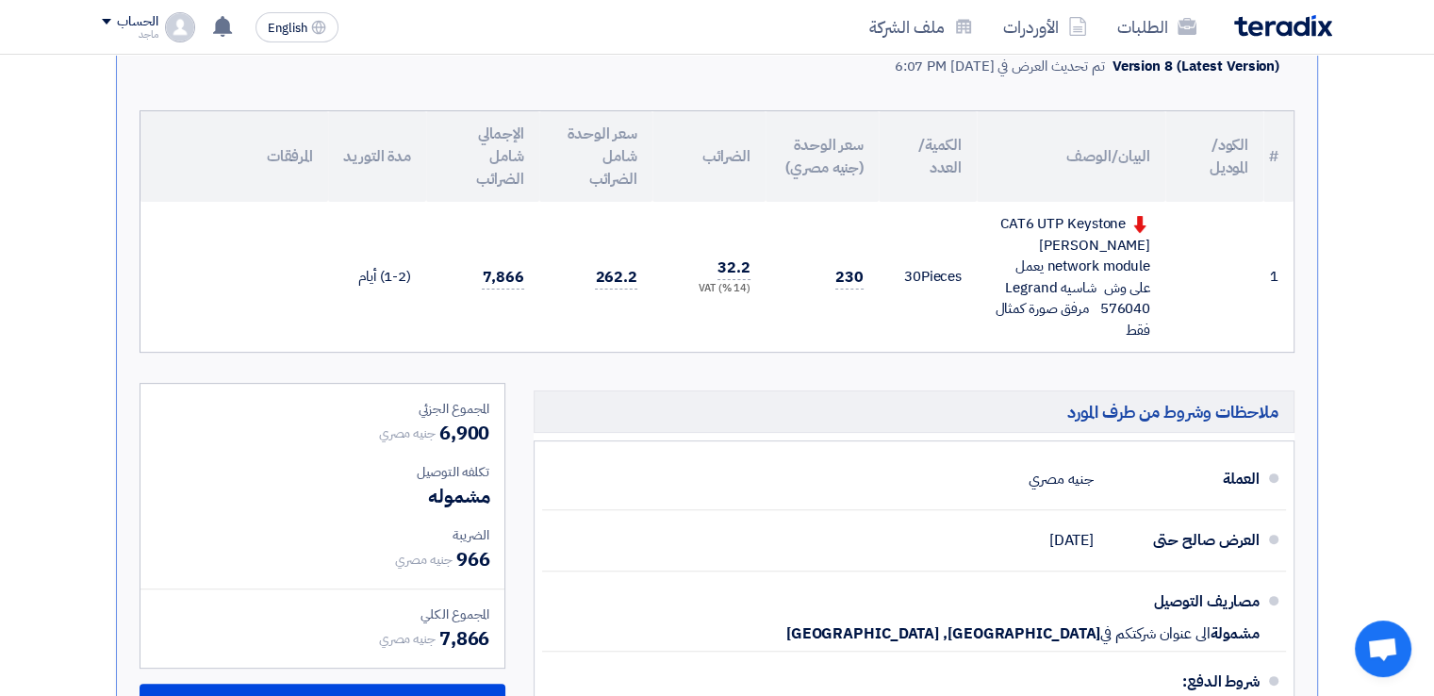
scroll to position [460, 0]
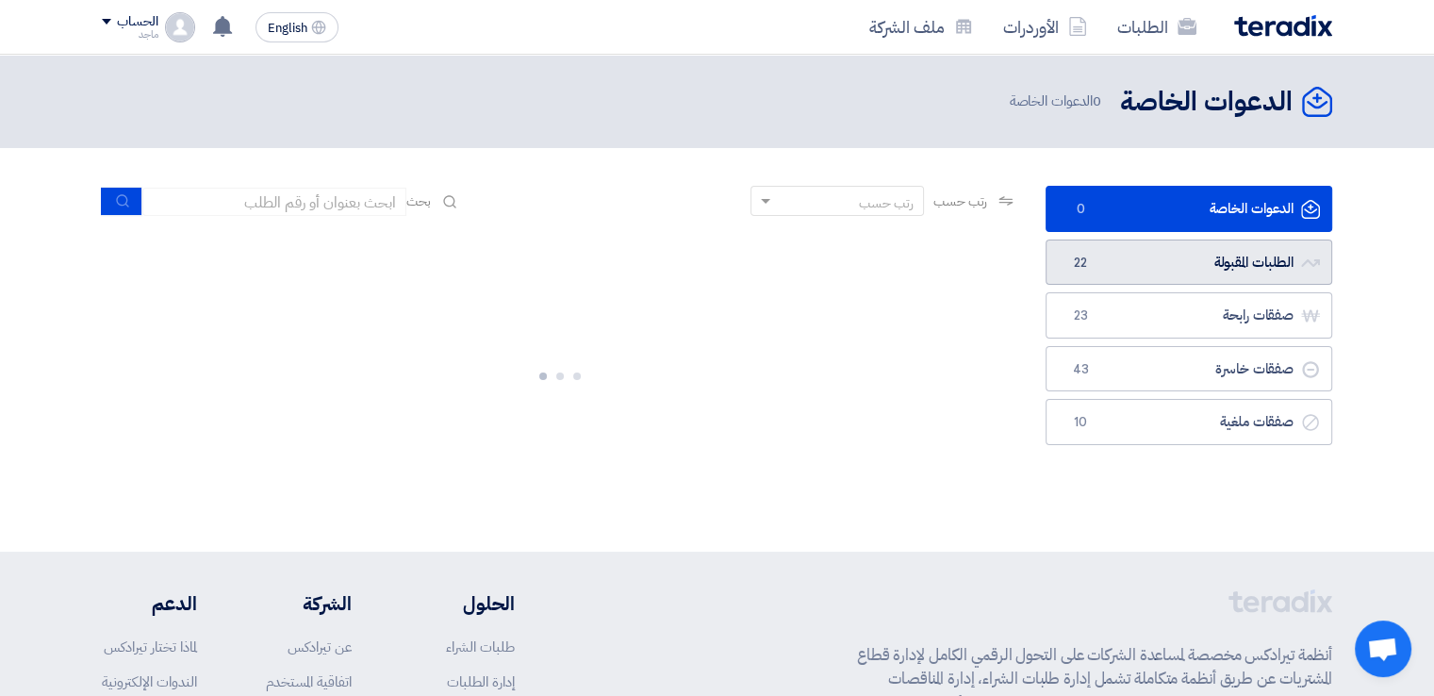
click at [1172, 259] on link "الطلبات المقبولة الطلبات المقبولة 22" at bounding box center [1188, 262] width 287 height 46
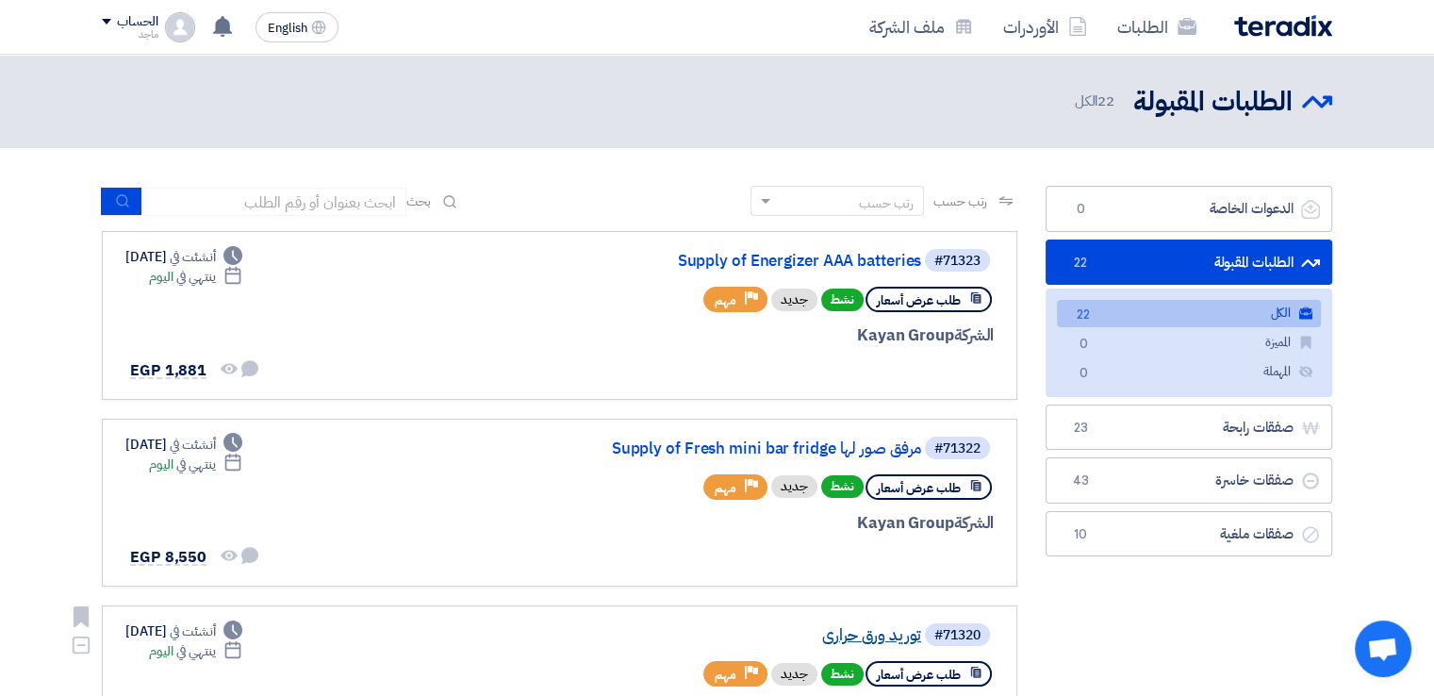
click at [847, 634] on link "توريد ورق حراري" at bounding box center [732, 635] width 377 height 17
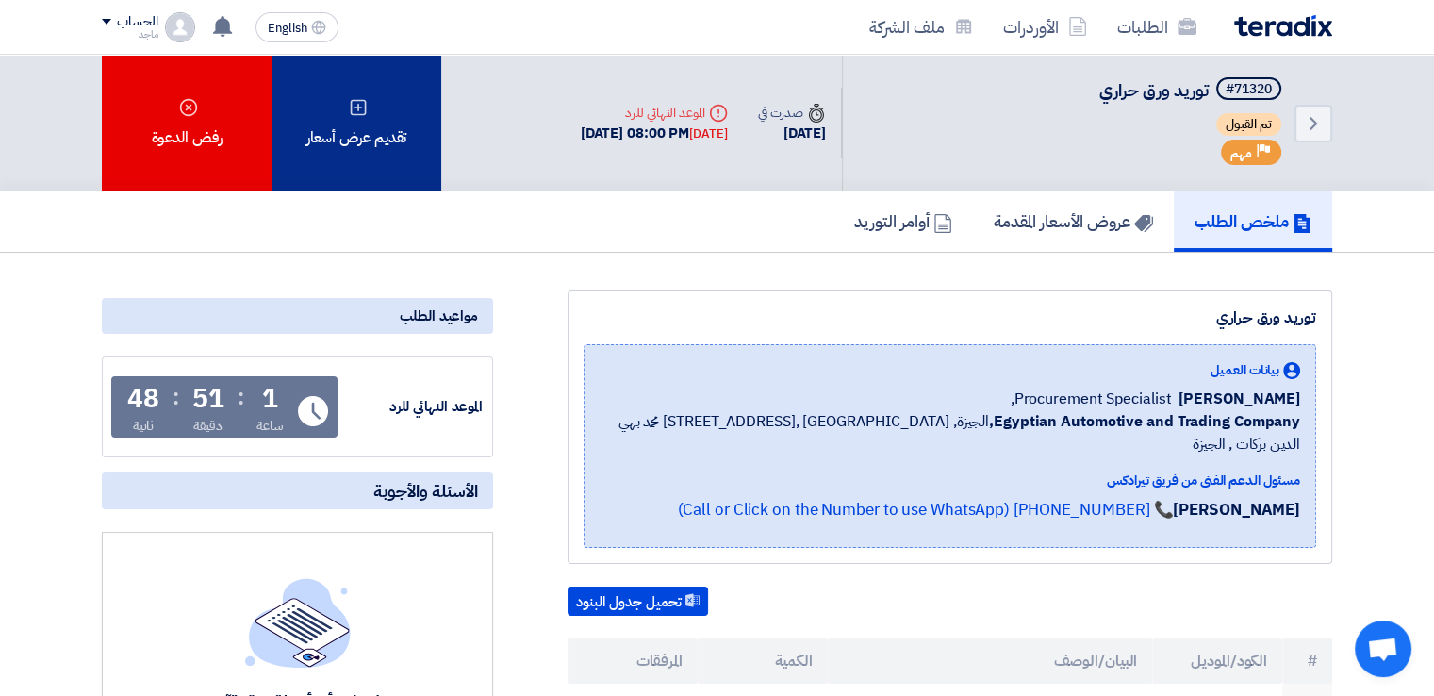
click at [385, 149] on div "تقديم عرض أسعار" at bounding box center [356, 123] width 170 height 137
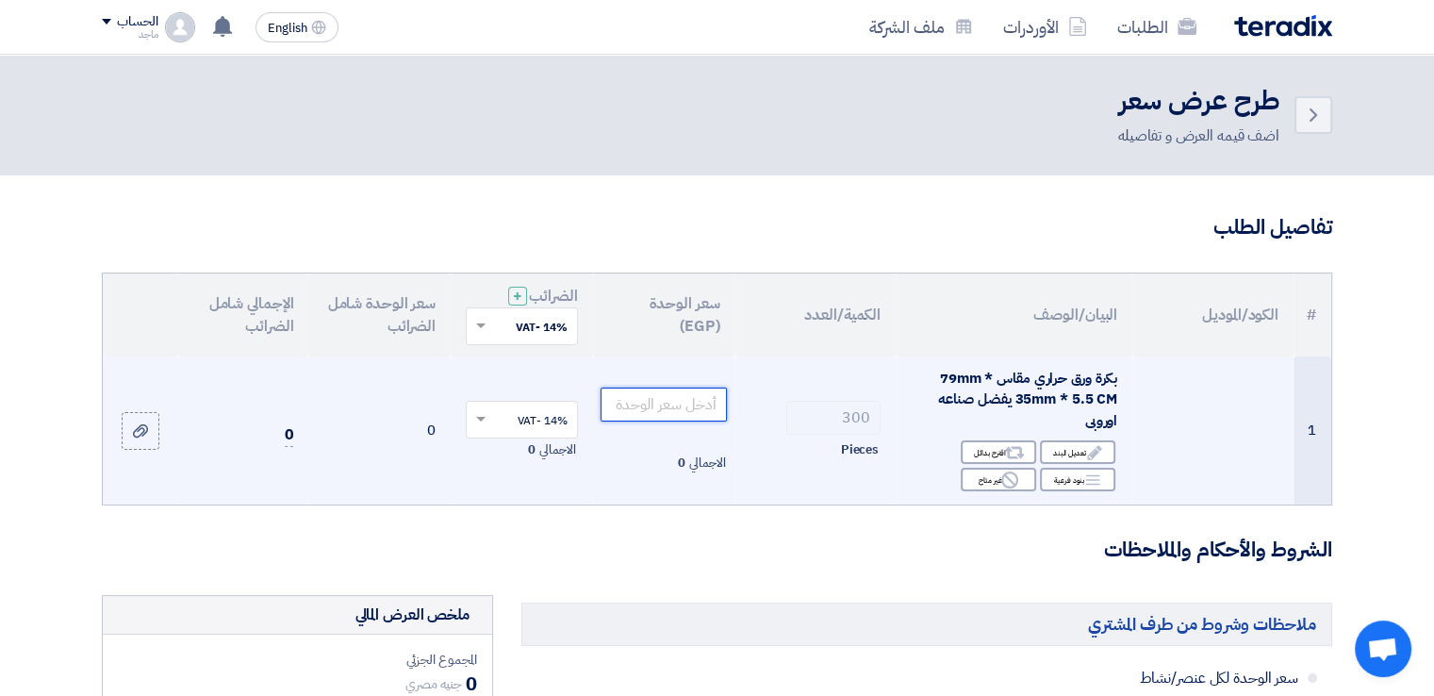
click at [649, 412] on input "number" at bounding box center [663, 404] width 127 height 34
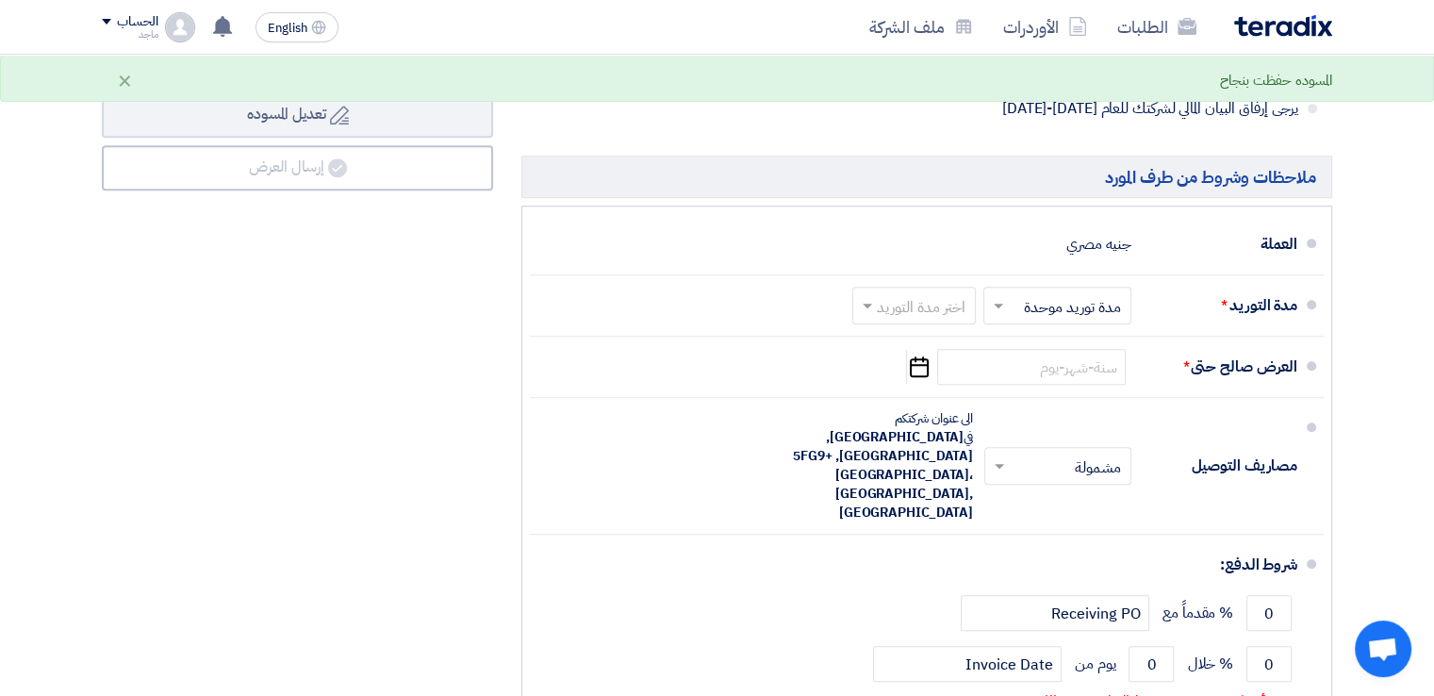
scroll to position [921, 0]
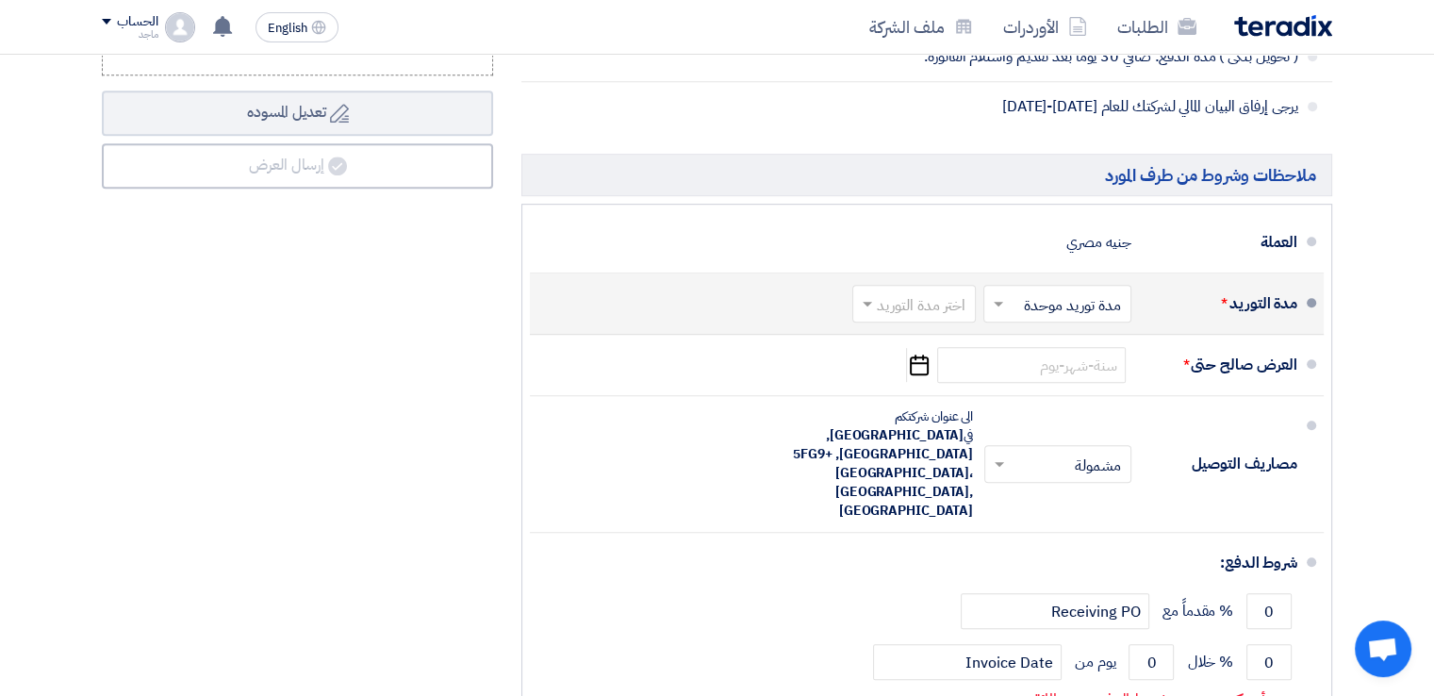
type input "40"
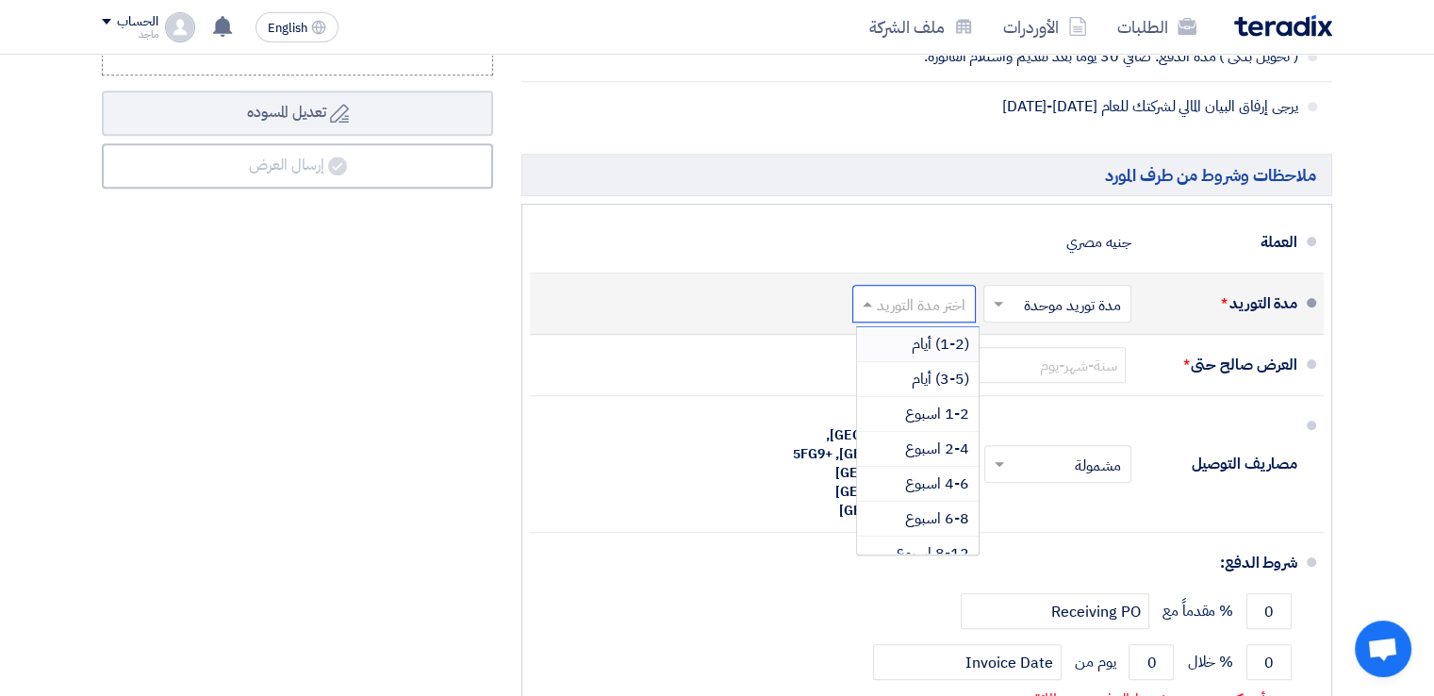
click at [909, 295] on input "text" at bounding box center [910, 305] width 114 height 27
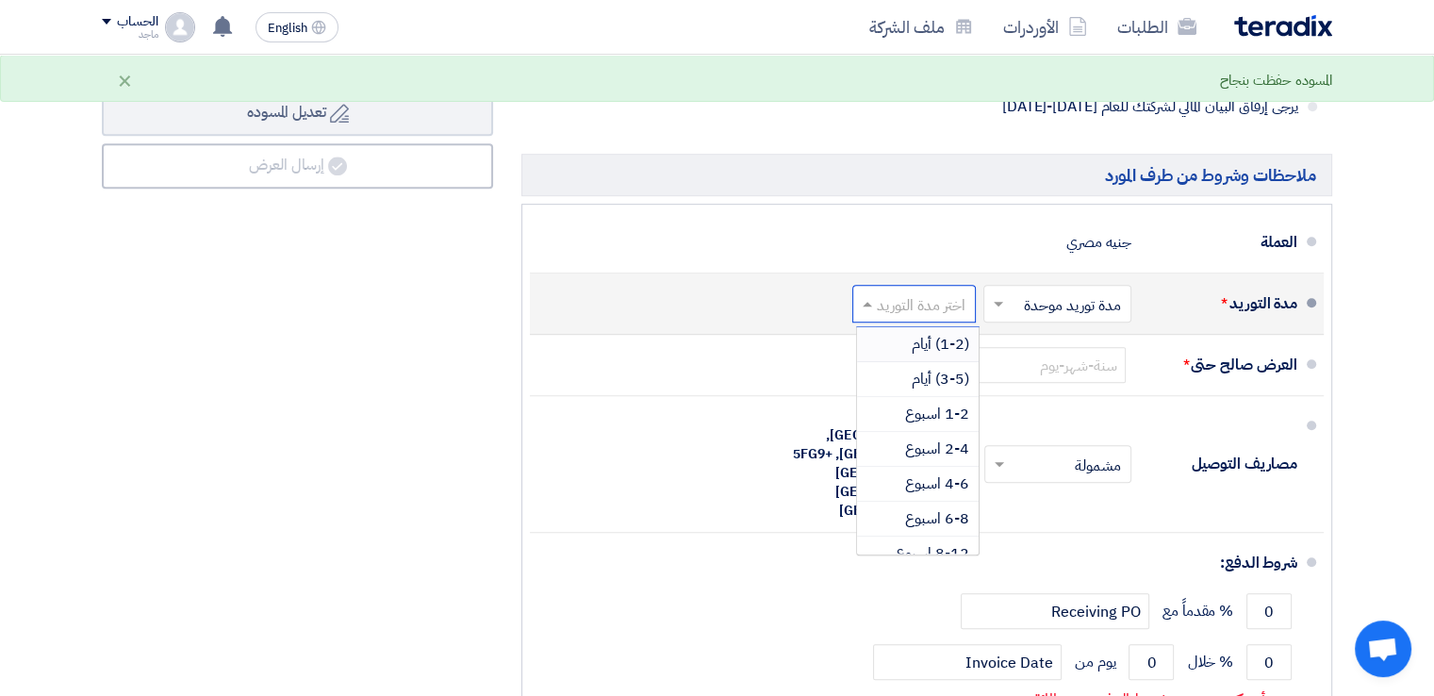
click at [911, 335] on span "(1-2) أيام" at bounding box center [939, 344] width 57 height 23
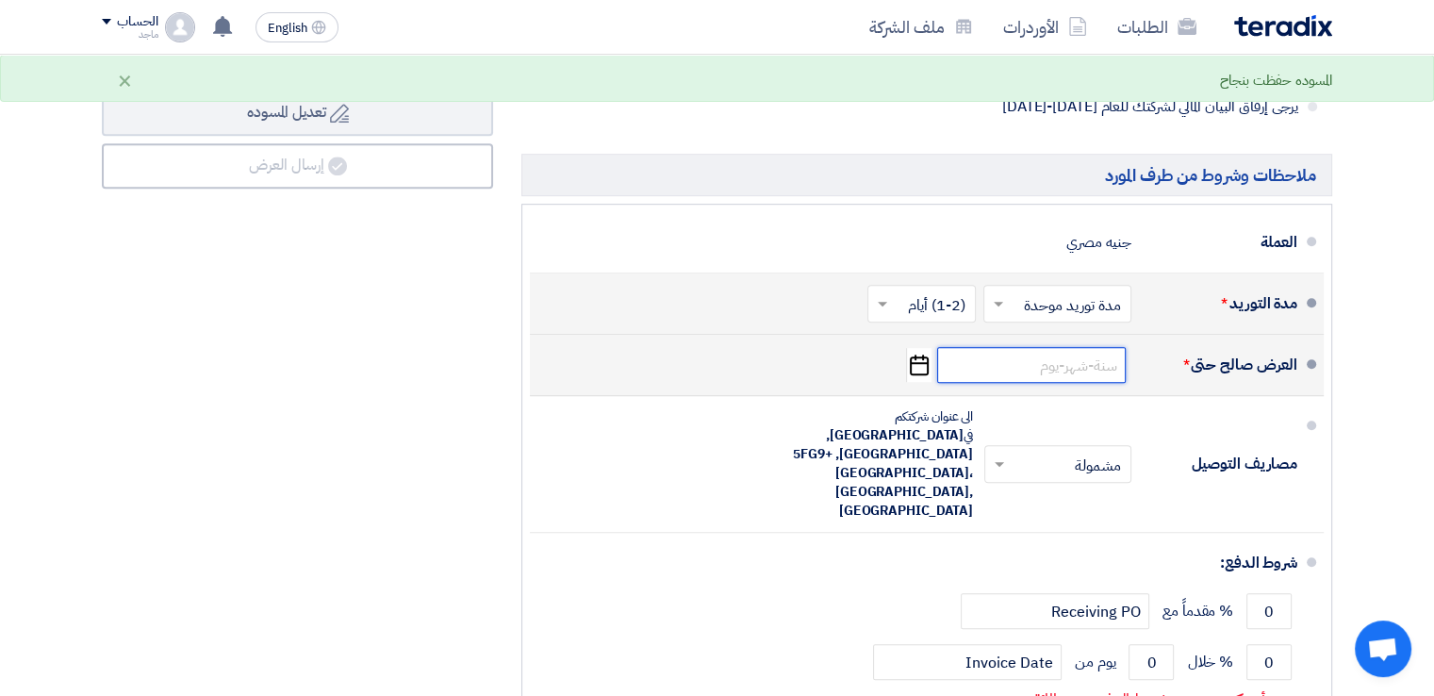
click at [1089, 375] on input at bounding box center [1031, 365] width 189 height 36
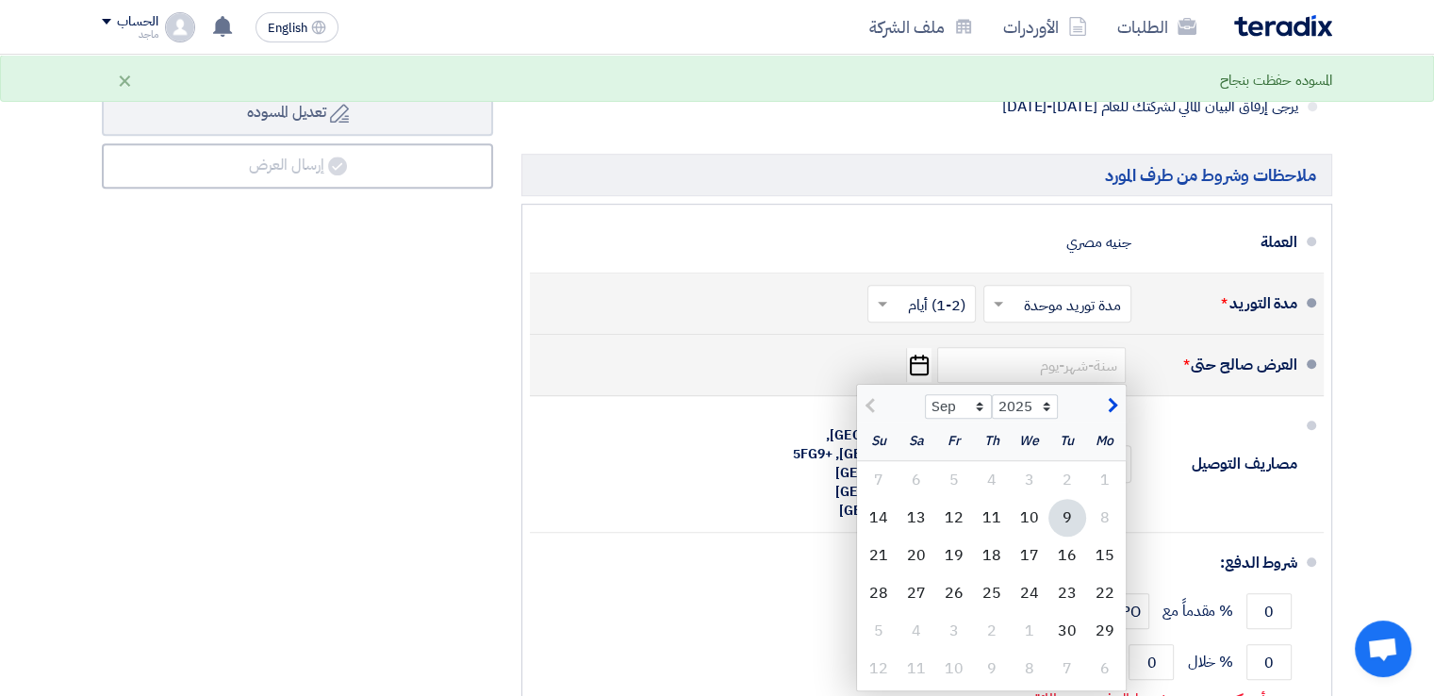
click at [1067, 516] on div "9" at bounding box center [1067, 518] width 38 height 38
type input "[DATE]"
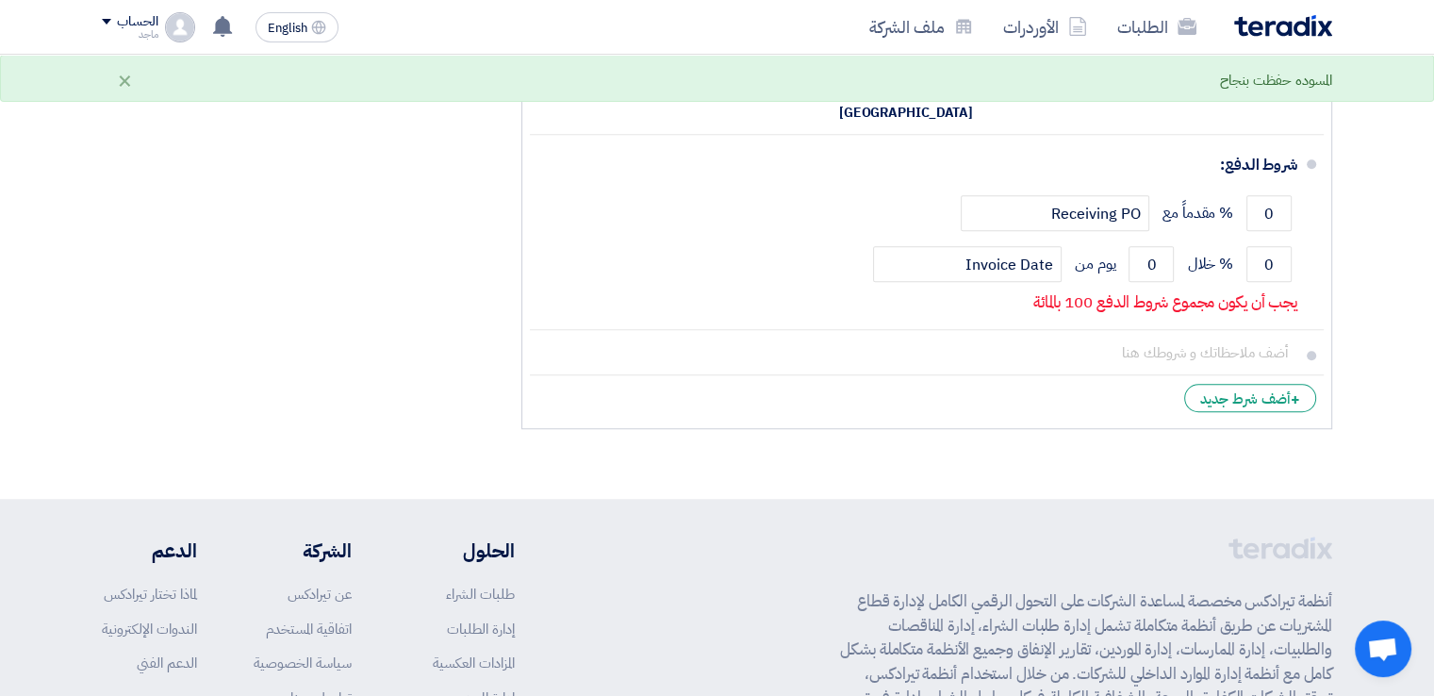
scroll to position [1245, 0]
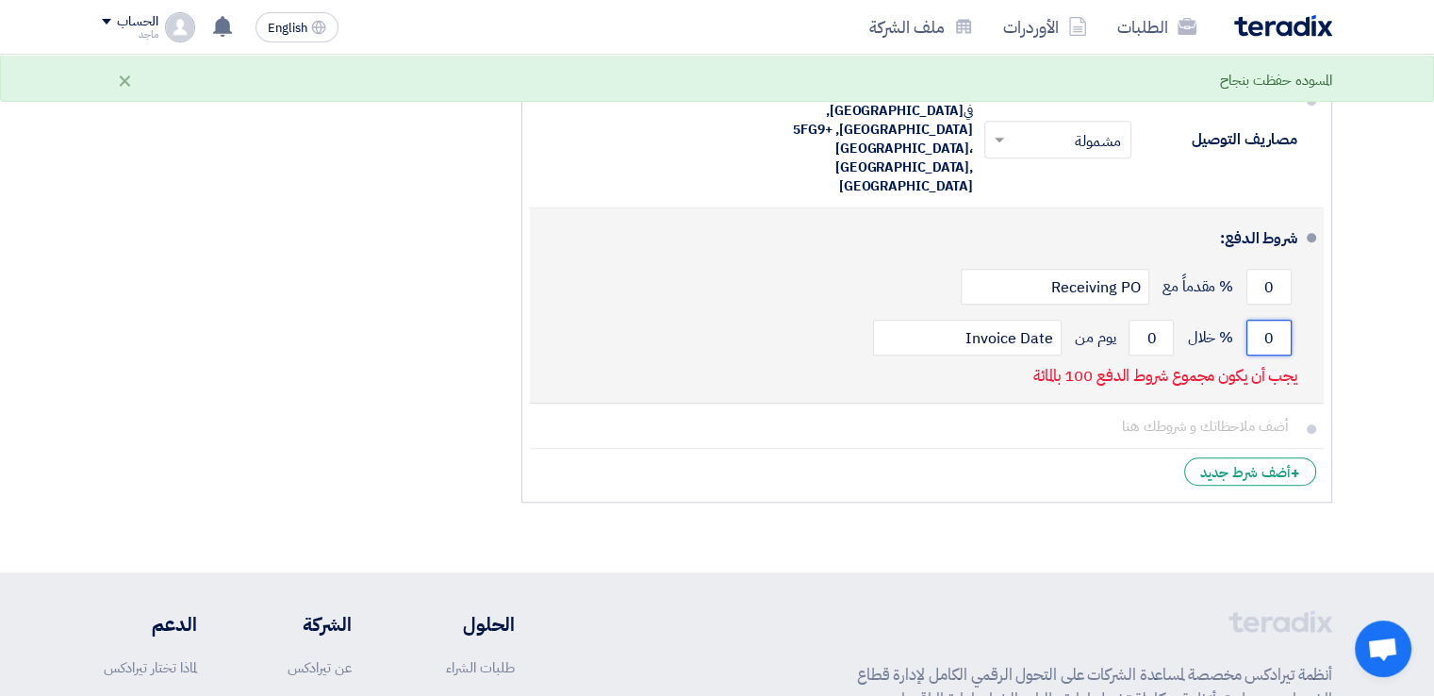
click at [1249, 320] on input "0" at bounding box center [1268, 338] width 45 height 36
type input "100"
click at [1143, 320] on input "0" at bounding box center [1150, 338] width 45 height 36
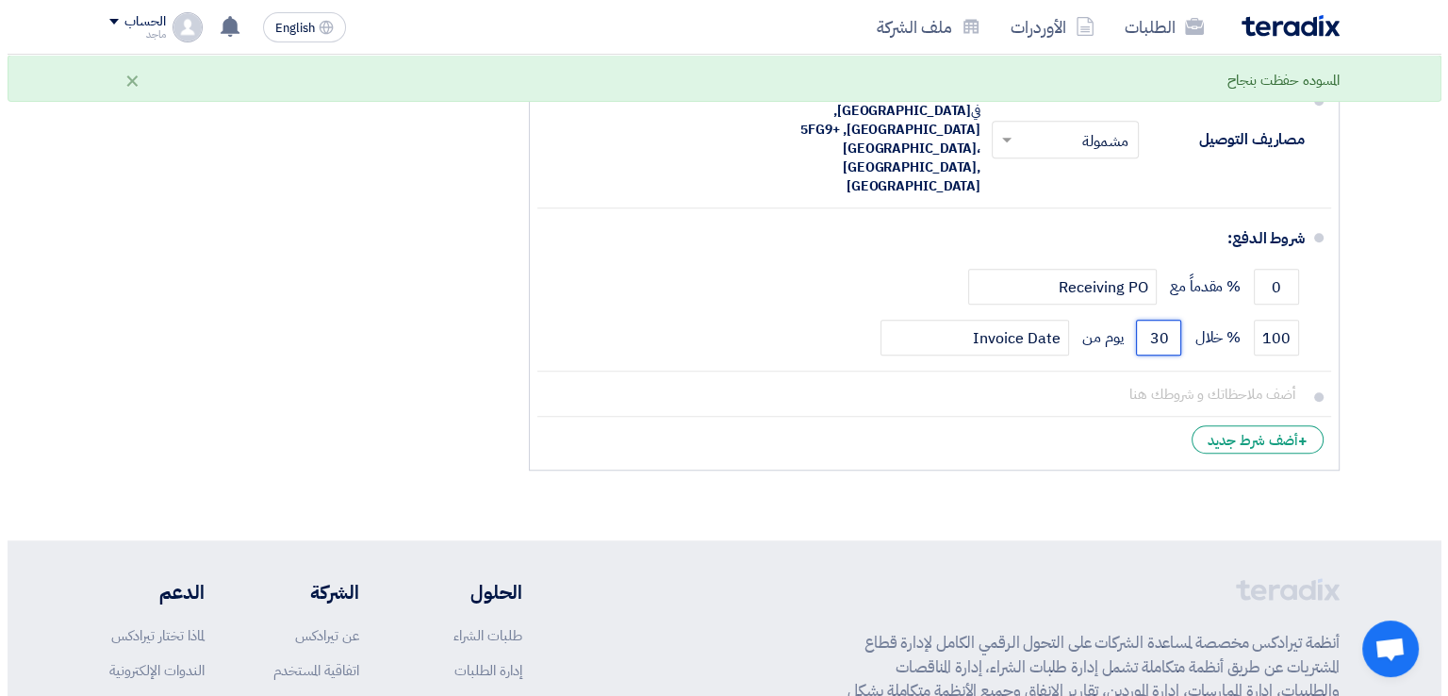
scroll to position [637, 0]
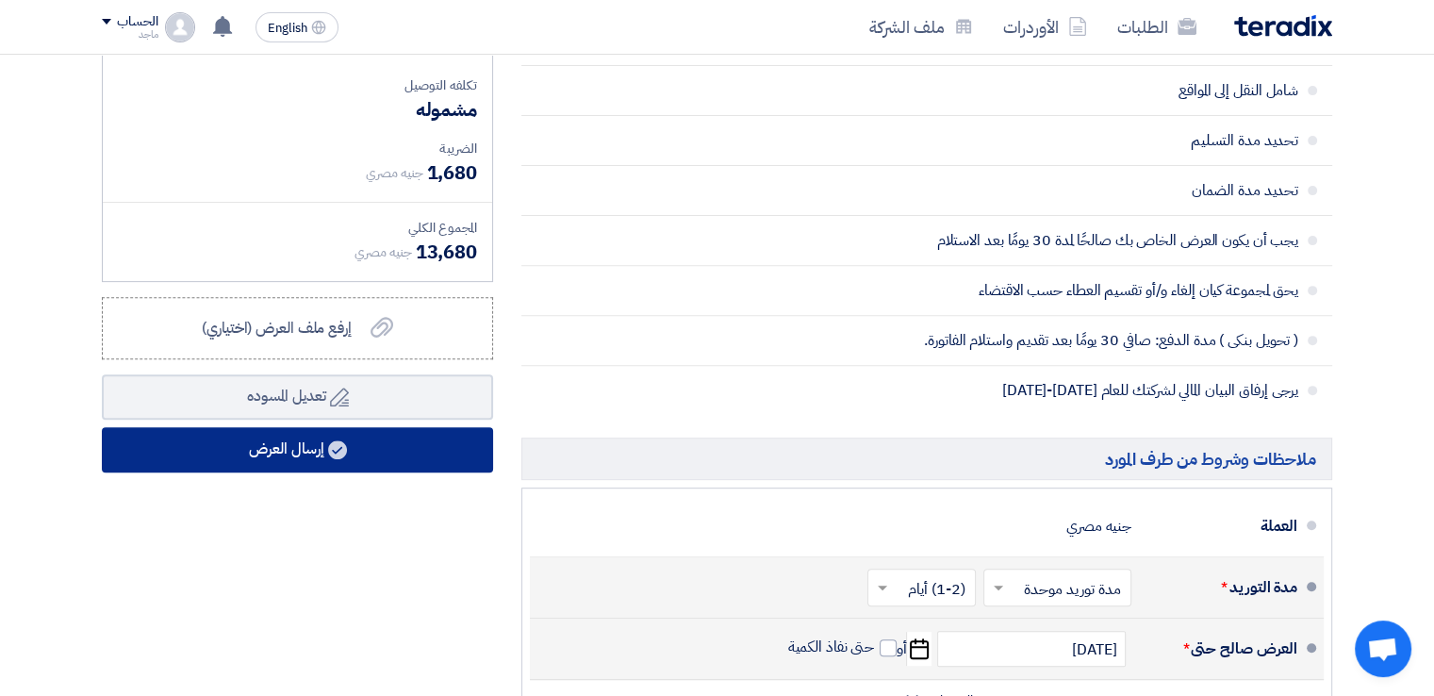
type input "30"
click at [396, 438] on button "إرسال العرض" at bounding box center [297, 449] width 391 height 45
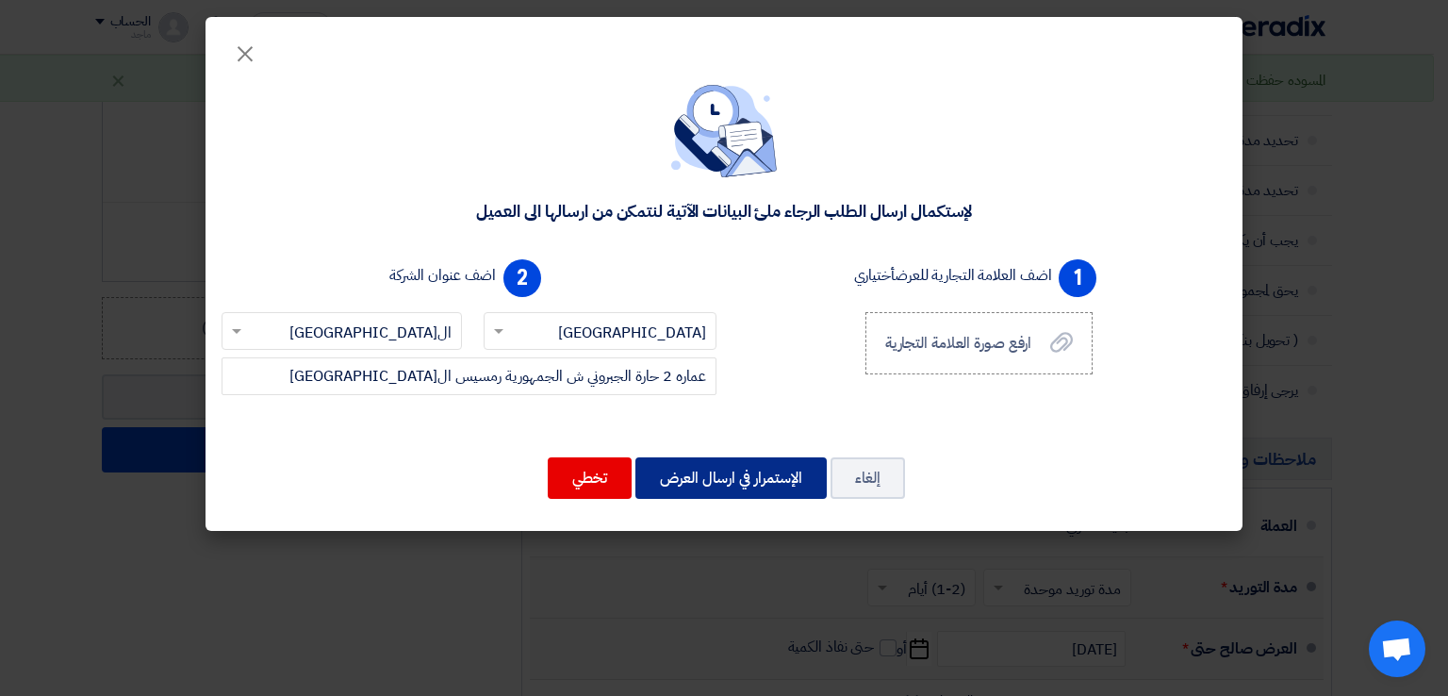
click at [729, 469] on button "الإستمرار في ارسال العرض" at bounding box center [730, 477] width 191 height 41
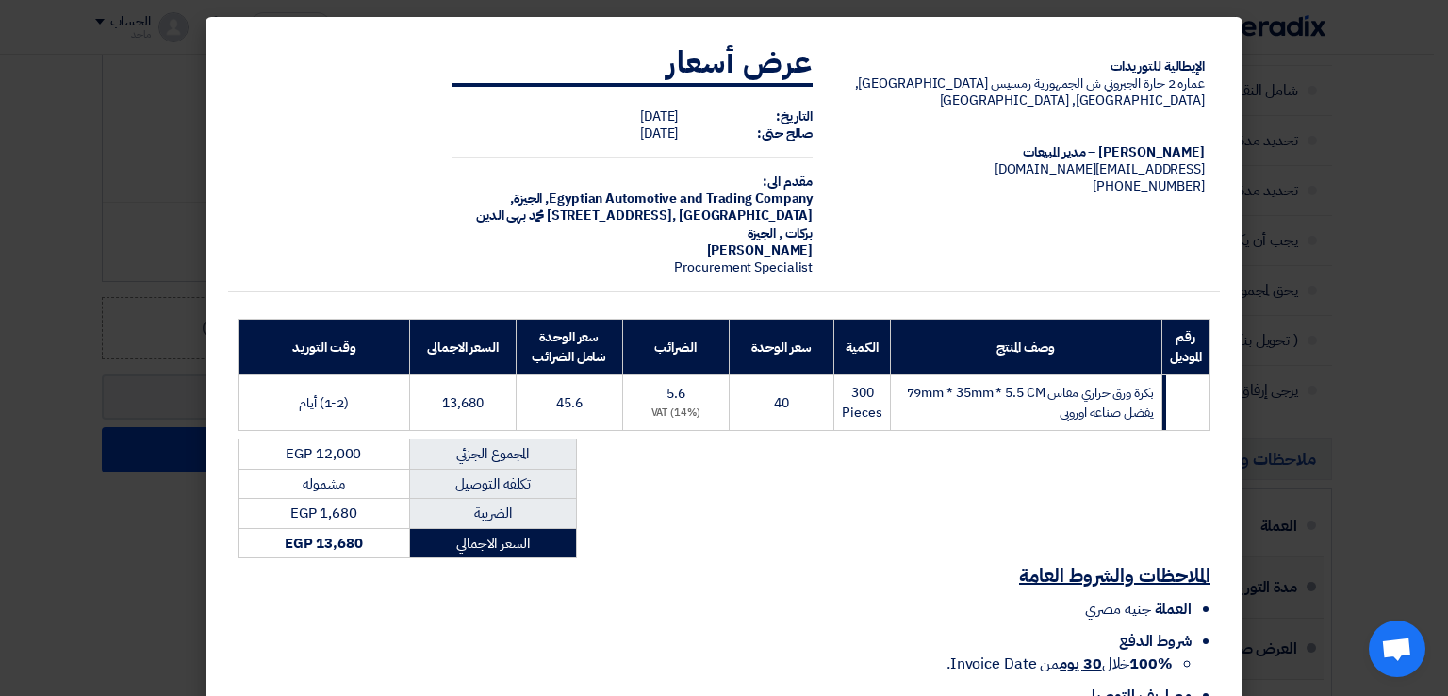
scroll to position [135, 0]
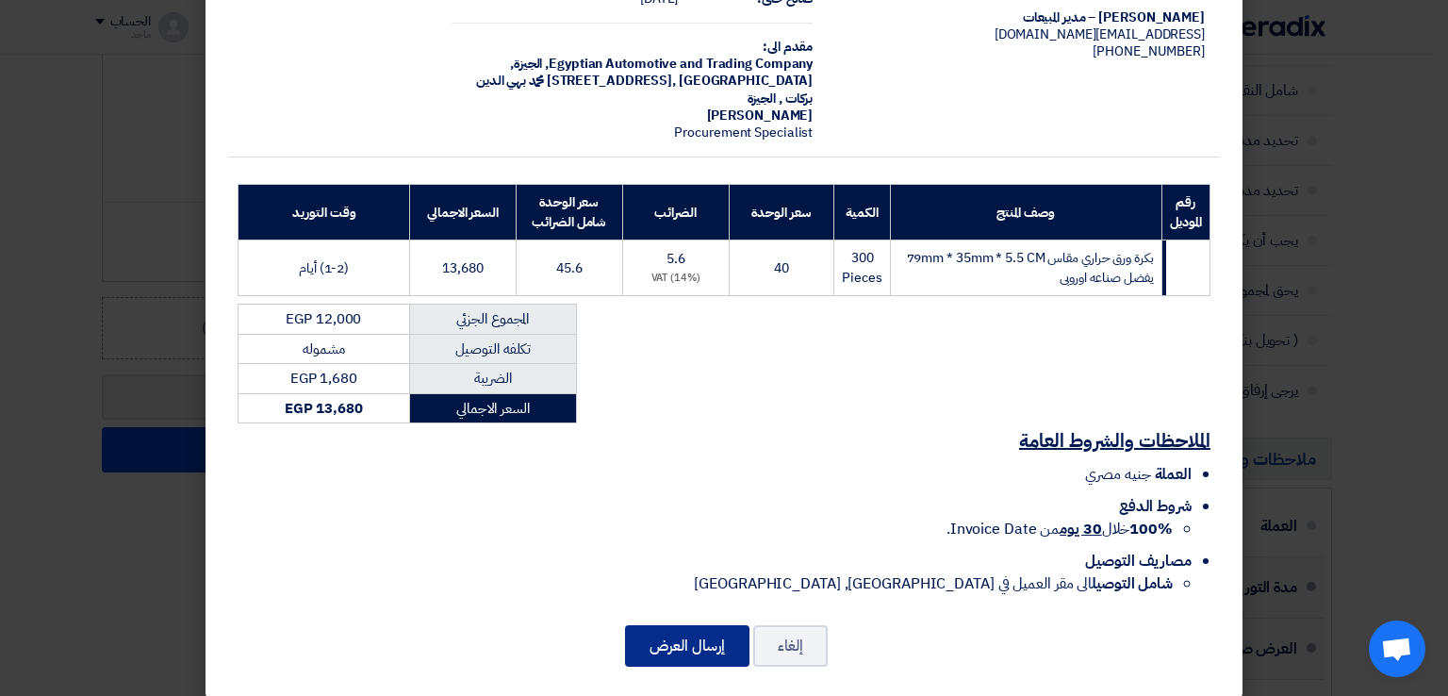
click at [684, 631] on button "إرسال العرض" at bounding box center [687, 645] width 124 height 41
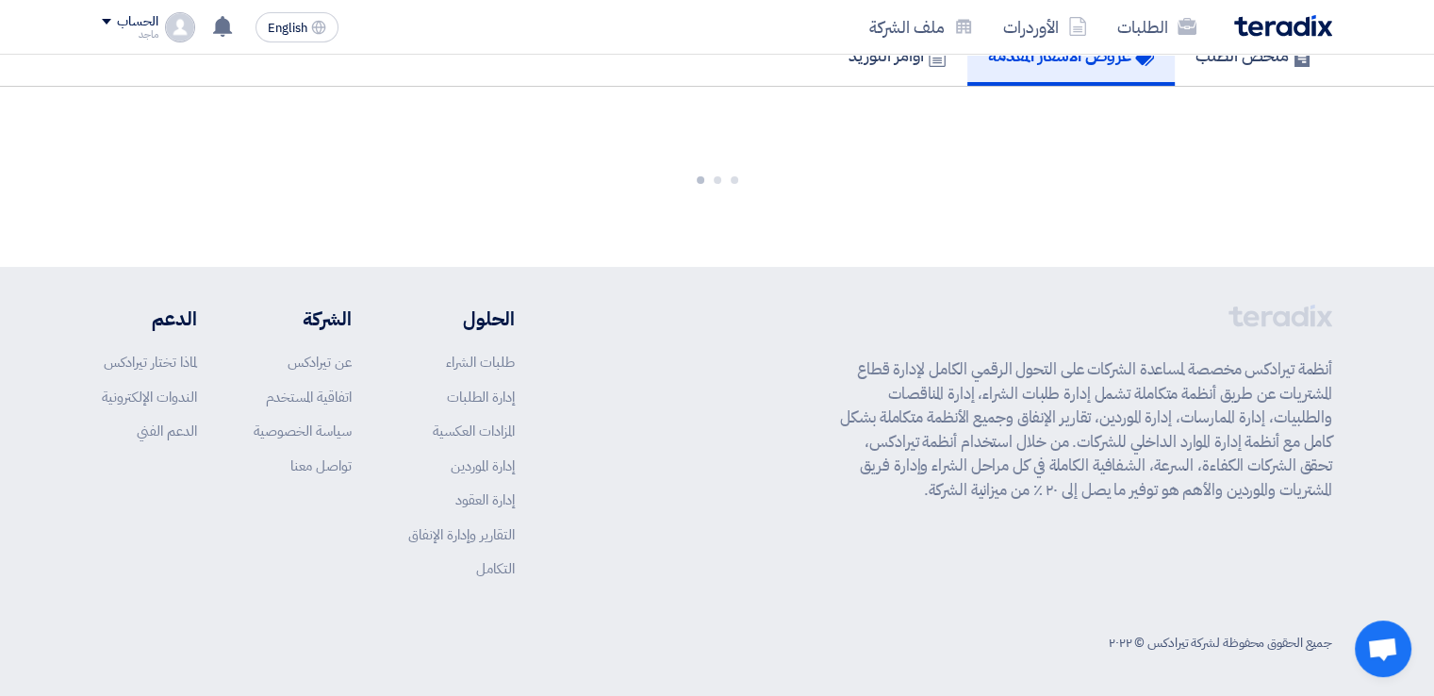
scroll to position [994, 0]
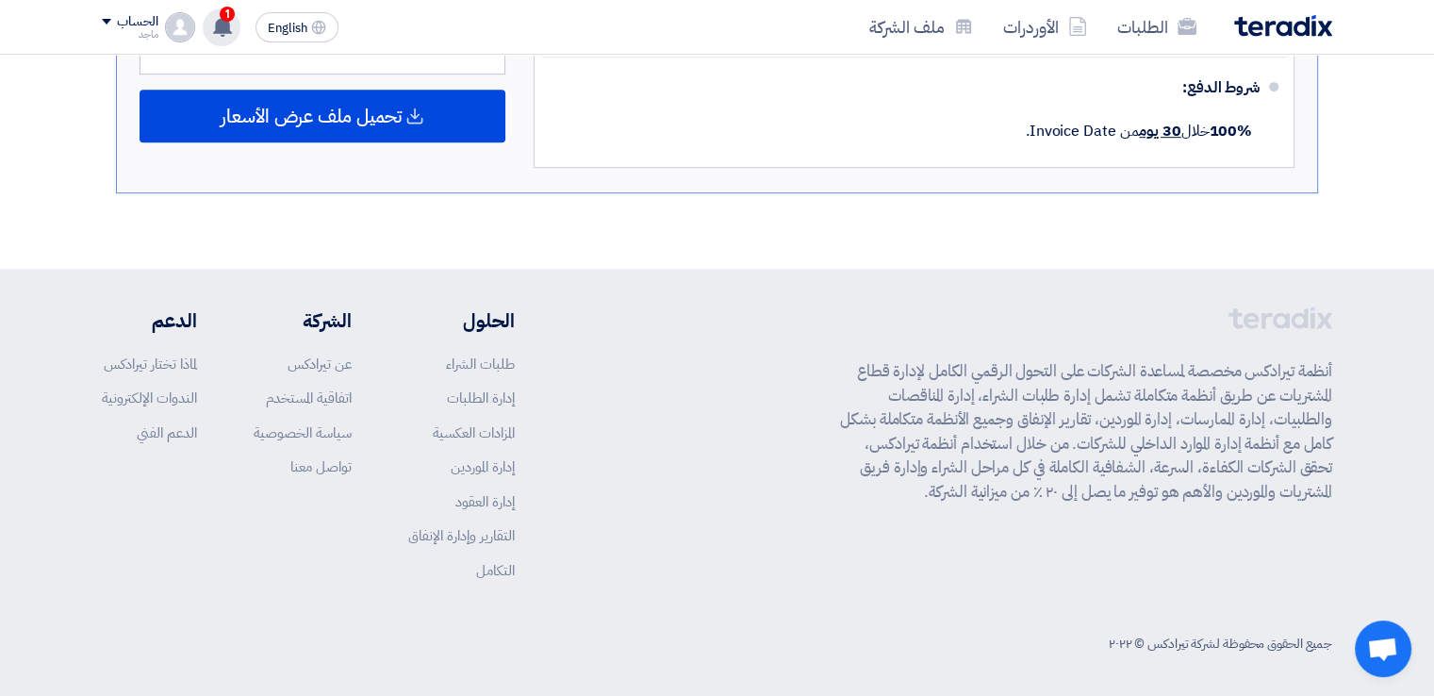
click at [226, 12] on span "1" at bounding box center [227, 14] width 15 height 15
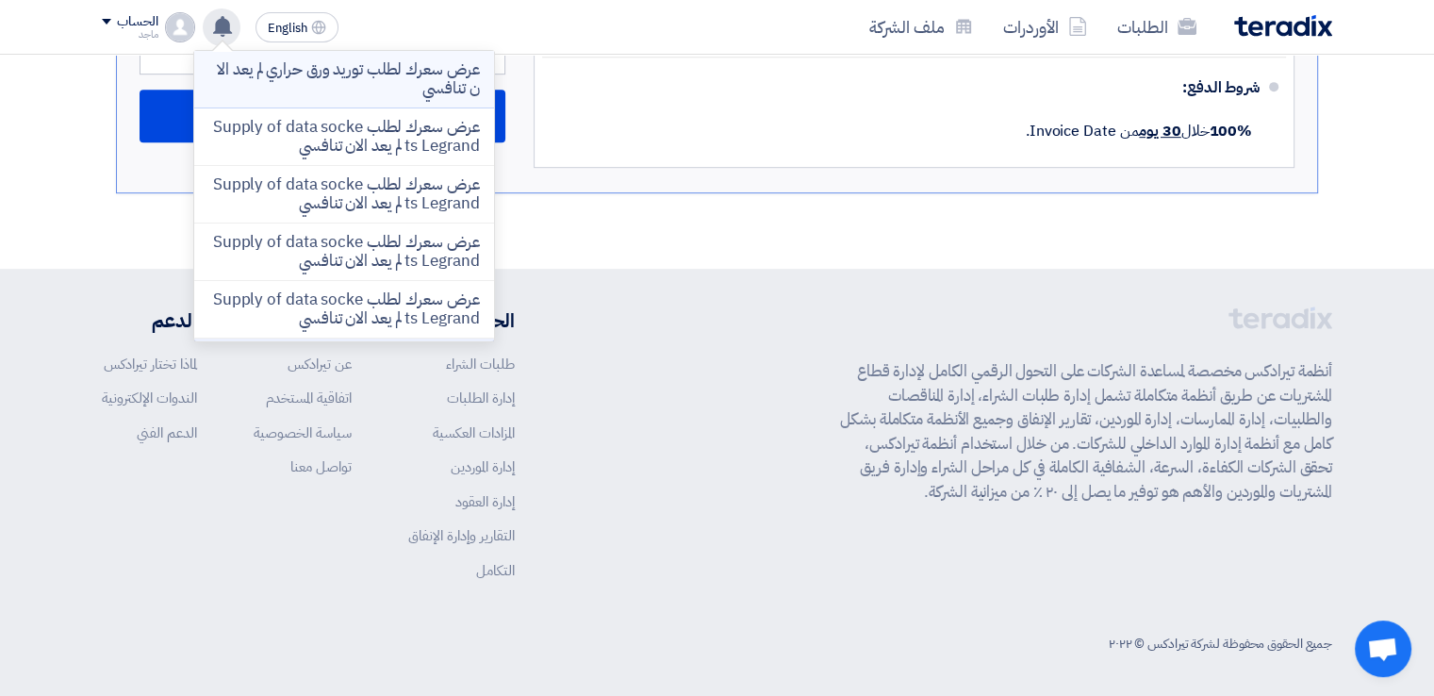
click at [313, 76] on p "عرض سعرك لطلب توريد ورق حراري لم يعد الان تنافسي" at bounding box center [344, 79] width 270 height 38
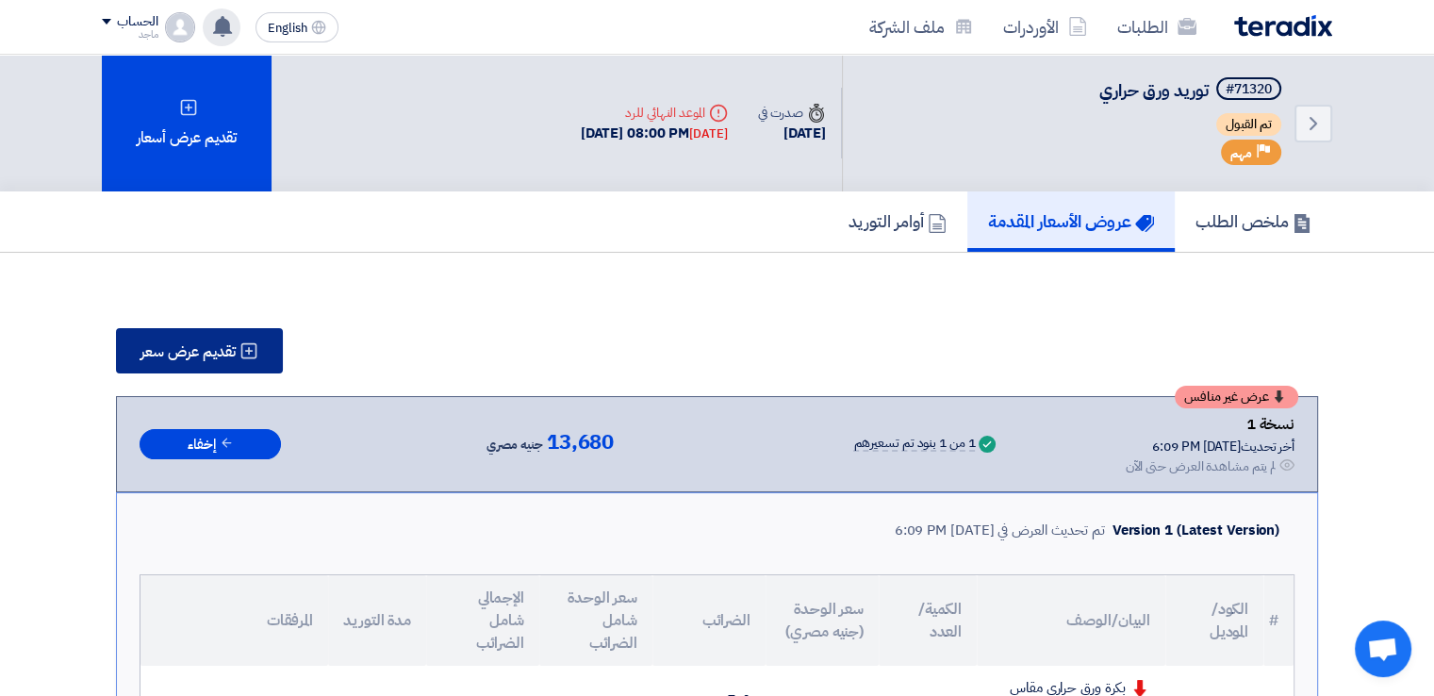
click at [205, 335] on button "تقديم عرض سعر" at bounding box center [199, 350] width 167 height 45
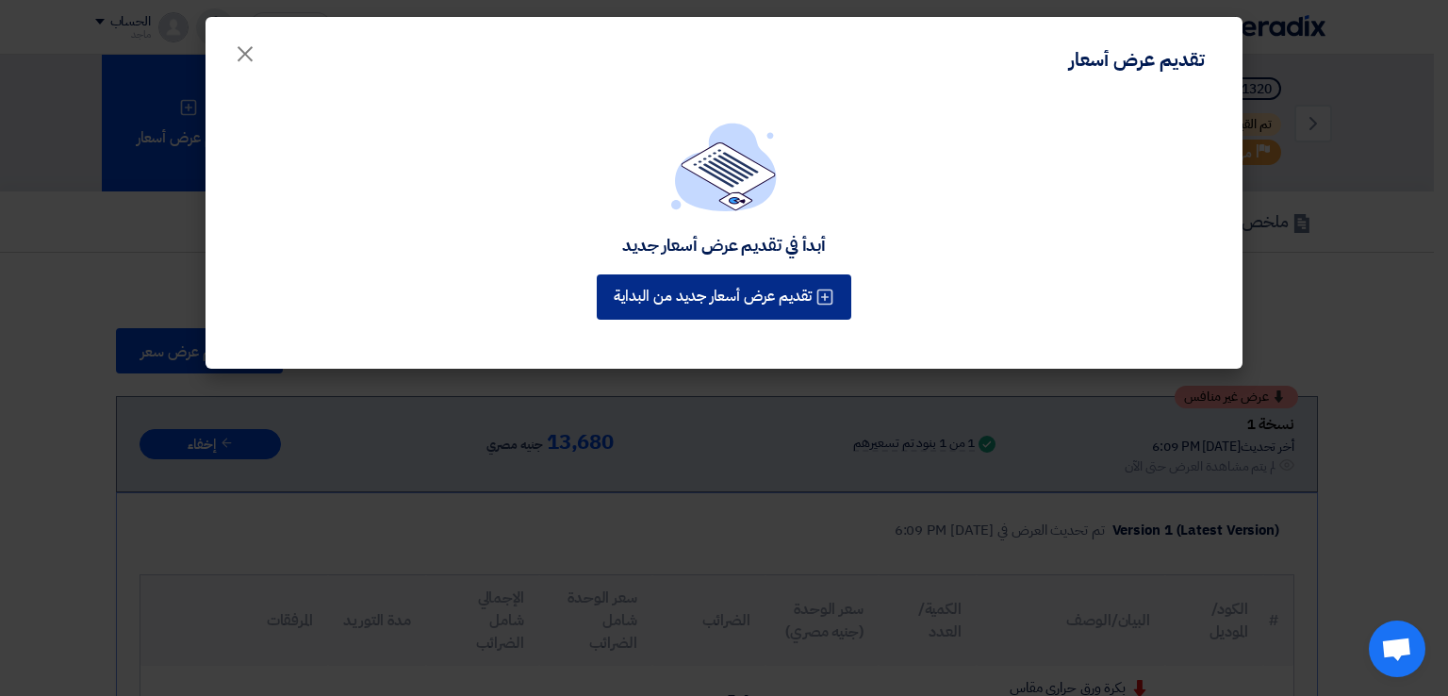
click at [667, 291] on button "تقديم عرض أسعار جديد من البداية" at bounding box center [724, 296] width 254 height 45
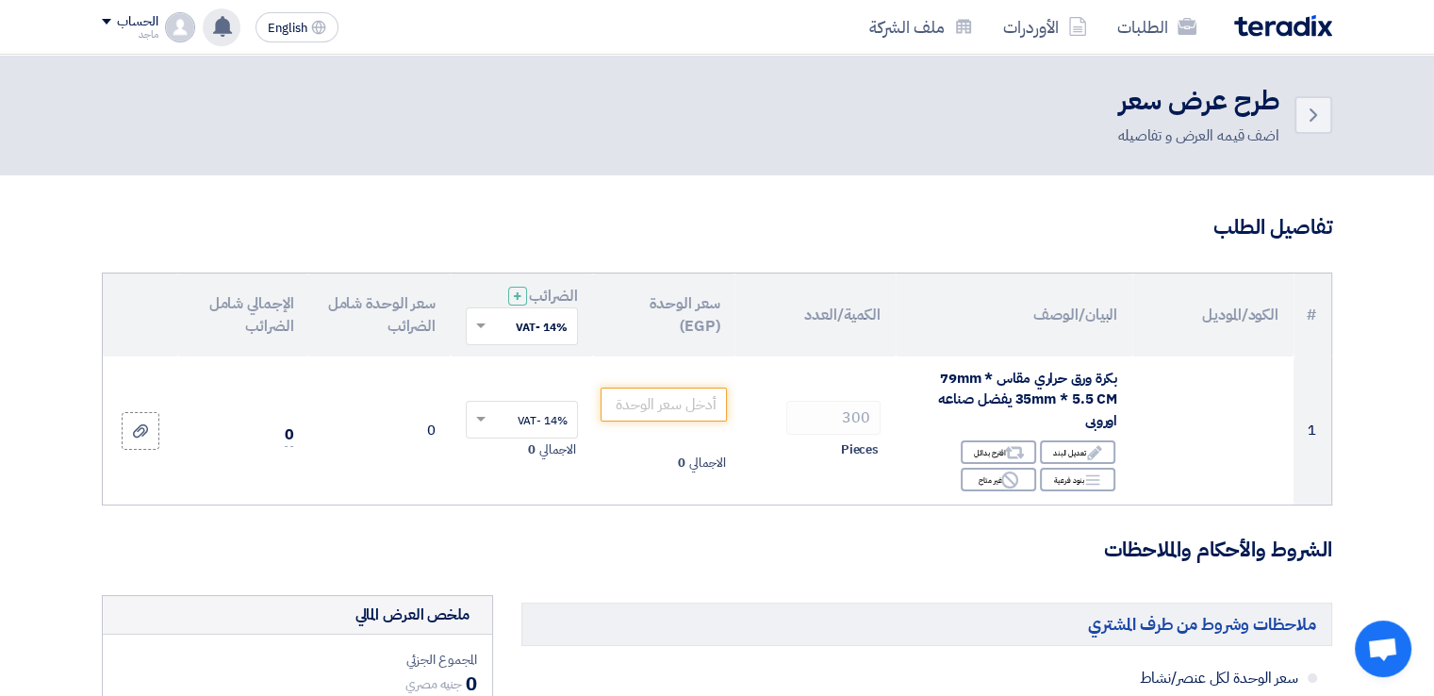
click at [817, 363] on td "300 Pieces" at bounding box center [814, 430] width 161 height 149
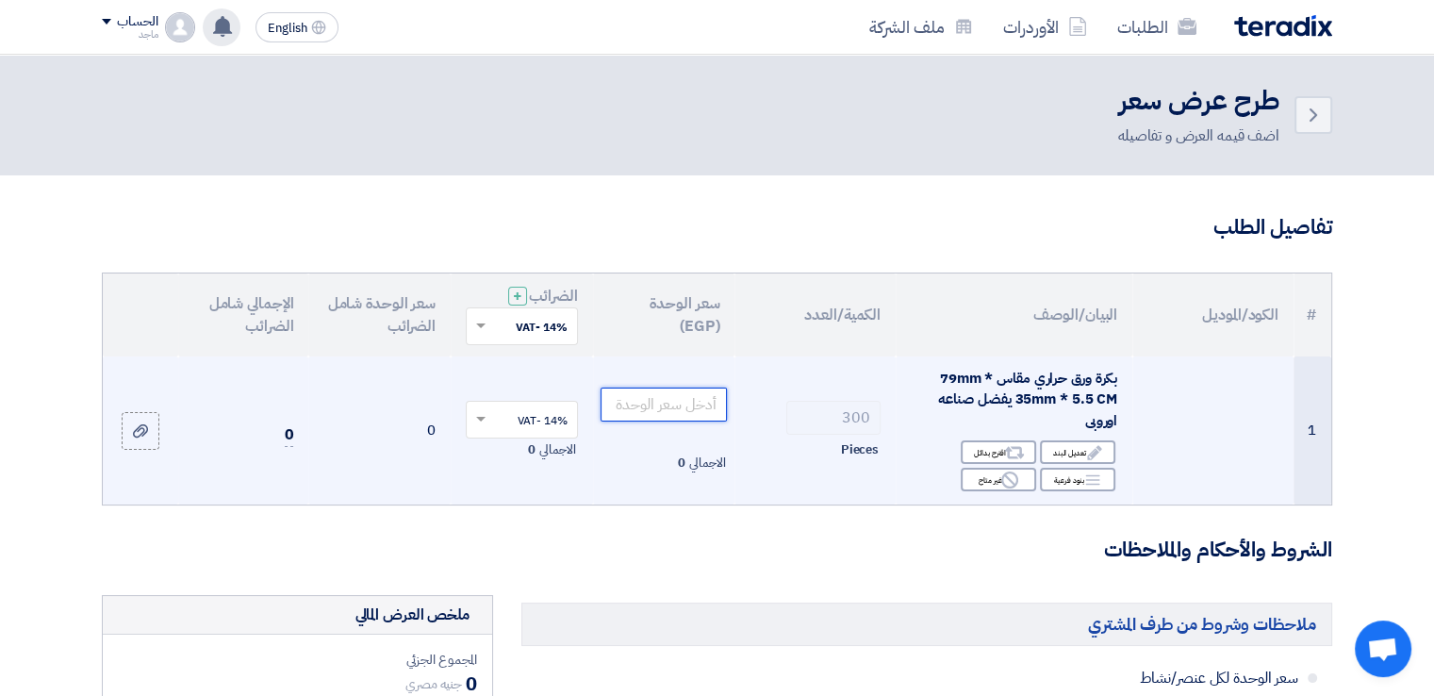
click at [654, 397] on input "number" at bounding box center [663, 404] width 127 height 34
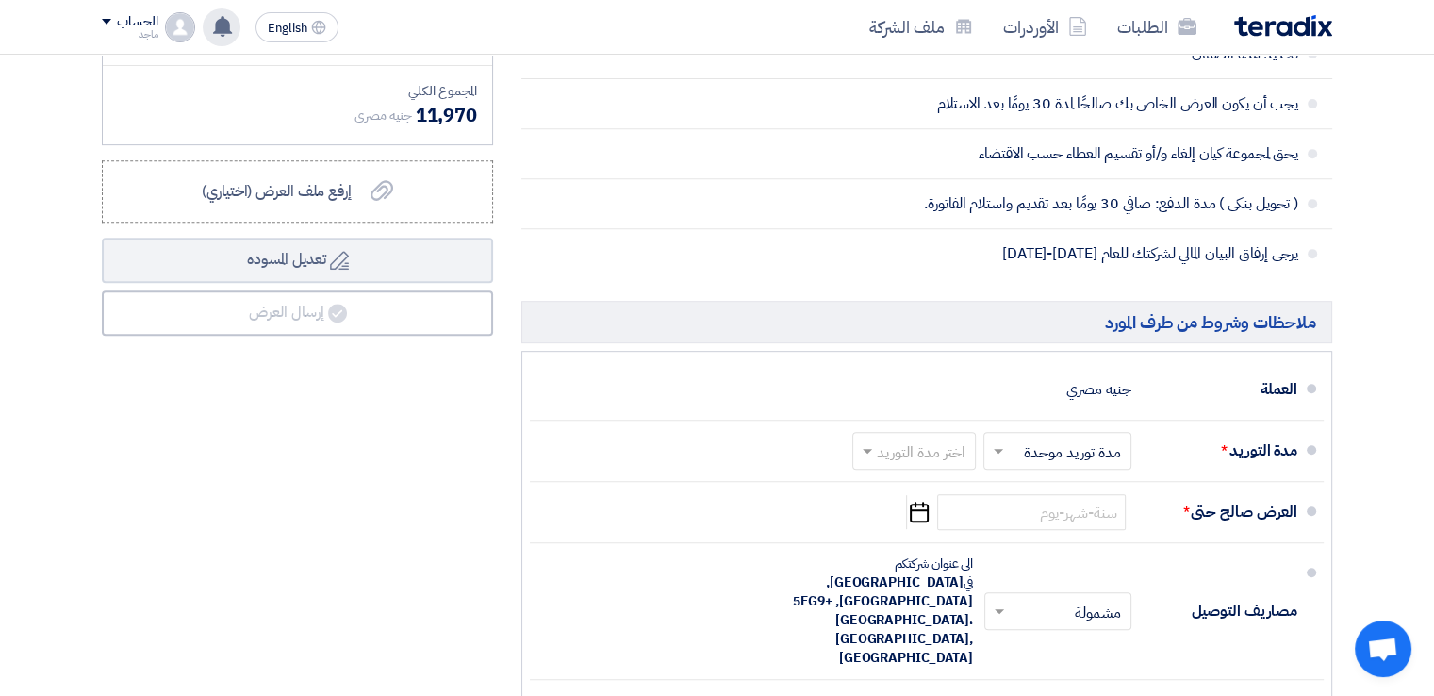
scroll to position [777, 0]
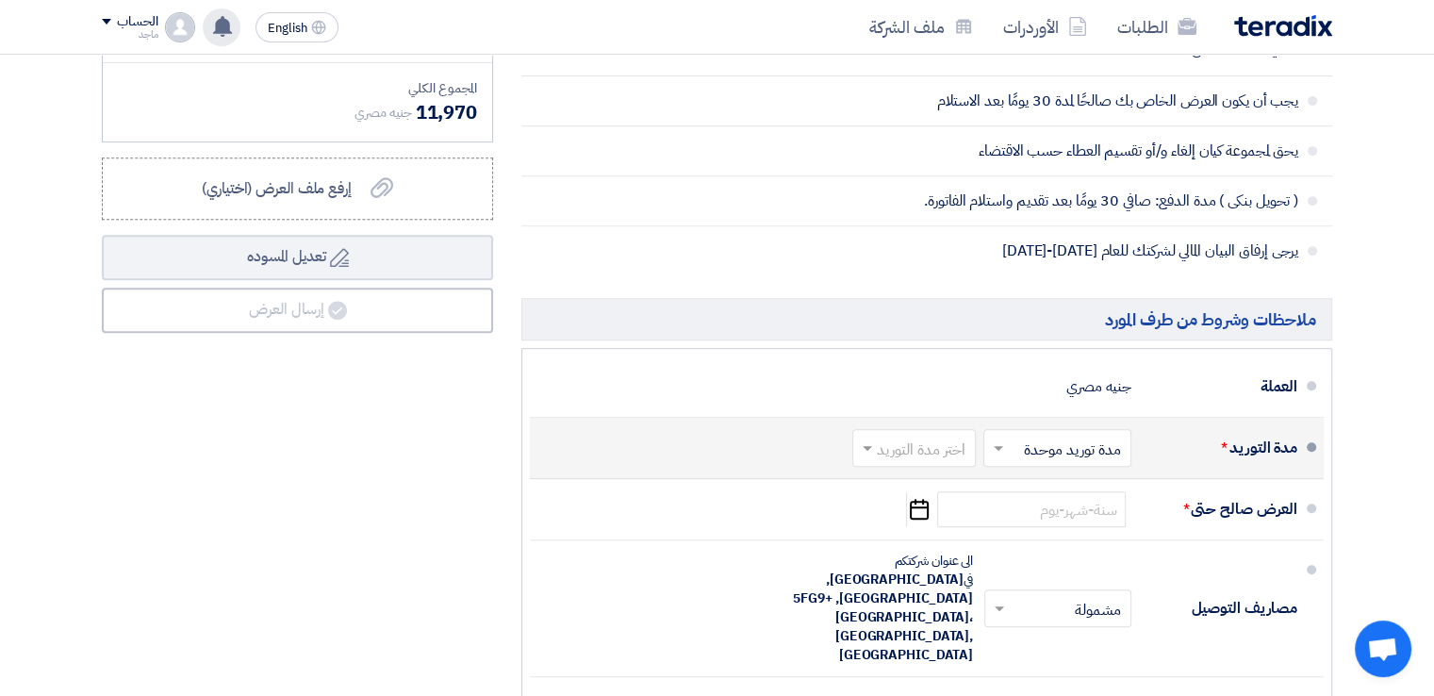
type input "35"
click at [905, 436] on input "text" at bounding box center [910, 449] width 114 height 27
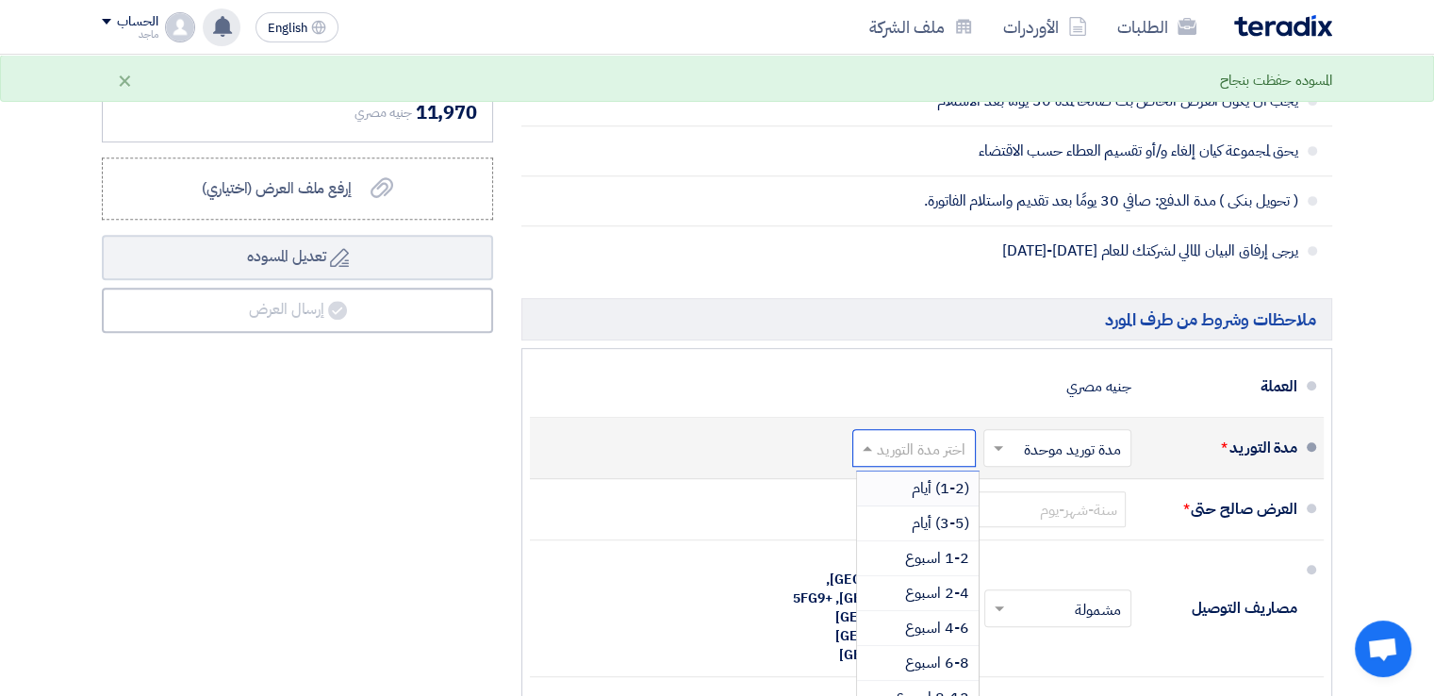
click at [923, 486] on span "(1-2) أيام" at bounding box center [939, 488] width 57 height 23
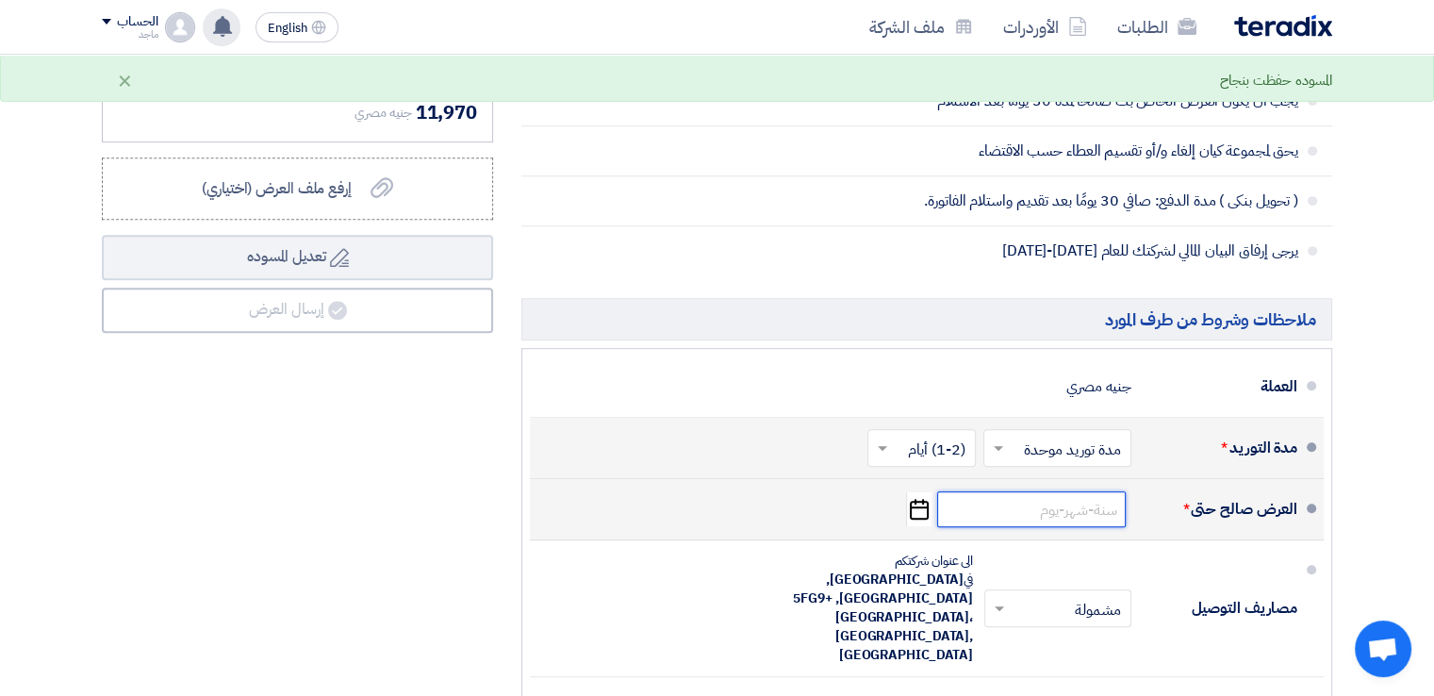
click at [1067, 519] on input at bounding box center [1031, 509] width 189 height 36
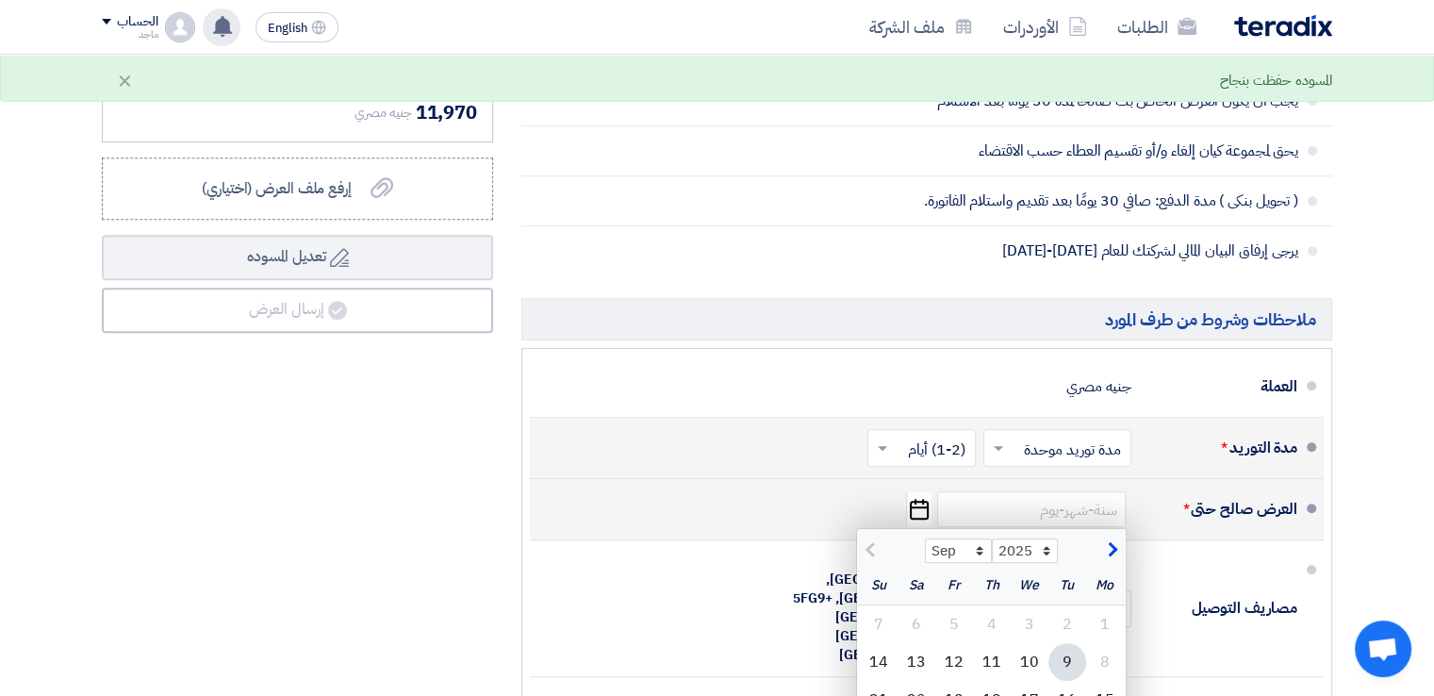
click at [1061, 661] on div "9" at bounding box center [1067, 662] width 38 height 38
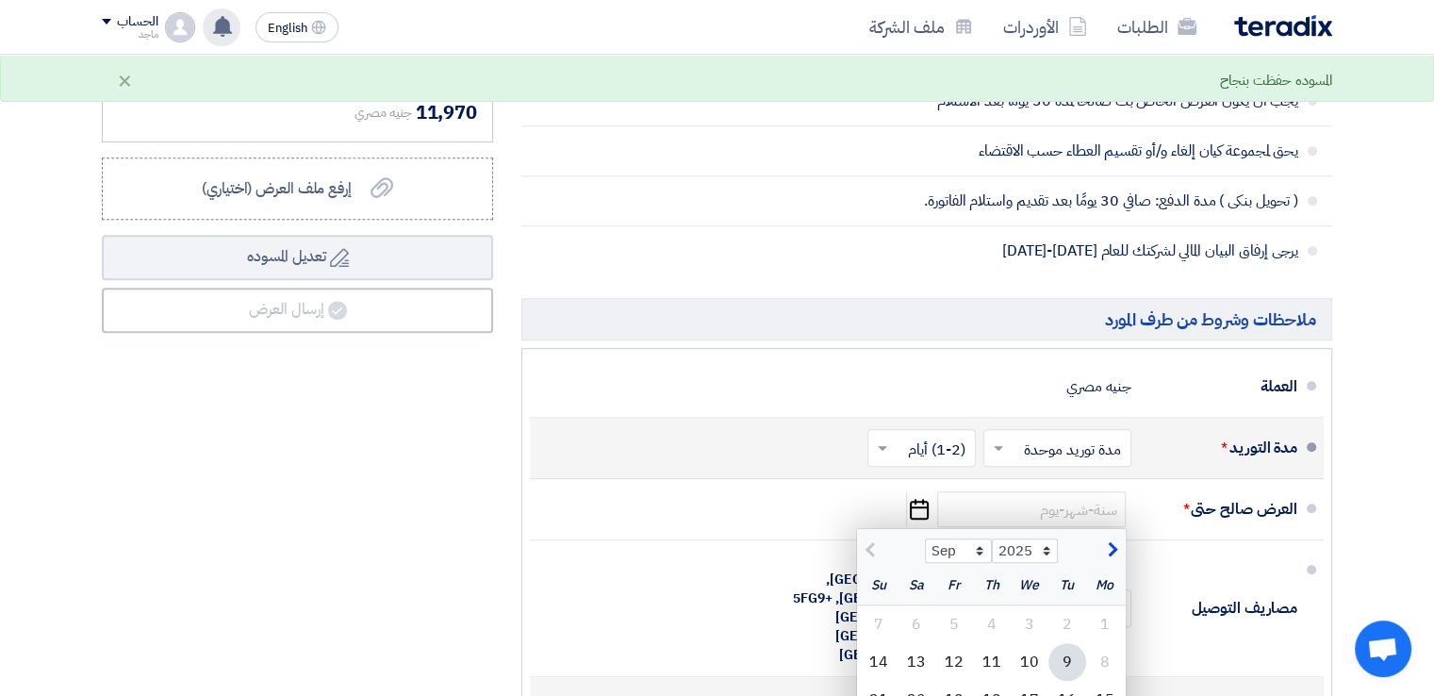
type input "[DATE]"
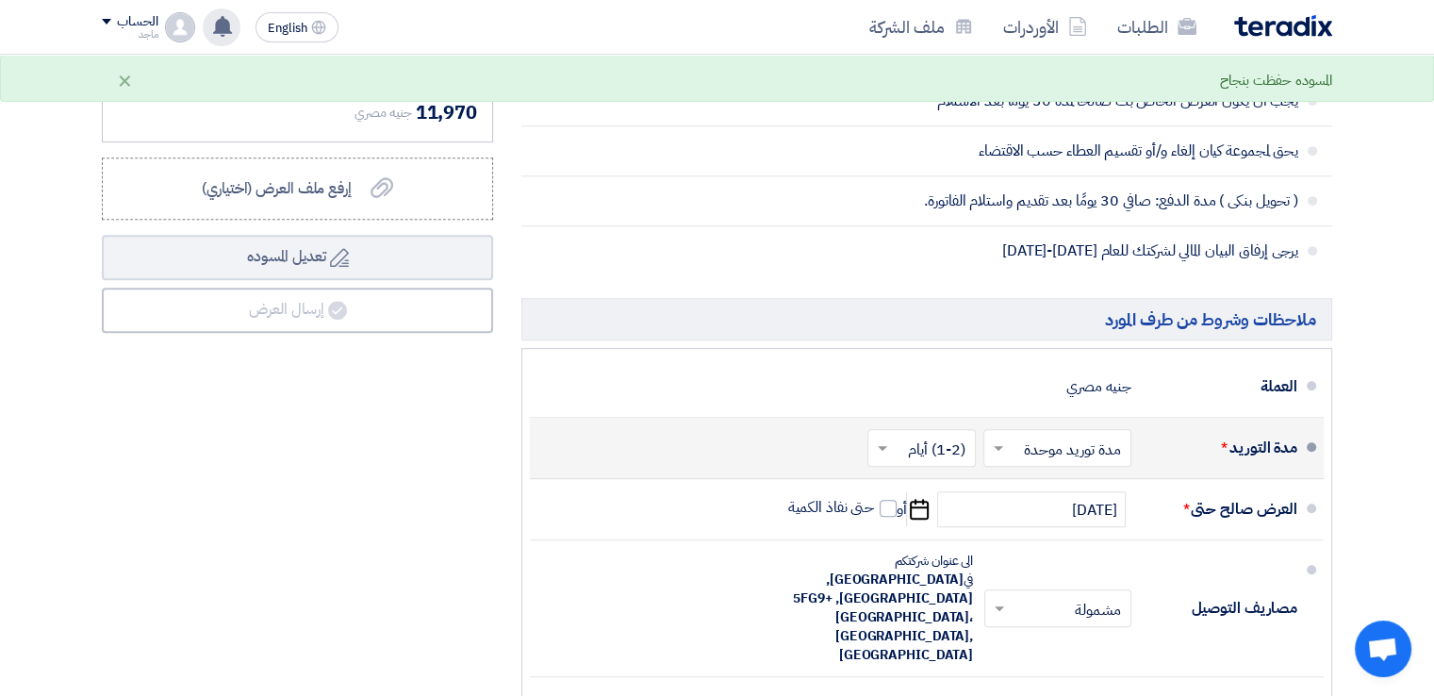
click at [1429, 567] on section "تفاصيل الطلب # الكود/الموديل البيان/الوصف الكمية/العدد سعر الوحدة (EGP) الضرائب…" at bounding box center [717, 220] width 1434 height 1642
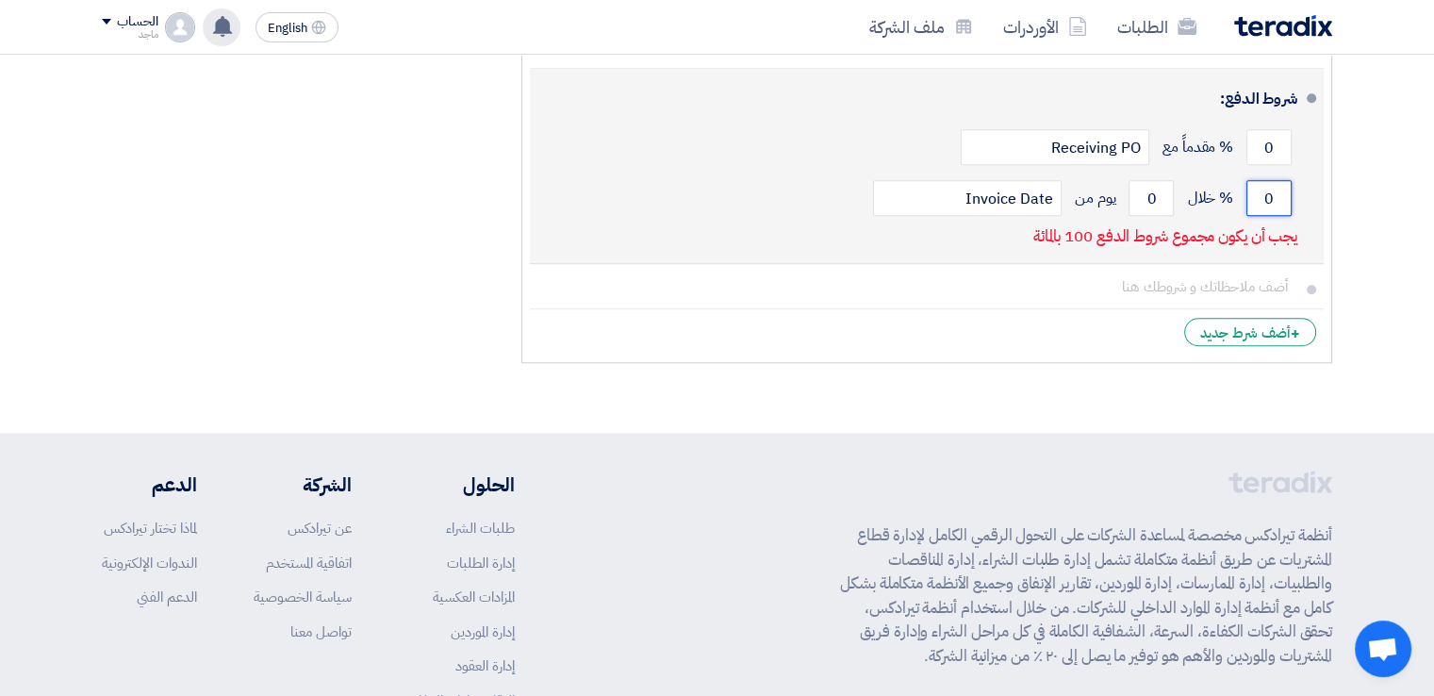
click at [1251, 180] on input "0" at bounding box center [1268, 198] width 45 height 36
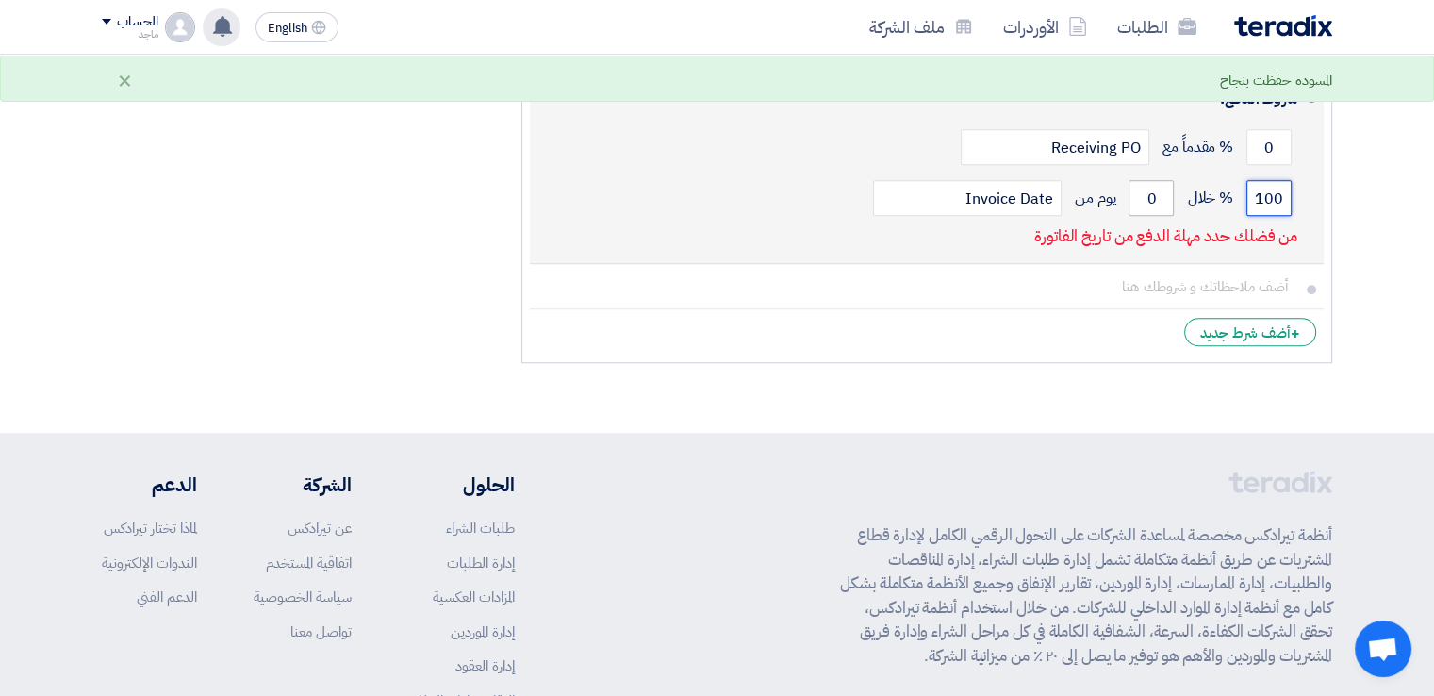
type input "100"
click at [1131, 180] on input "0" at bounding box center [1150, 198] width 45 height 36
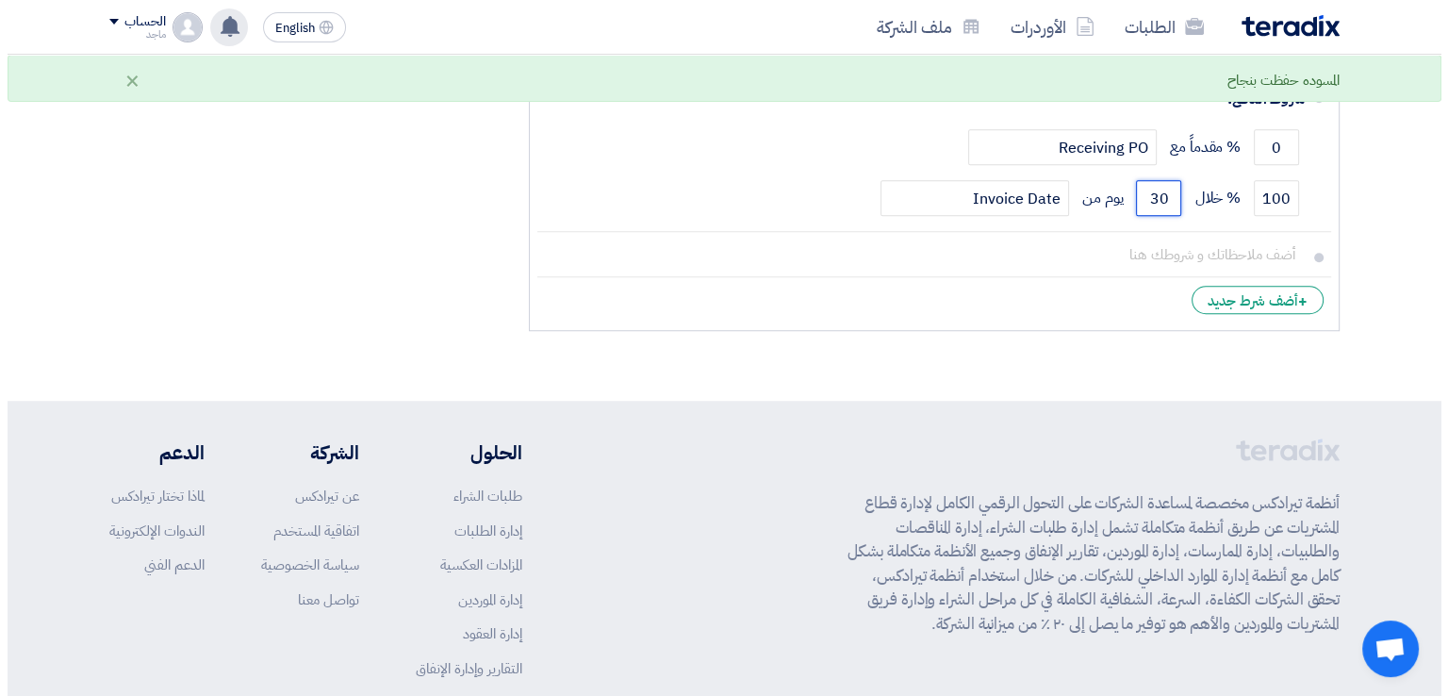
scroll to position [777, 0]
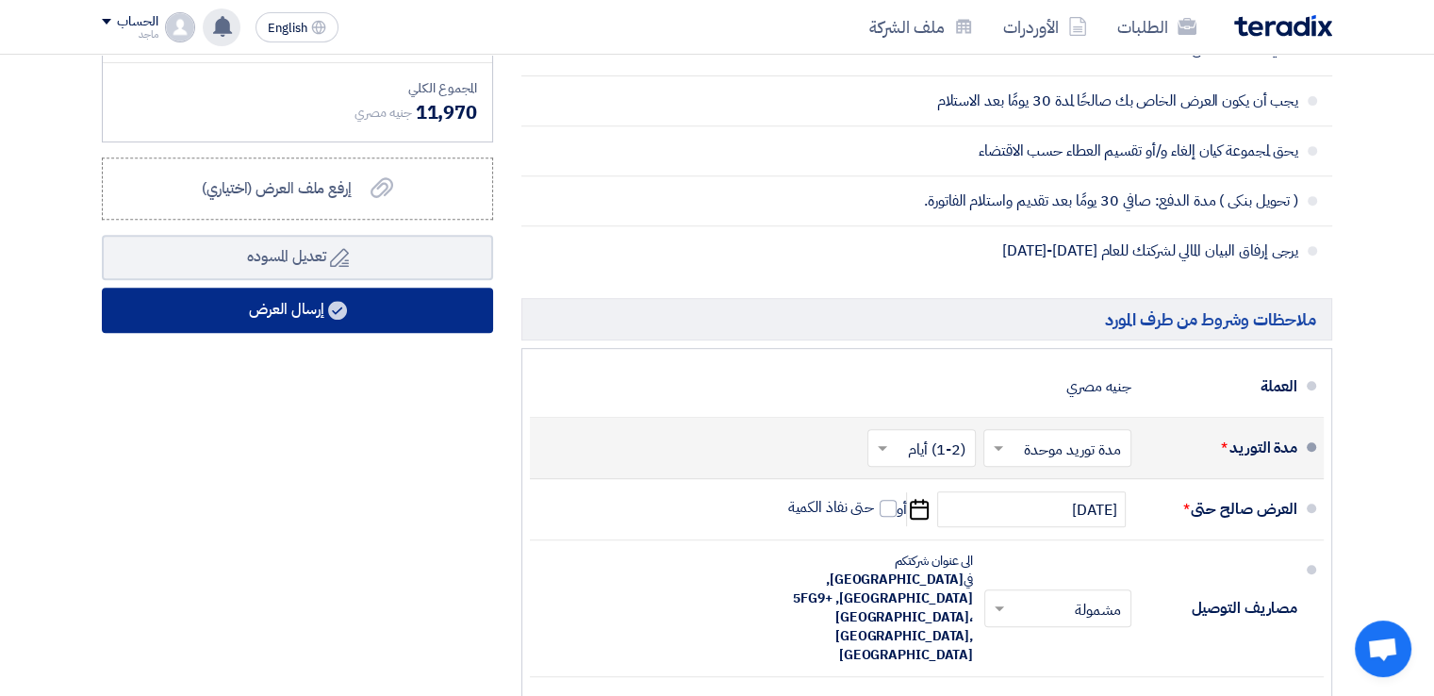
type input "30"
click at [355, 295] on button "إرسال العرض" at bounding box center [297, 309] width 391 height 45
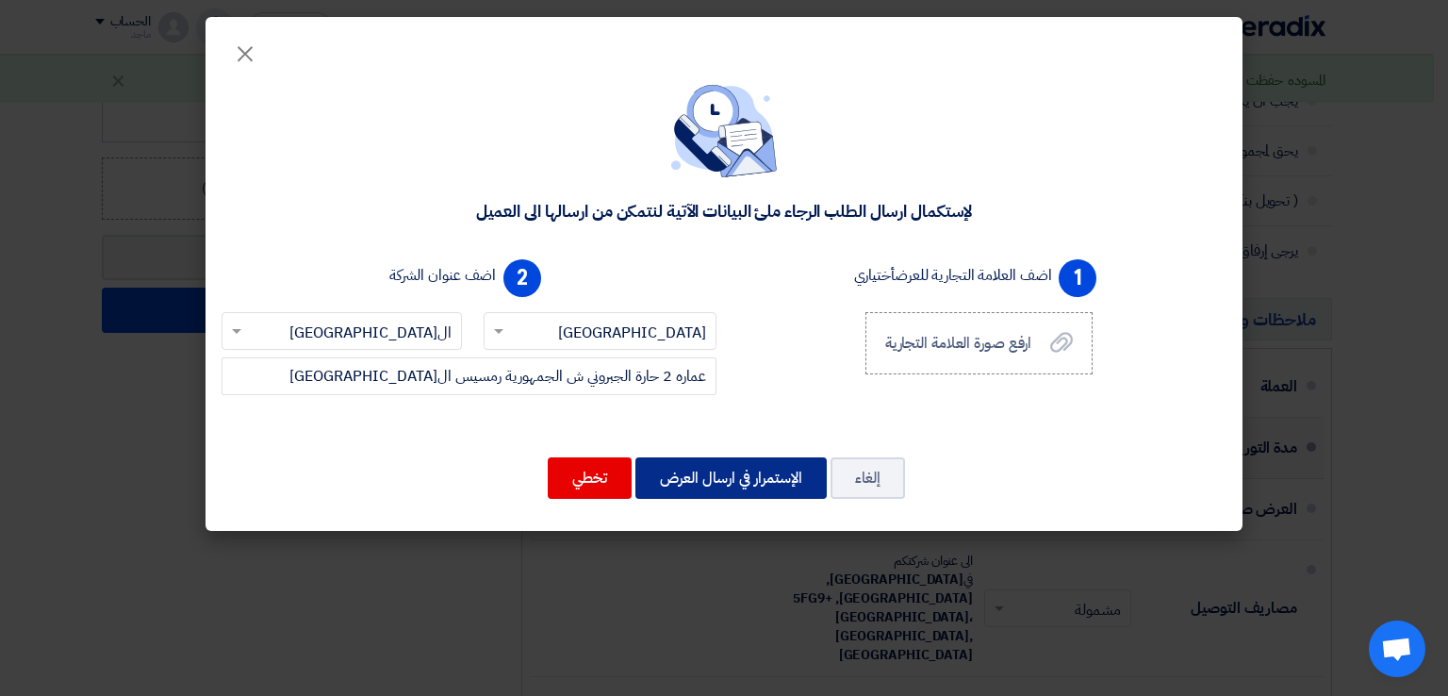
click at [698, 470] on button "الإستمرار في ارسال العرض" at bounding box center [730, 477] width 191 height 41
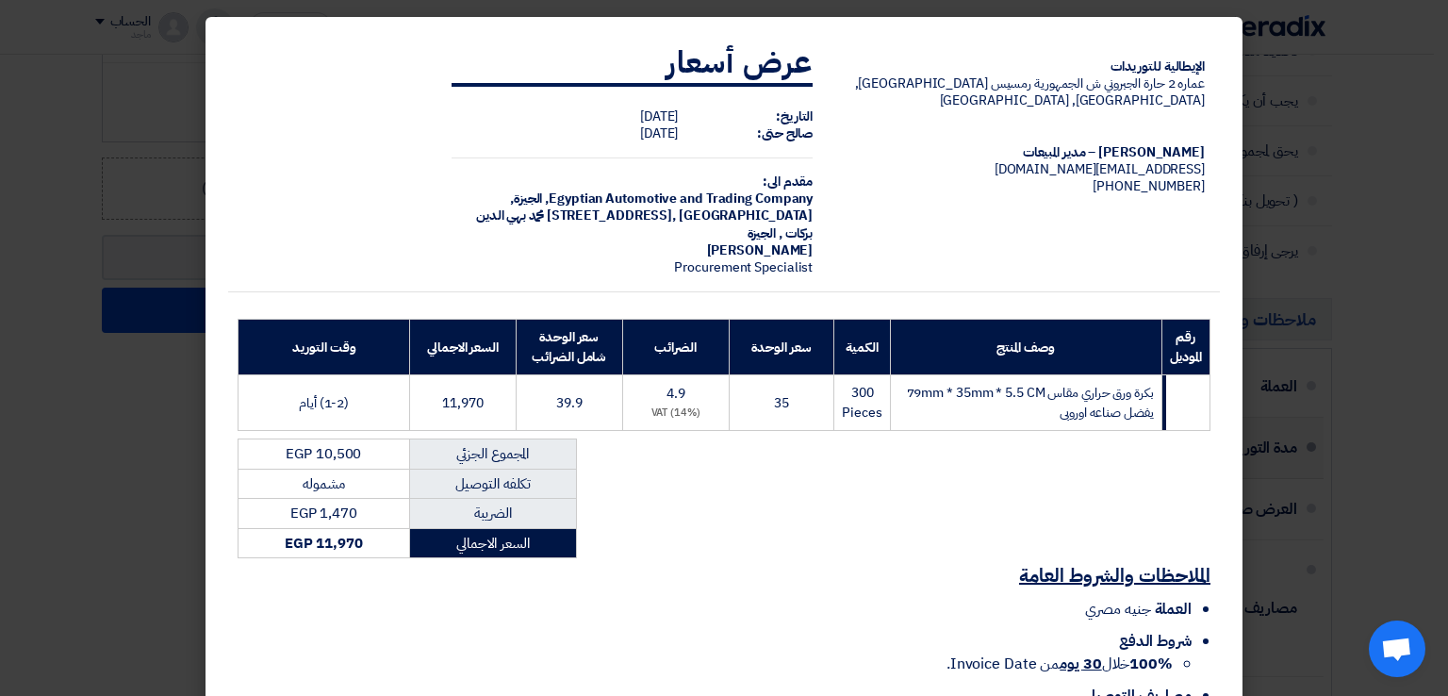
scroll to position [135, 0]
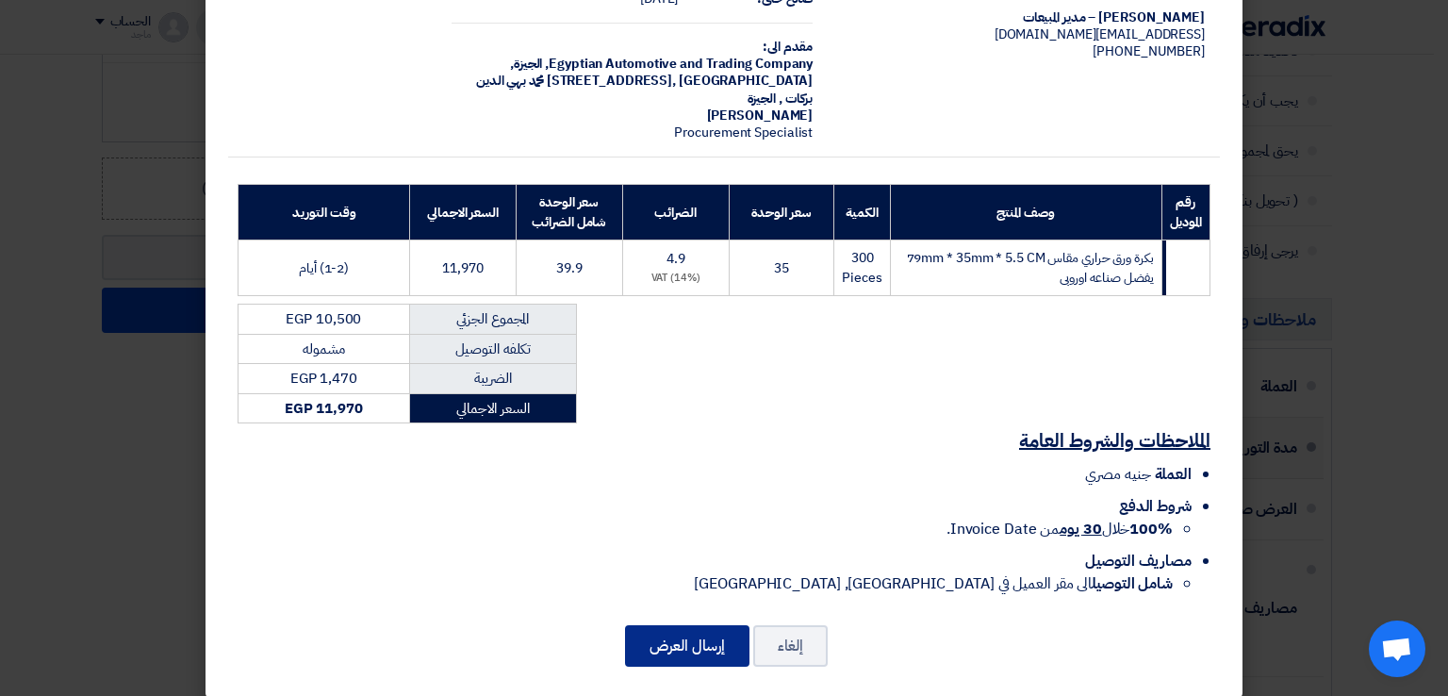
click at [702, 625] on button "إرسال العرض" at bounding box center [687, 645] width 124 height 41
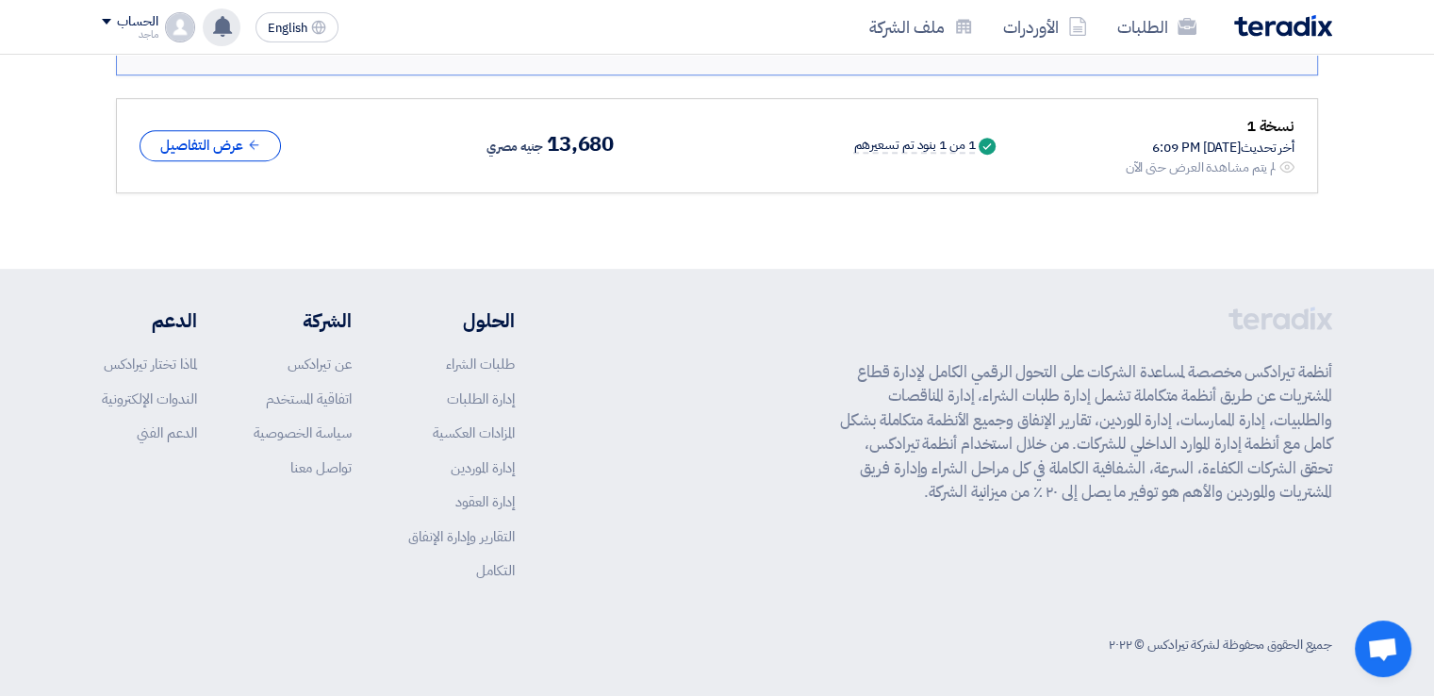
scroll to position [504, 0]
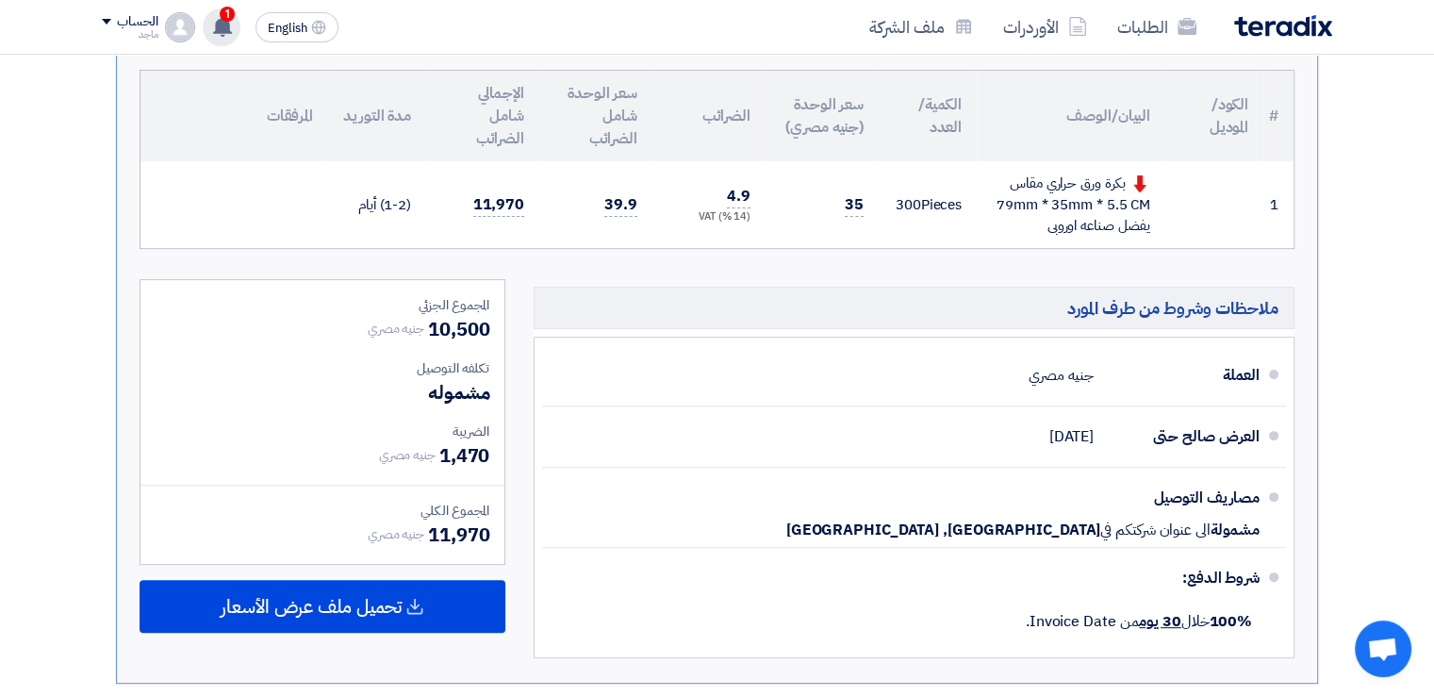
click at [224, 25] on use at bounding box center [222, 26] width 19 height 21
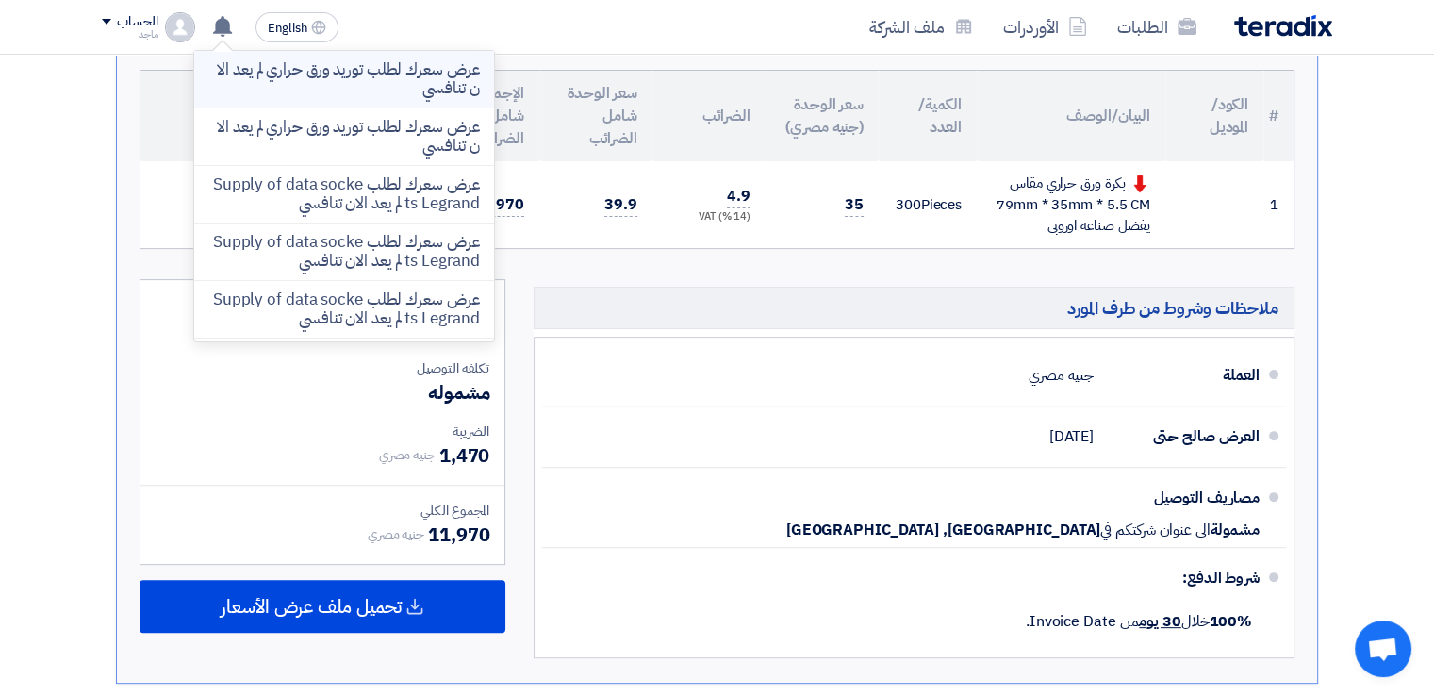
click at [306, 84] on p "عرض سعرك لطلب توريد ورق حراري لم يعد الان تنافسي" at bounding box center [344, 79] width 270 height 38
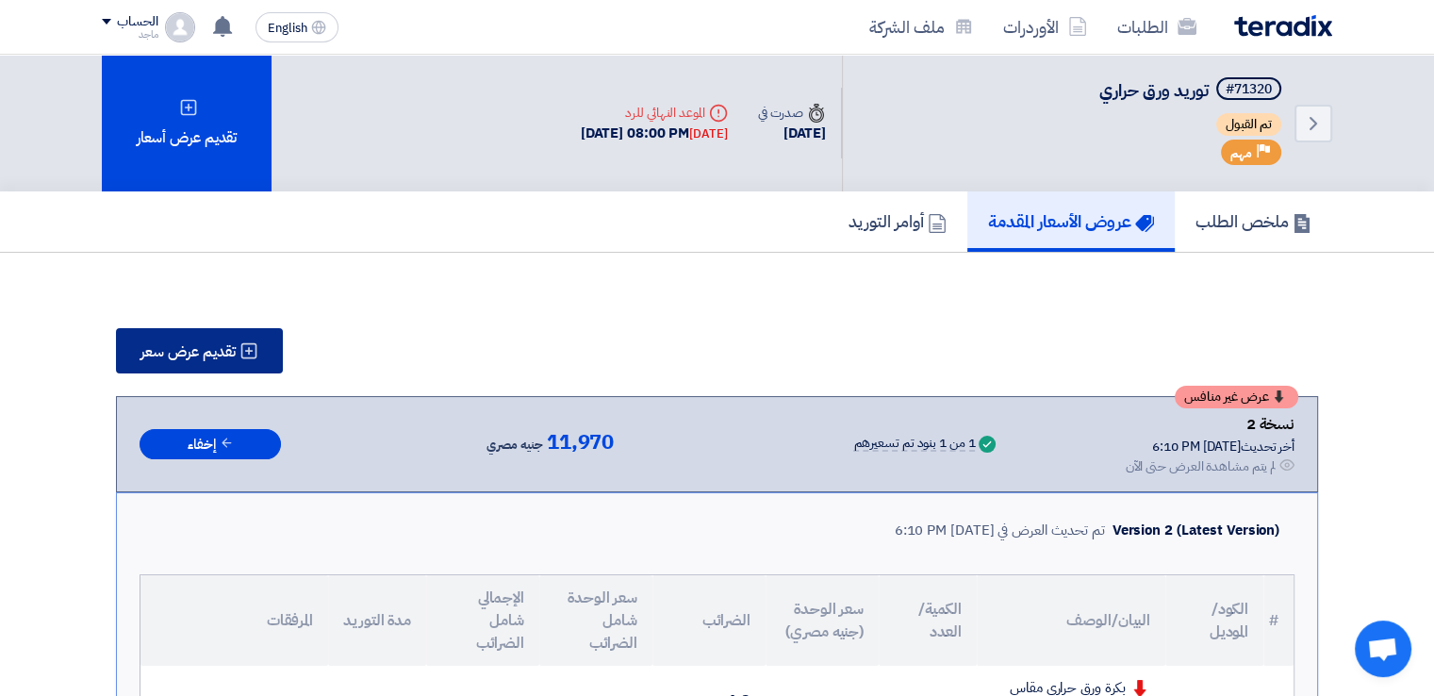
click at [169, 344] on span "تقديم عرض سعر" at bounding box center [187, 351] width 95 height 15
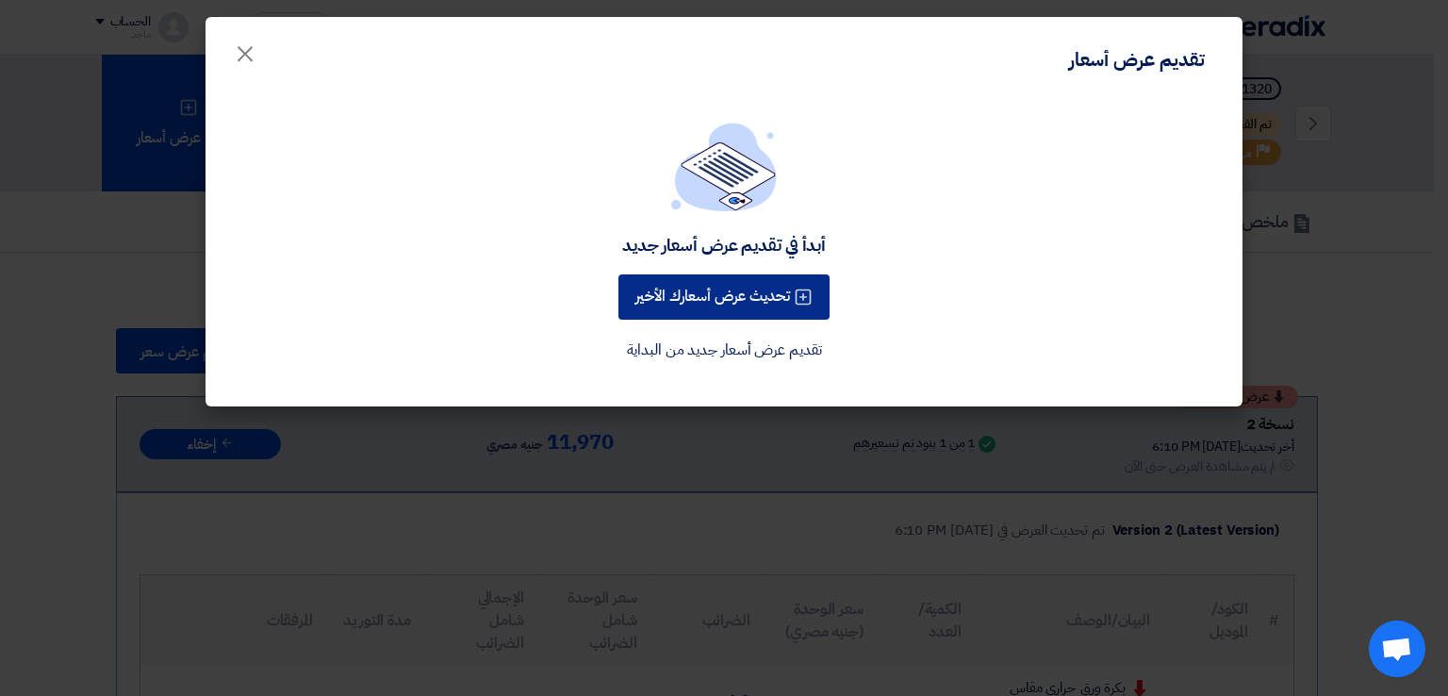
click at [731, 303] on button "تحديث عرض أسعارك الأخير" at bounding box center [723, 296] width 211 height 45
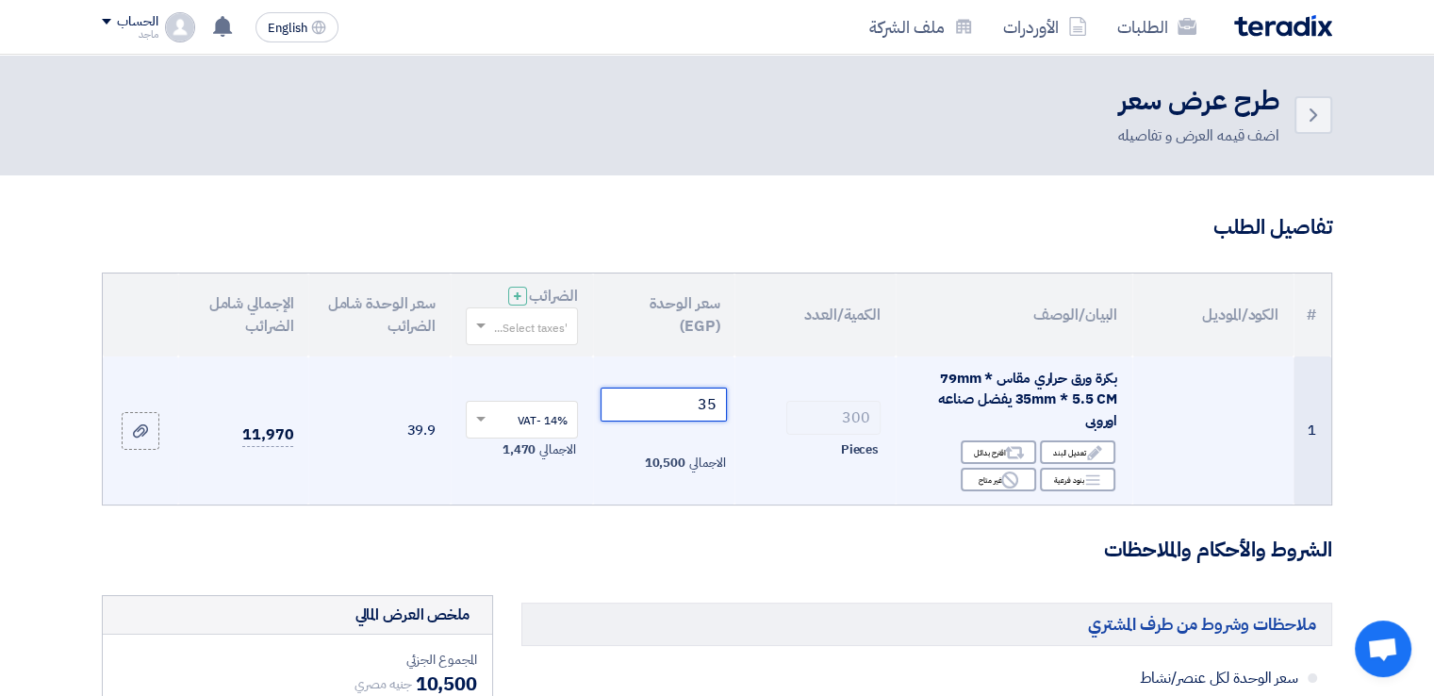
click at [672, 411] on input "35" at bounding box center [663, 404] width 127 height 34
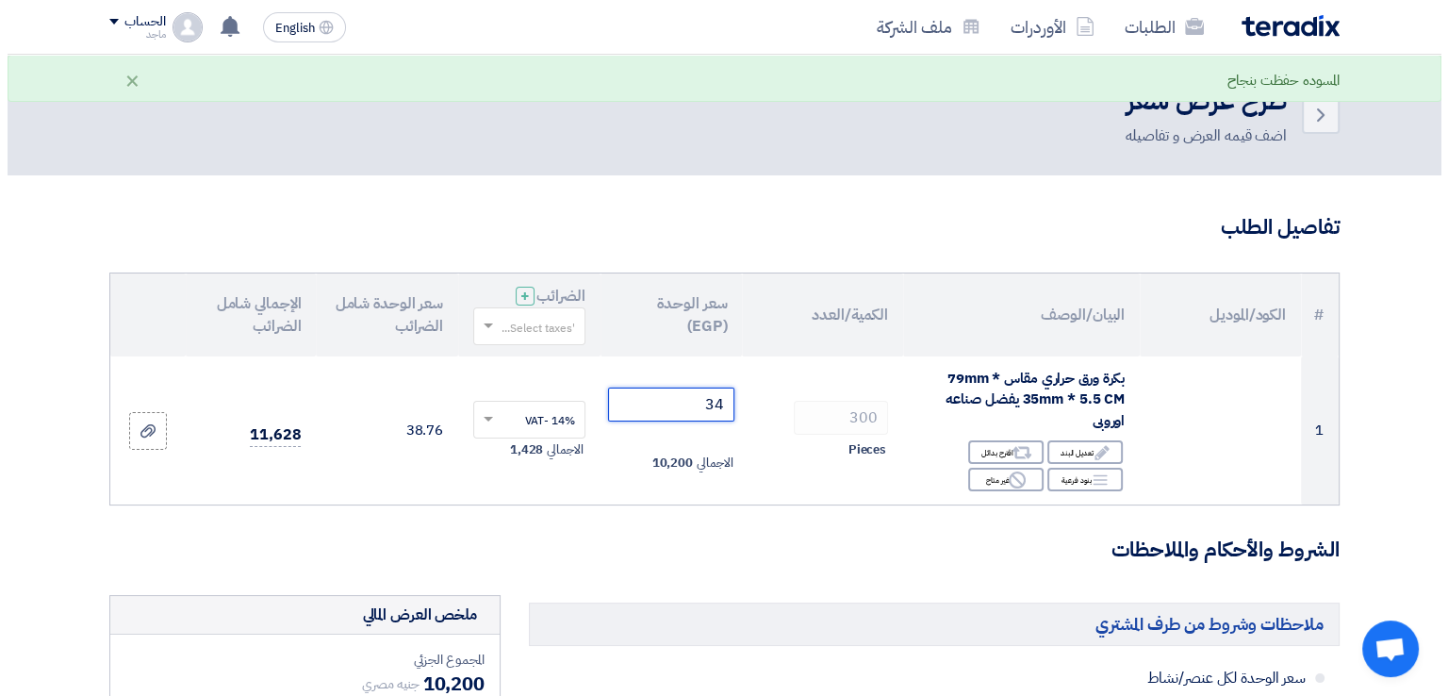
scroll to position [607, 0]
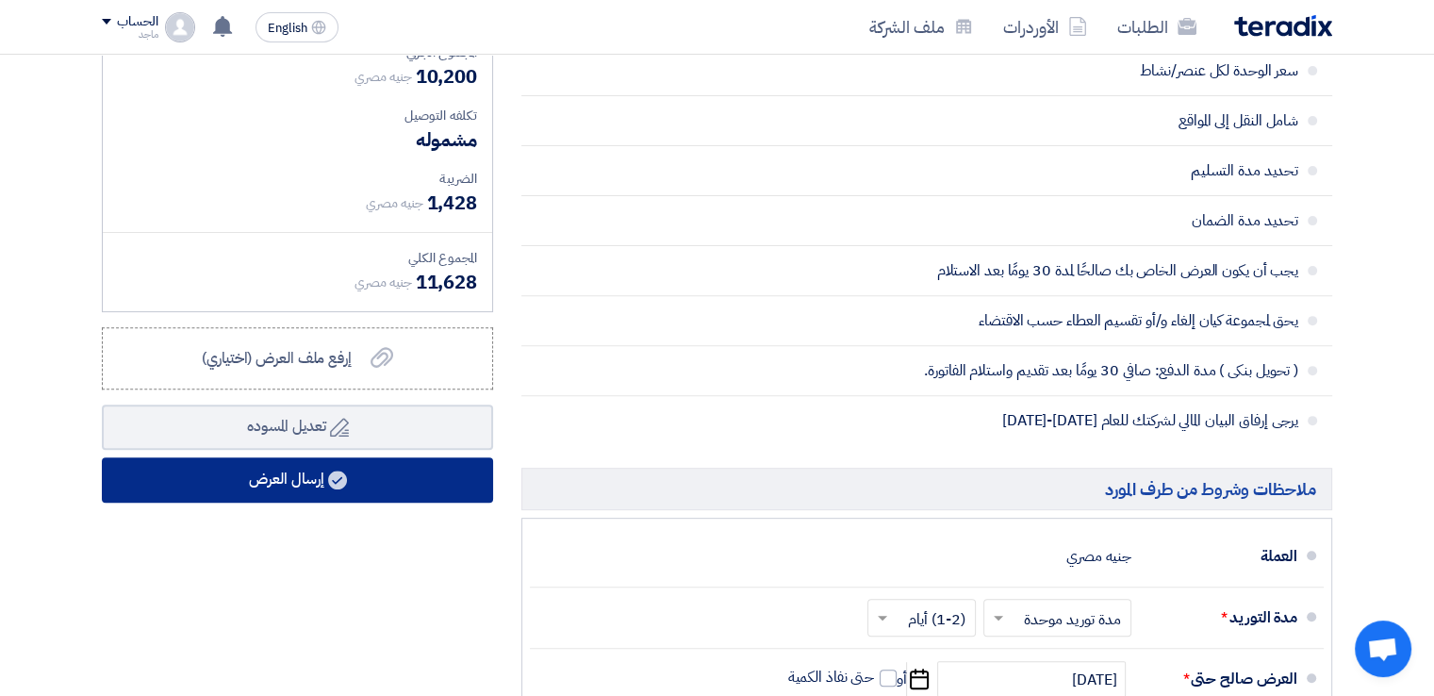
type input "34"
click at [404, 476] on button "إرسال العرض" at bounding box center [297, 479] width 391 height 45
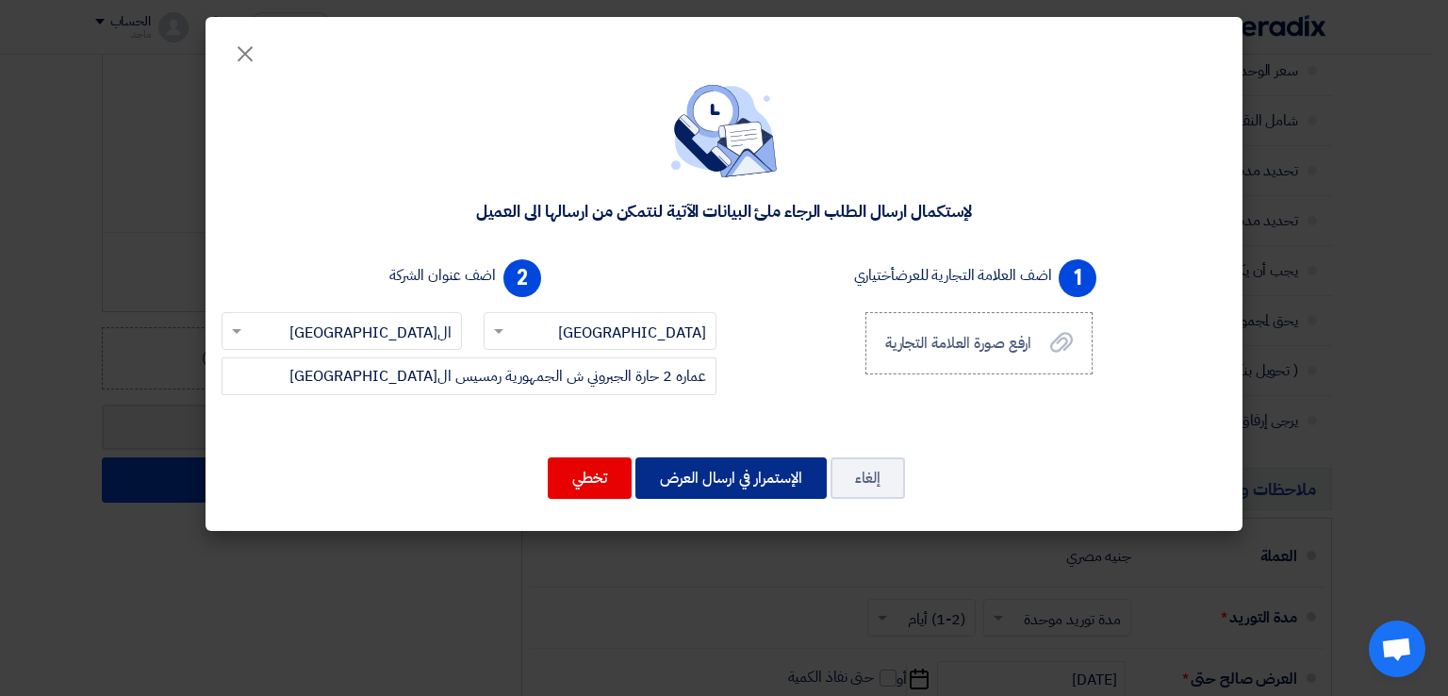
click at [712, 480] on button "الإستمرار في ارسال العرض" at bounding box center [730, 477] width 191 height 41
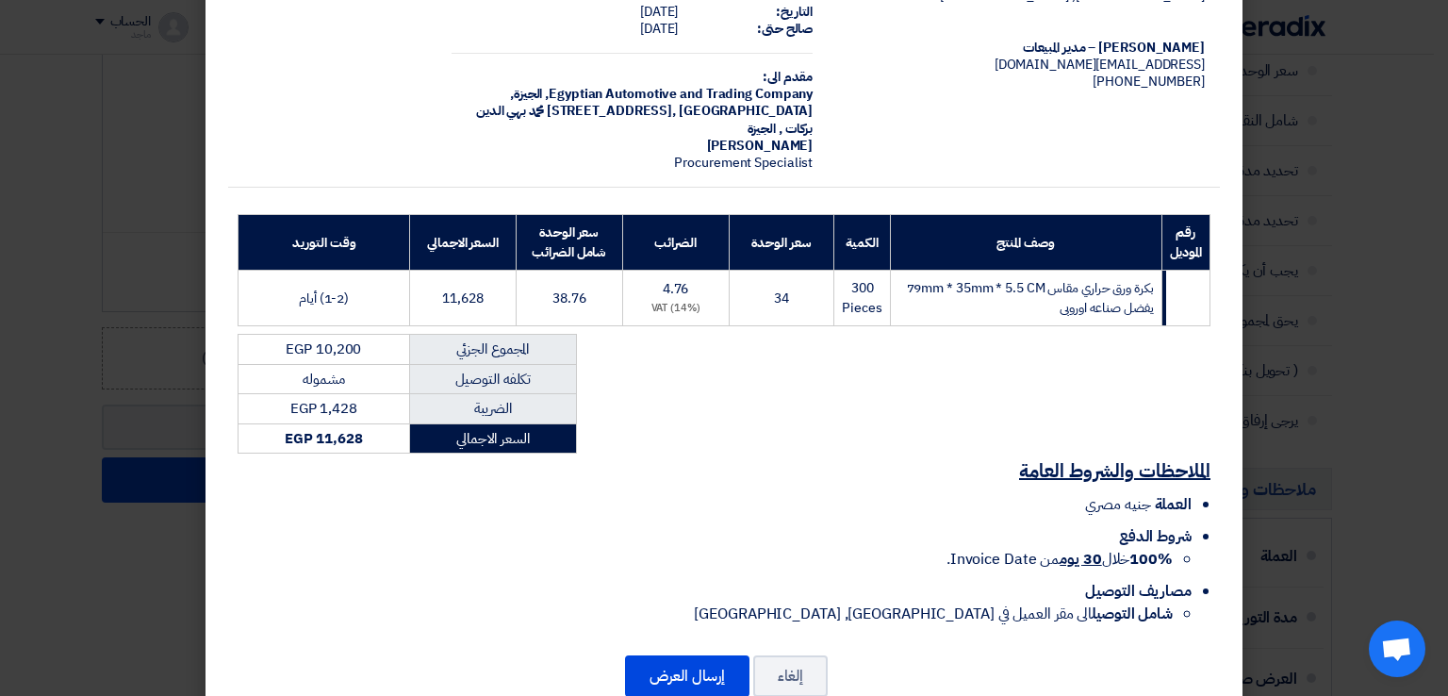
scroll to position [135, 0]
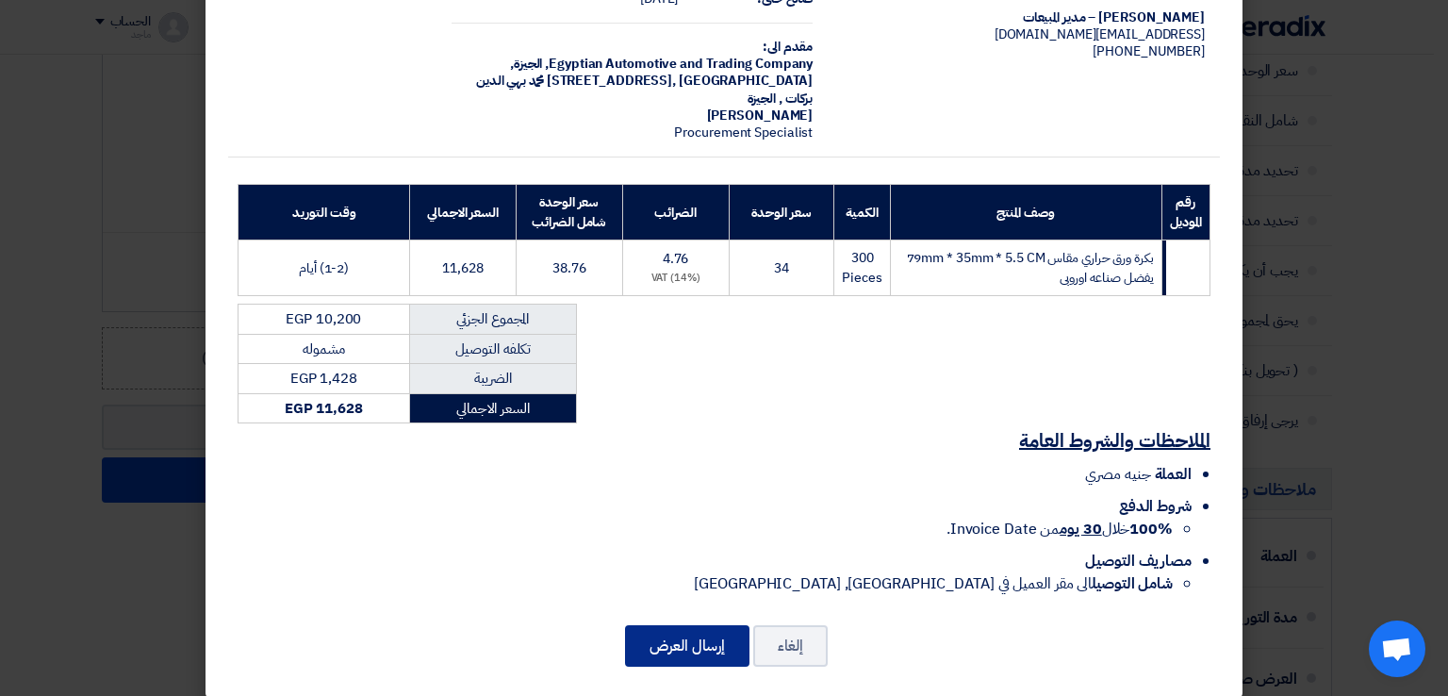
click at [701, 625] on button "إرسال العرض" at bounding box center [687, 645] width 124 height 41
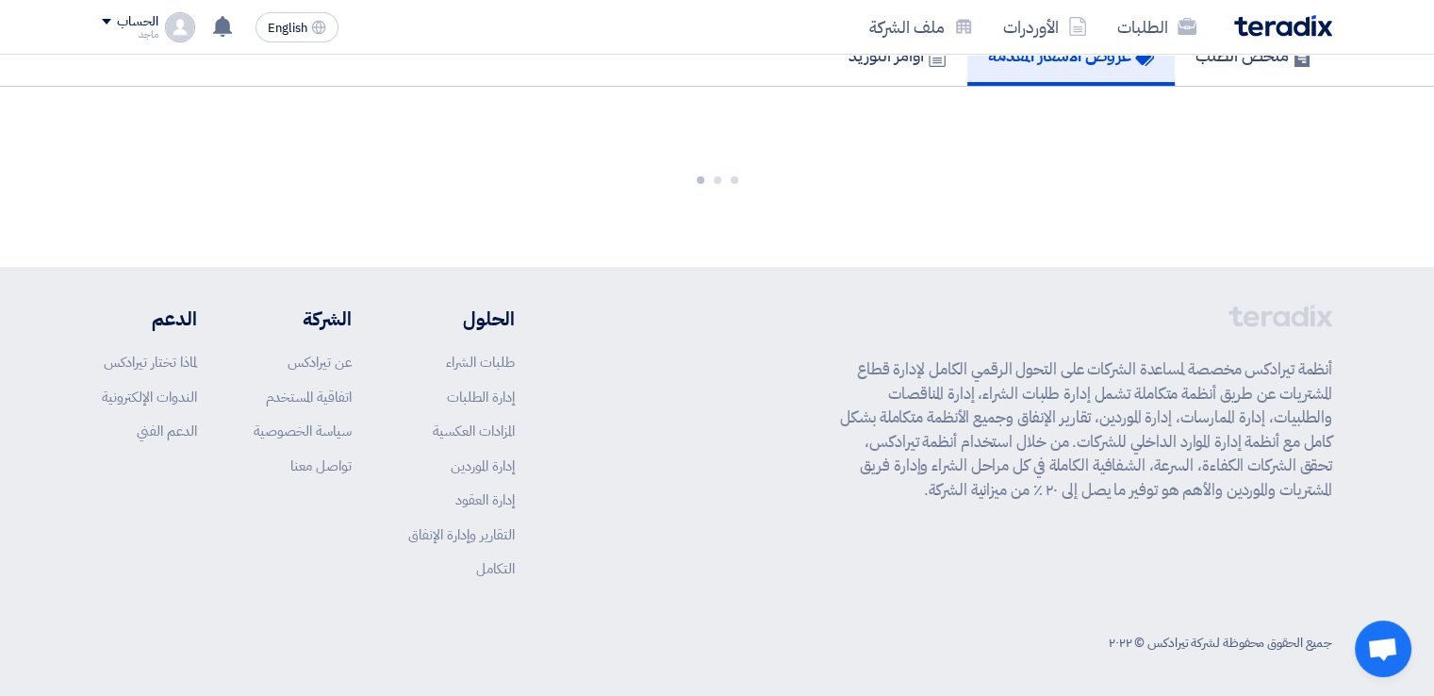
scroll to position [1229, 0]
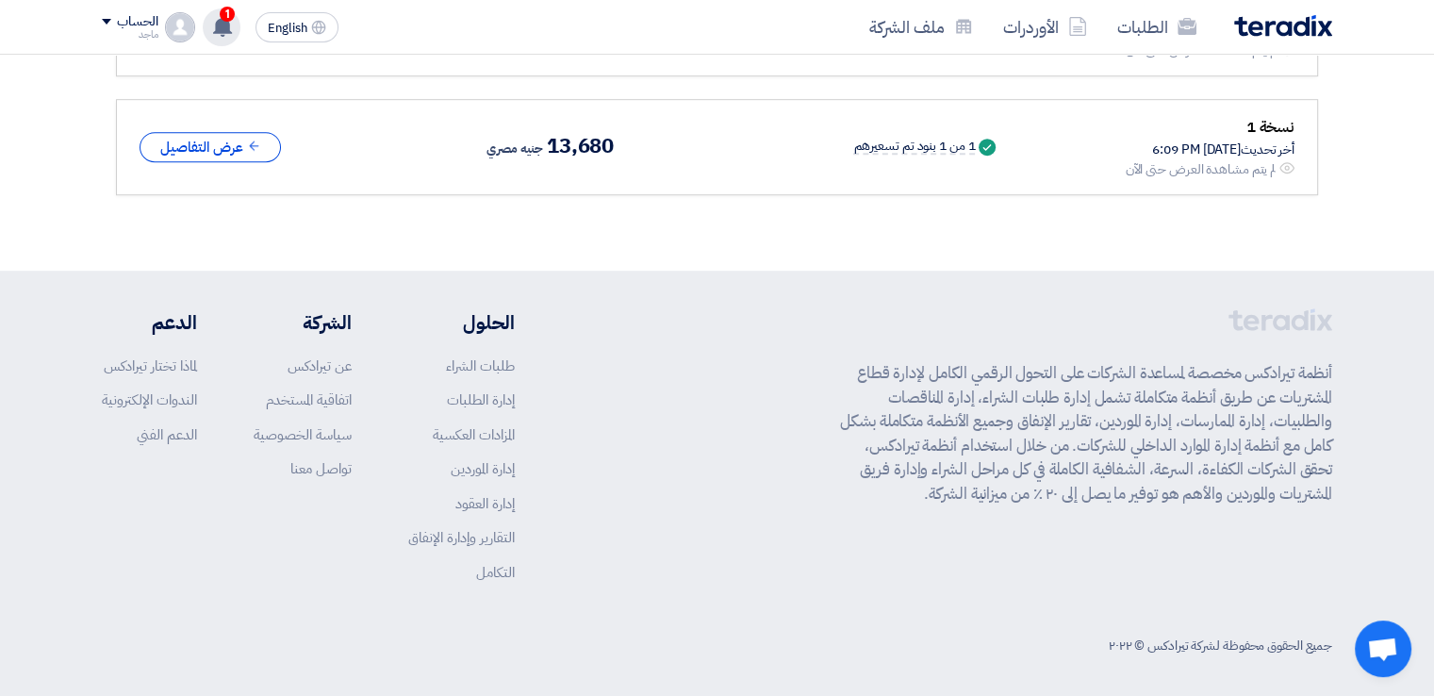
click at [226, 25] on use at bounding box center [222, 26] width 19 height 21
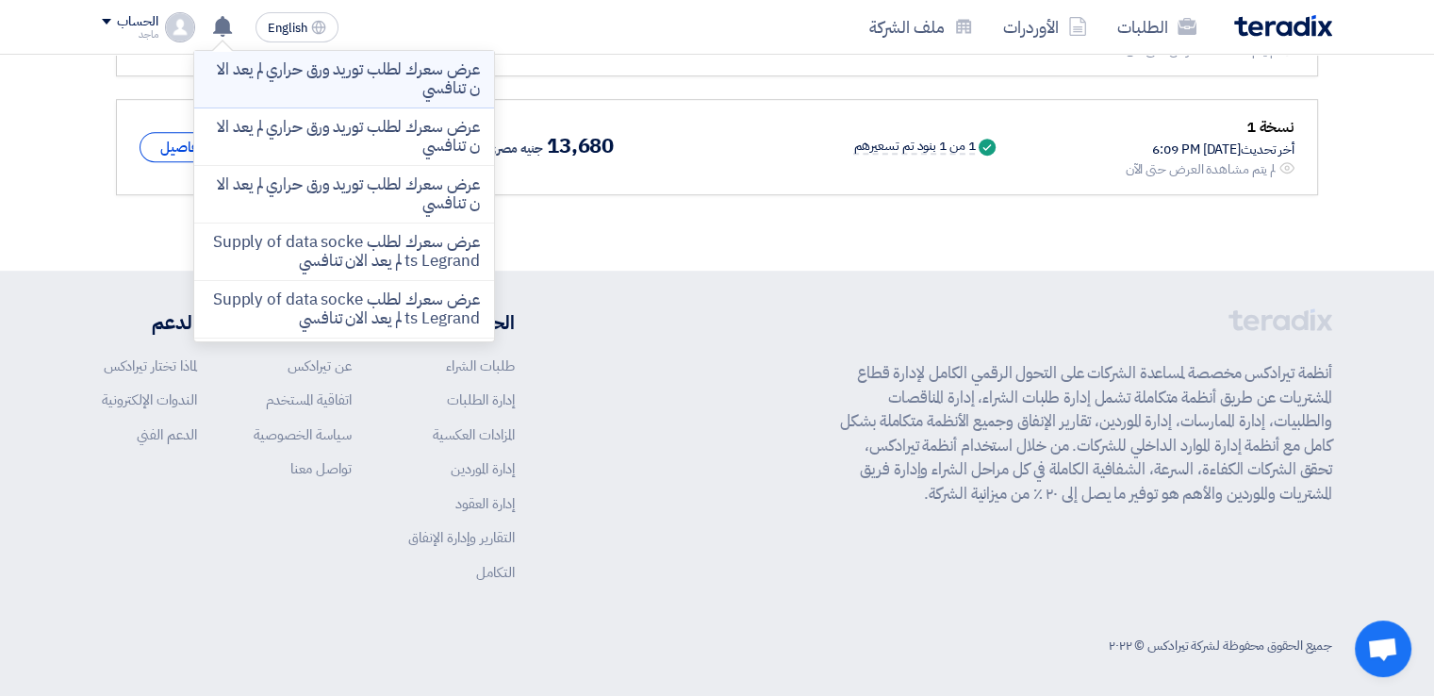
click at [358, 90] on p "عرض سعرك لطلب توريد ورق حراري لم يعد الان تنافسي" at bounding box center [344, 79] width 270 height 38
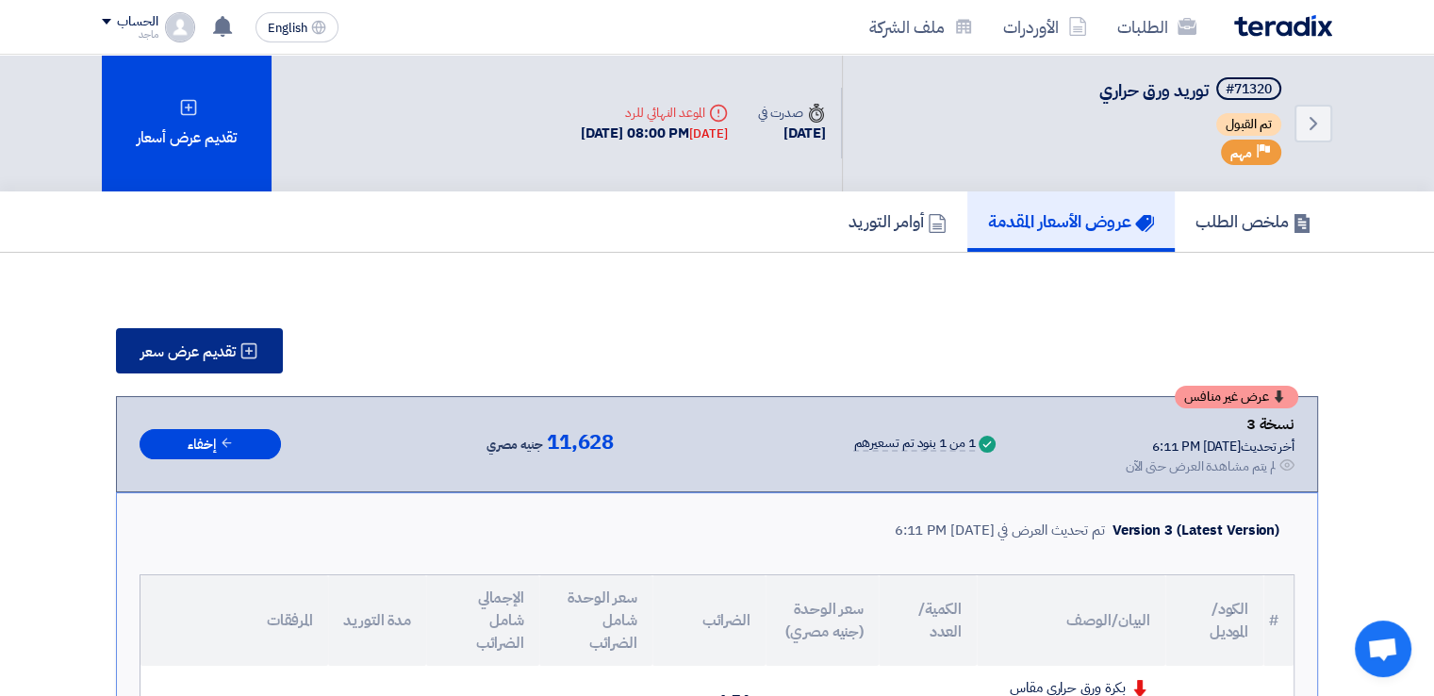
click at [240, 345] on icon at bounding box center [248, 350] width 19 height 19
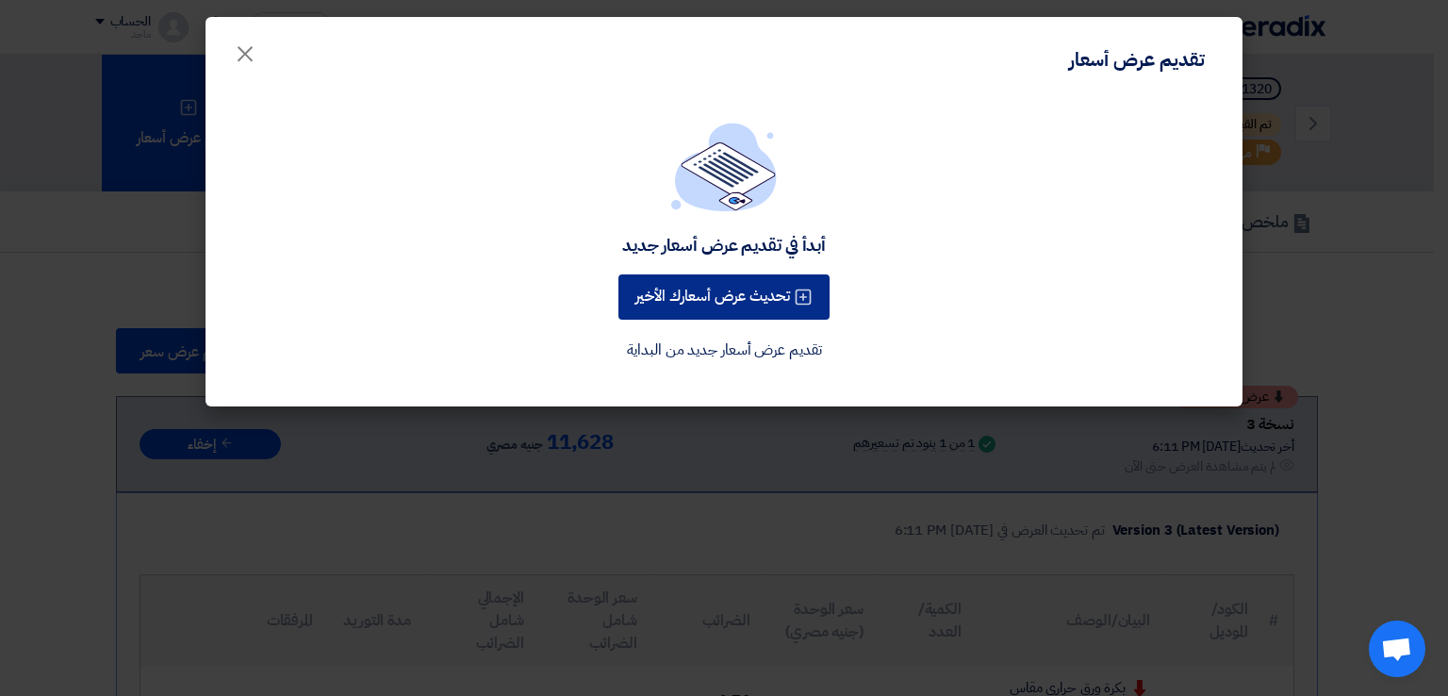
click at [762, 290] on button "تحديث عرض أسعارك الأخير" at bounding box center [723, 296] width 211 height 45
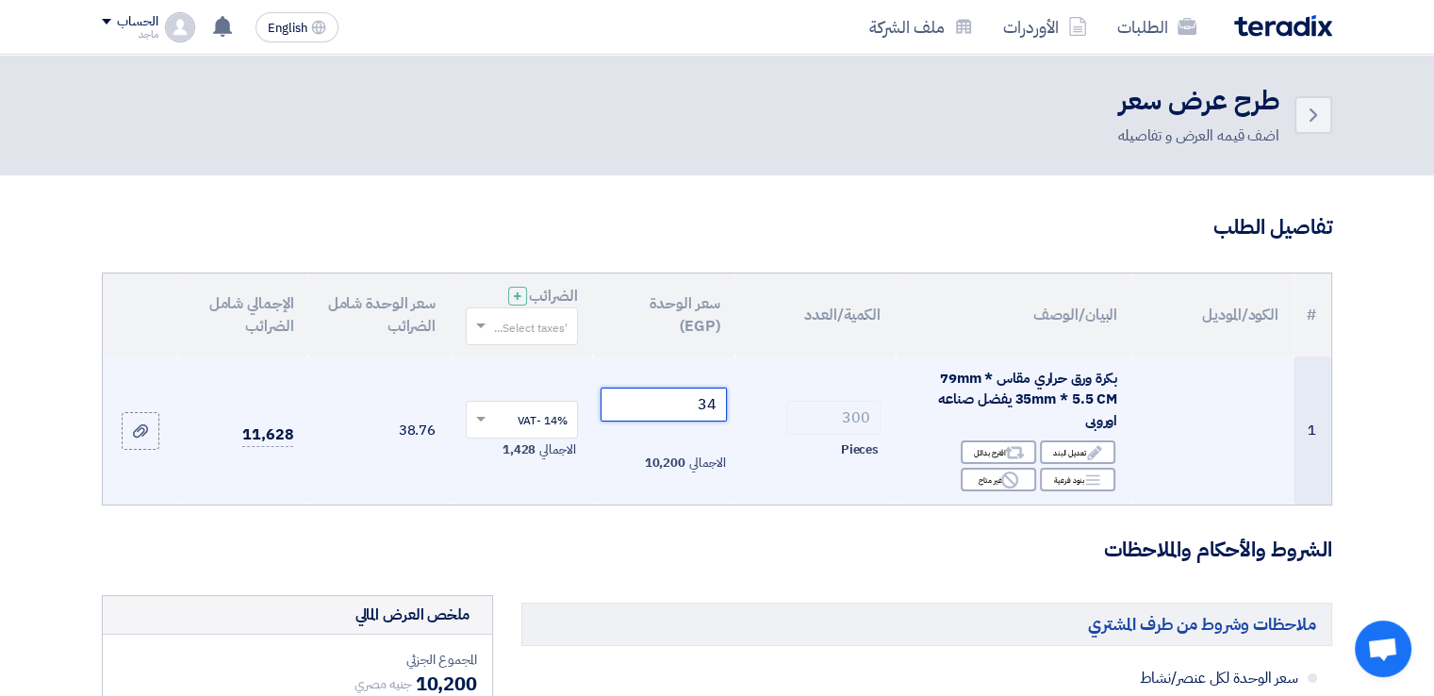
click at [664, 399] on input "34" at bounding box center [663, 404] width 127 height 34
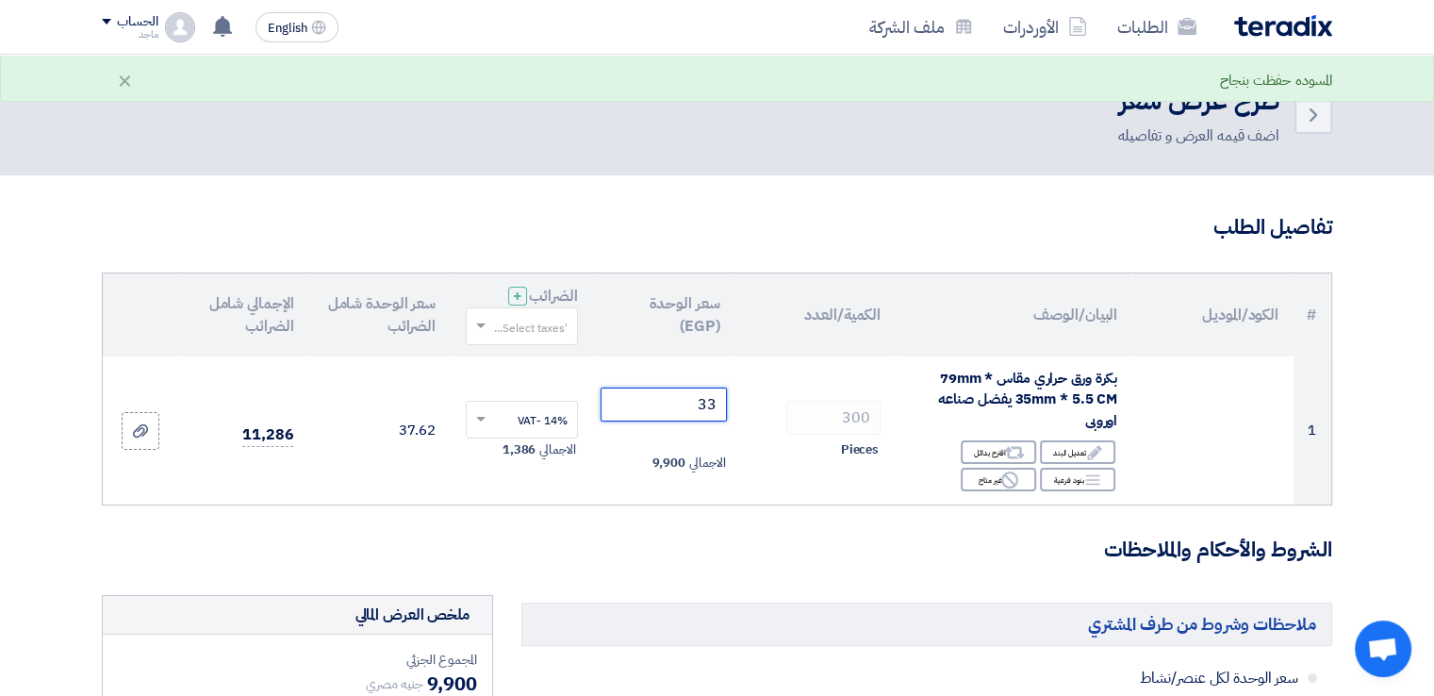
type input "3"
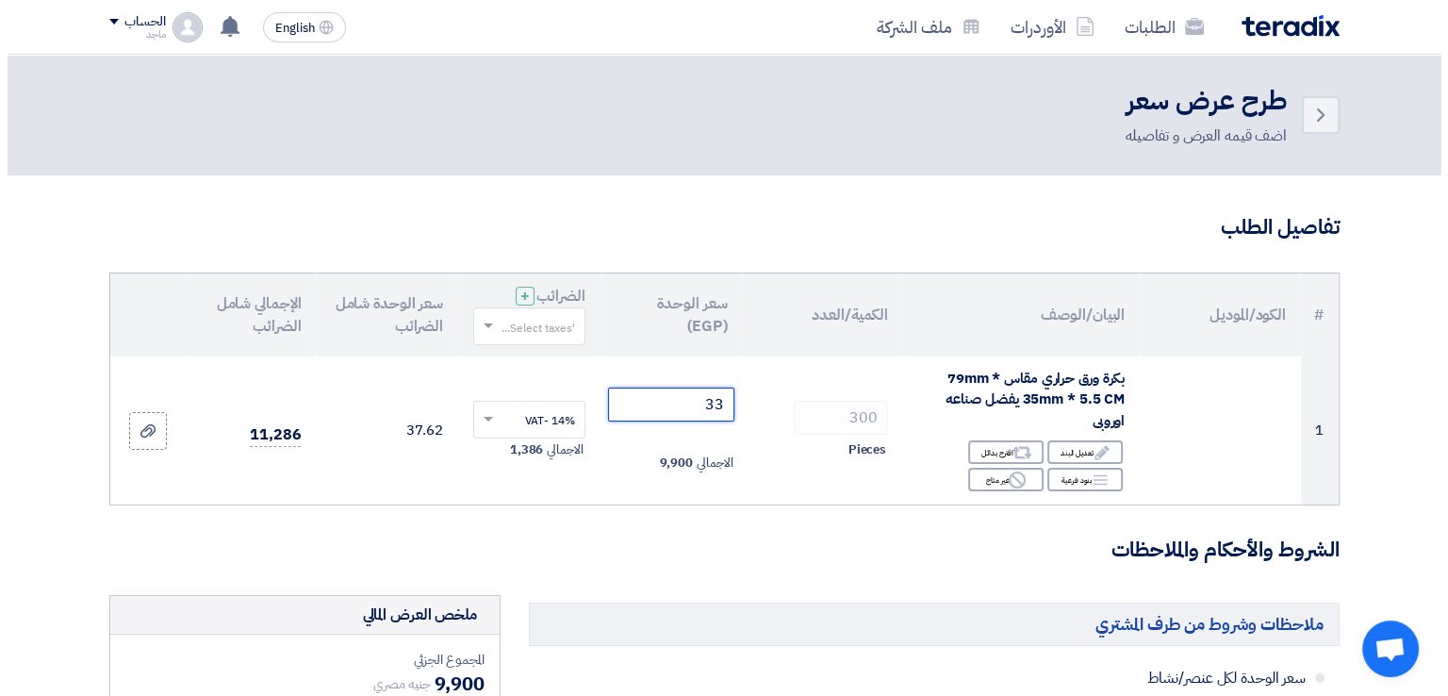
scroll to position [607, 0]
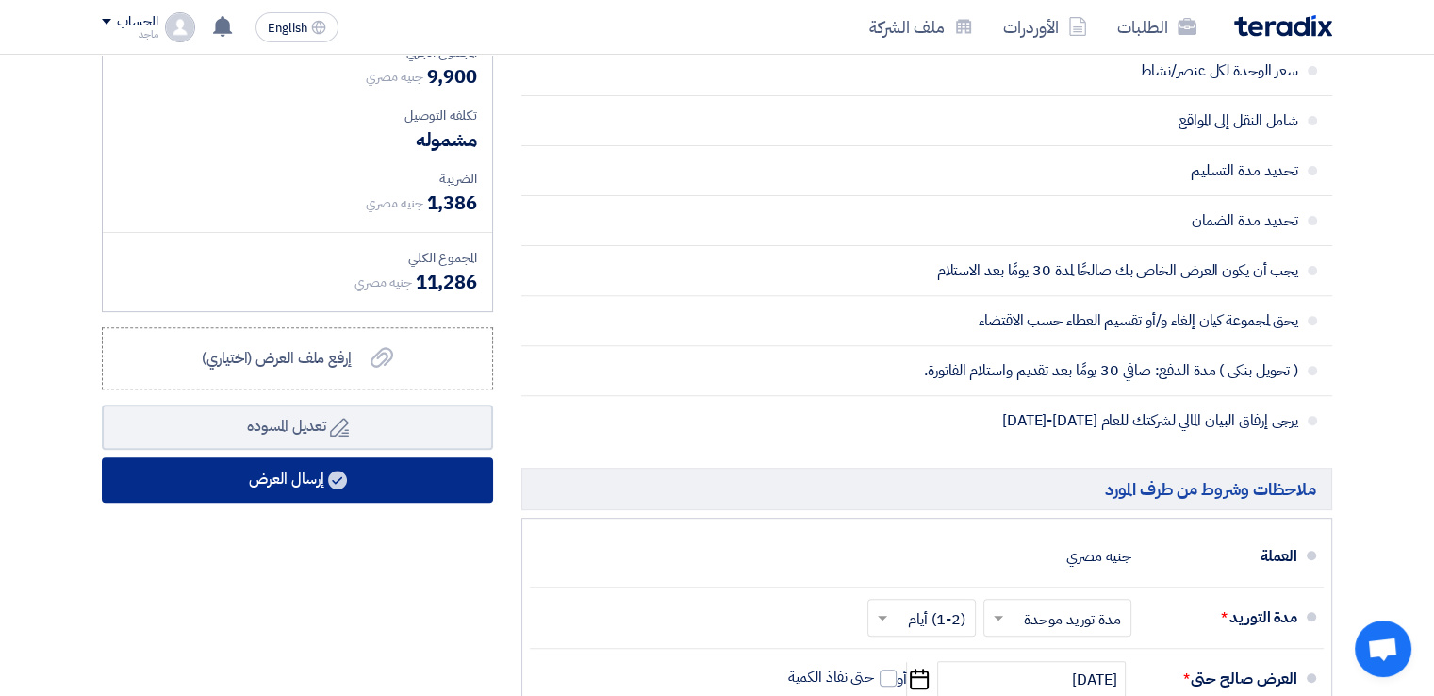
type input "33"
click at [392, 481] on button "إرسال العرض" at bounding box center [297, 479] width 391 height 45
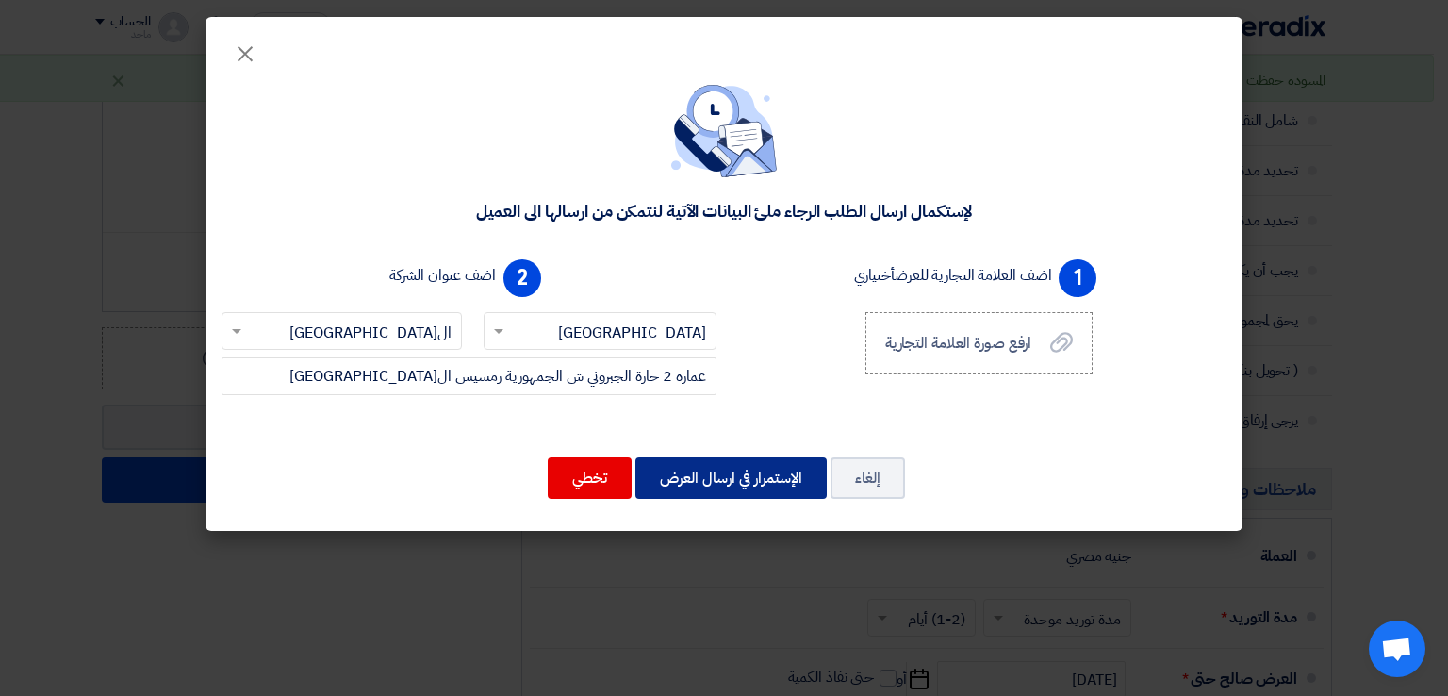
click at [723, 479] on button "الإستمرار في ارسال العرض" at bounding box center [730, 477] width 191 height 41
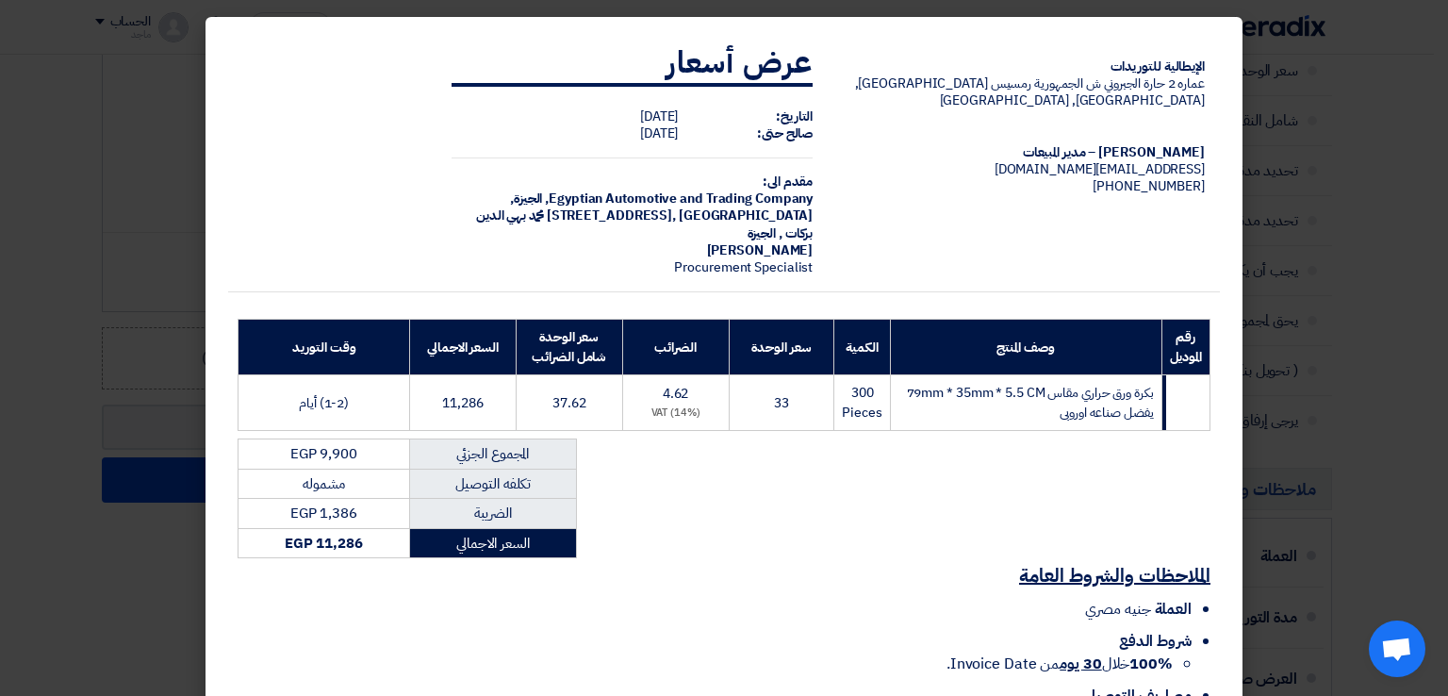
scroll to position [135, 0]
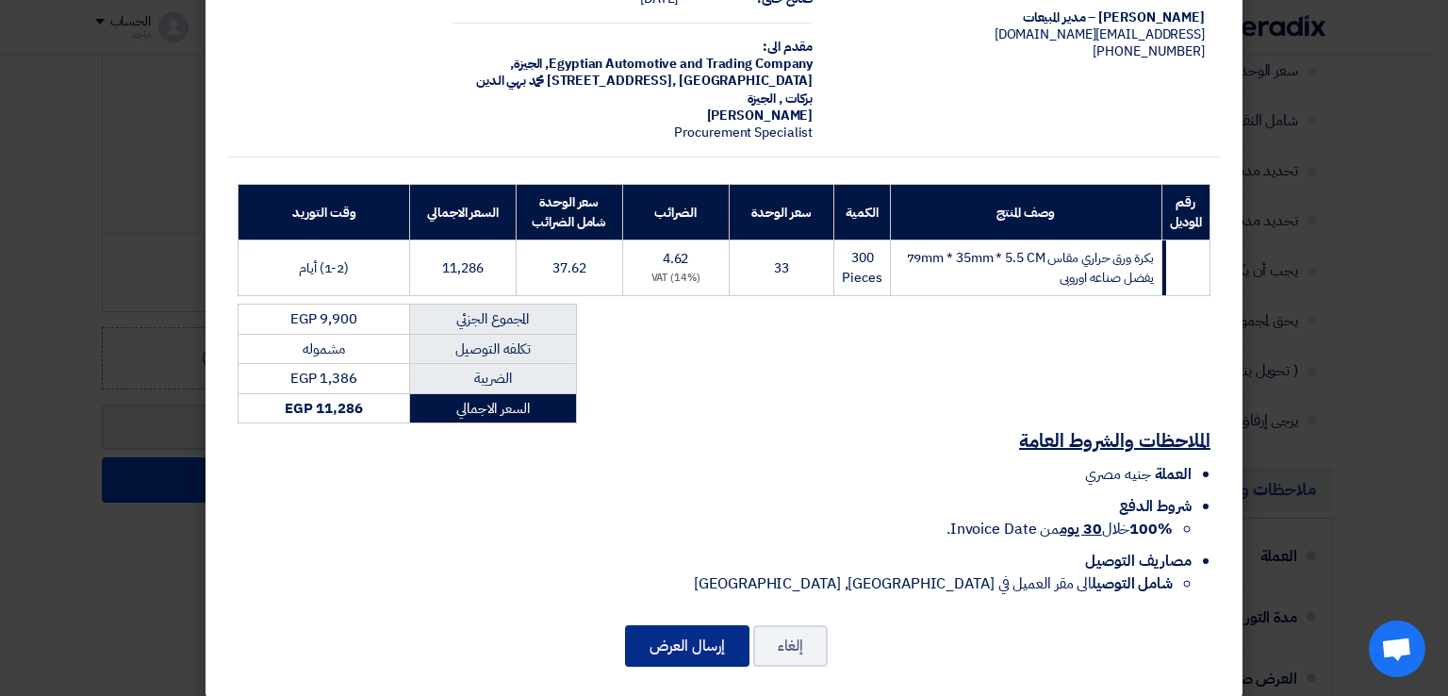
click at [694, 627] on button "إرسال العرض" at bounding box center [687, 645] width 124 height 41
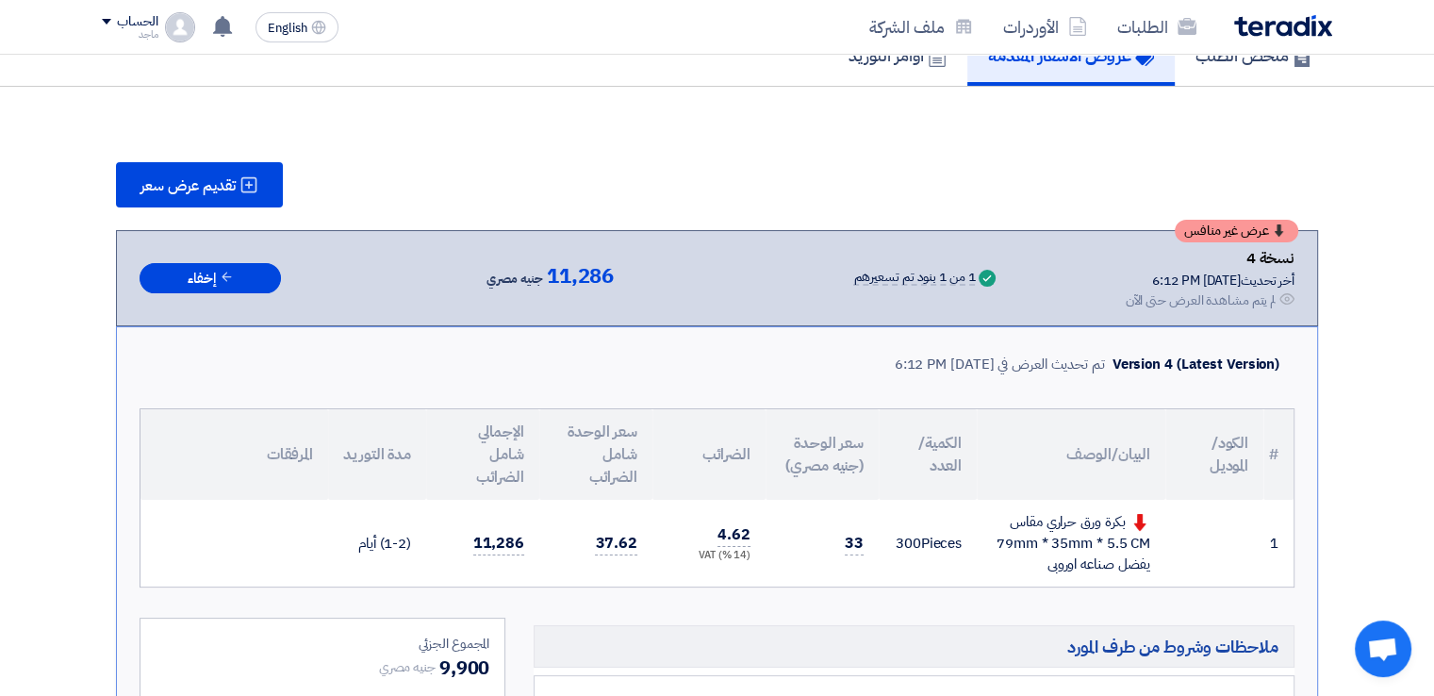
scroll to position [1348, 0]
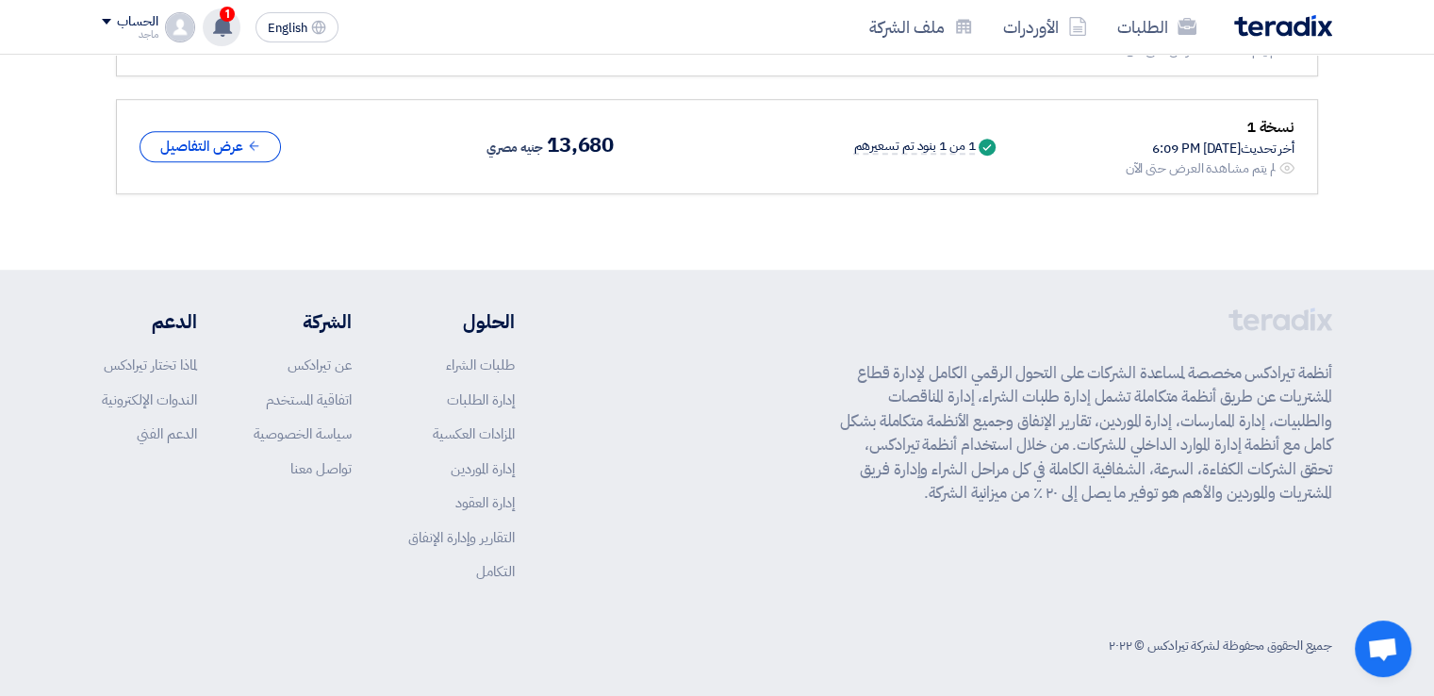
click at [228, 21] on use at bounding box center [222, 26] width 19 height 21
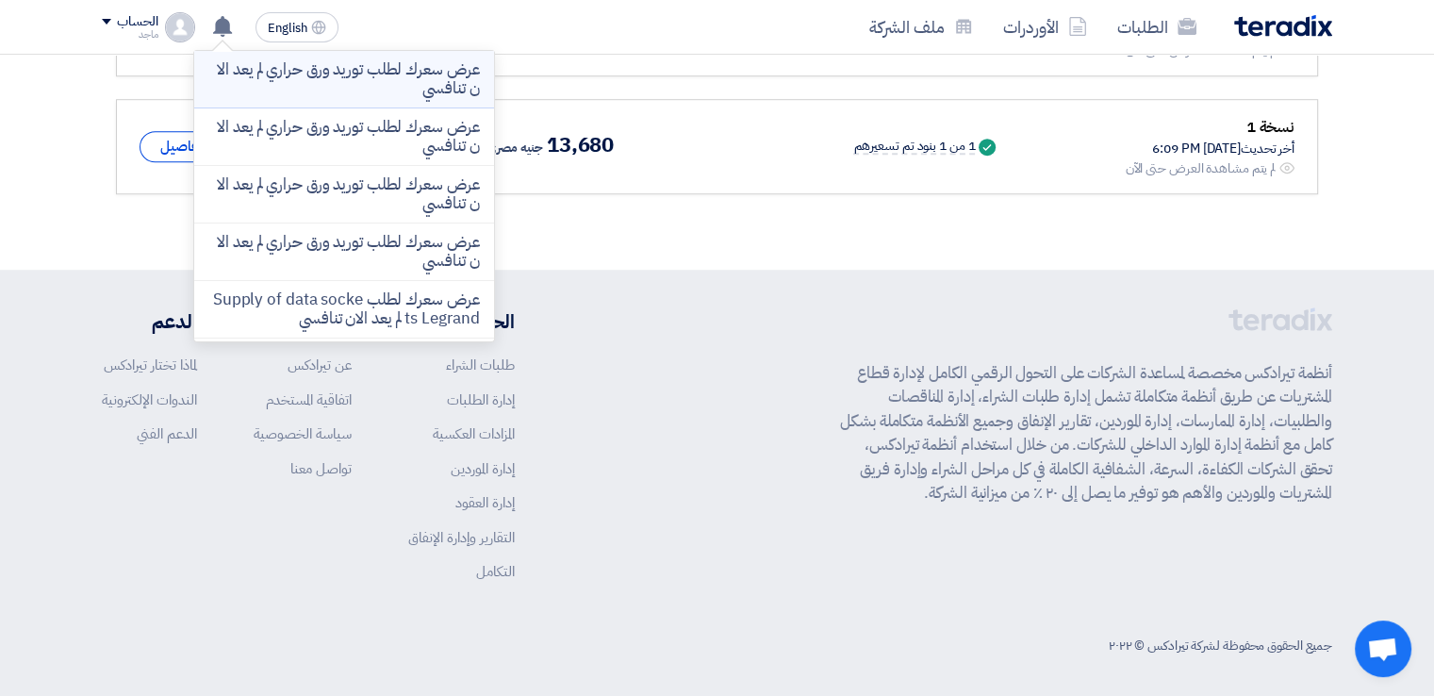
click at [355, 84] on p "عرض سعرك لطلب توريد ورق حراري لم يعد الان تنافسي" at bounding box center [344, 79] width 270 height 38
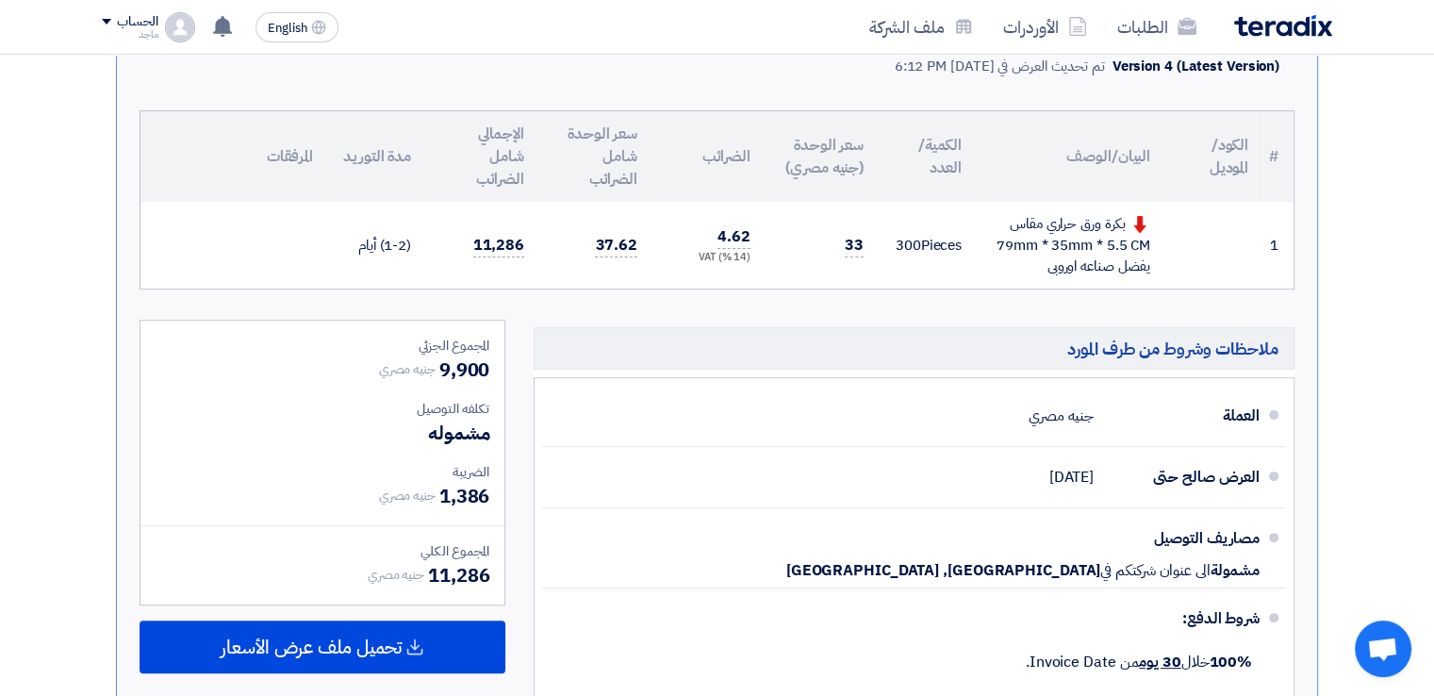
scroll to position [439, 0]
